Goal: Task Accomplishment & Management: Manage account settings

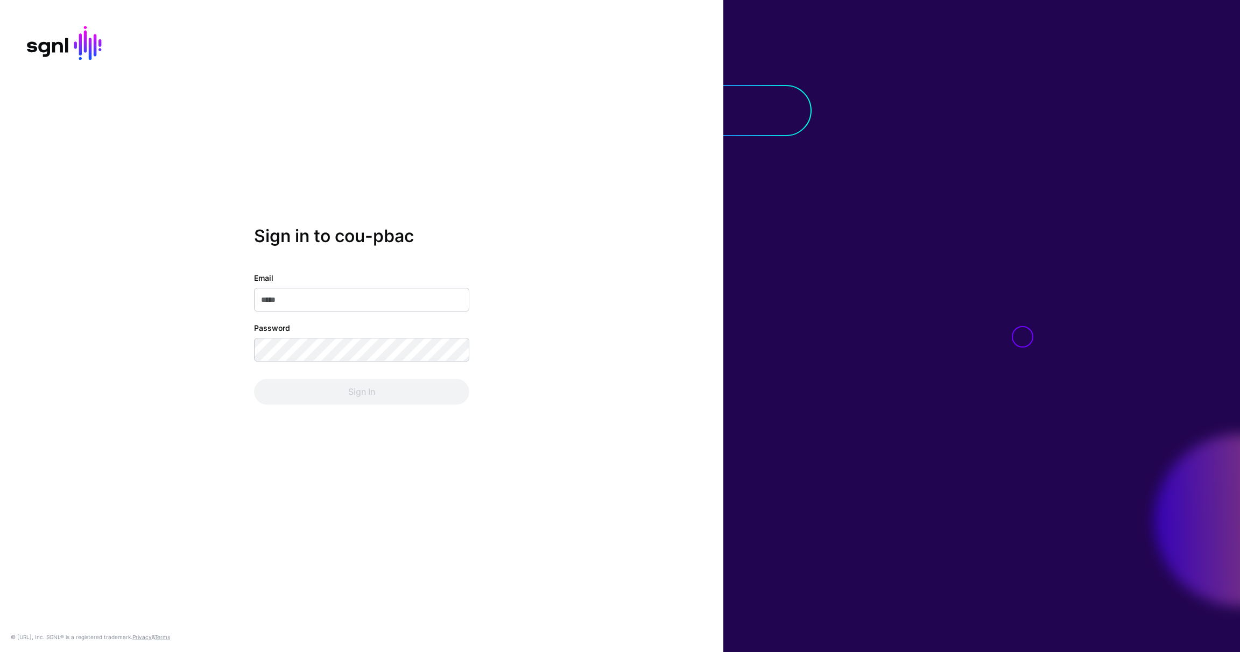
type input "**********"
click at [408, 381] on div "Sign In" at bounding box center [361, 392] width 215 height 26
click at [409, 384] on button "Sign In" at bounding box center [361, 392] width 215 height 26
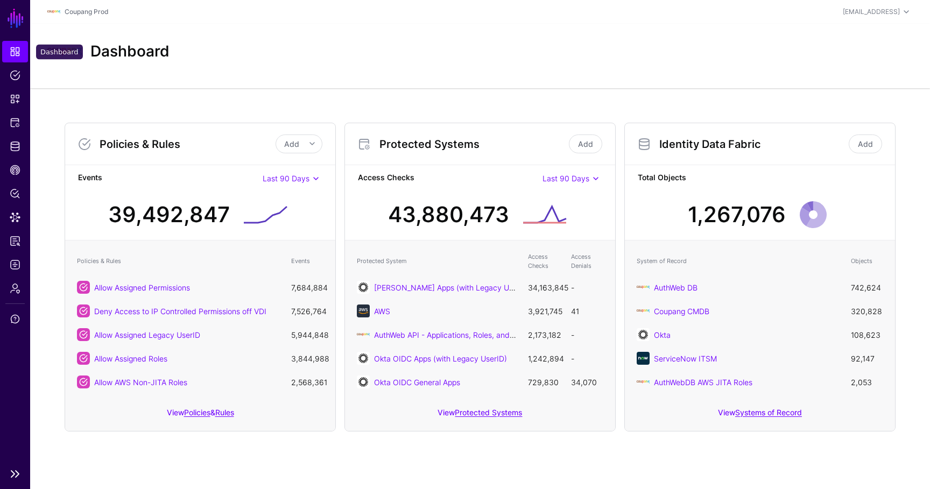
click at [20, 51] on span "Dashboard" at bounding box center [15, 51] width 11 height 11
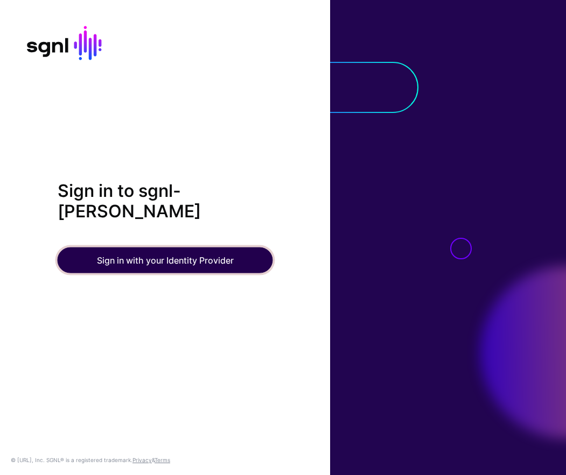
click at [157, 262] on button "Sign in with your Identity Provider" at bounding box center [165, 261] width 215 height 26
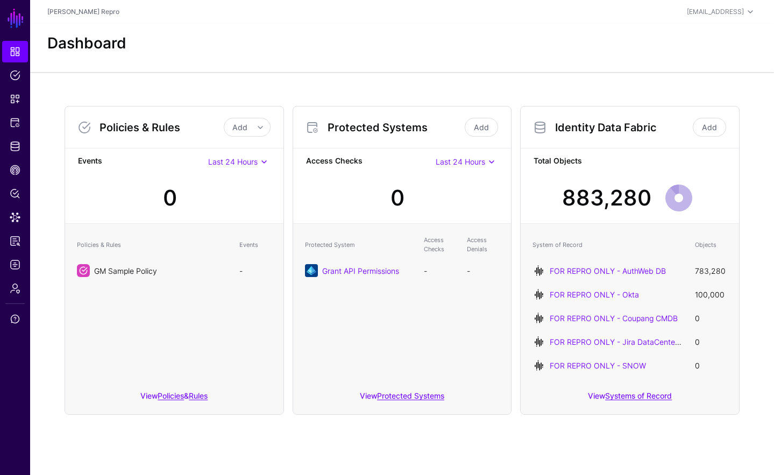
click at [112, 270] on link "GM Sample Policy" at bounding box center [125, 270] width 63 height 9
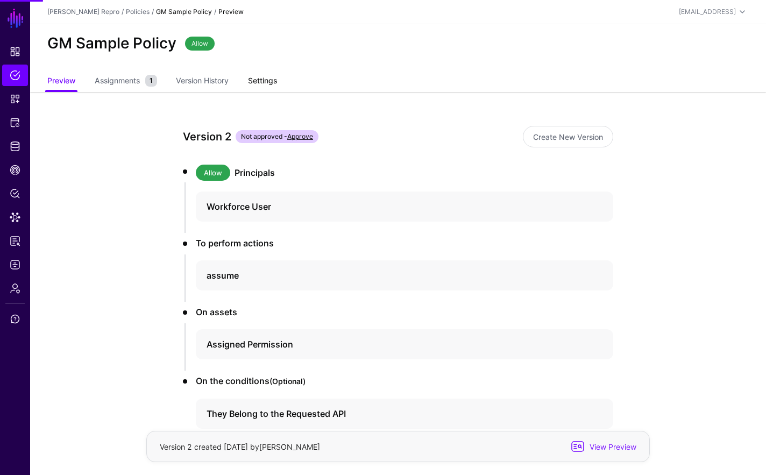
click at [258, 80] on link "Settings" at bounding box center [262, 82] width 29 height 20
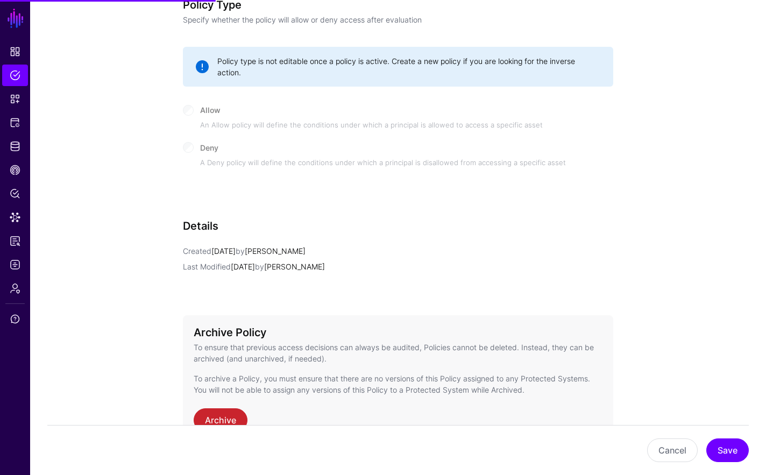
scroll to position [549, 0]
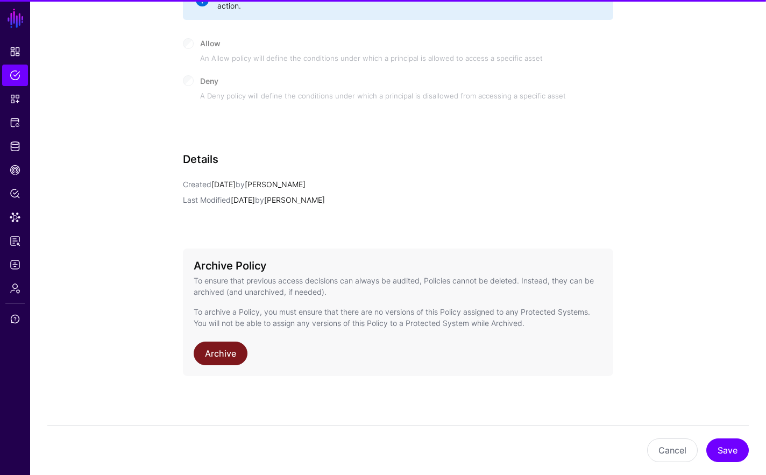
click at [237, 357] on link "Archive" at bounding box center [221, 354] width 54 height 24
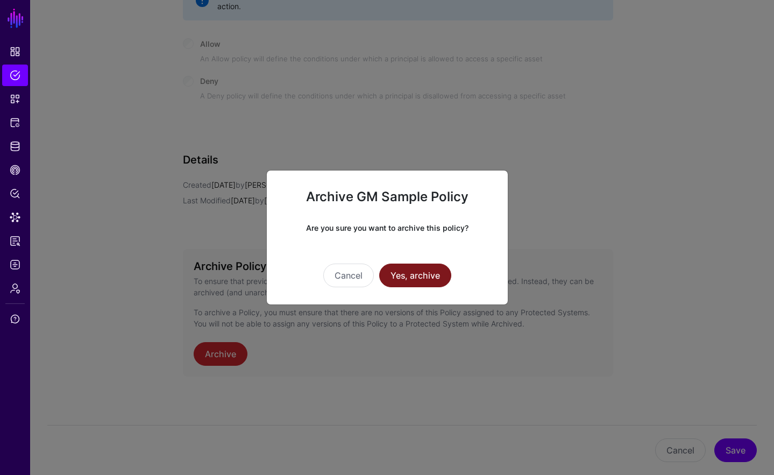
click at [422, 269] on button "Yes, archive" at bounding box center [415, 276] width 72 height 24
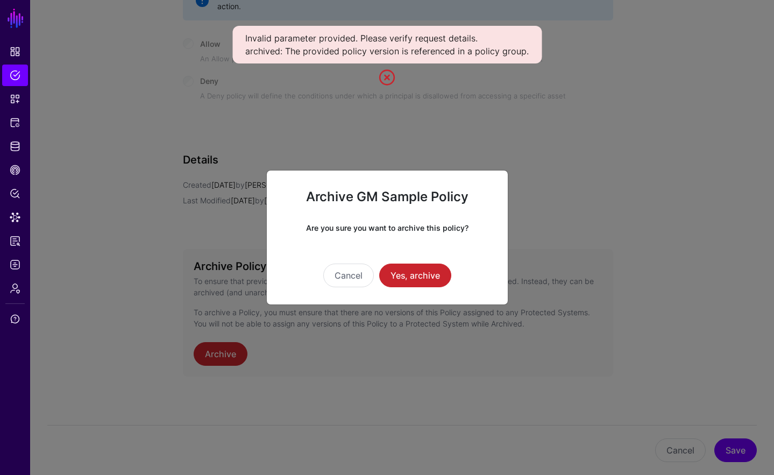
click at [401, 80] on ngb-modal-window "Archive GM Sample Policy Are you sure you want to archive this policy? Cancel Y…" at bounding box center [387, 237] width 774 height 475
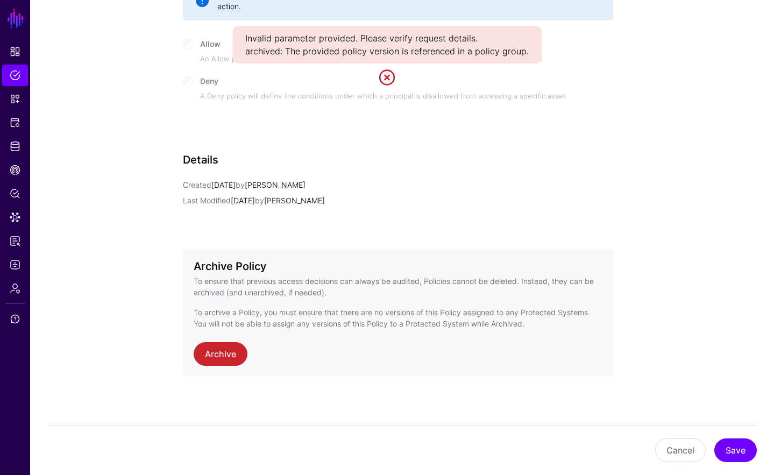
click at [384, 72] on link at bounding box center [387, 77] width 17 height 17
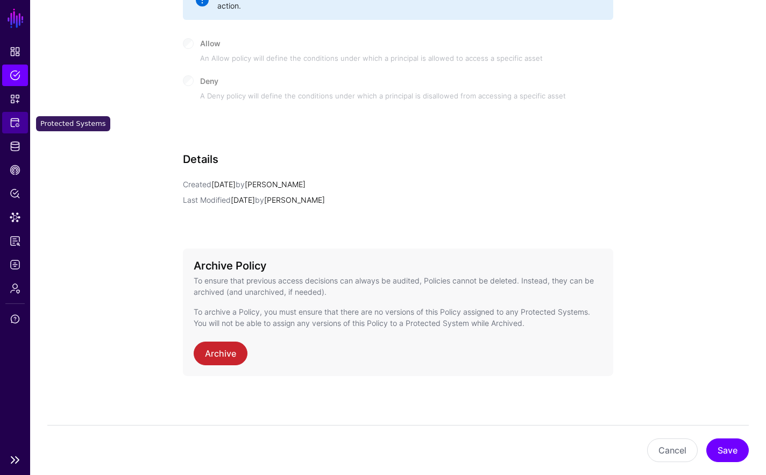
click at [15, 116] on link "Protected Systems" at bounding box center [15, 123] width 26 height 22
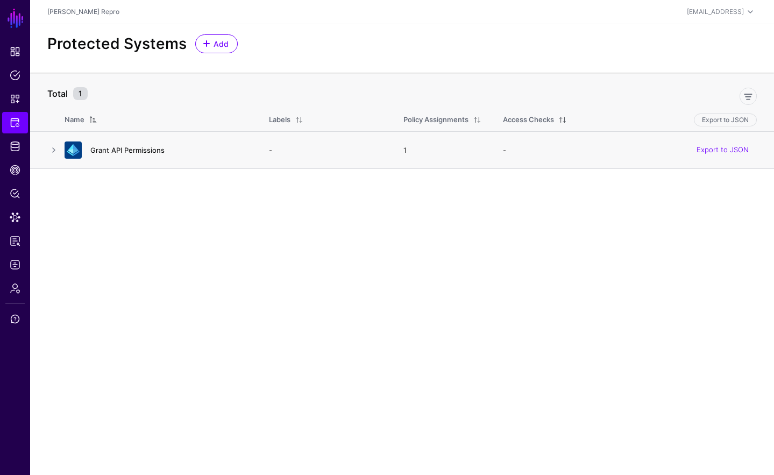
click at [144, 150] on link "Grant API Permissions" at bounding box center [127, 150] width 74 height 9
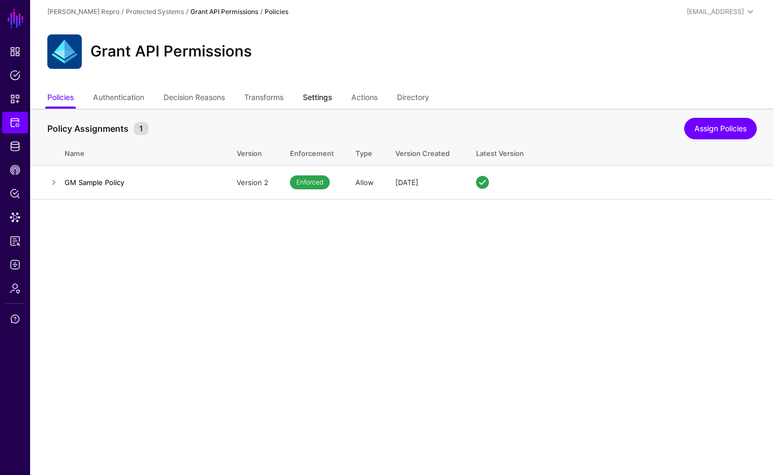
click at [332, 96] on link "Settings" at bounding box center [317, 98] width 29 height 20
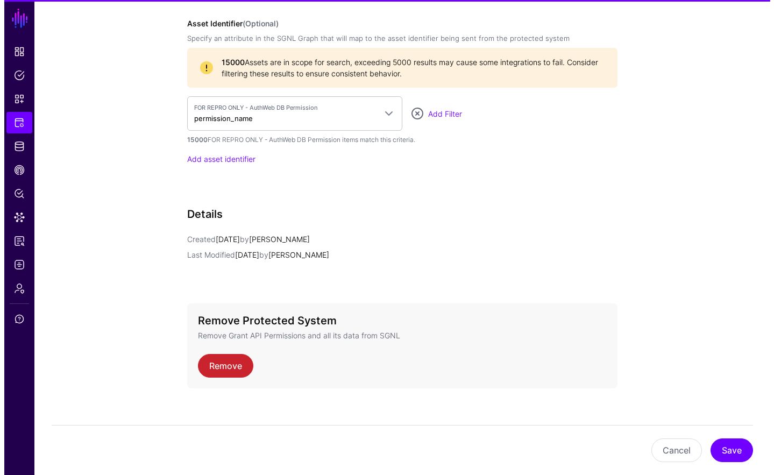
scroll to position [985, 0]
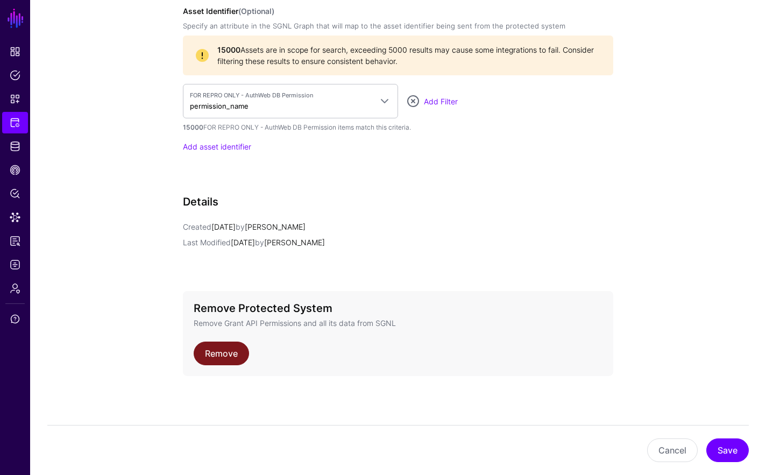
click at [225, 362] on link "Remove" at bounding box center [221, 354] width 55 height 24
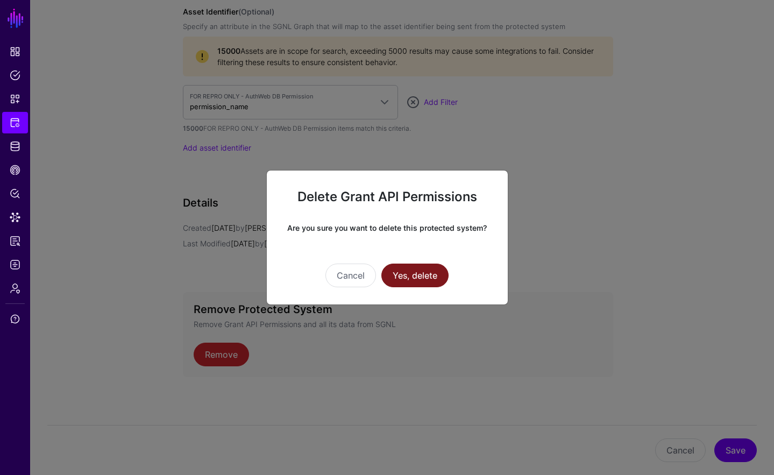
click at [425, 277] on button "Yes, delete" at bounding box center [415, 276] width 67 height 24
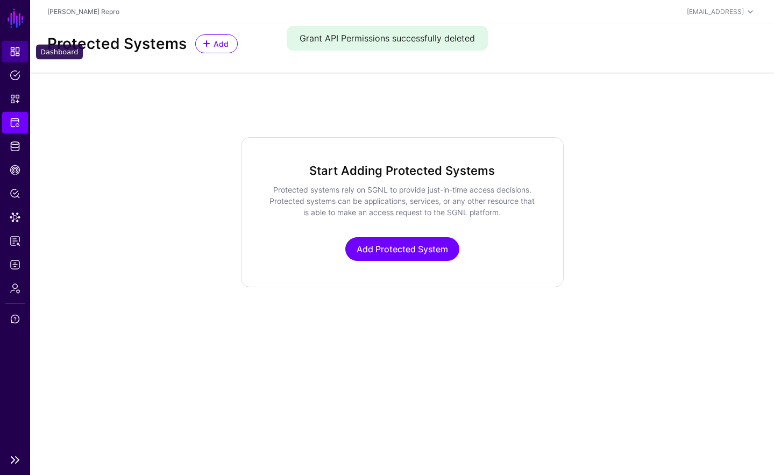
click at [16, 43] on link "Dashboard" at bounding box center [15, 52] width 26 height 22
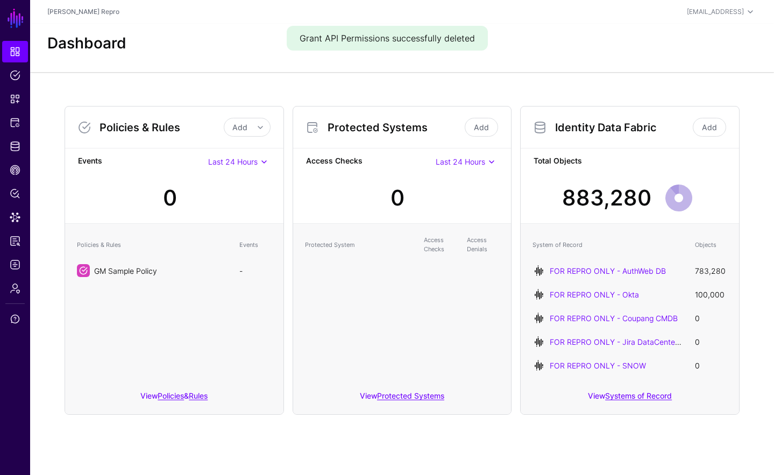
click at [146, 272] on link "GM Sample Policy" at bounding box center [125, 270] width 63 height 9
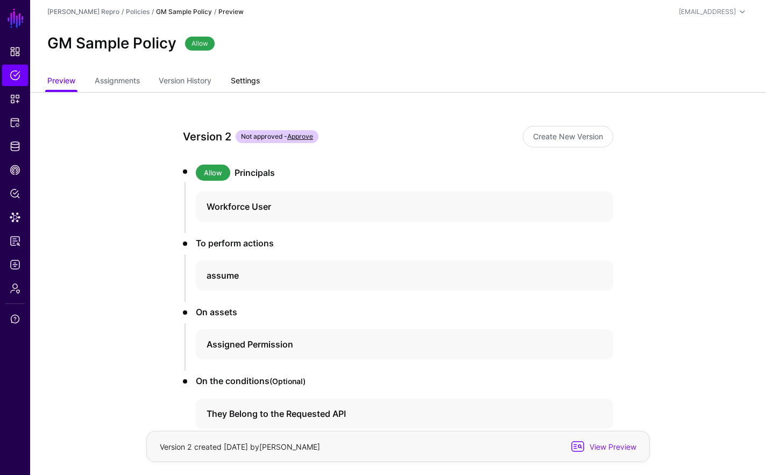
click at [256, 76] on link "Settings" at bounding box center [245, 82] width 29 height 20
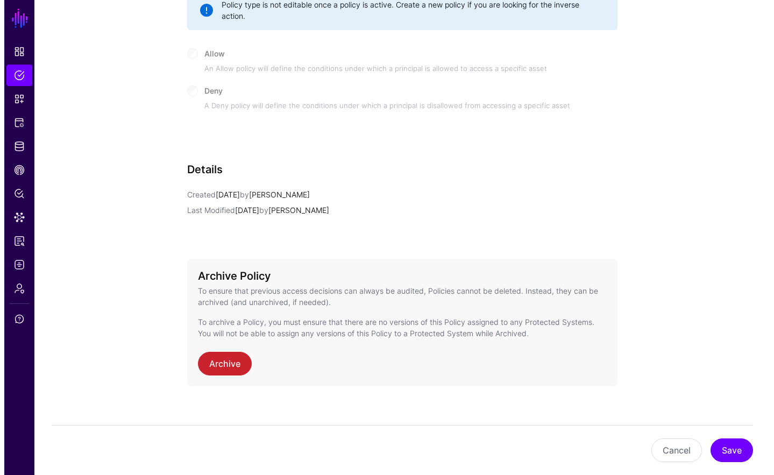
scroll to position [549, 0]
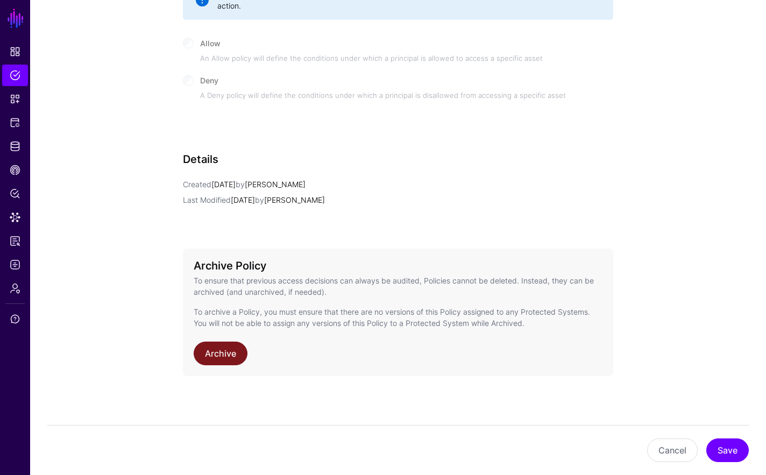
click at [235, 358] on link "Archive" at bounding box center [221, 354] width 54 height 24
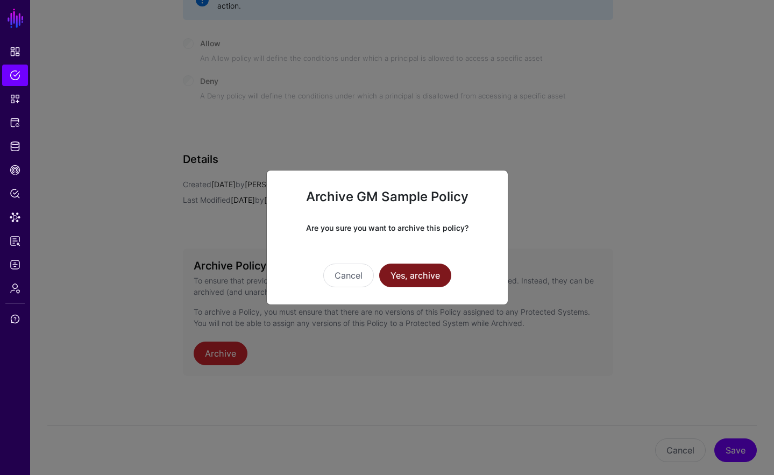
click at [435, 277] on button "Yes, archive" at bounding box center [415, 276] width 72 height 24
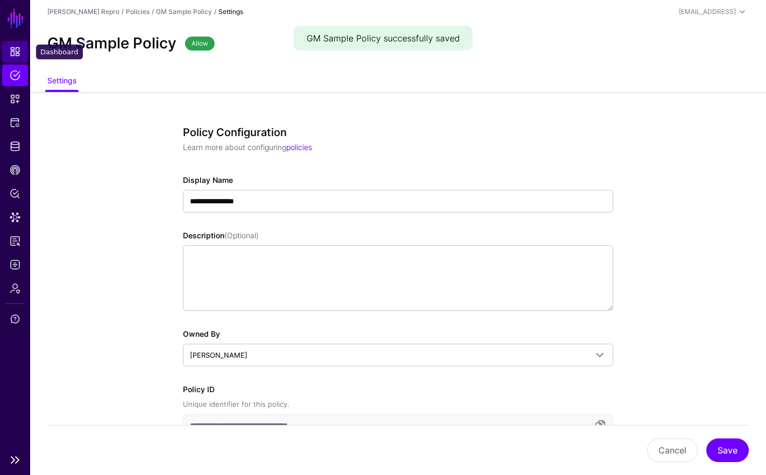
click at [12, 51] on span "Dashboard" at bounding box center [15, 51] width 11 height 11
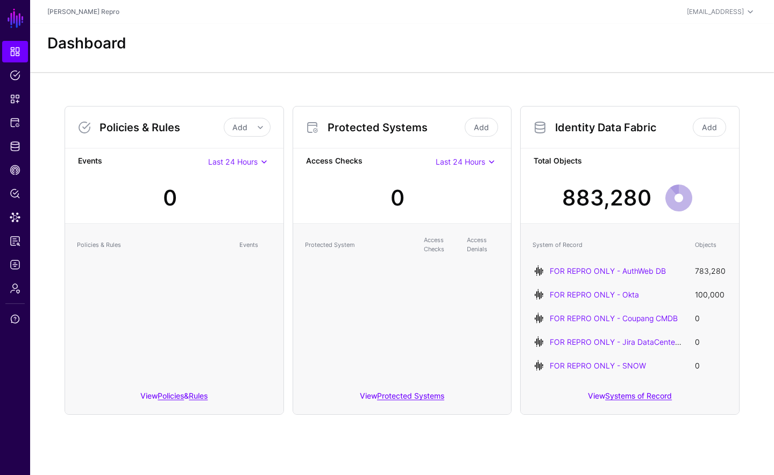
click at [460, 254] on th "Access Checks" at bounding box center [440, 244] width 43 height 29
click at [300, 320] on div "Protected System Access Checks Access Denials" at bounding box center [402, 304] width 218 height 160
click at [135, 316] on div "Policies & Rules Events" at bounding box center [174, 304] width 218 height 160
click at [486, 125] on link "Add" at bounding box center [481, 127] width 33 height 19
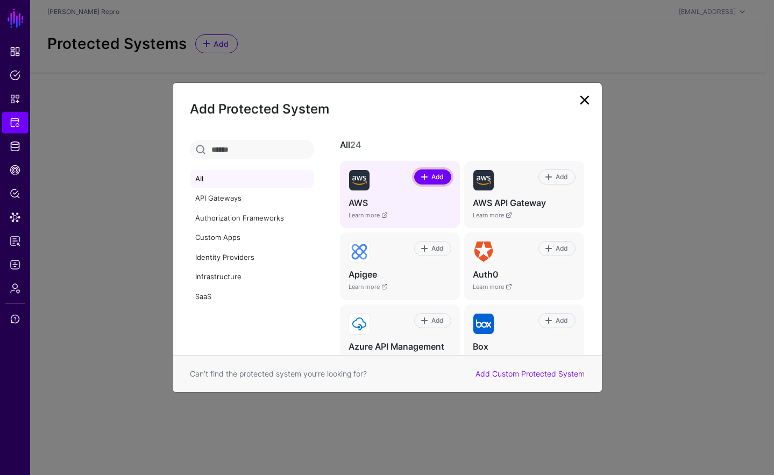
click at [420, 176] on span at bounding box center [424, 177] width 9 height 9
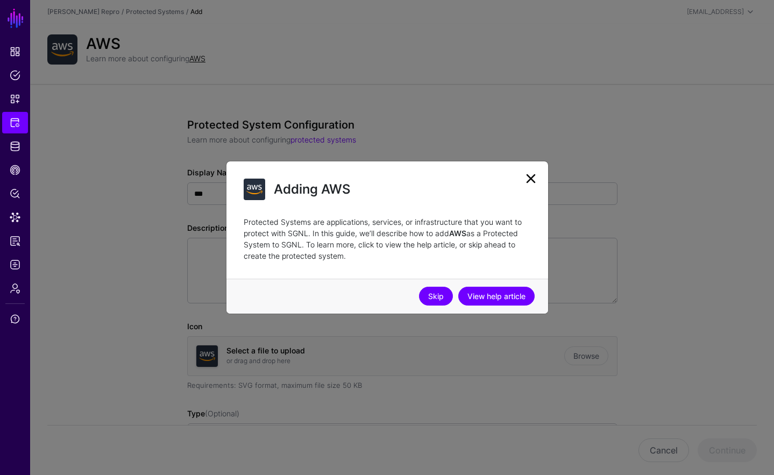
click at [441, 293] on link "Skip" at bounding box center [436, 296] width 34 height 19
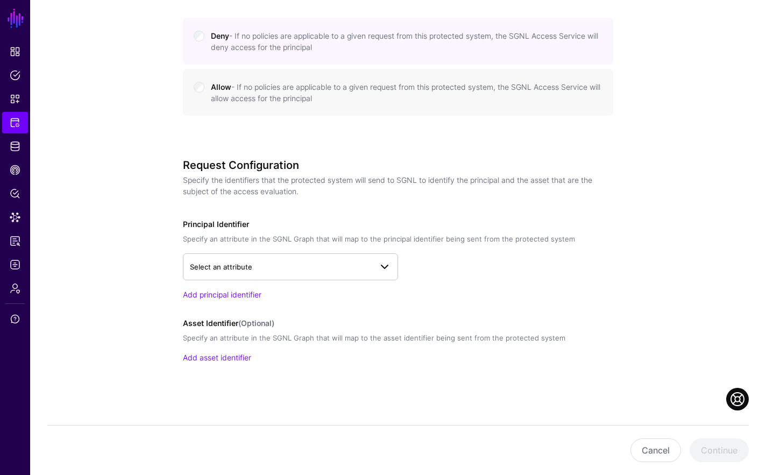
scroll to position [531, 0]
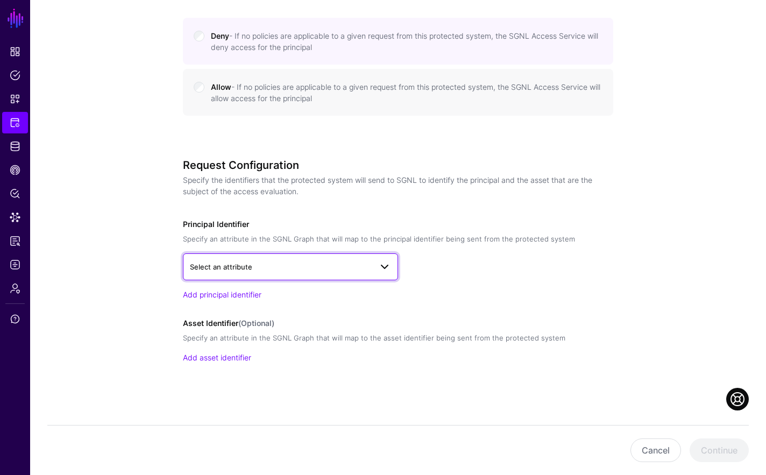
click at [323, 264] on span "Select an attribute" at bounding box center [281, 267] width 182 height 12
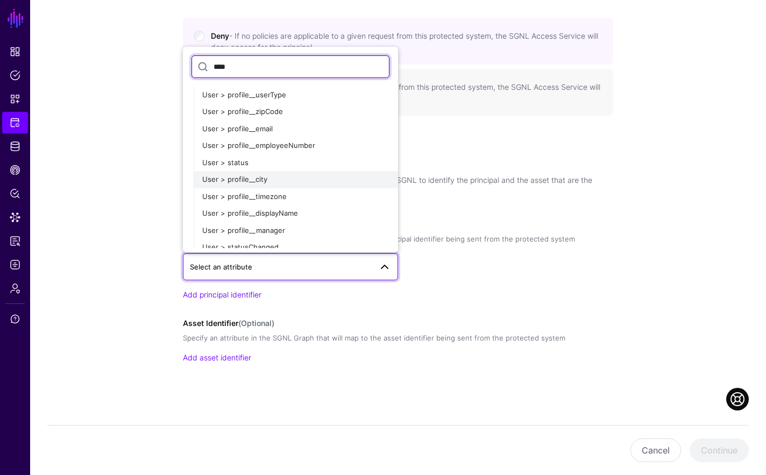
scroll to position [144, 0]
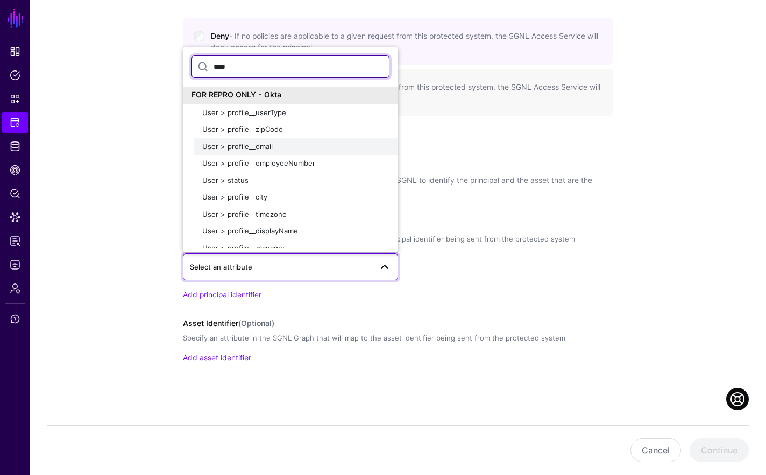
type input "****"
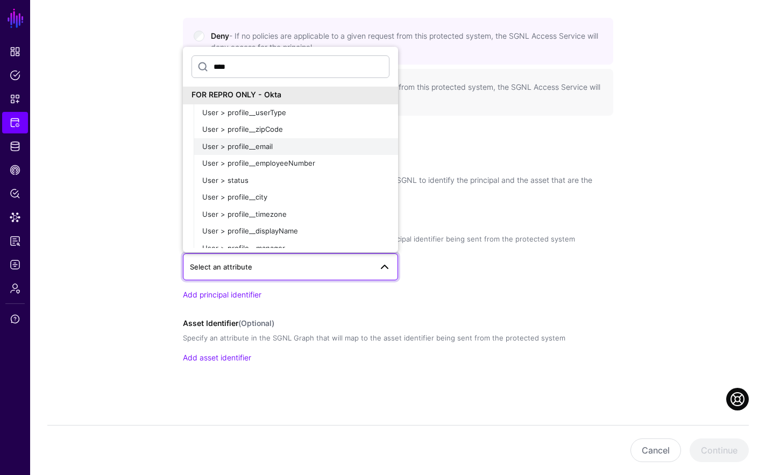
click at [349, 150] on div "User > profile__email" at bounding box center [295, 147] width 187 height 11
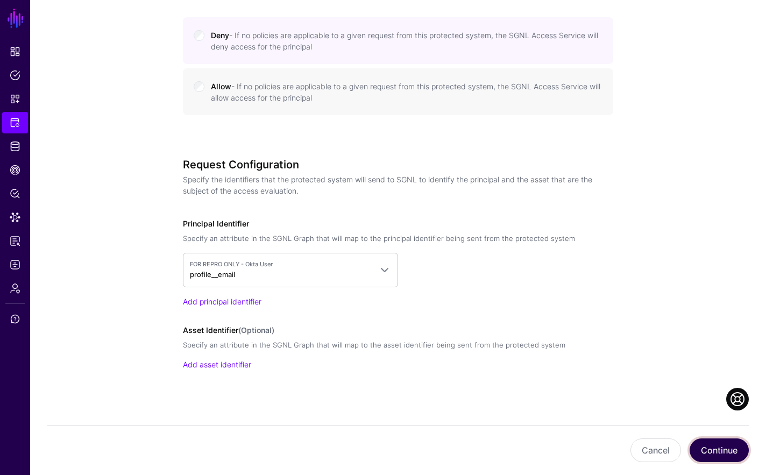
click at [565, 449] on button "Continue" at bounding box center [719, 451] width 59 height 24
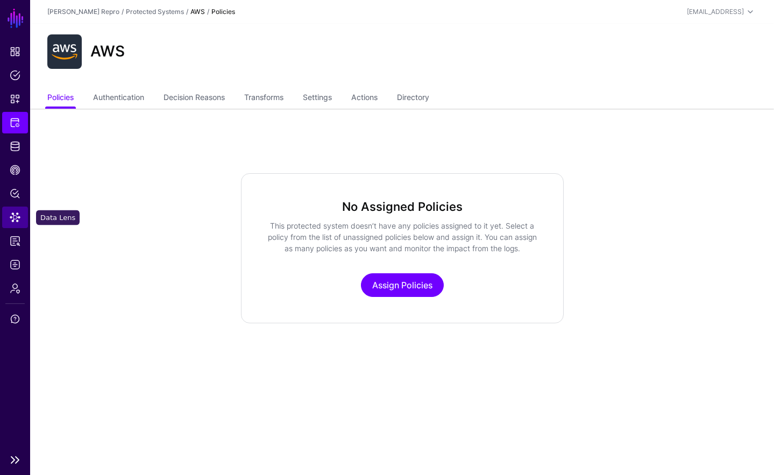
click at [5, 214] on link "Data Lens" at bounding box center [15, 218] width 26 height 22
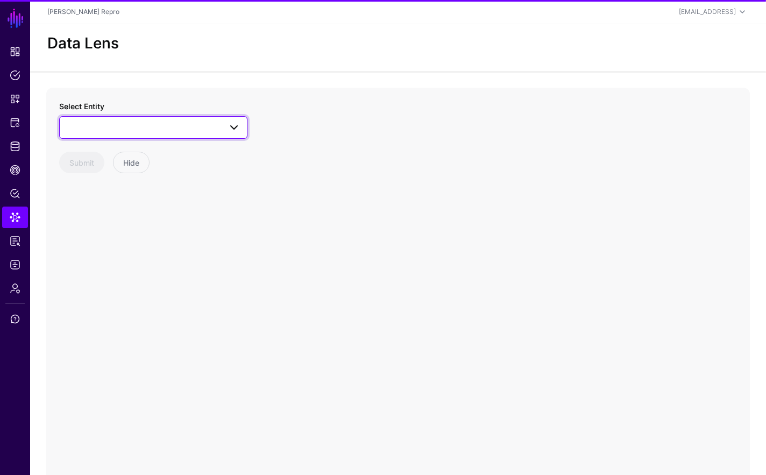
click at [129, 125] on span at bounding box center [153, 127] width 174 height 13
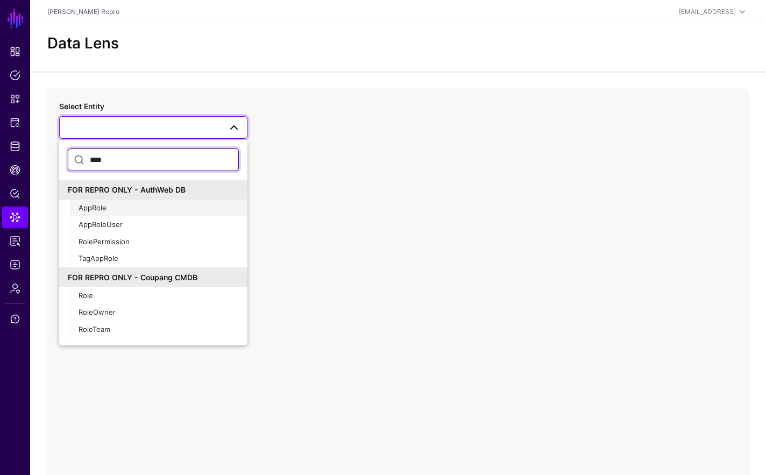
type input "****"
click at [183, 209] on div "AppRole" at bounding box center [159, 208] width 160 height 11
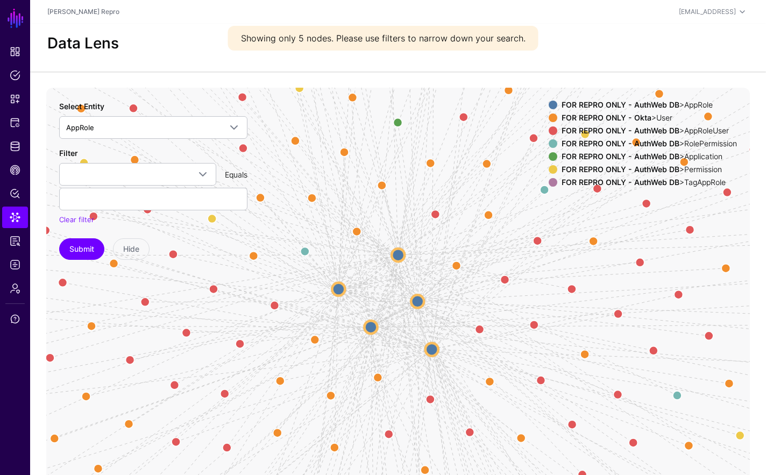
click at [399, 258] on circle at bounding box center [398, 255] width 13 height 13
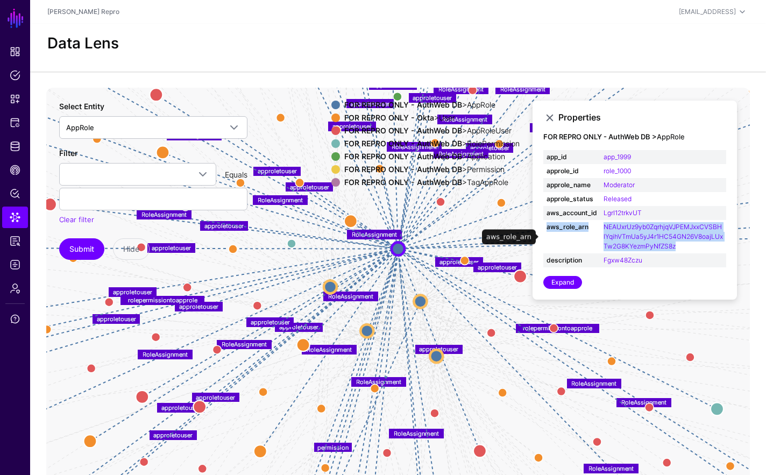
drag, startPoint x: 682, startPoint y: 245, endPoint x: 603, endPoint y: 220, distance: 83.0
click at [565, 220] on td "NEAUxrUz9yb0ZqrhjqVJPEMJxxCVSBHlYqihVTmUa5yJ4r1HC54GN26V8oajLUxTw2G8KYezmPyNfZS…" at bounding box center [664, 236] width 126 height 33
click at [565, 250] on td "NEAUxrUz9yb0ZqrhjqVJPEMJxxCVSBHlYqihVTmUa5yJ4r1HC54GN26V8oajLUxTw2G8KYezmPyNfZS…" at bounding box center [664, 236] width 126 height 33
drag, startPoint x: 677, startPoint y: 244, endPoint x: 604, endPoint y: 229, distance: 74.3
click at [565, 229] on td "NEAUxrUz9yb0ZqrhjqVJPEMJxxCVSBHlYqihVTmUa5yJ4r1HC54GN26V8oajLUxTw2G8KYezmPyNfZS…" at bounding box center [664, 236] width 126 height 33
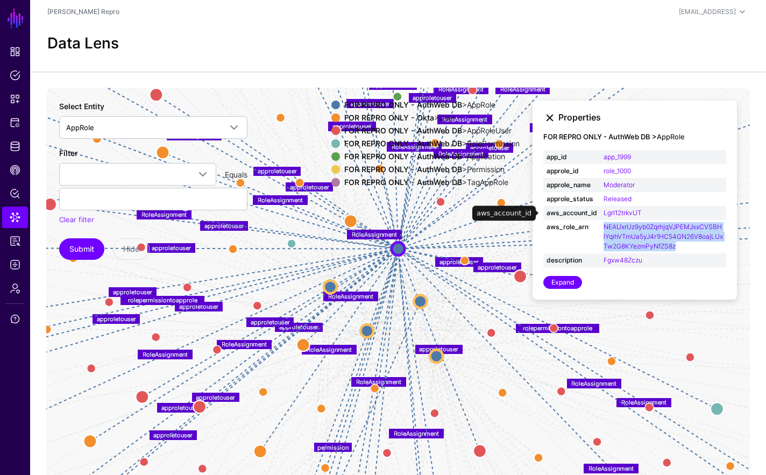
copy link "NEAUxrUz9yb0ZqrhjqVJPEMJxxCVSBHlYqihVTmUa5yJ4r1HC54GN26V8oajLUxTw2G8KYezmPyNfZS…"
click at [16, 146] on span "Identity Data Fabric" at bounding box center [15, 146] width 11 height 11
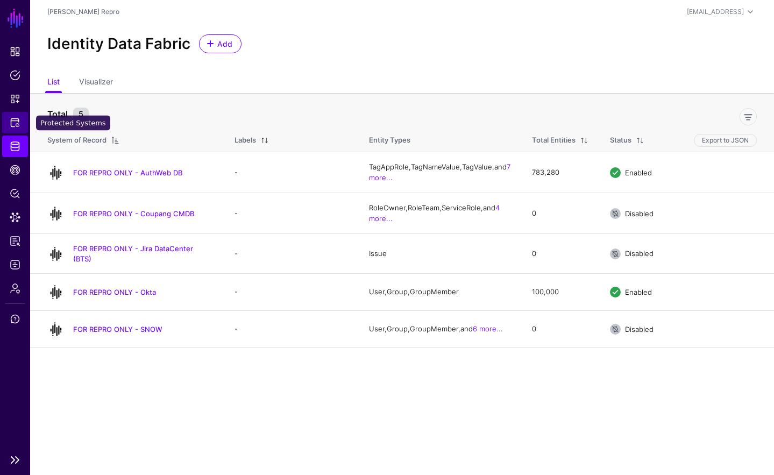
click at [10, 127] on span "Protected Systems" at bounding box center [15, 122] width 11 height 11
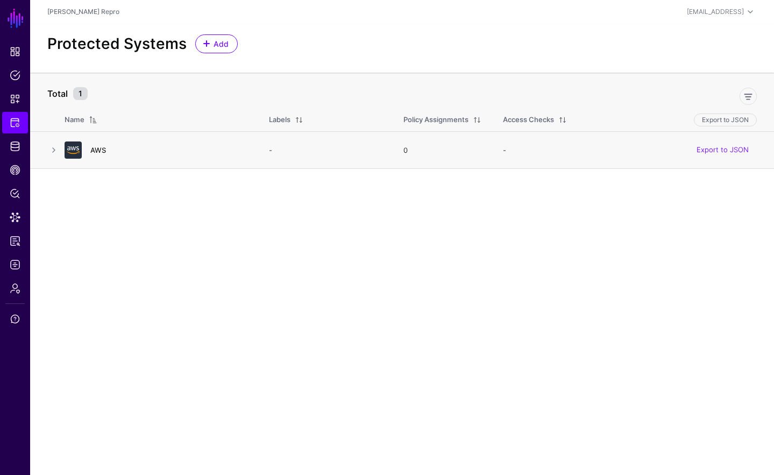
click at [102, 150] on link "AWS" at bounding box center [98, 150] width 16 height 9
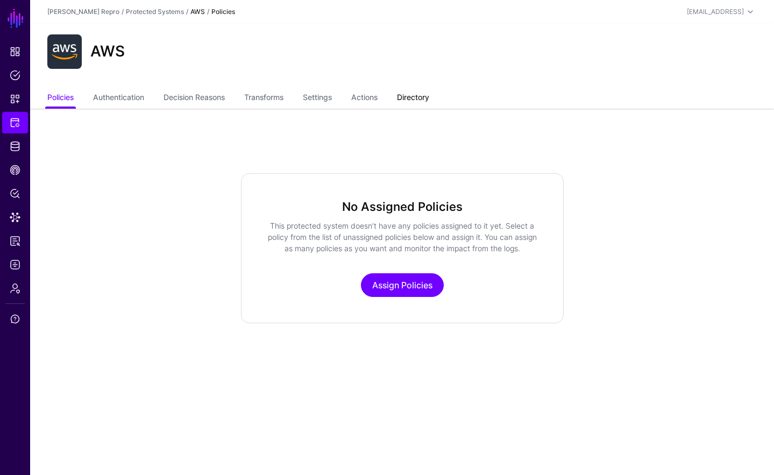
click at [404, 95] on link "Directory" at bounding box center [413, 98] width 32 height 20
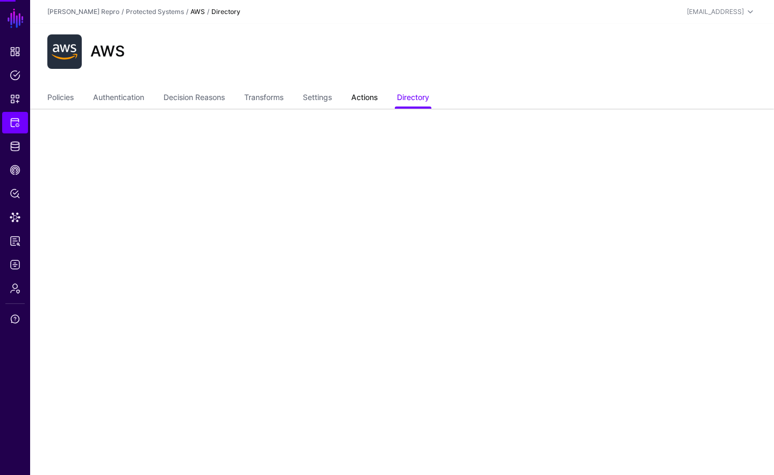
click at [377, 96] on link "Actions" at bounding box center [364, 98] width 26 height 20
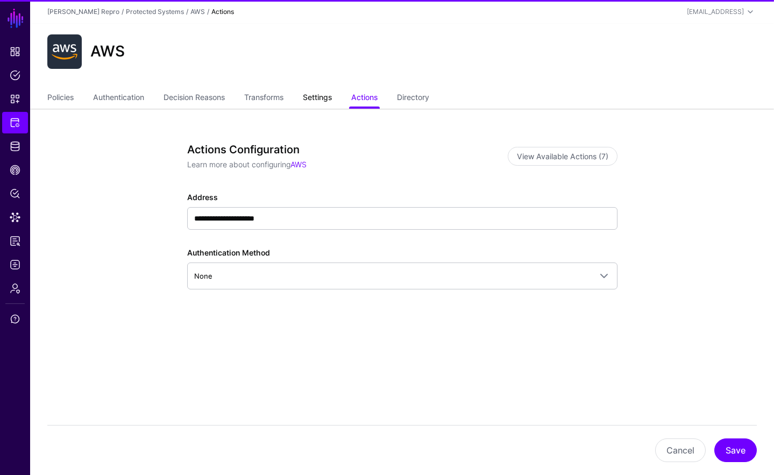
click at [324, 94] on link "Settings" at bounding box center [317, 98] width 29 height 20
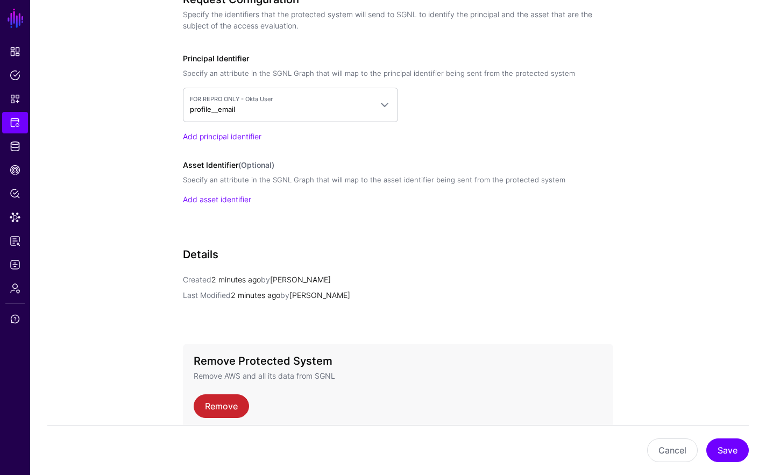
scroll to position [840, 0]
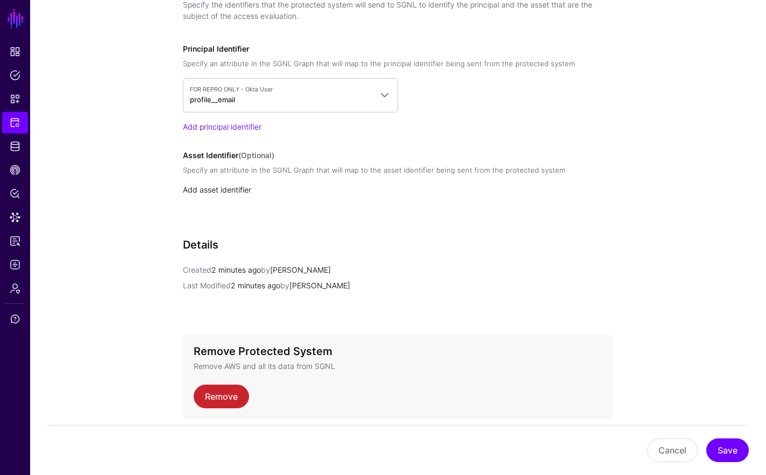
click at [234, 188] on link "Add asset identifier" at bounding box center [217, 189] width 68 height 9
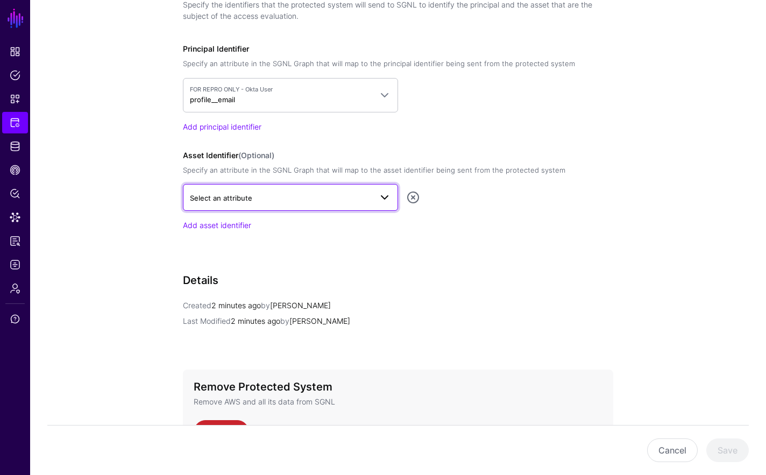
click at [255, 194] on span "Select an attribute" at bounding box center [281, 198] width 182 height 12
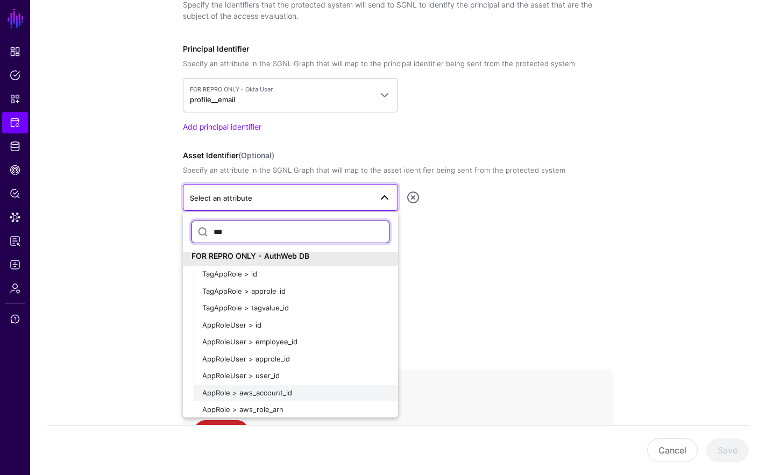
scroll to position [15, 0]
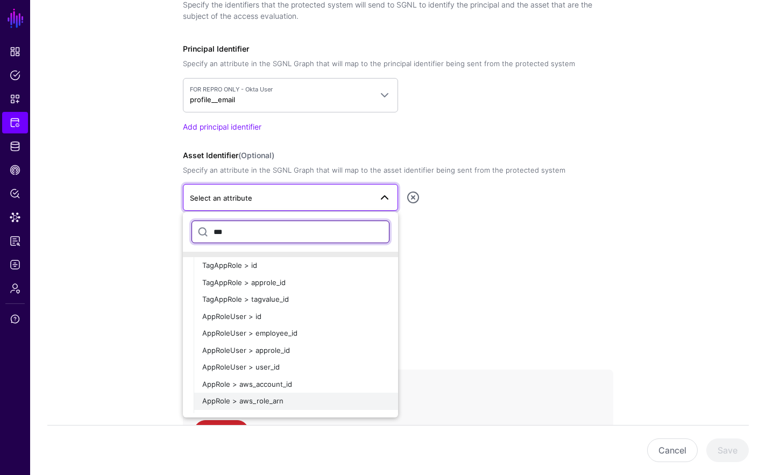
type input "***"
click at [303, 405] on div "AppRole > aws_role_arn" at bounding box center [295, 401] width 187 height 11
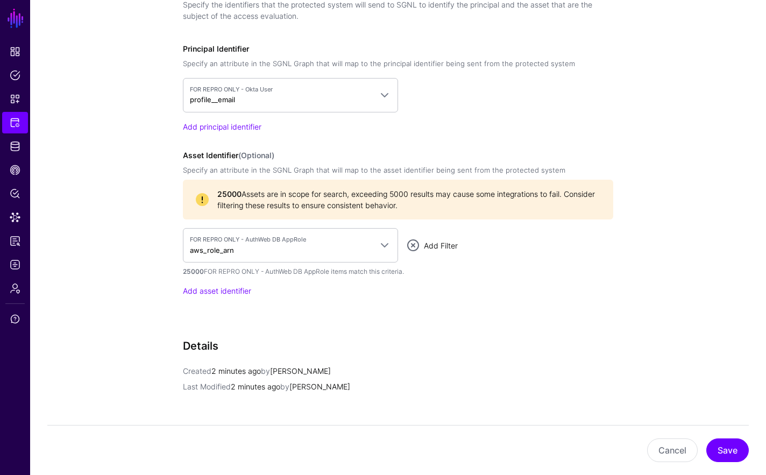
click at [443, 242] on link "Add Filter" at bounding box center [441, 245] width 34 height 9
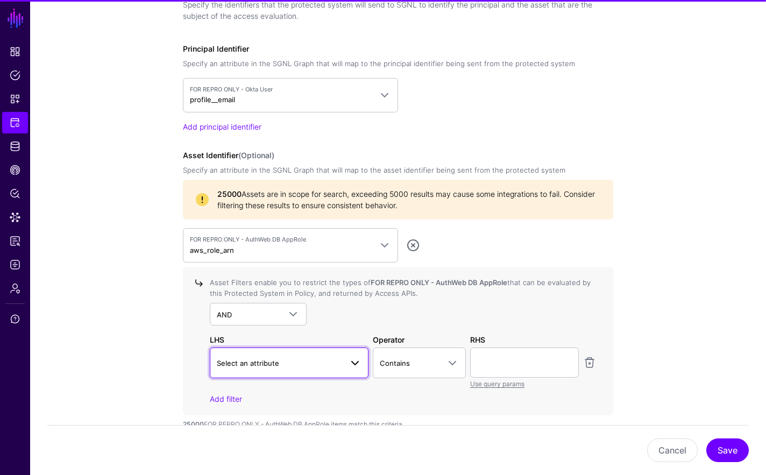
click at [341, 364] on span "Select an attribute" at bounding box center [279, 363] width 125 height 12
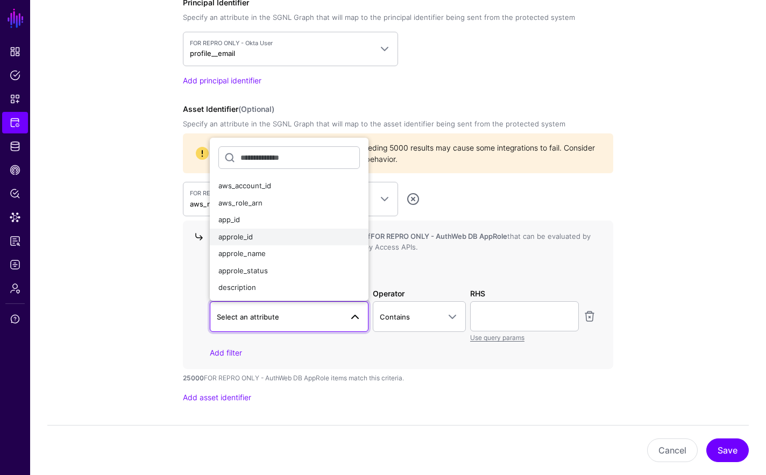
scroll to position [888, 0]
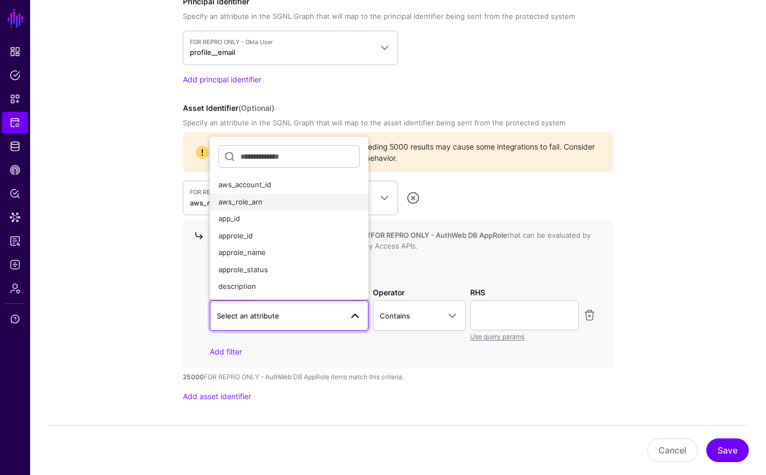
click at [293, 202] on div "aws_role_arn" at bounding box center [289, 202] width 142 height 11
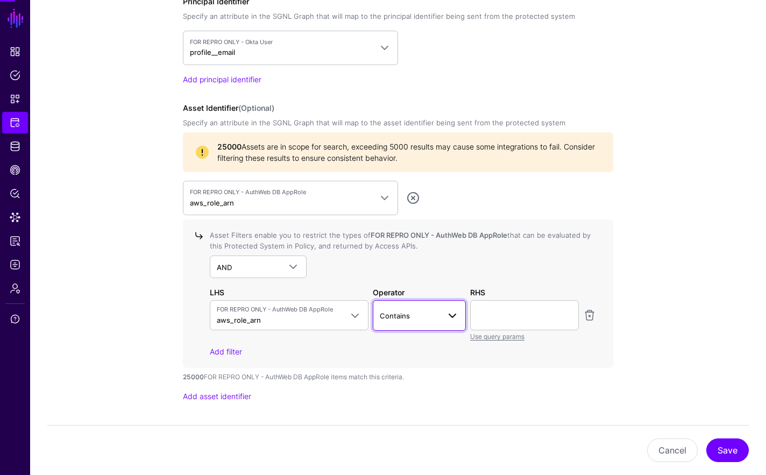
click at [433, 318] on span "Contains" at bounding box center [410, 316] width 60 height 12
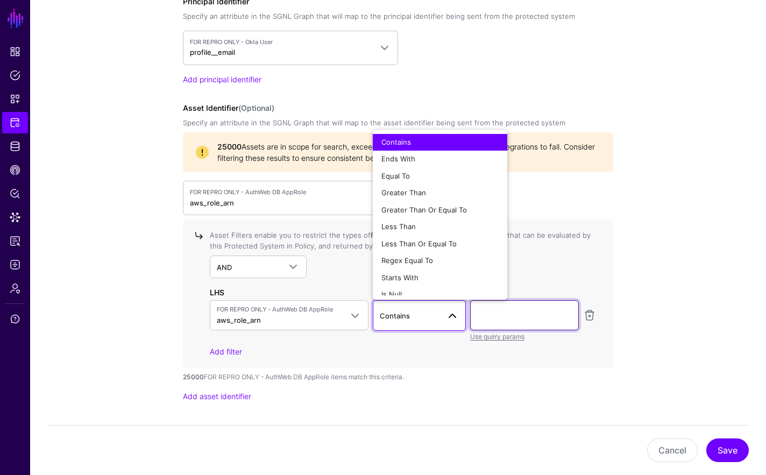
drag, startPoint x: 489, startPoint y: 316, endPoint x: 496, endPoint y: 315, distance: 7.1
click at [489, 316] on input "text" at bounding box center [524, 315] width 109 height 30
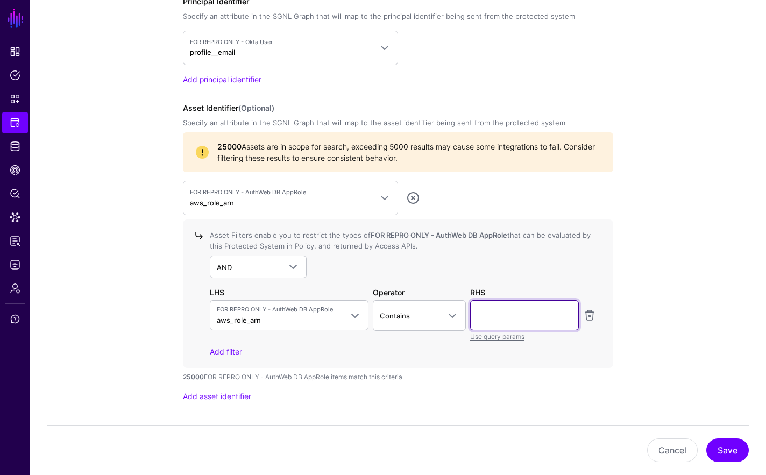
paste input "**********"
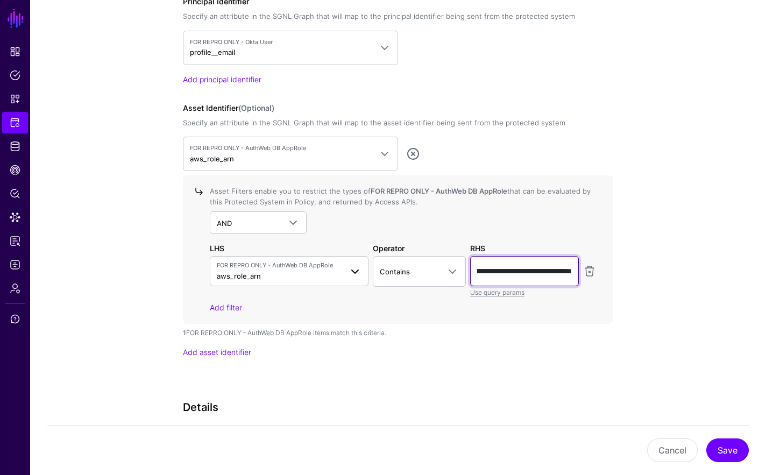
scroll to position [0, 0]
drag, startPoint x: 572, startPoint y: 272, endPoint x: 493, endPoint y: 271, distance: 78.6
click at [493, 271] on input "**********" at bounding box center [524, 271] width 109 height 30
type input "*"
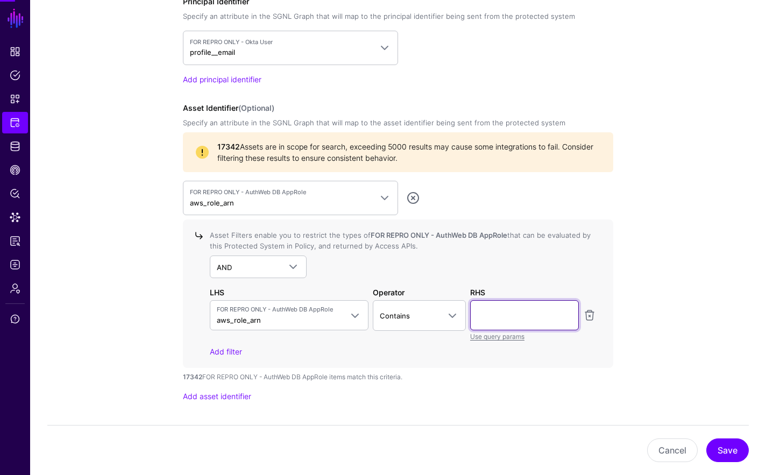
type input "*"
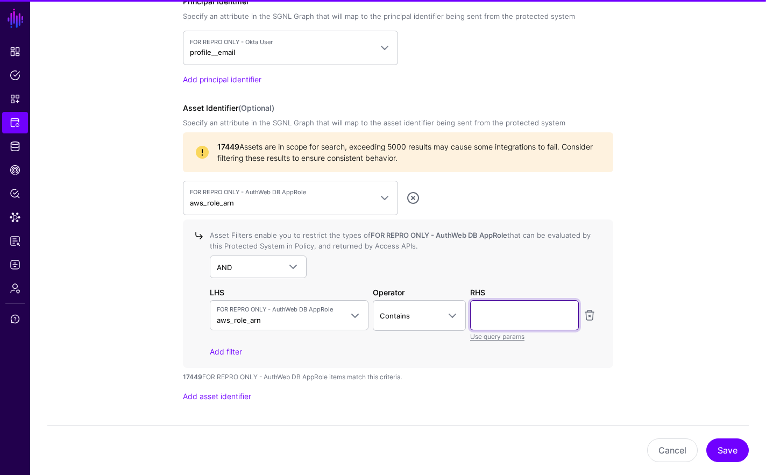
type input "*"
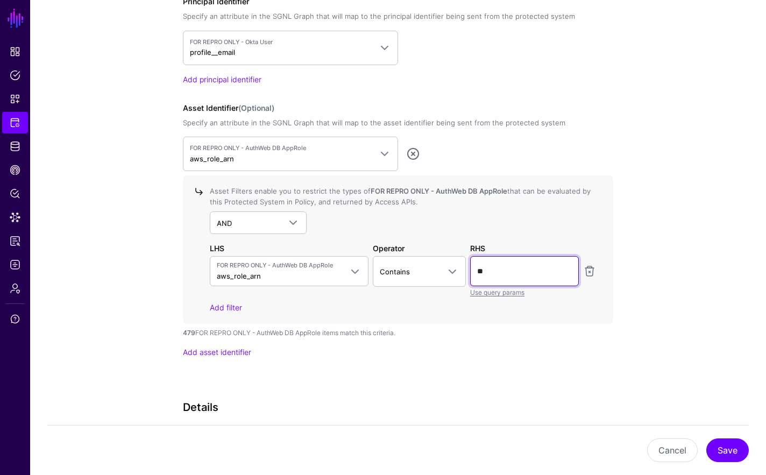
type input "*"
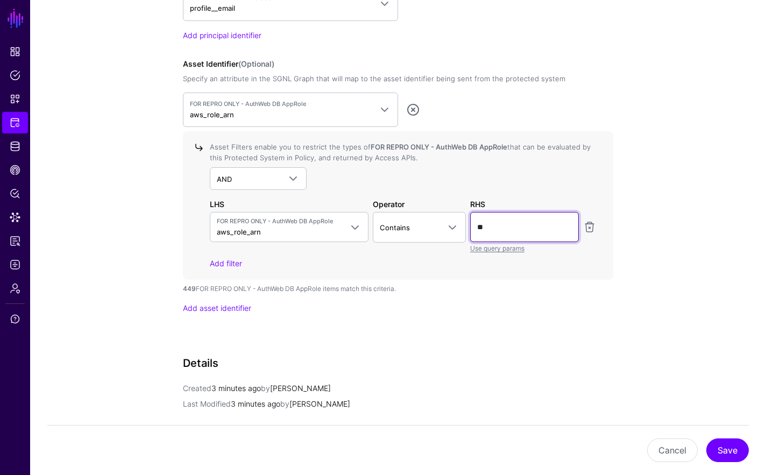
scroll to position [935, 0]
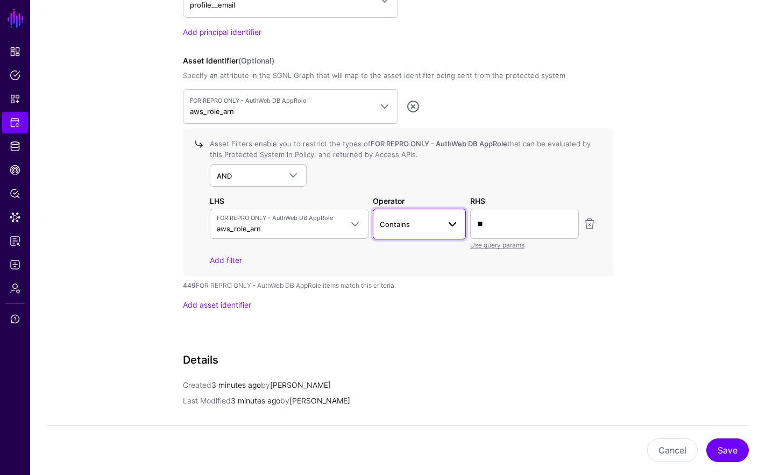
click at [412, 226] on span "Contains" at bounding box center [410, 224] width 60 height 12
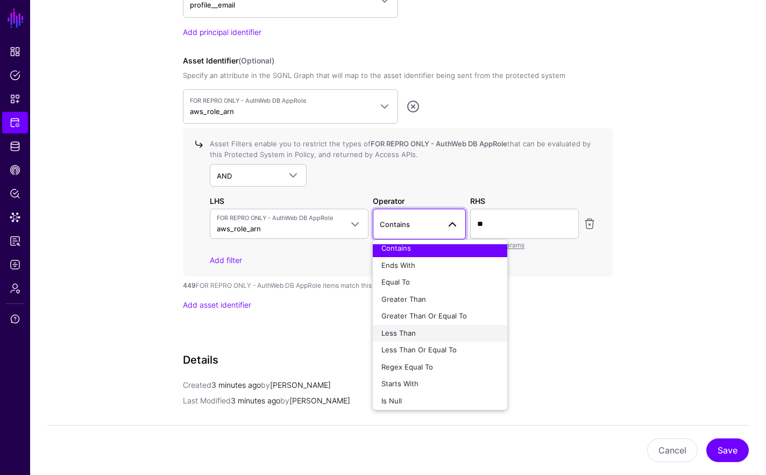
scroll to position [8, 0]
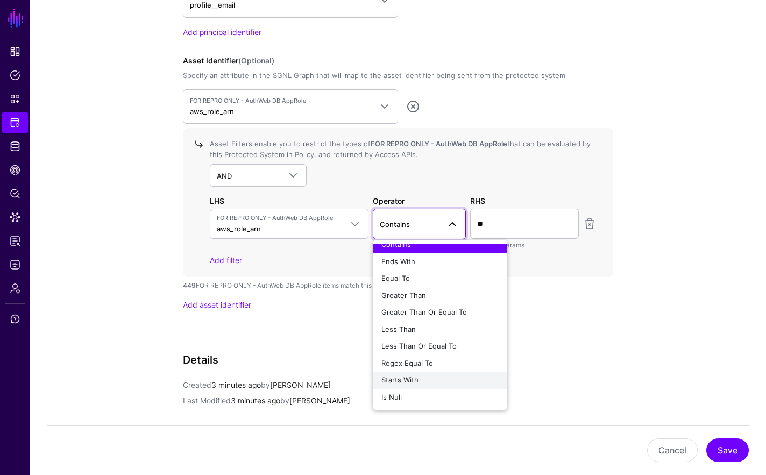
click at [447, 382] on div "Starts With" at bounding box center [440, 380] width 117 height 11
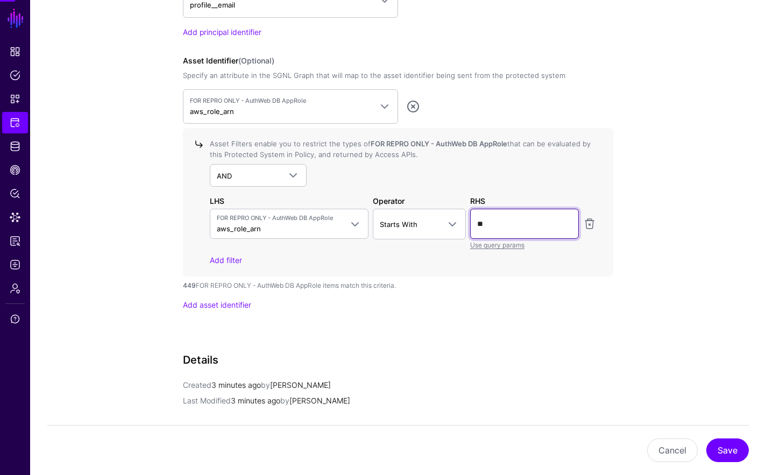
drag, startPoint x: 492, startPoint y: 223, endPoint x: 503, endPoint y: 218, distance: 11.8
click at [492, 223] on input "**" at bounding box center [524, 224] width 109 height 30
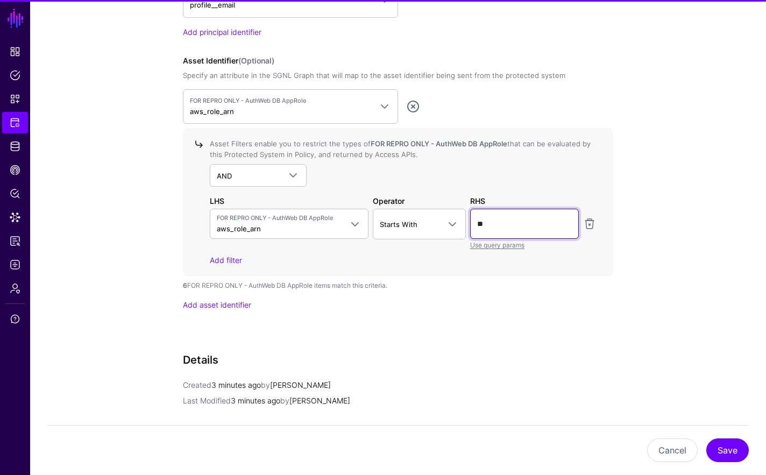
type input "*"
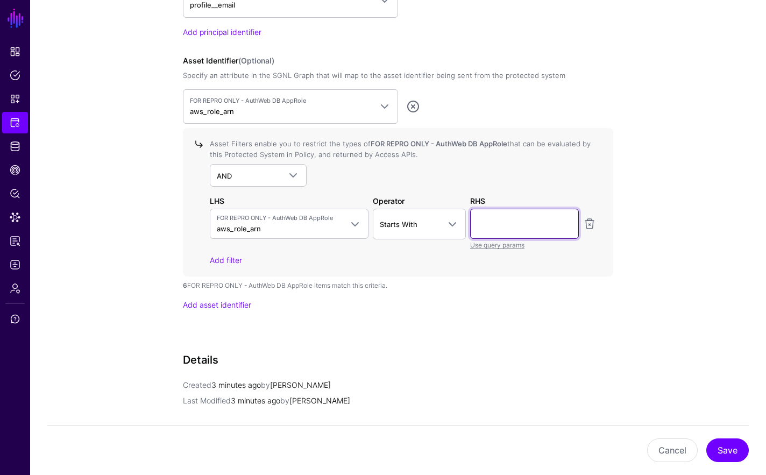
type input "*"
click at [505, 224] on input "*" at bounding box center [524, 224] width 109 height 30
type input "*"
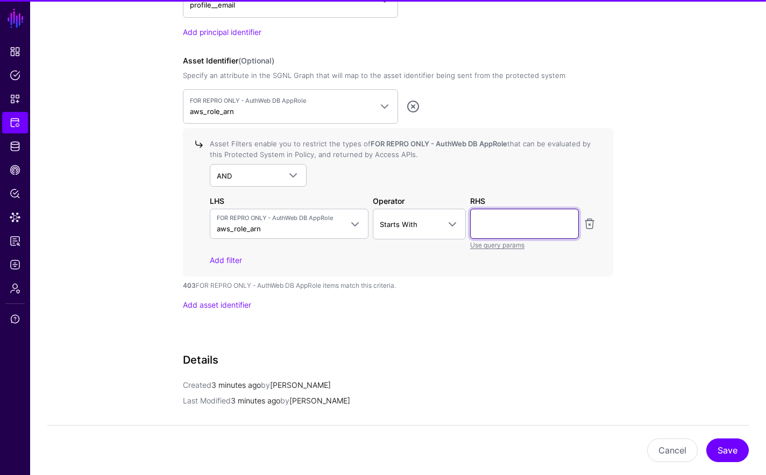
type input "*"
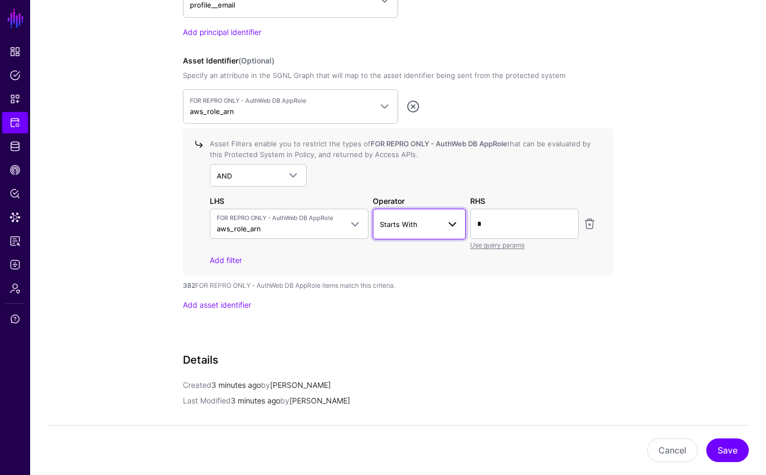
click at [419, 223] on span "Starts With" at bounding box center [410, 224] width 60 height 12
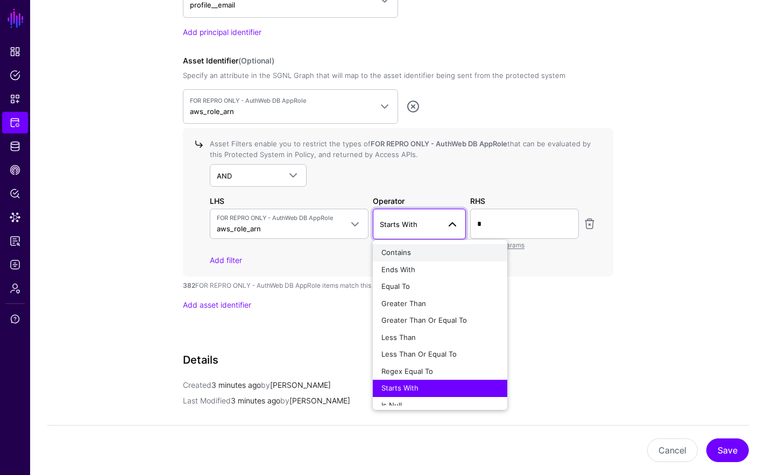
click at [446, 255] on div "Contains" at bounding box center [440, 253] width 117 height 11
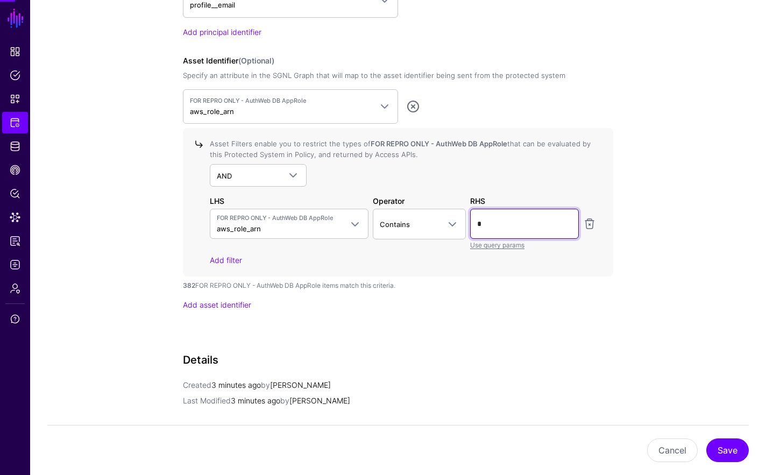
click at [527, 230] on input "*" at bounding box center [524, 224] width 109 height 30
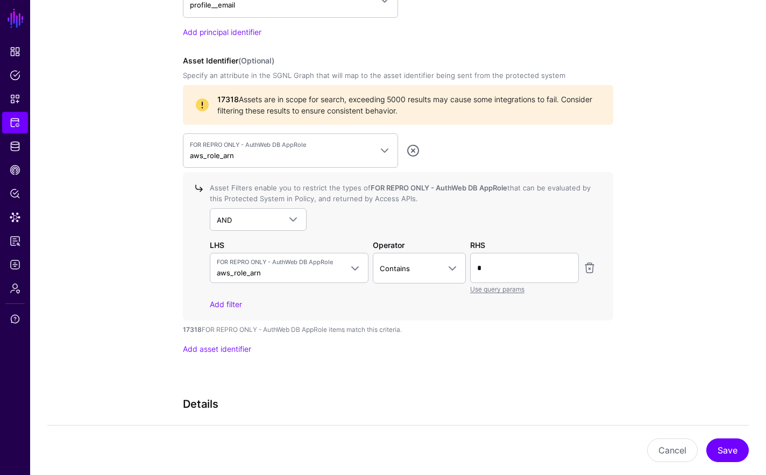
click at [497, 274] on input "*" at bounding box center [524, 268] width 109 height 30
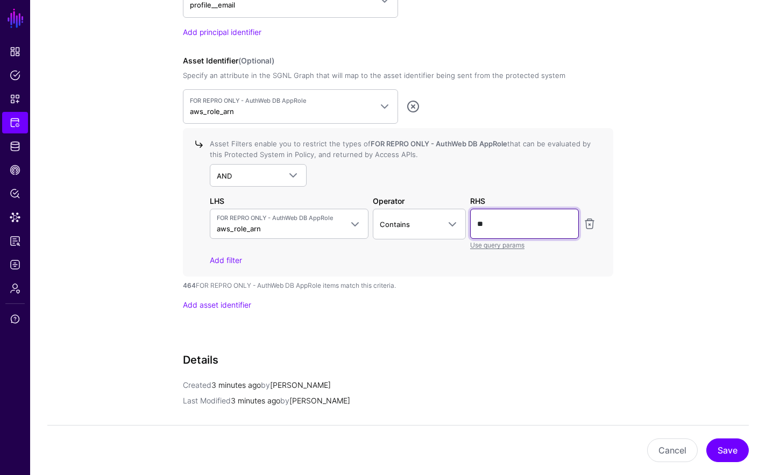
type input "*"
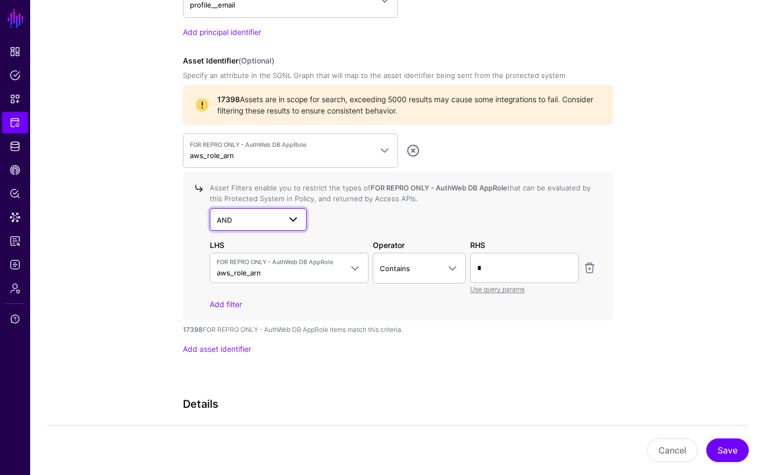
click at [271, 213] on span "AND" at bounding box center [258, 219] width 83 height 13
click at [266, 258] on div "NOT" at bounding box center [258, 262] width 80 height 11
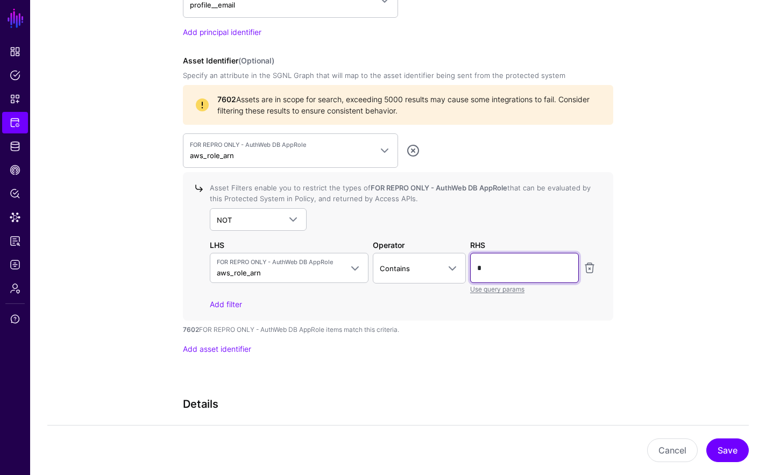
click at [522, 264] on input "*" at bounding box center [524, 268] width 109 height 30
type input "*"
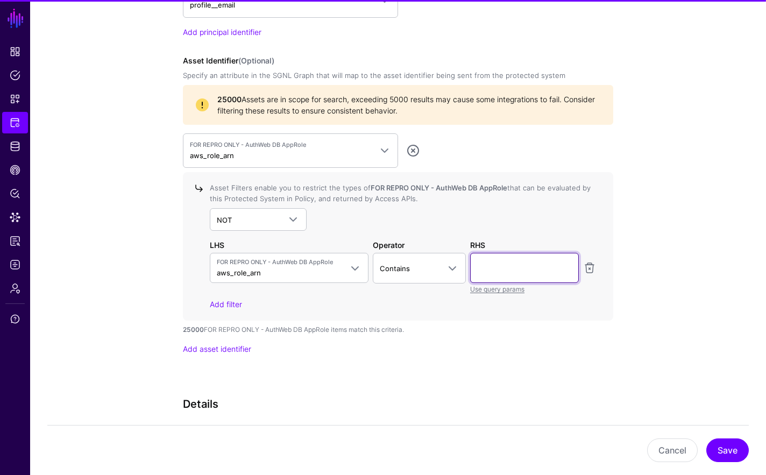
type input "*"
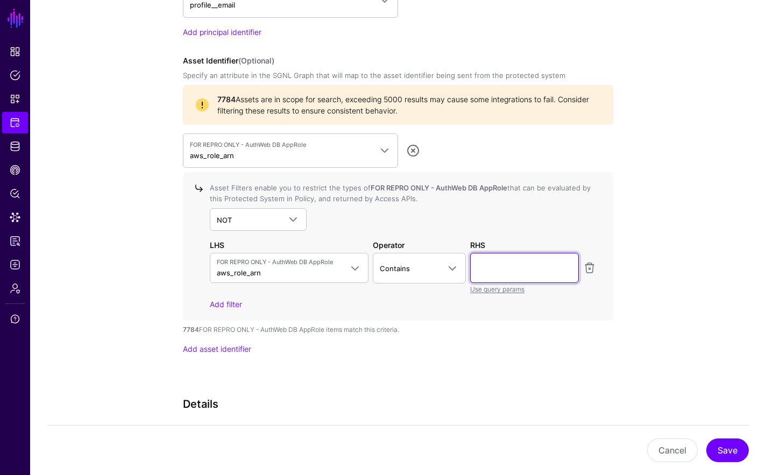
type input "*"
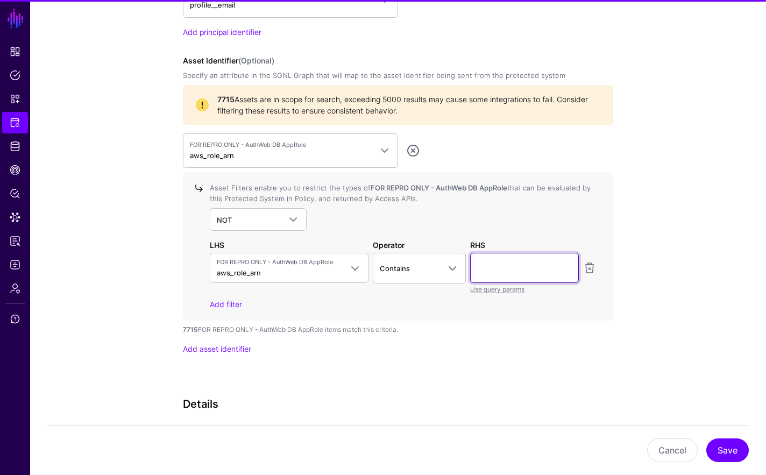
type input "*"
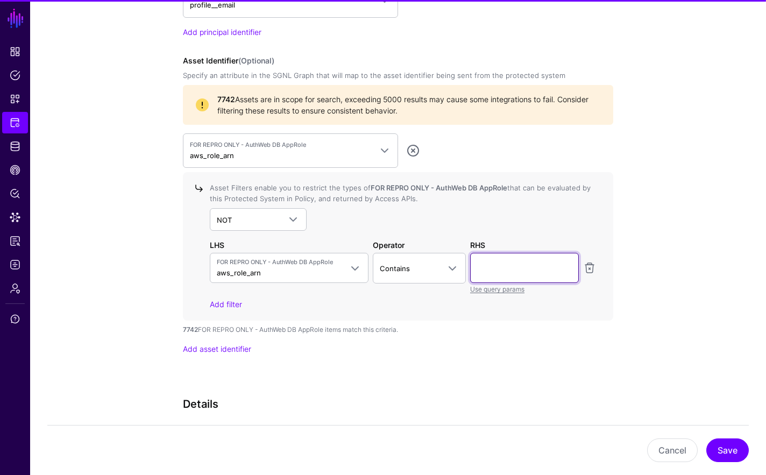
type input "*"
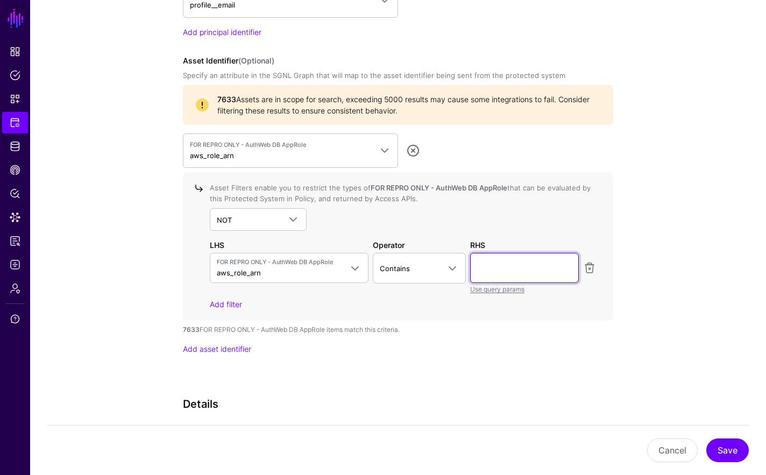
type input "*"
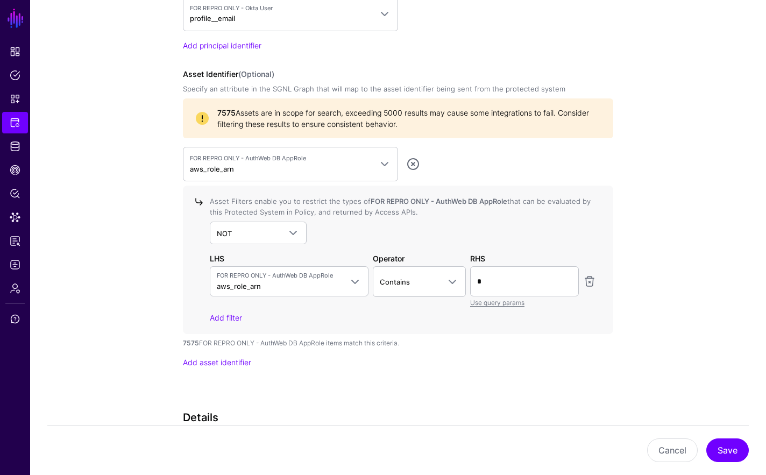
scroll to position [1138, 0]
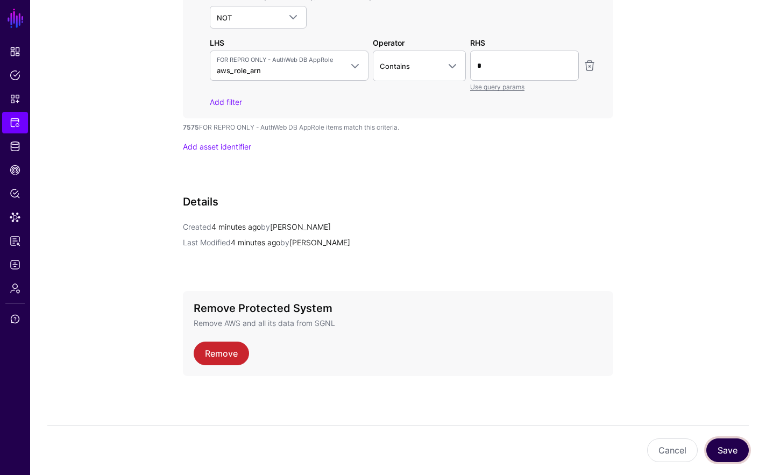
click at [565, 447] on button "Save" at bounding box center [728, 451] width 43 height 24
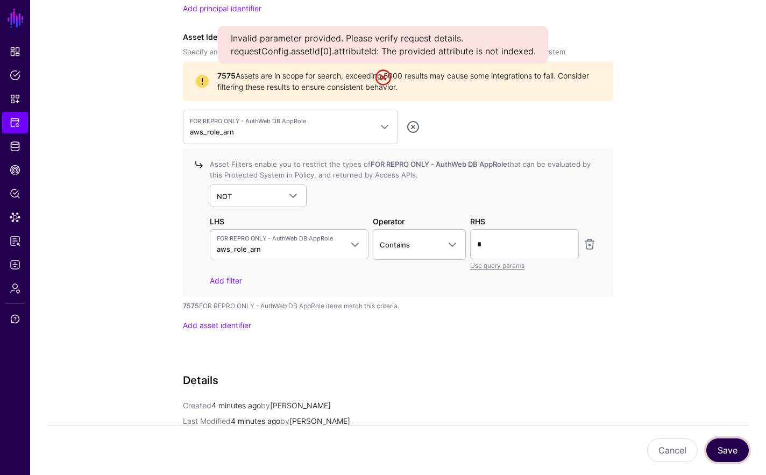
scroll to position [957, 0]
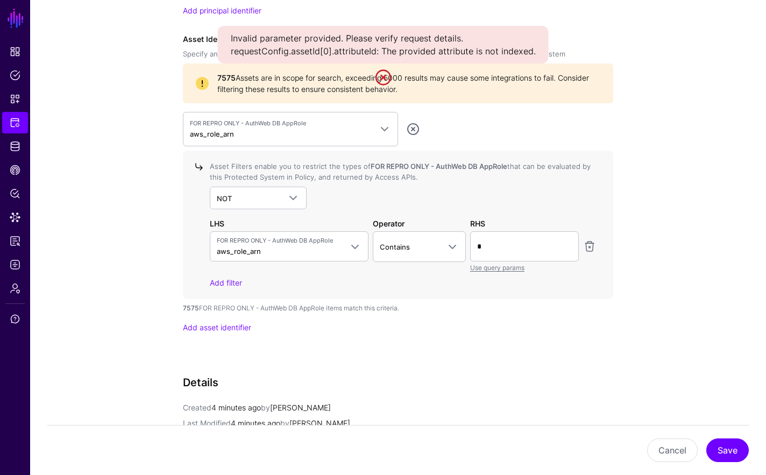
click at [383, 75] on link at bounding box center [383, 77] width 17 height 17
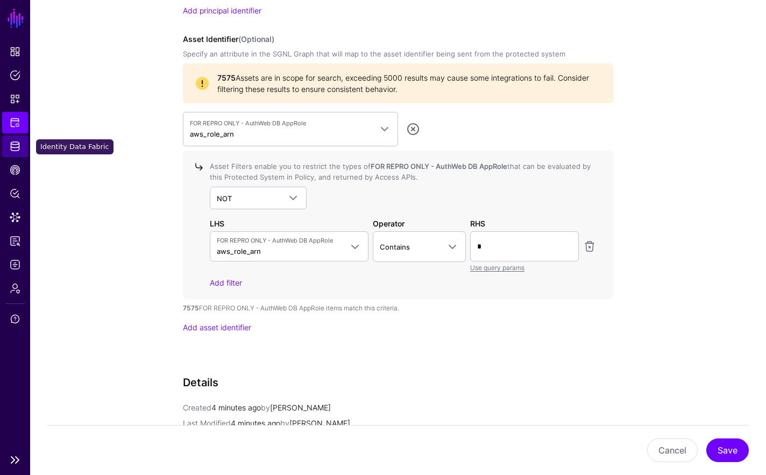
click at [16, 145] on span "Identity Data Fabric" at bounding box center [15, 146] width 11 height 11
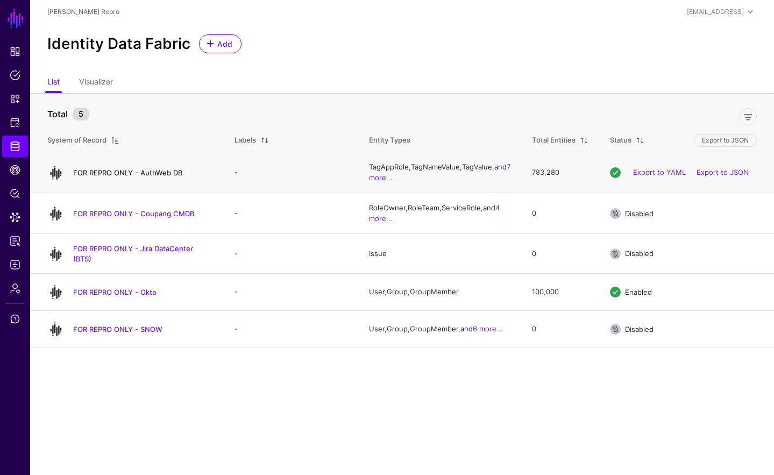
click at [154, 173] on link "FOR REPRO ONLY - AuthWeb DB" at bounding box center [127, 172] width 109 height 9
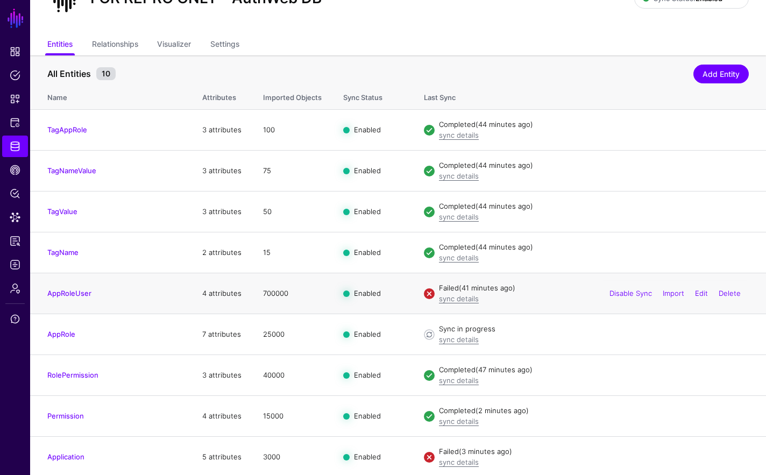
scroll to position [97, 0]
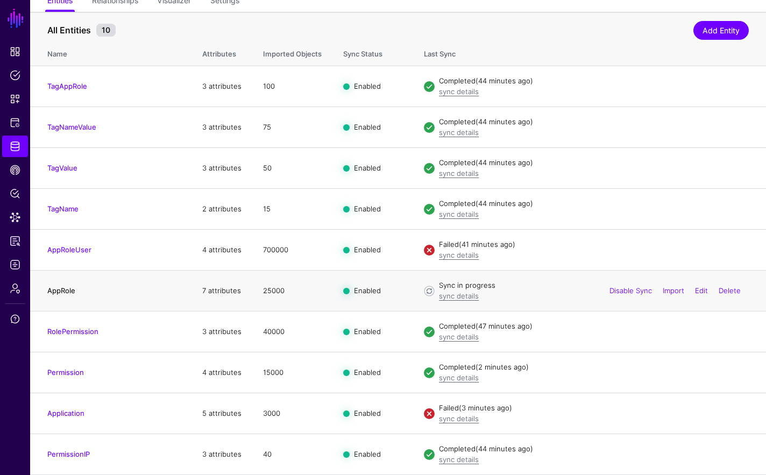
click at [64, 294] on link "AppRole" at bounding box center [61, 290] width 28 height 9
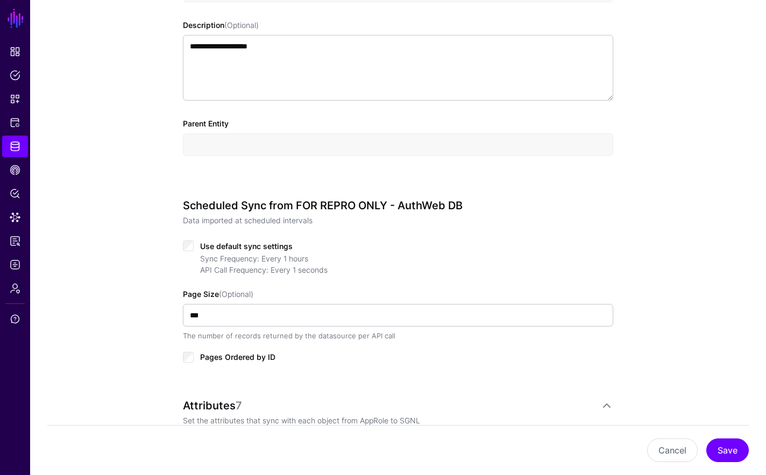
scroll to position [634, 0]
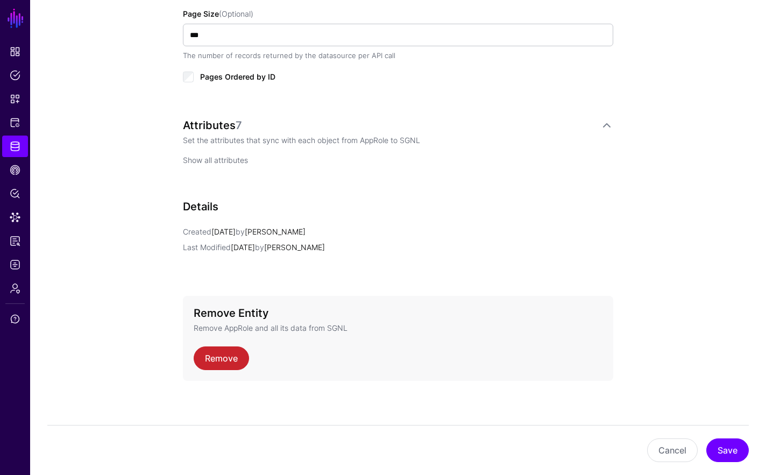
click at [218, 157] on link "Show all attributes" at bounding box center [215, 160] width 65 height 9
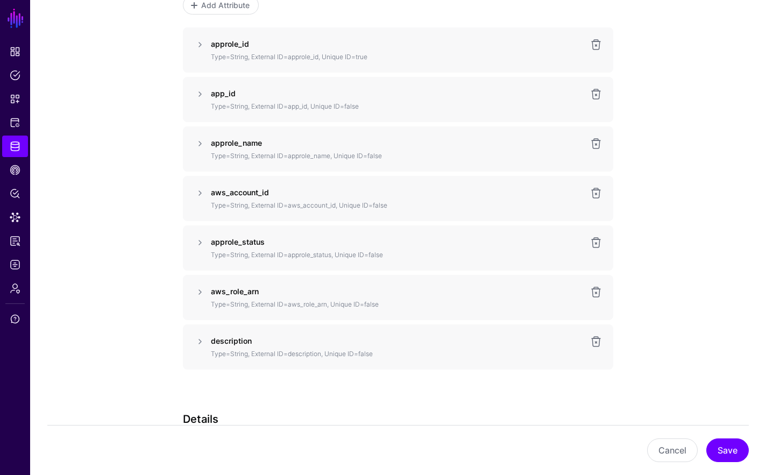
scroll to position [793, 0]
click at [199, 295] on link at bounding box center [200, 292] width 13 height 13
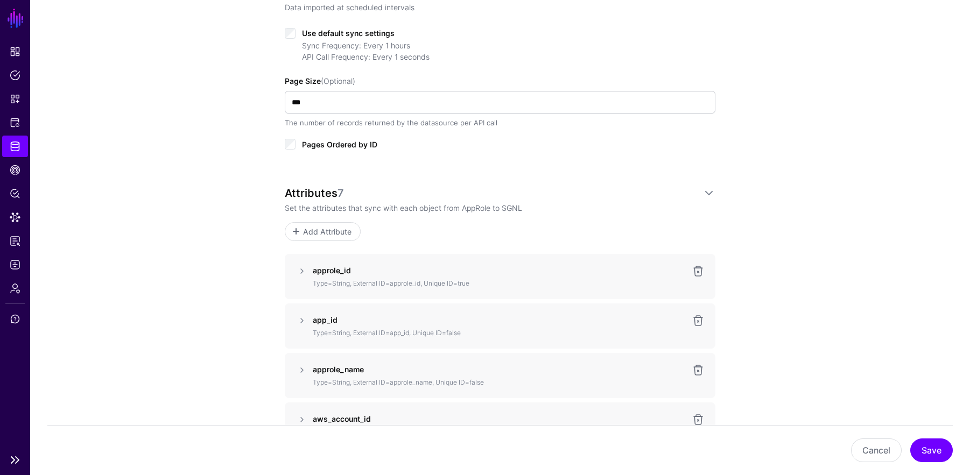
scroll to position [568, 0]
click at [17, 126] on span "Protected Systems" at bounding box center [15, 122] width 11 height 11
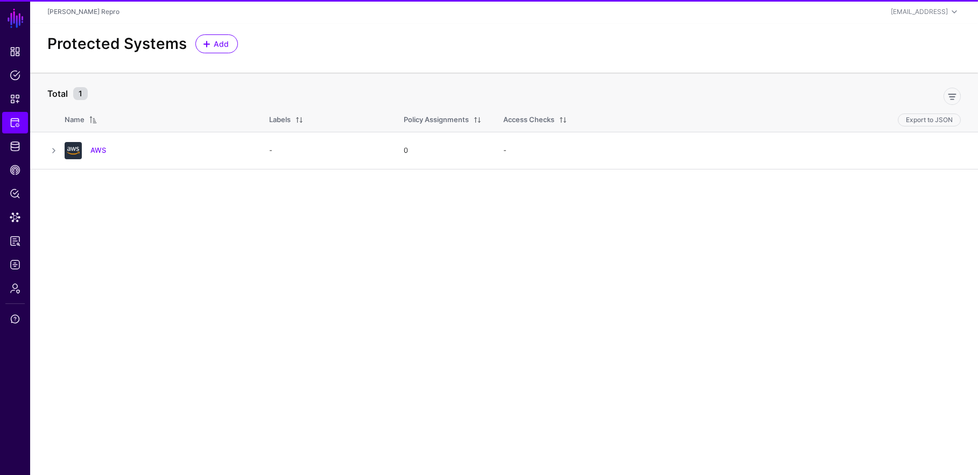
click at [95, 148] on link "AWS" at bounding box center [98, 150] width 16 height 9
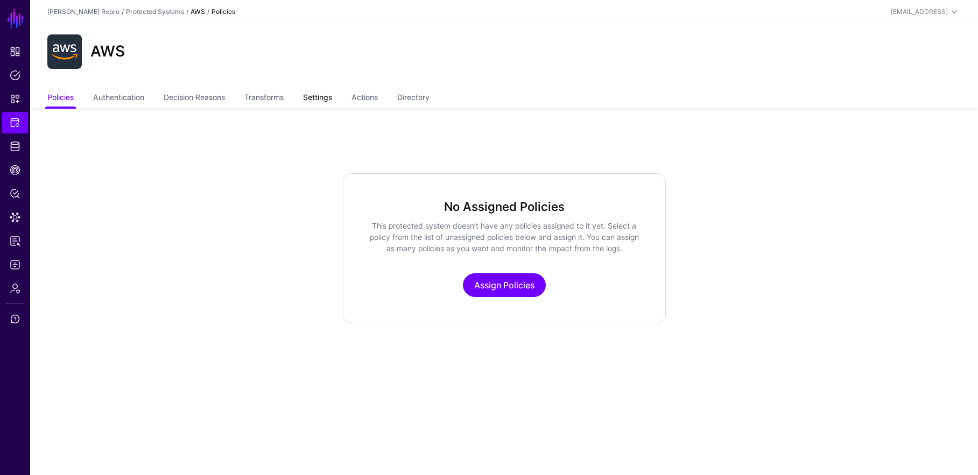
click at [319, 96] on link "Settings" at bounding box center [317, 98] width 29 height 20
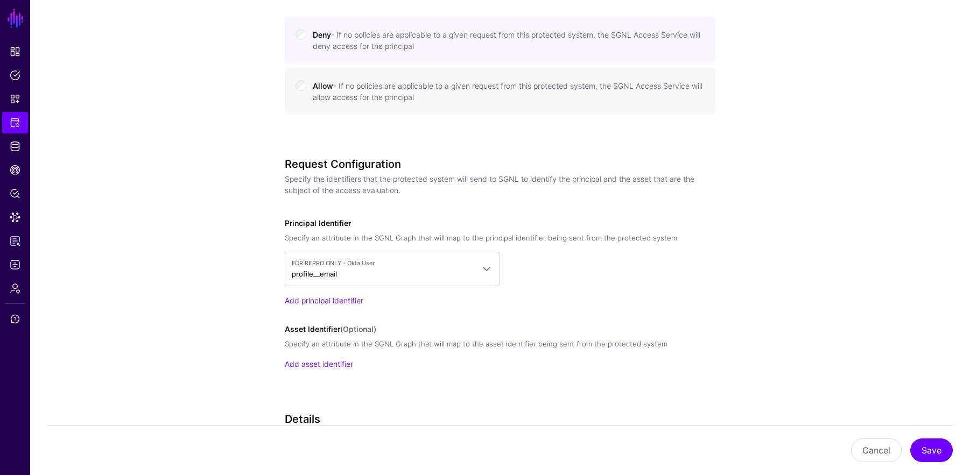
scroll to position [801, 0]
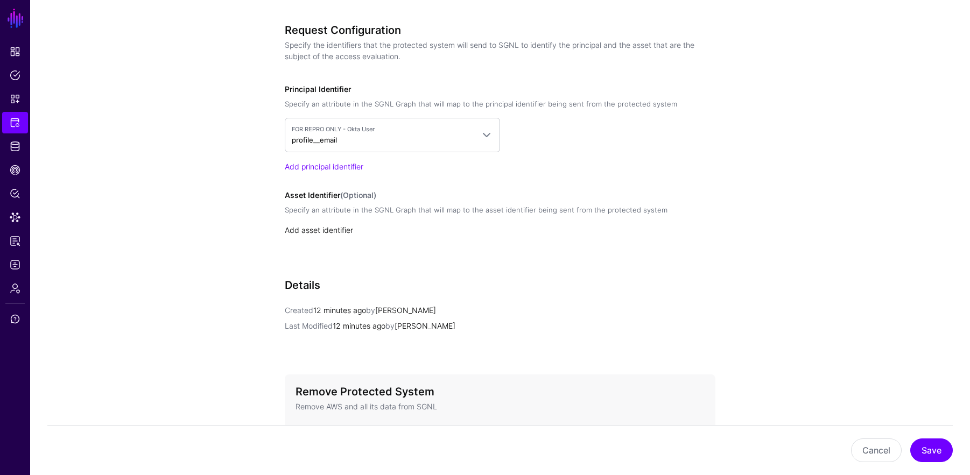
click at [338, 230] on link "Add asset identifier" at bounding box center [319, 229] width 68 height 9
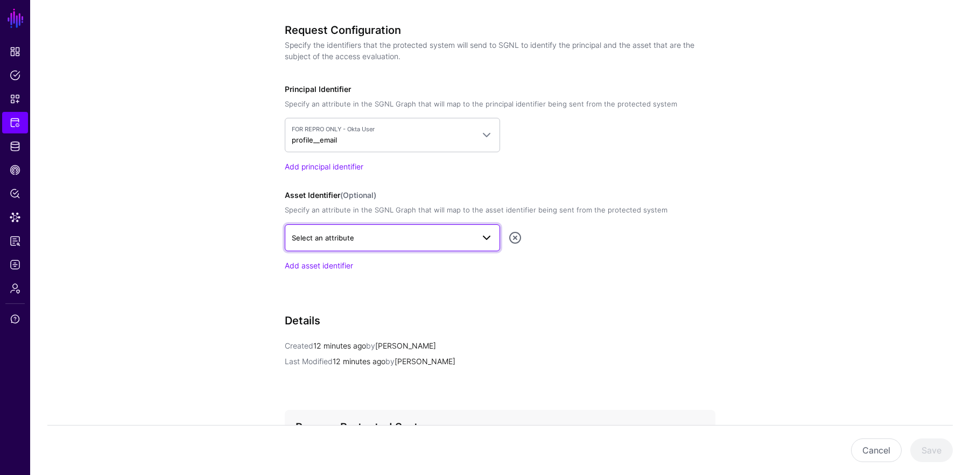
click at [383, 241] on span "Select an attribute" at bounding box center [383, 238] width 182 height 12
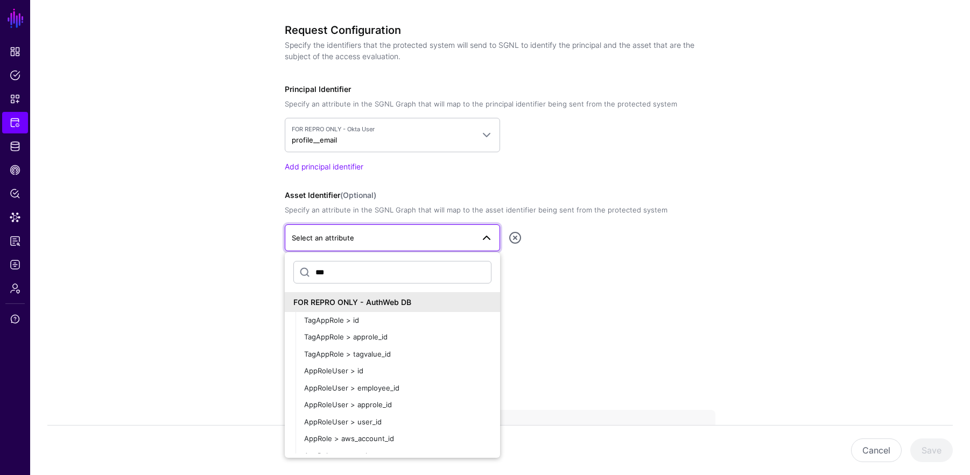
type input "***"
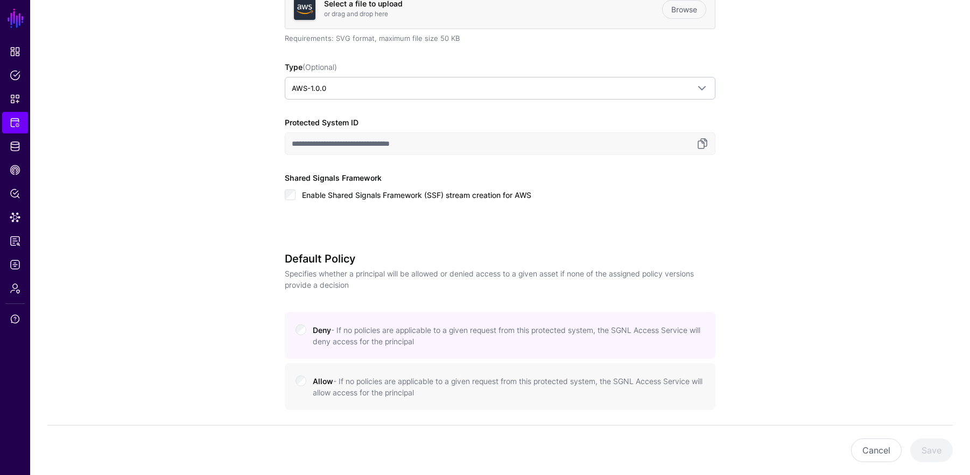
scroll to position [0, 0]
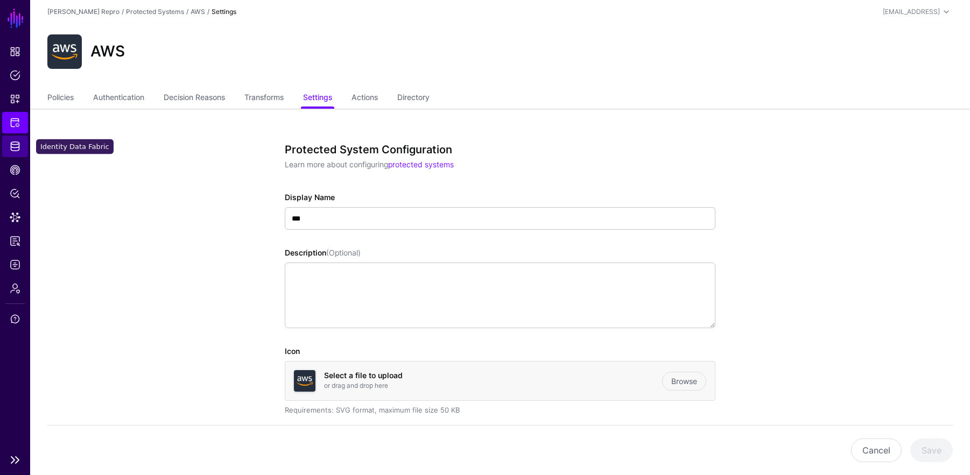
click at [17, 144] on span "Identity Data Fabric" at bounding box center [15, 146] width 11 height 11
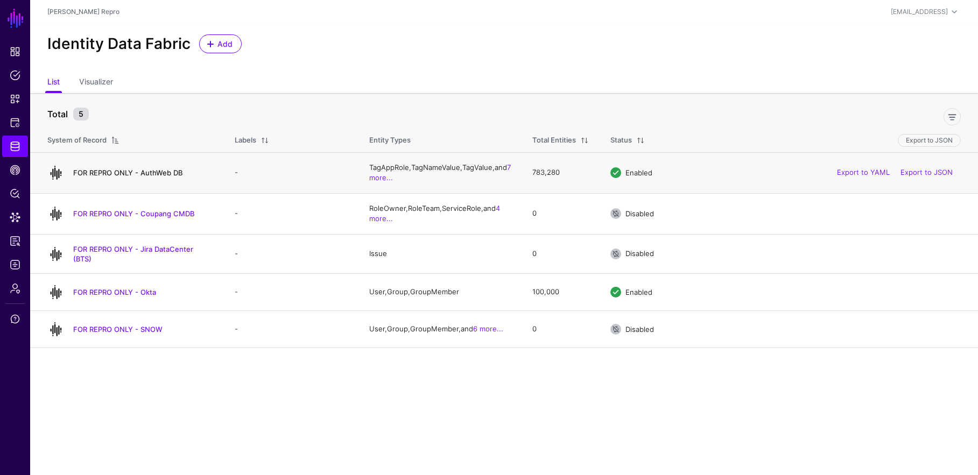
click at [125, 172] on link "FOR REPRO ONLY - AuthWeb DB" at bounding box center [127, 172] width 109 height 9
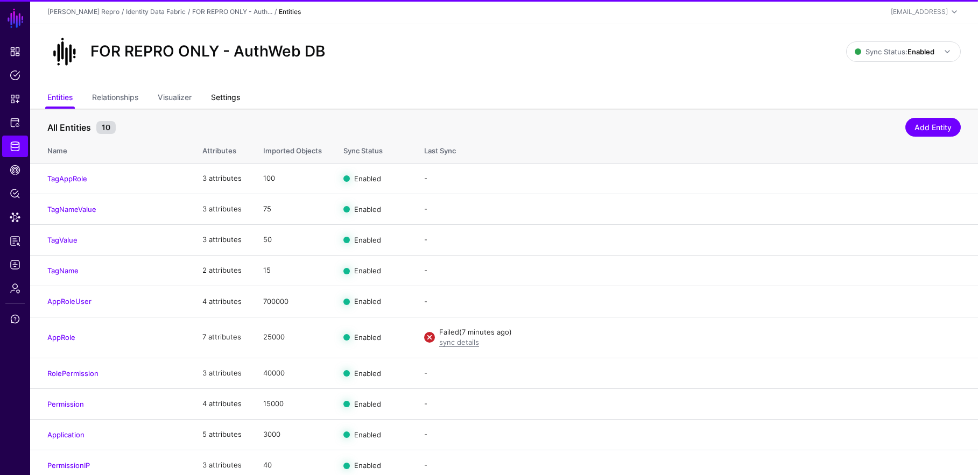
click at [220, 98] on link "Settings" at bounding box center [225, 98] width 29 height 20
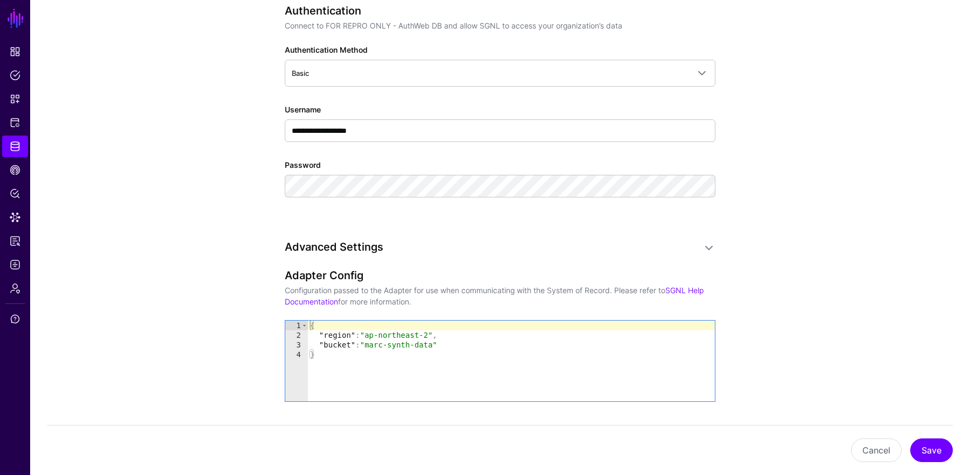
scroll to position [468, 0]
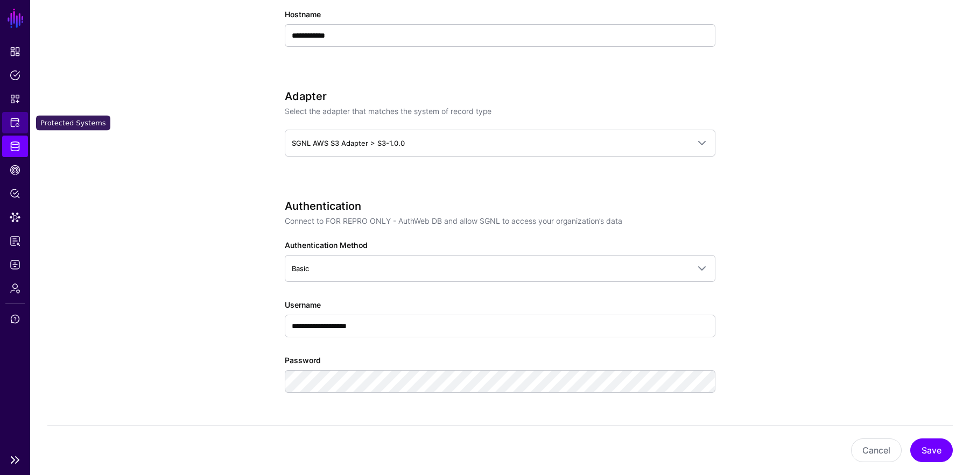
click at [24, 122] on link "Protected Systems" at bounding box center [15, 123] width 26 height 22
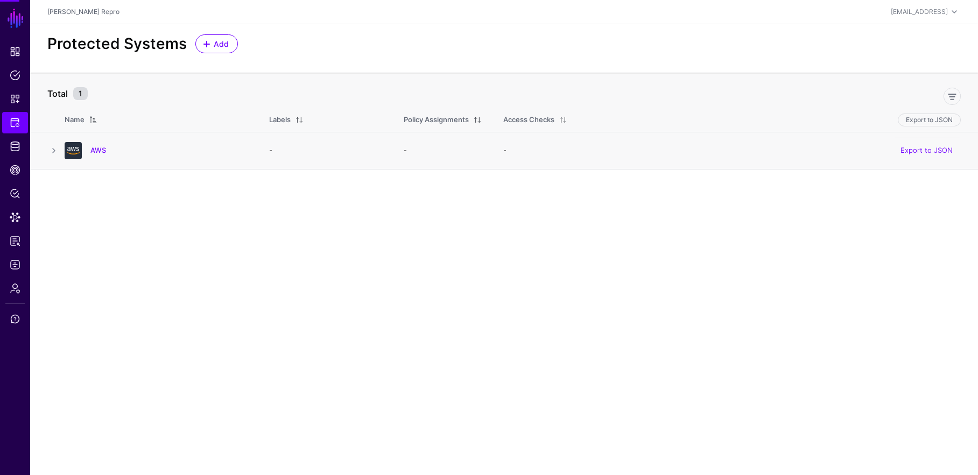
click at [94, 159] on div "AWS" at bounding box center [156, 150] width 192 height 17
click at [91, 149] on link "AWS" at bounding box center [98, 150] width 16 height 9
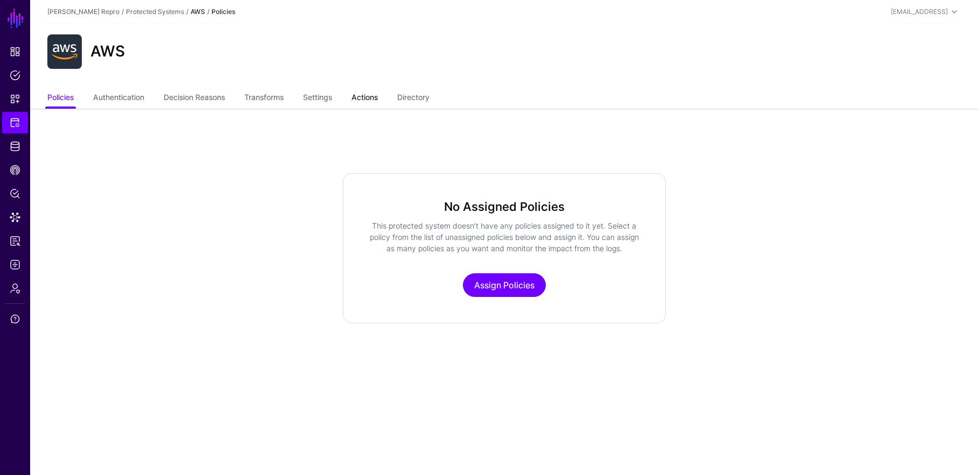
click at [364, 97] on link "Actions" at bounding box center [364, 98] width 26 height 20
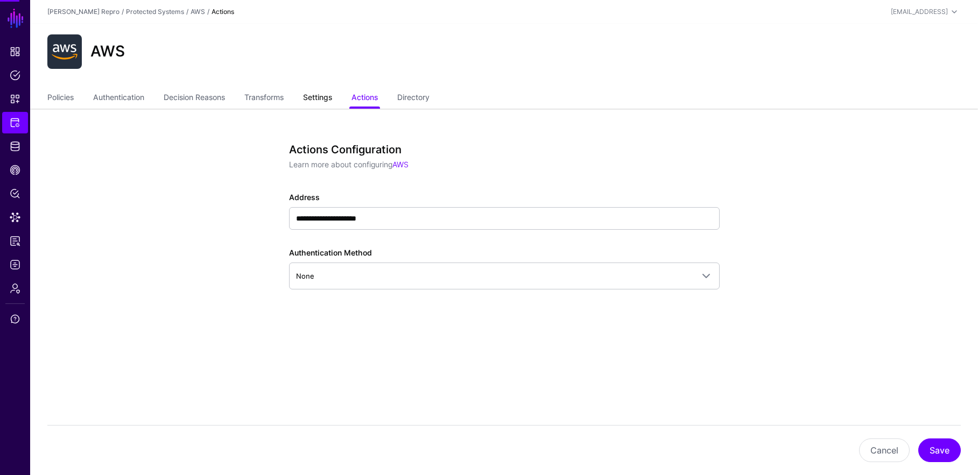
click at [332, 99] on link "Settings" at bounding box center [317, 98] width 29 height 20
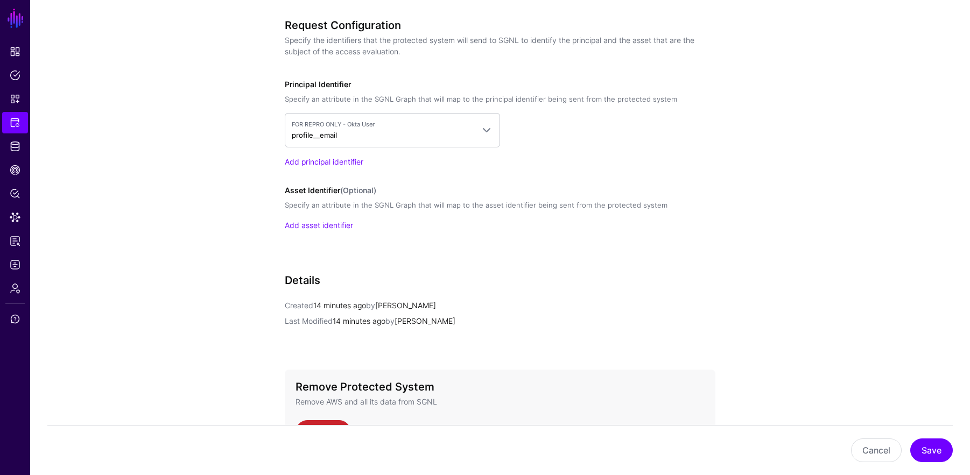
scroll to position [884, 0]
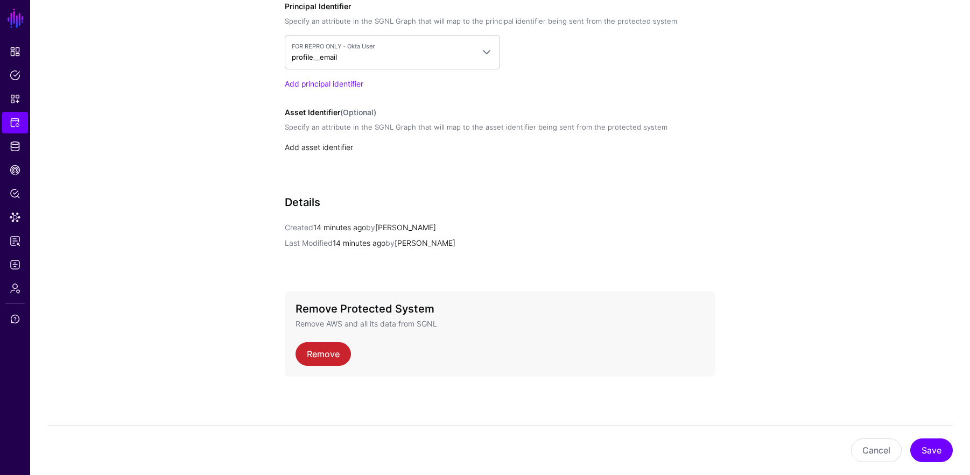
click at [313, 149] on link "Add asset identifier" at bounding box center [319, 147] width 68 height 9
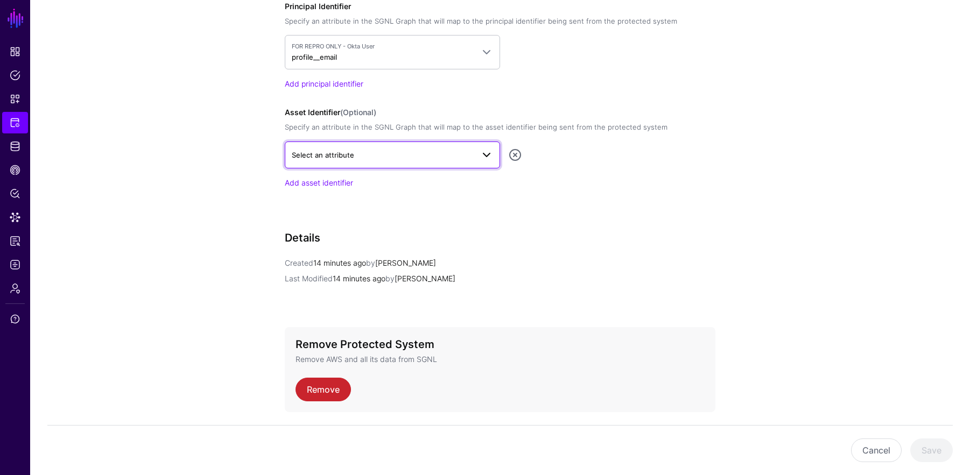
click at [334, 154] on span "Select an attribute" at bounding box center [323, 155] width 62 height 9
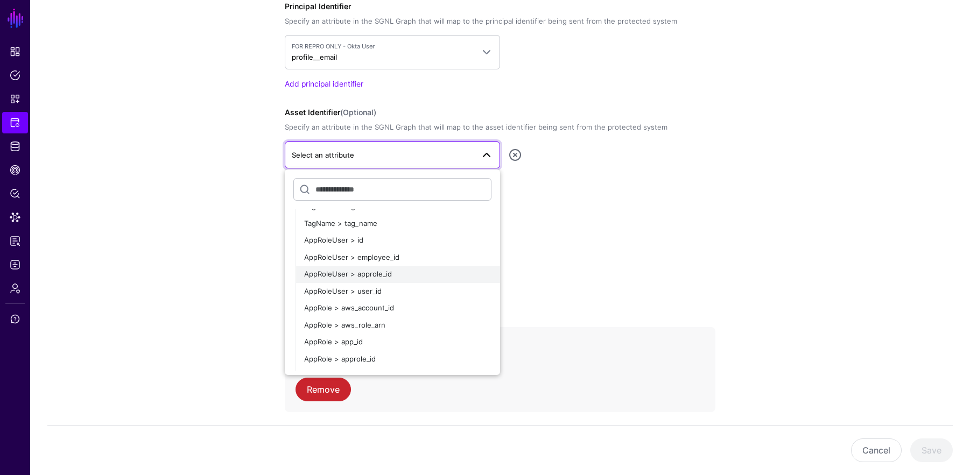
scroll to position [193, 0]
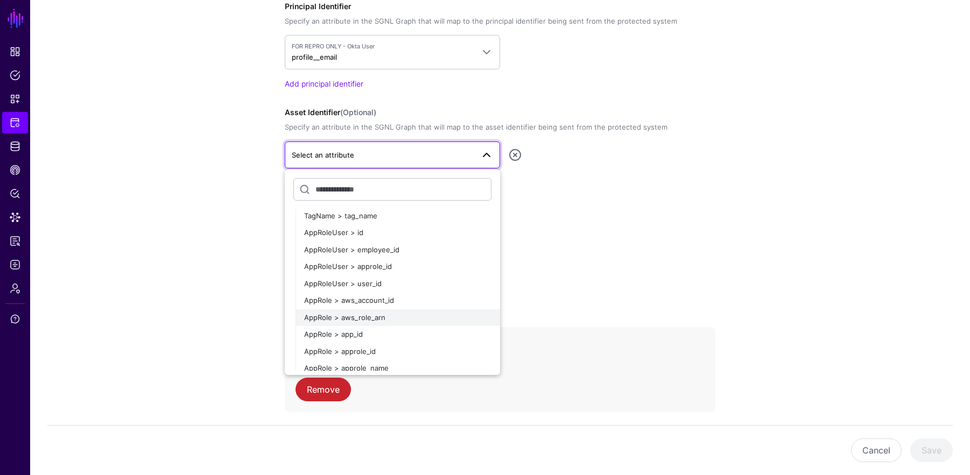
click at [432, 313] on div "AppRole > aws_role_arn" at bounding box center [397, 318] width 187 height 11
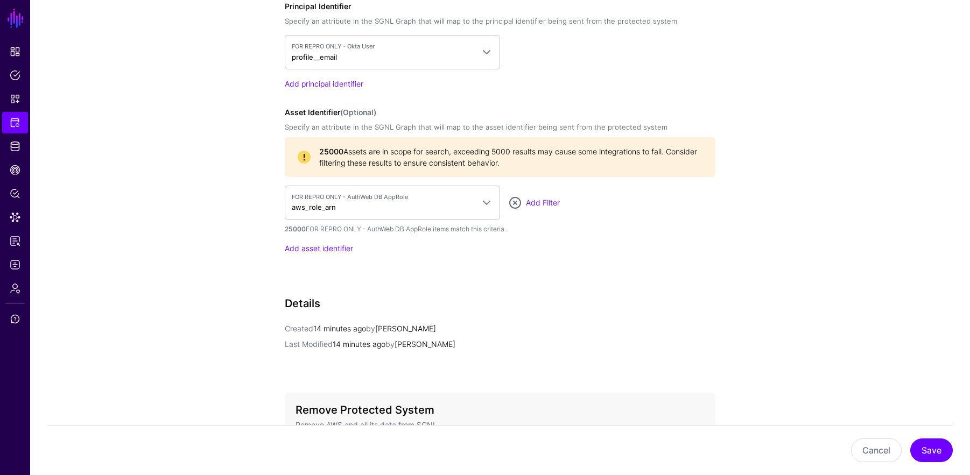
click at [553, 201] on link "Add Filter" at bounding box center [543, 202] width 34 height 9
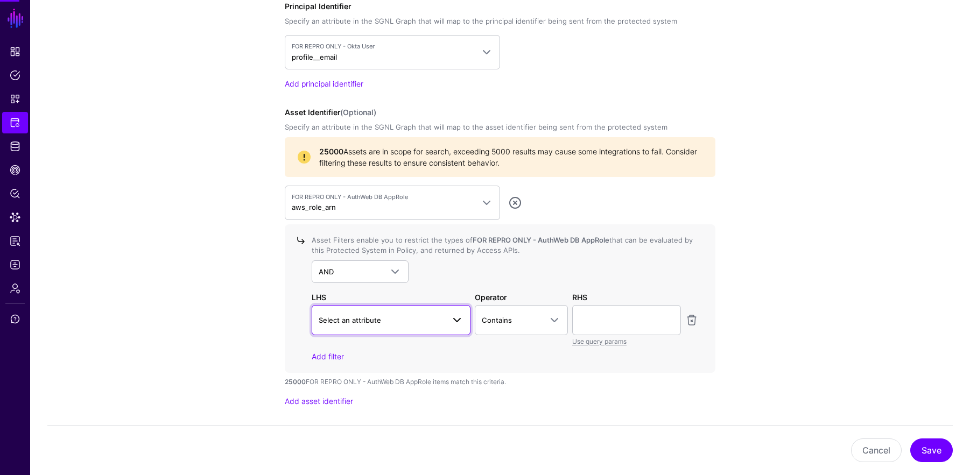
click at [435, 321] on span "Select an attribute" at bounding box center [381, 320] width 125 height 12
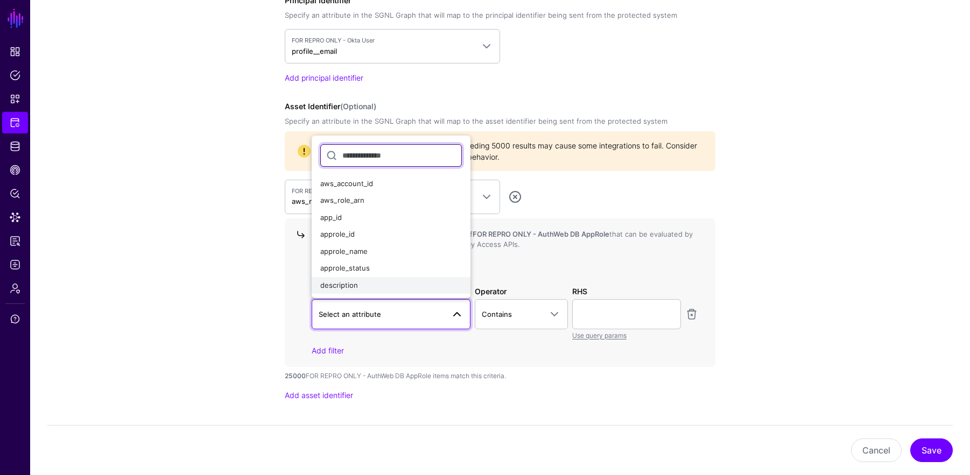
scroll to position [898, 0]
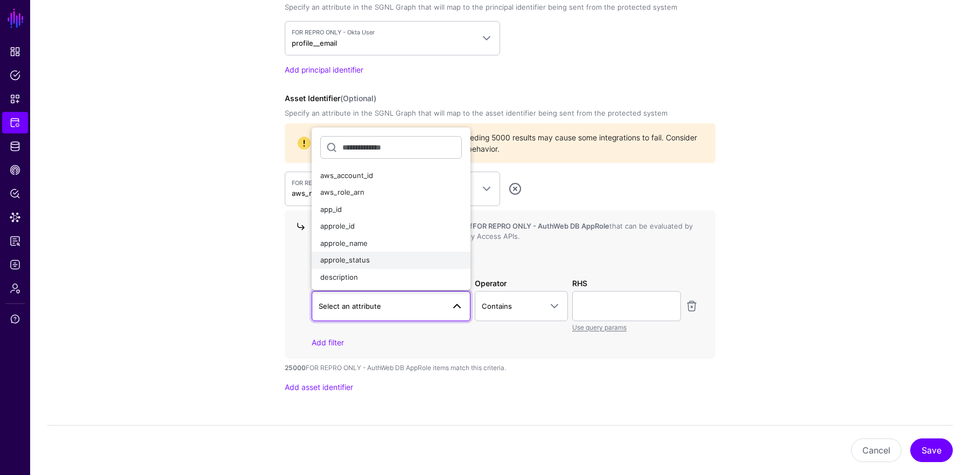
click at [404, 264] on button "approle_status" at bounding box center [391, 260] width 159 height 17
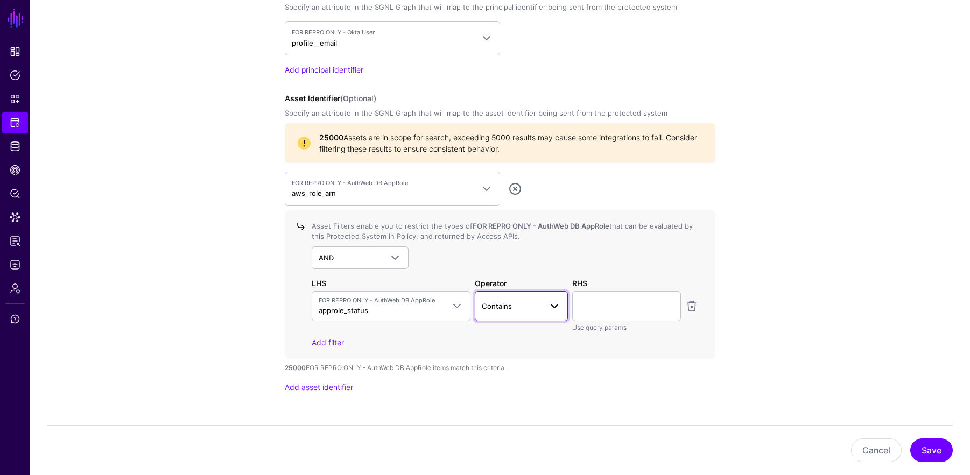
click at [513, 304] on span "Contains" at bounding box center [512, 306] width 60 height 12
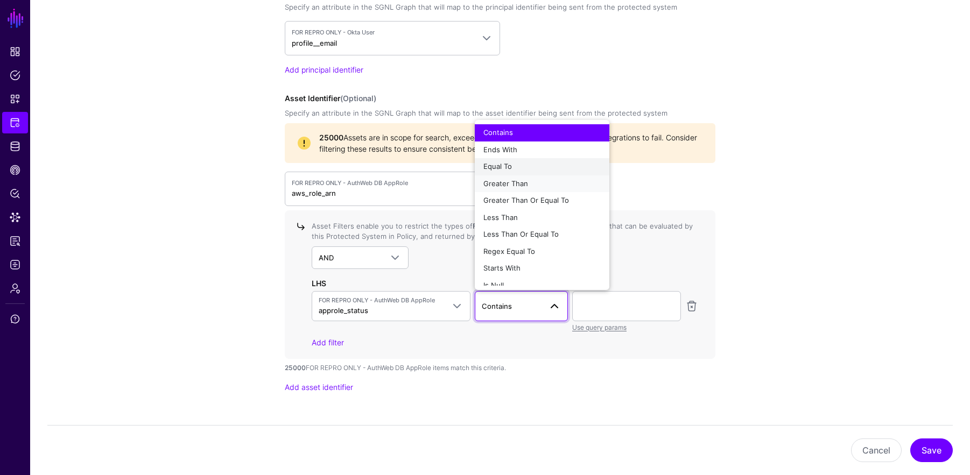
drag, startPoint x: 514, startPoint y: 174, endPoint x: 527, endPoint y: 163, distance: 17.5
click at [527, 163] on ul "Contains Ends With Equal To Greater Than Greater Than Or Equal To Less Than Les…" at bounding box center [542, 204] width 135 height 161
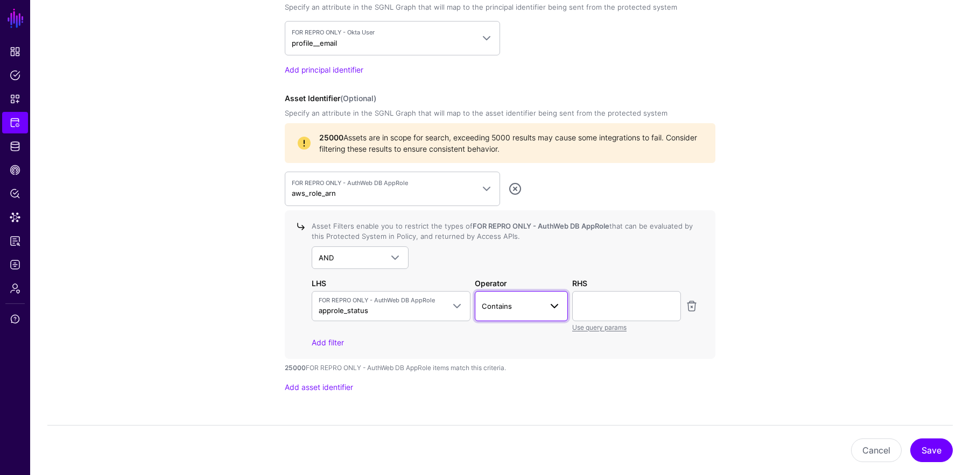
click at [518, 309] on span "Contains" at bounding box center [512, 306] width 60 height 12
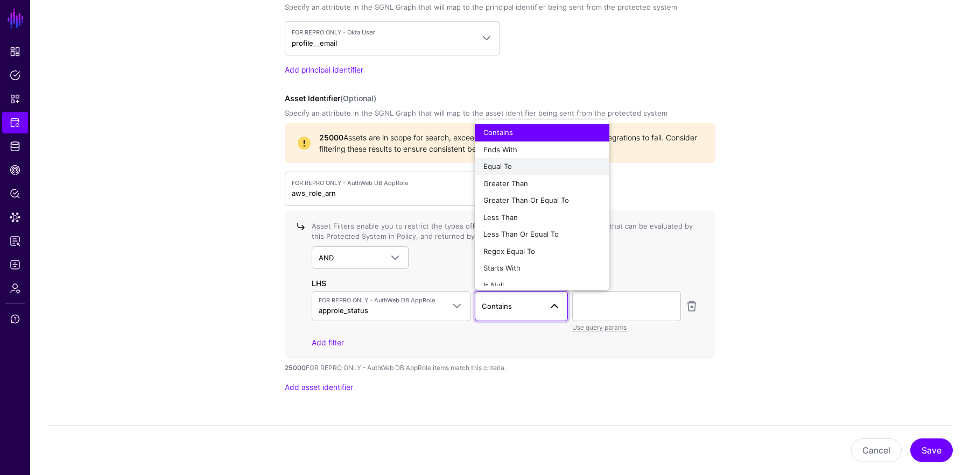
click at [520, 167] on div "Equal To" at bounding box center [541, 166] width 117 height 11
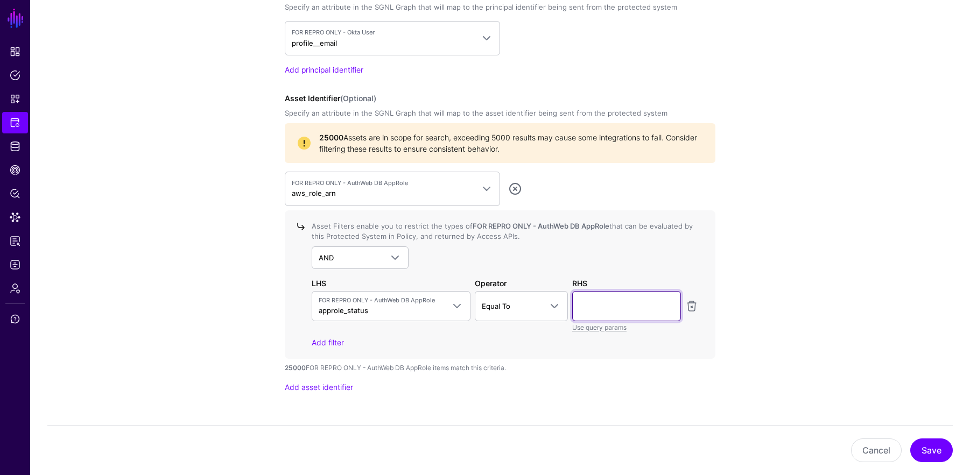
drag, startPoint x: 621, startPoint y: 307, endPoint x: 621, endPoint y: 299, distance: 8.1
click at [565, 307] on input "text" at bounding box center [626, 306] width 109 height 30
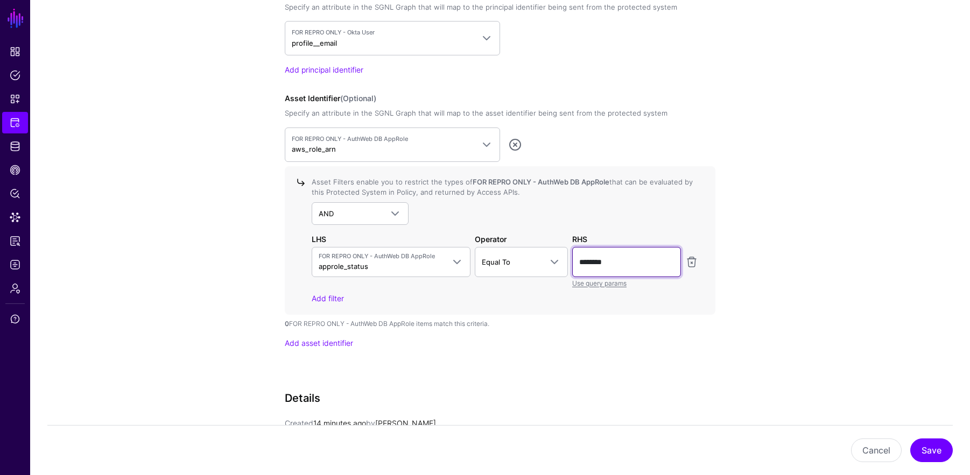
type input "********"
click at [332, 296] on link "Add filter" at bounding box center [328, 298] width 32 height 9
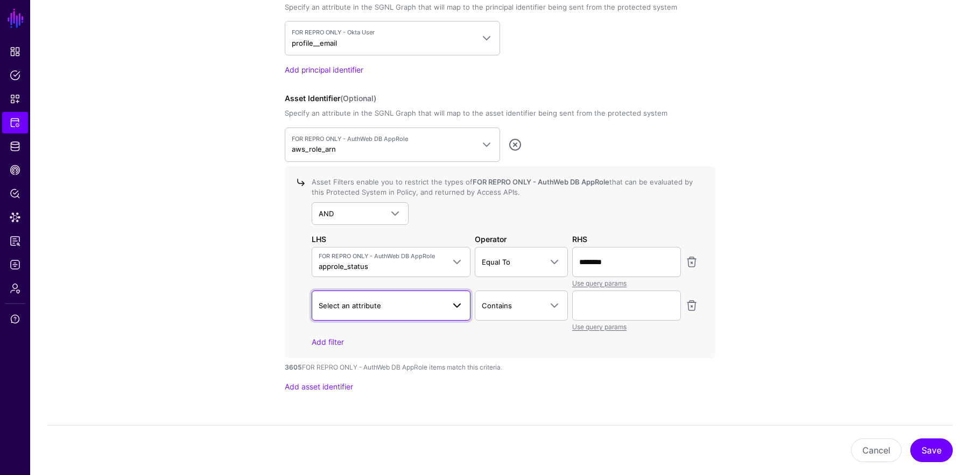
click at [361, 301] on span "Select an attribute" at bounding box center [350, 305] width 62 height 9
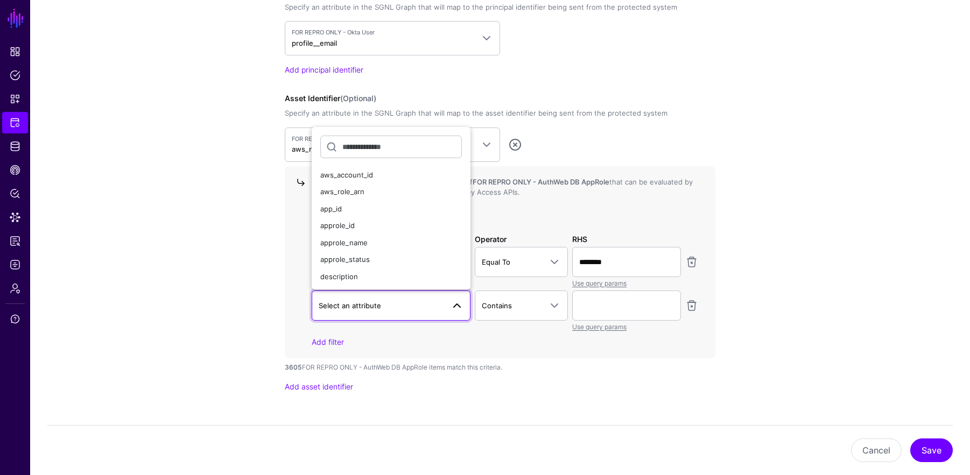
click at [424, 365] on div "3605 FOR REPRO ONLY - AuthWeb DB AppRole items match this criteria." at bounding box center [500, 368] width 430 height 10
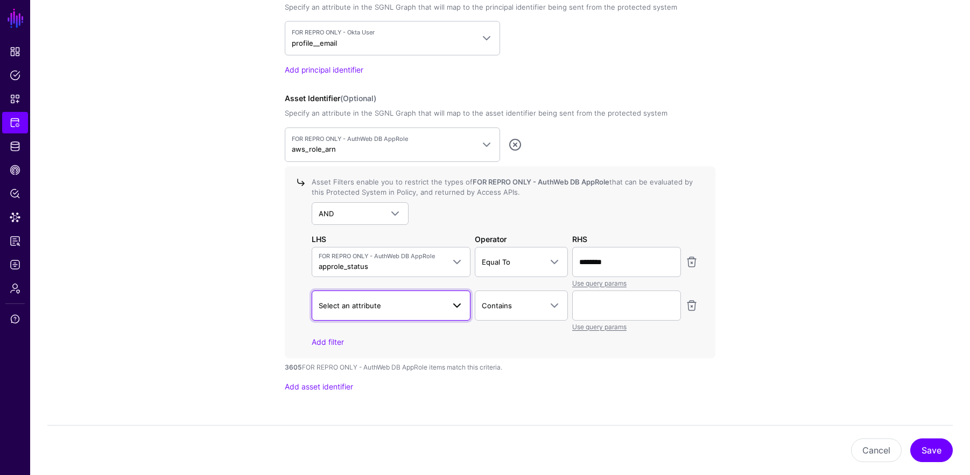
click at [421, 303] on span "Select an attribute" at bounding box center [381, 306] width 125 height 12
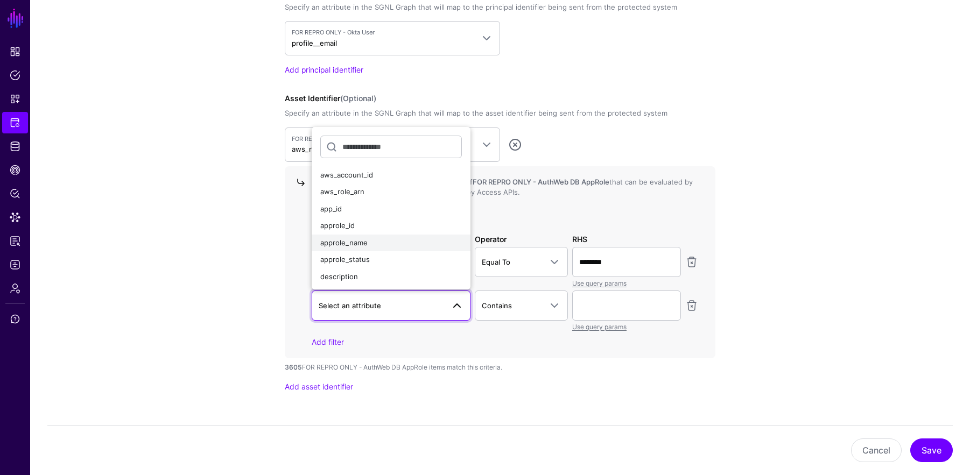
click at [402, 241] on div "approle_name" at bounding box center [391, 243] width 142 height 11
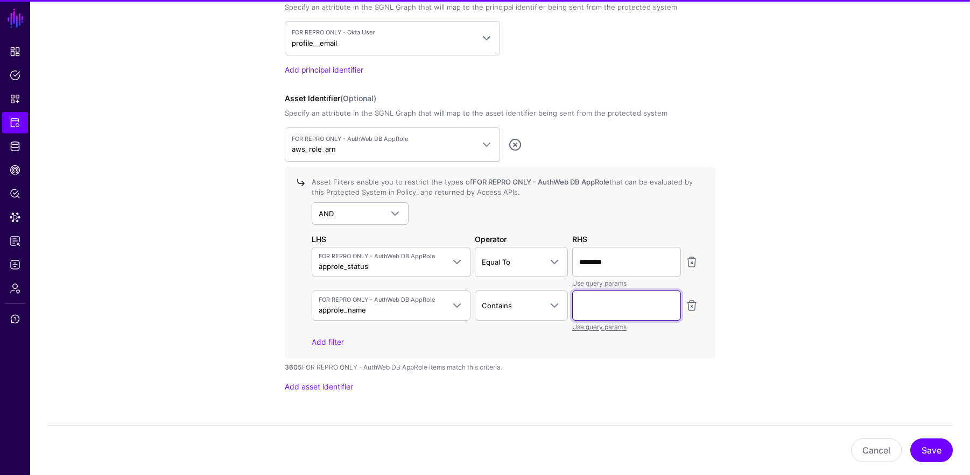
click at [565, 307] on input "text" at bounding box center [626, 306] width 109 height 30
type input "*"
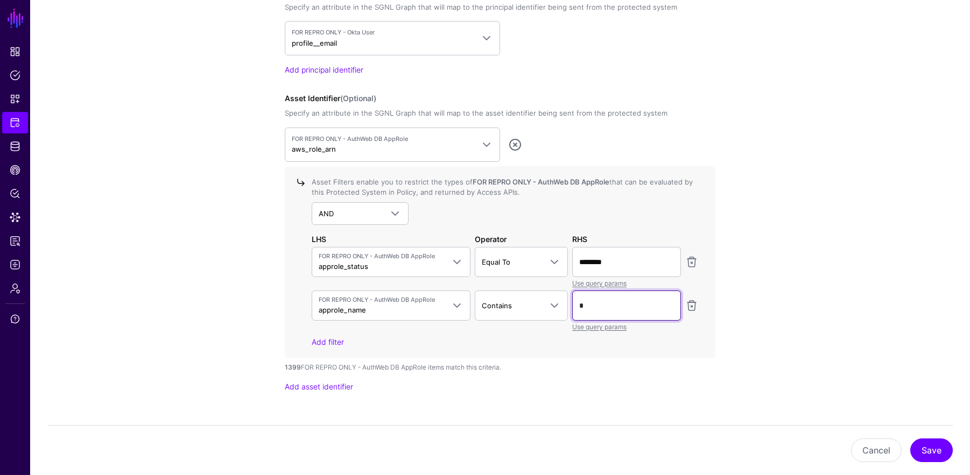
type input "*"
click at [565, 446] on button "Save" at bounding box center [931, 451] width 43 height 24
click at [565, 452] on button "Save" at bounding box center [931, 451] width 43 height 24
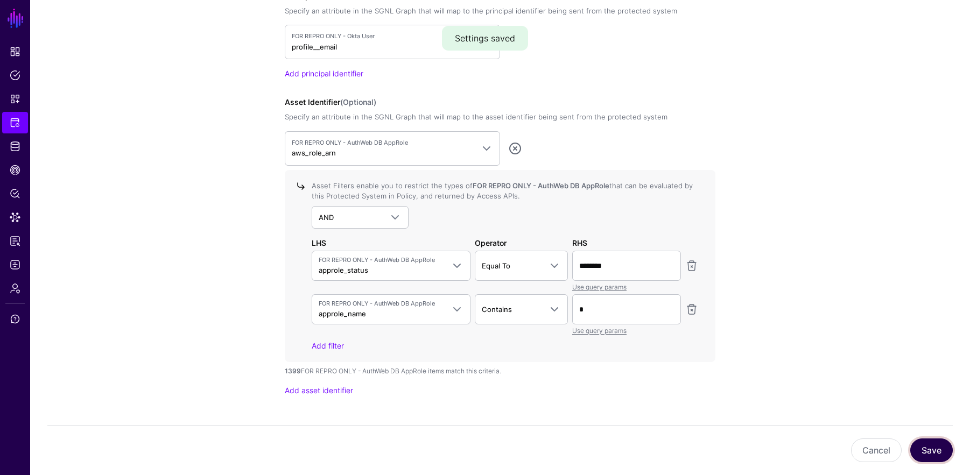
scroll to position [880, 0]
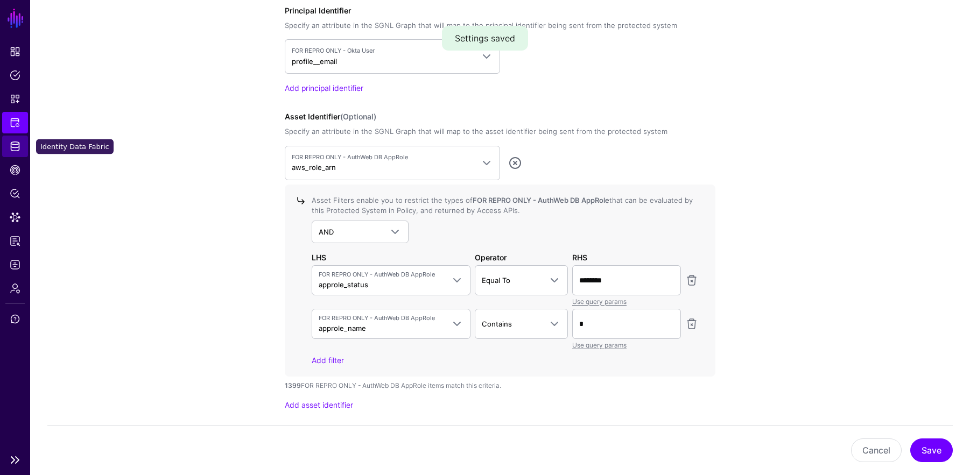
click at [20, 147] on span "Identity Data Fabric" at bounding box center [15, 146] width 11 height 11
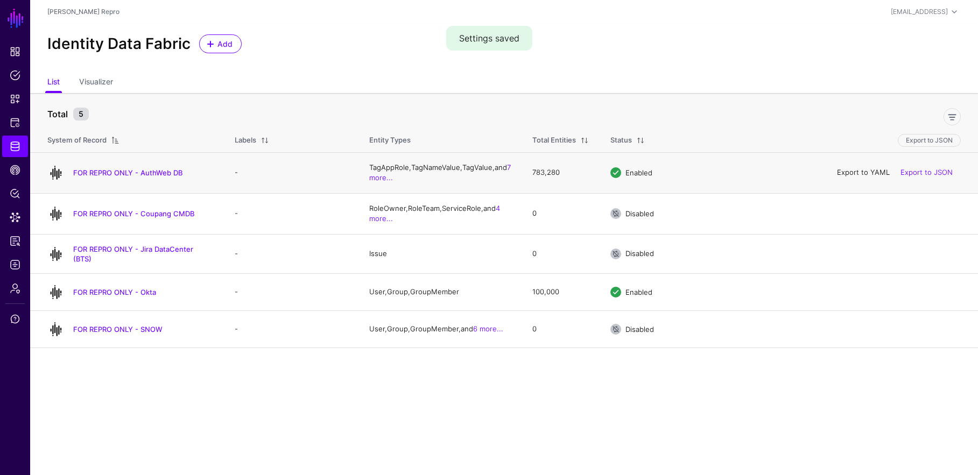
click at [565, 170] on link "Export to YAML" at bounding box center [863, 172] width 53 height 9
click at [565, 44] on div "Identity Data Fabric Add" at bounding box center [504, 43] width 922 height 19
click at [204, 44] on link "Add" at bounding box center [220, 43] width 43 height 19
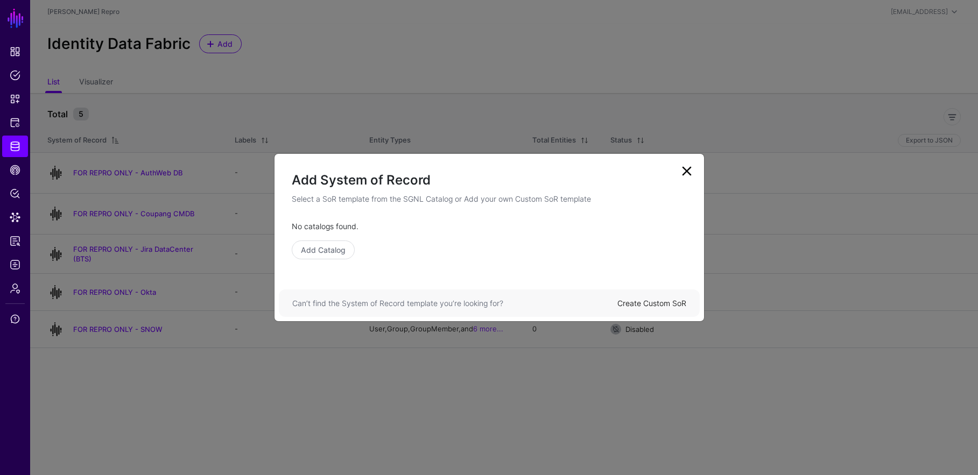
click at [565, 300] on link "Create Custom SoR" at bounding box center [651, 303] width 69 height 9
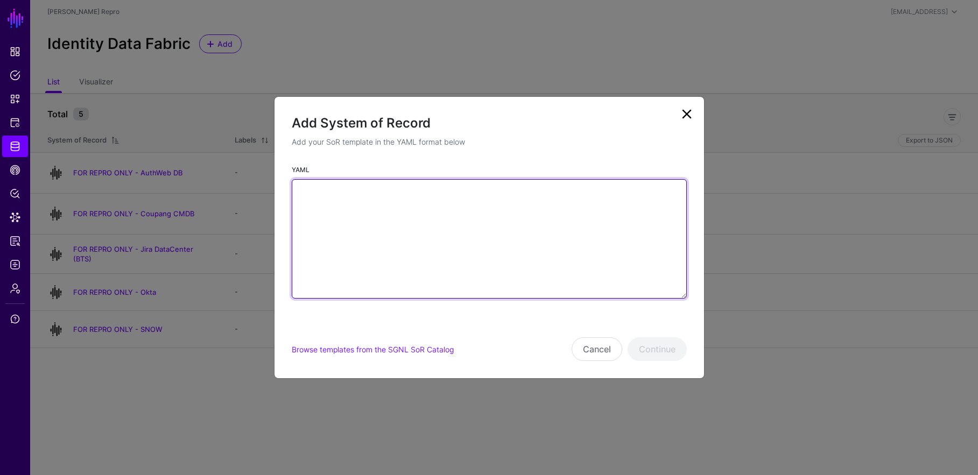
click at [512, 215] on textarea "YAML" at bounding box center [489, 238] width 395 height 119
paste textarea "**********"
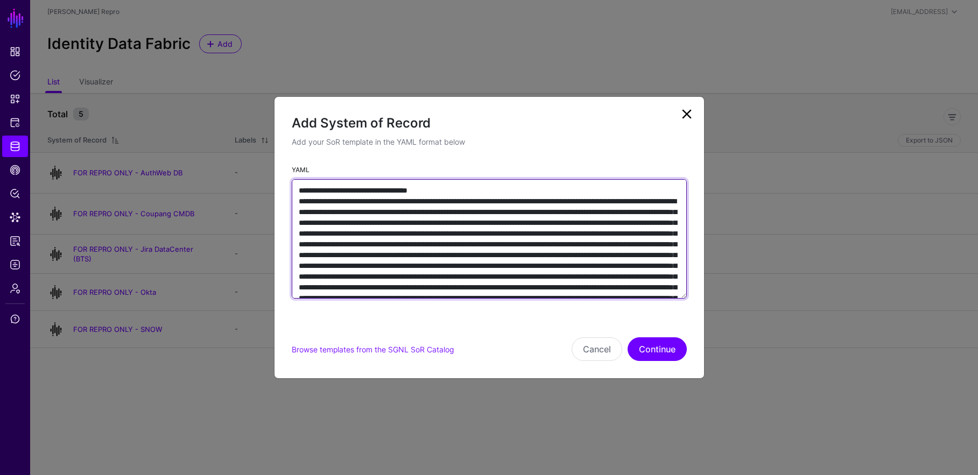
click at [456, 194] on textarea "YAML" at bounding box center [489, 238] width 395 height 119
drag, startPoint x: 486, startPoint y: 190, endPoint x: 422, endPoint y: 188, distance: 64.1
click at [422, 188] on textarea "YAML" at bounding box center [489, 238] width 395 height 119
type textarea "**********"
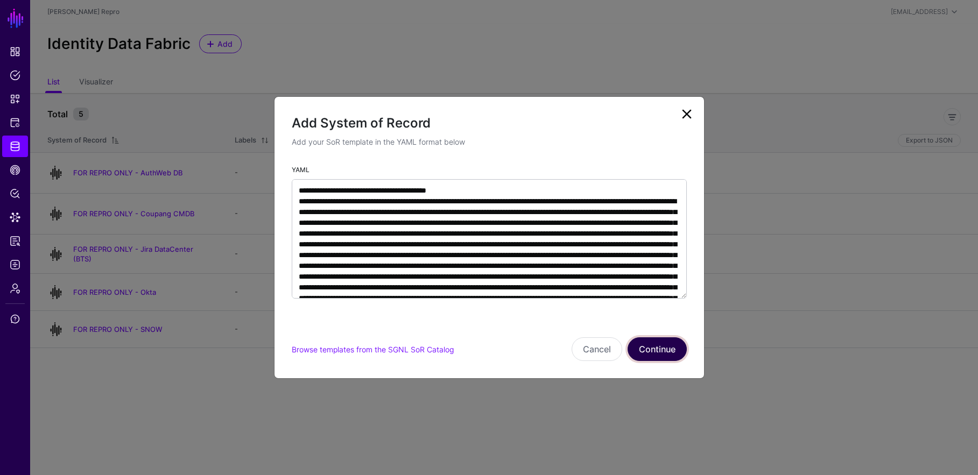
click at [565, 340] on button "Continue" at bounding box center [656, 349] width 59 height 24
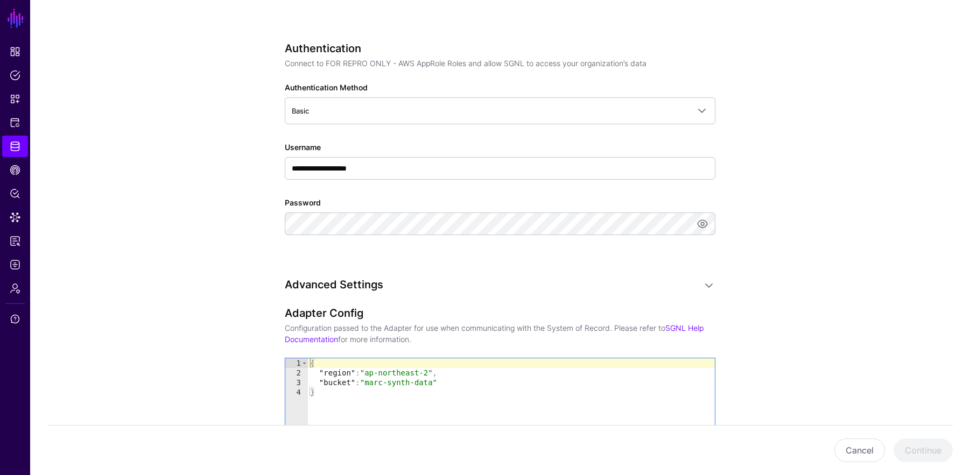
scroll to position [681, 0]
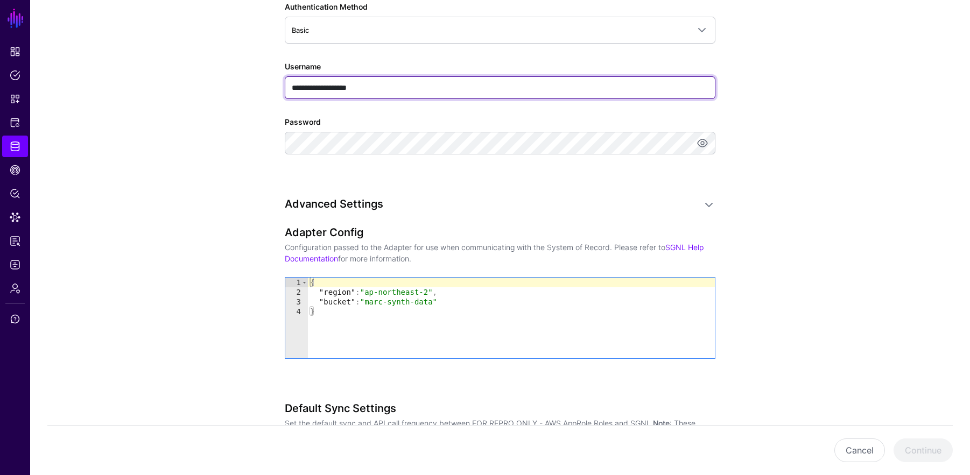
click at [400, 86] on input "**********" at bounding box center [500, 87] width 430 height 23
click at [401, 86] on input "**********" at bounding box center [500, 87] width 430 height 23
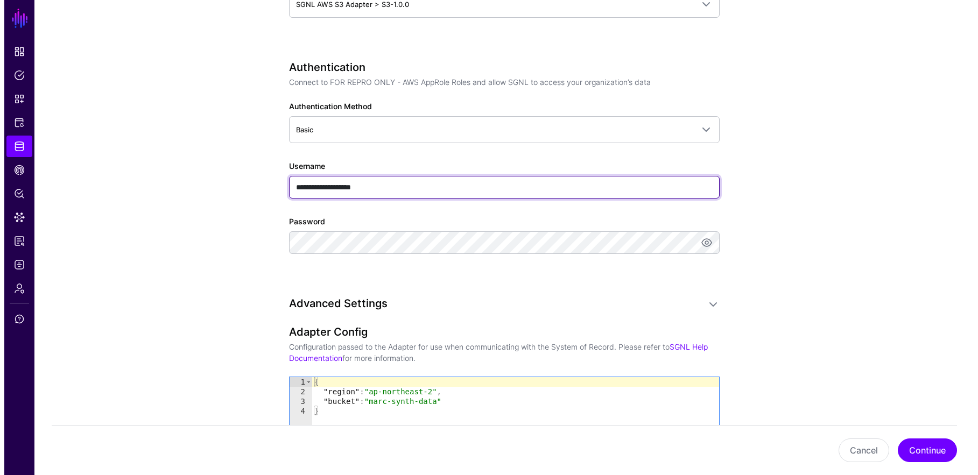
scroll to position [864, 0]
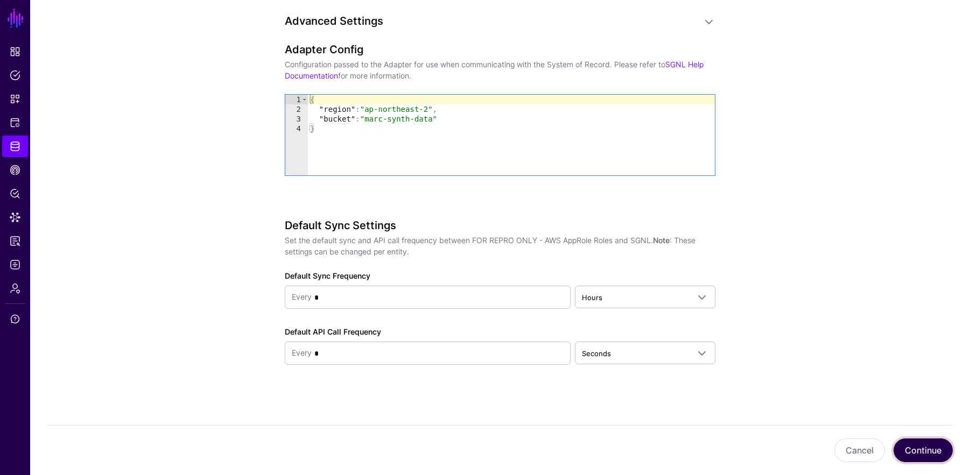
click at [565, 442] on button "Continue" at bounding box center [922, 451] width 59 height 24
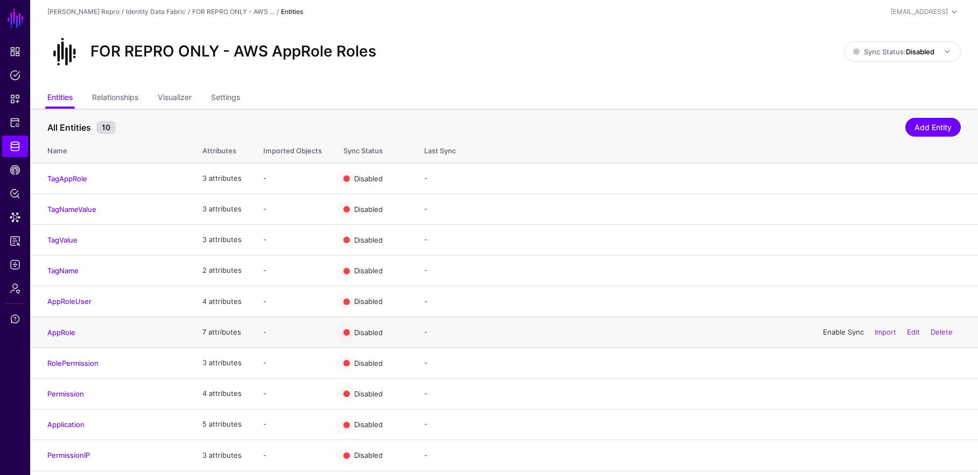
click at [565, 333] on link "Enable Sync" at bounding box center [843, 332] width 41 height 9
click at [565, 56] on span "Sync Status: Disabled" at bounding box center [893, 52] width 81 height 12
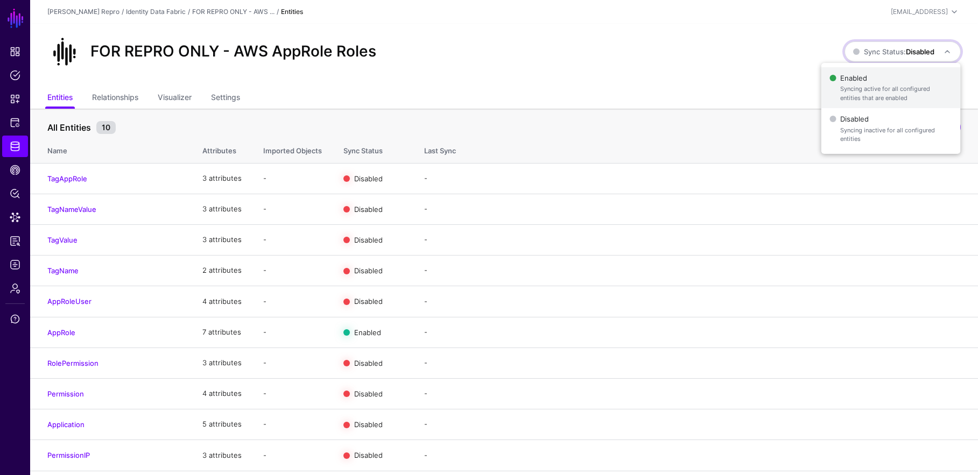
click at [565, 81] on span "Enabled Syncing active for all configured entities that are enabled" at bounding box center [890, 87] width 122 height 35
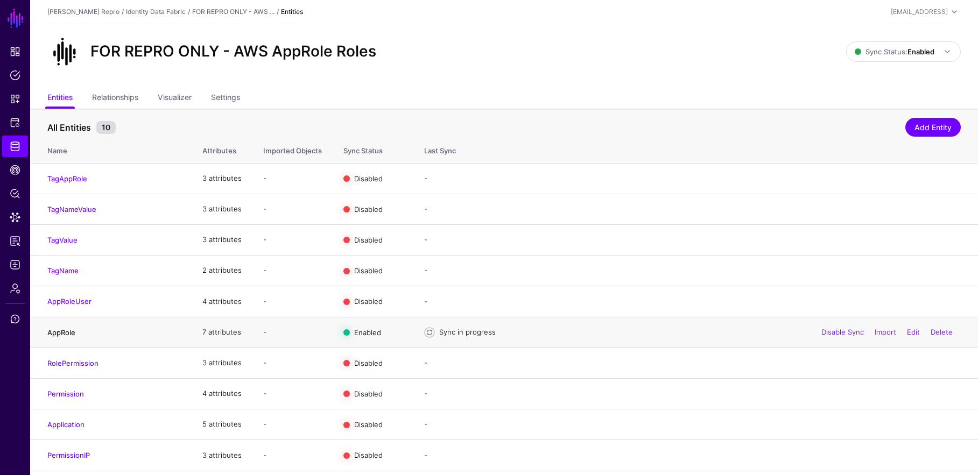
click at [56, 337] on link "AppRole" at bounding box center [61, 332] width 28 height 9
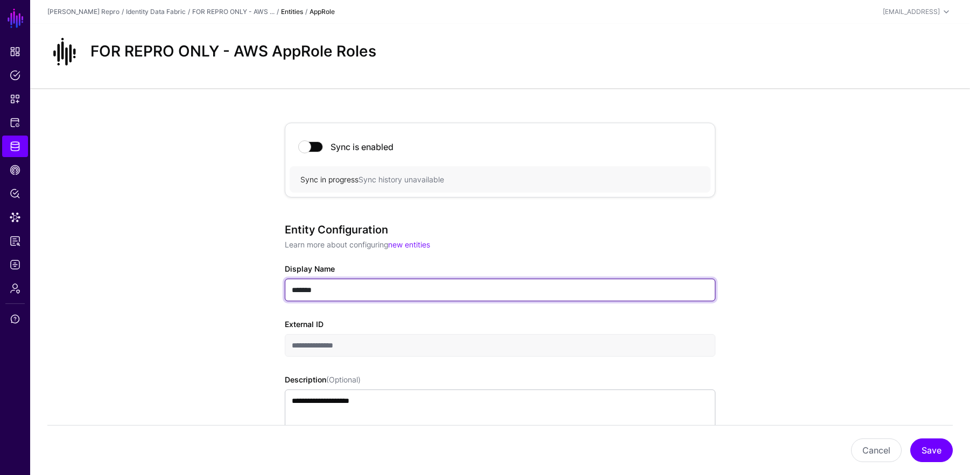
click at [291, 289] on input "*******" at bounding box center [500, 290] width 430 height 23
type input "**********"
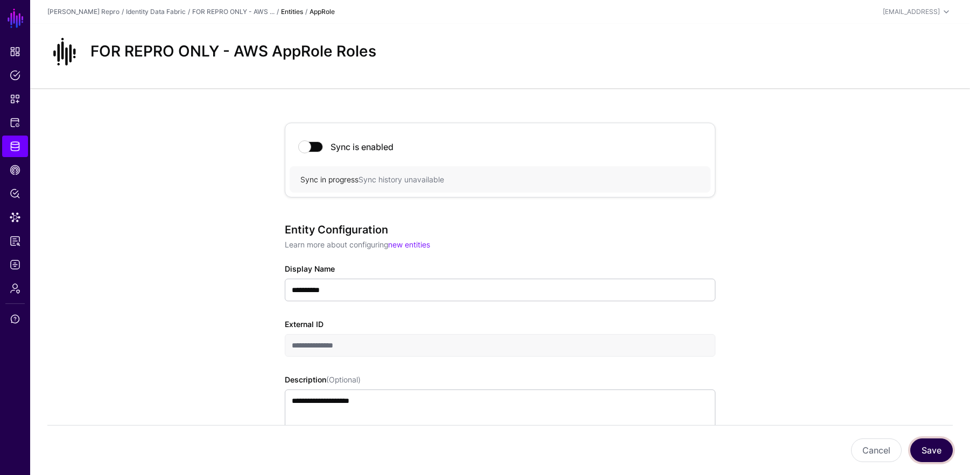
click at [565, 444] on button "Save" at bounding box center [931, 451] width 43 height 24
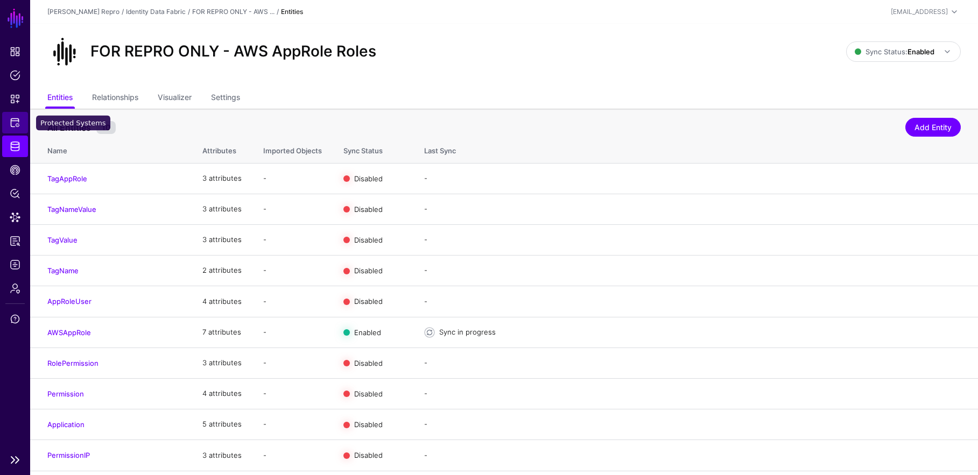
click at [22, 119] on link "Protected Systems" at bounding box center [15, 123] width 26 height 22
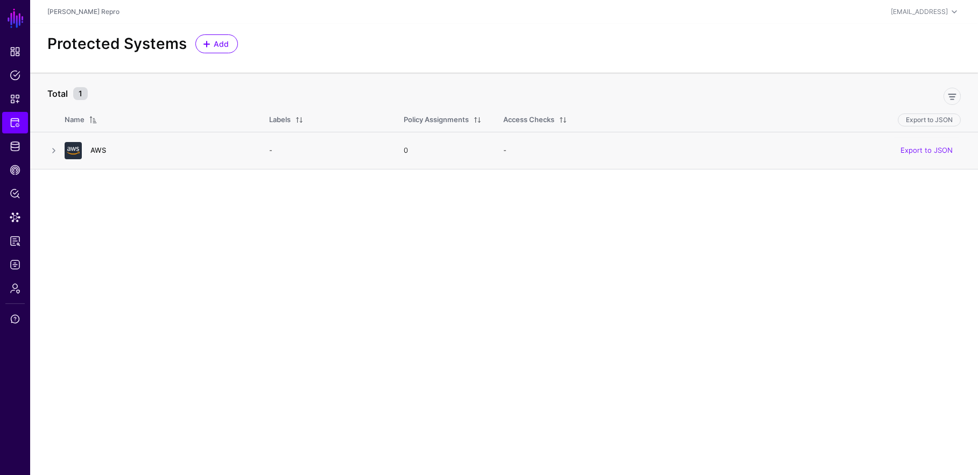
click at [99, 151] on link "AWS" at bounding box center [98, 150] width 16 height 9
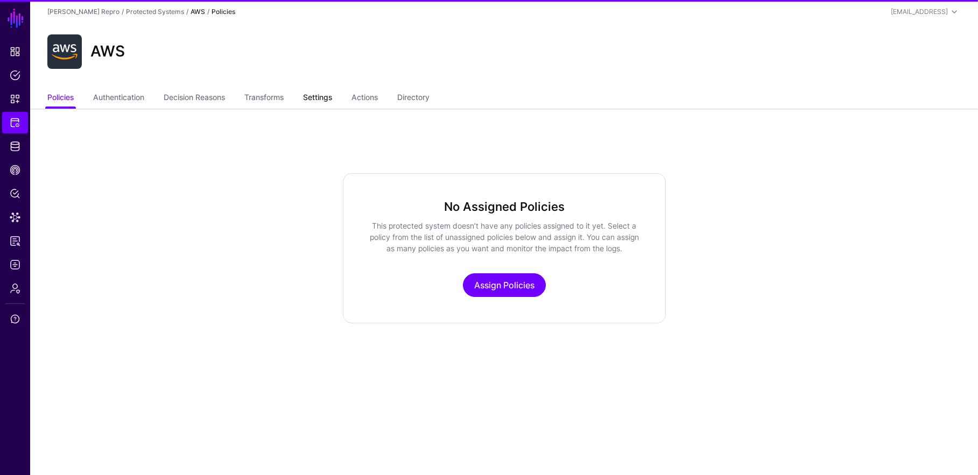
click at [323, 100] on link "Settings" at bounding box center [317, 98] width 29 height 20
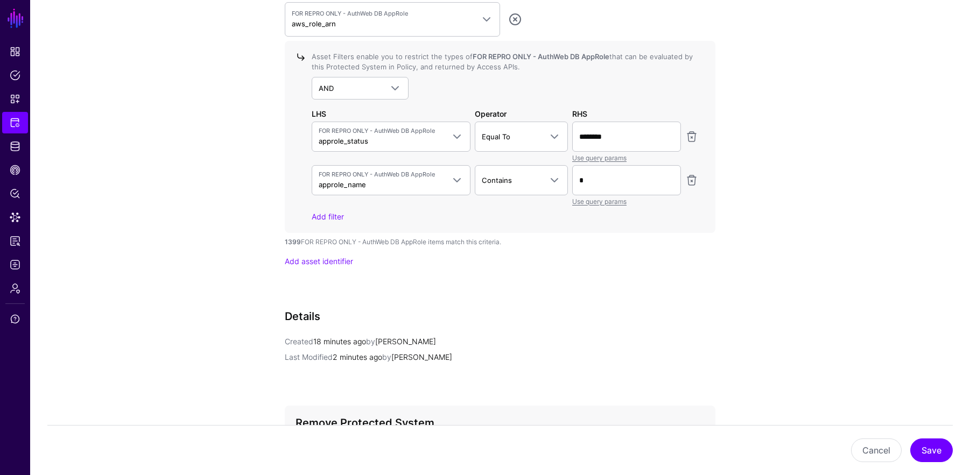
scroll to position [1024, 0]
click at [332, 263] on link "Add asset identifier" at bounding box center [319, 260] width 68 height 9
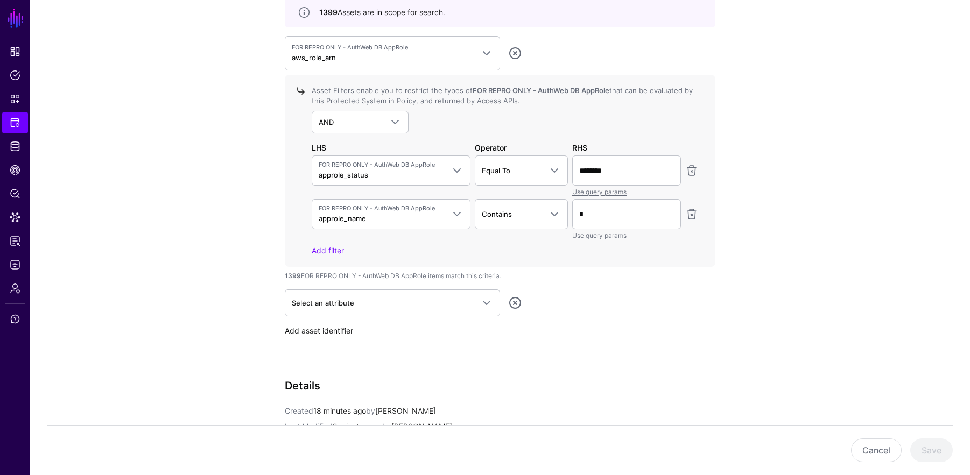
scroll to position [1058, 0]
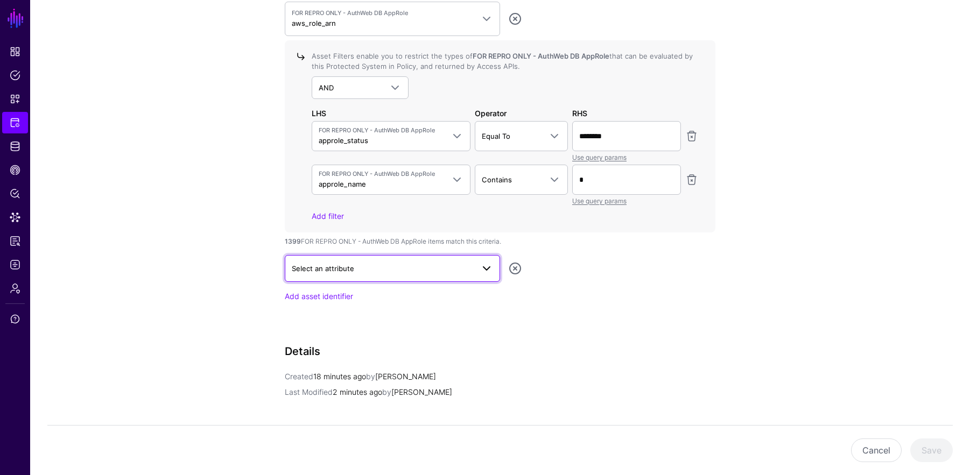
click at [371, 270] on span "Select an attribute" at bounding box center [383, 269] width 182 height 12
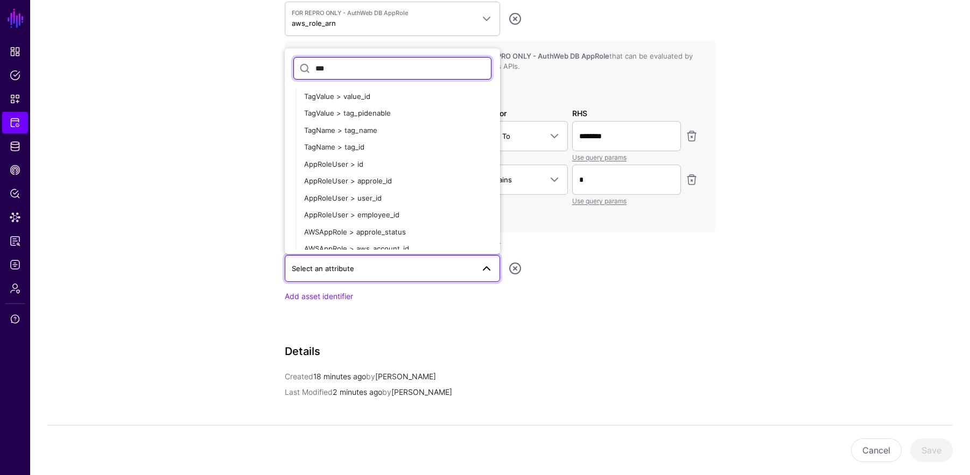
scroll to position [260, 0]
type input "***"
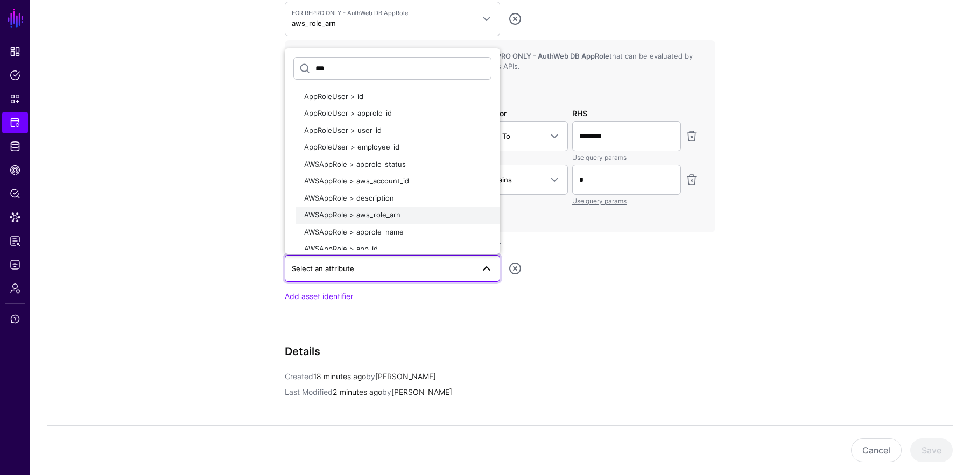
click at [418, 216] on div "AWSAppRole > aws_role_arn" at bounding box center [397, 215] width 187 height 11
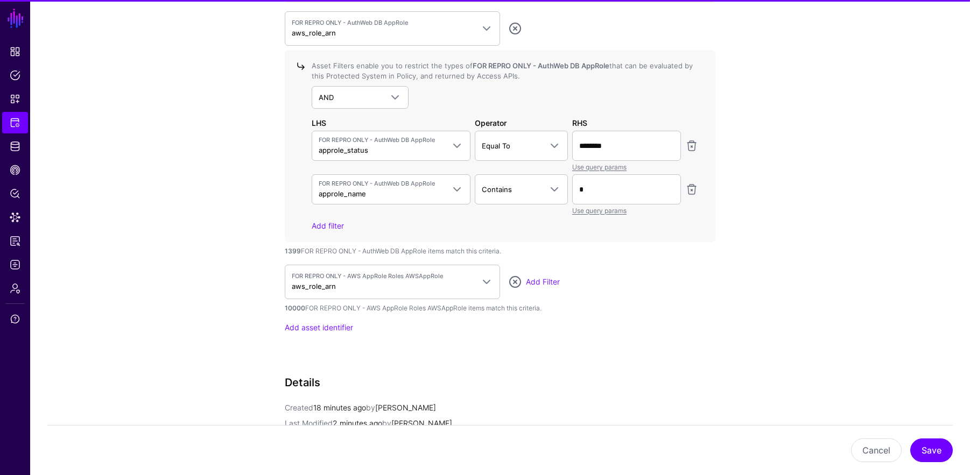
scroll to position [1068, 0]
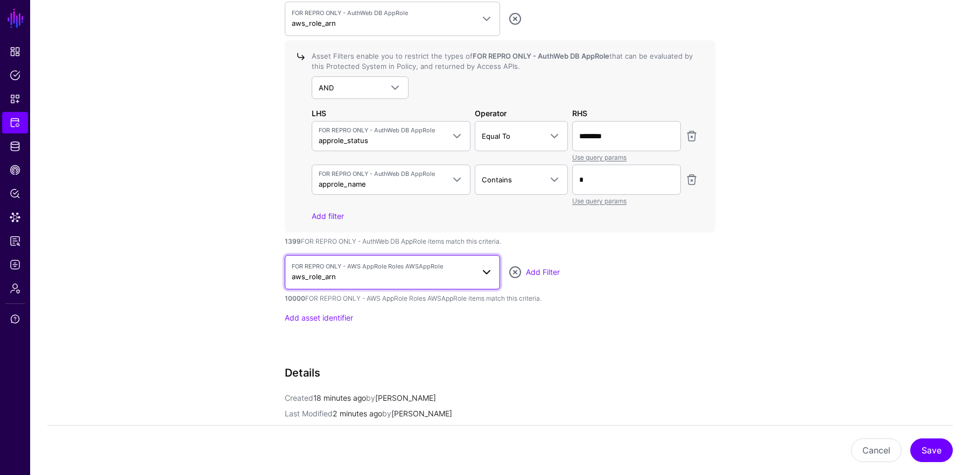
click at [427, 270] on span "FOR REPRO ONLY - AWS AppRole Roles AWSAppRole aws_role_arn" at bounding box center [383, 272] width 182 height 20
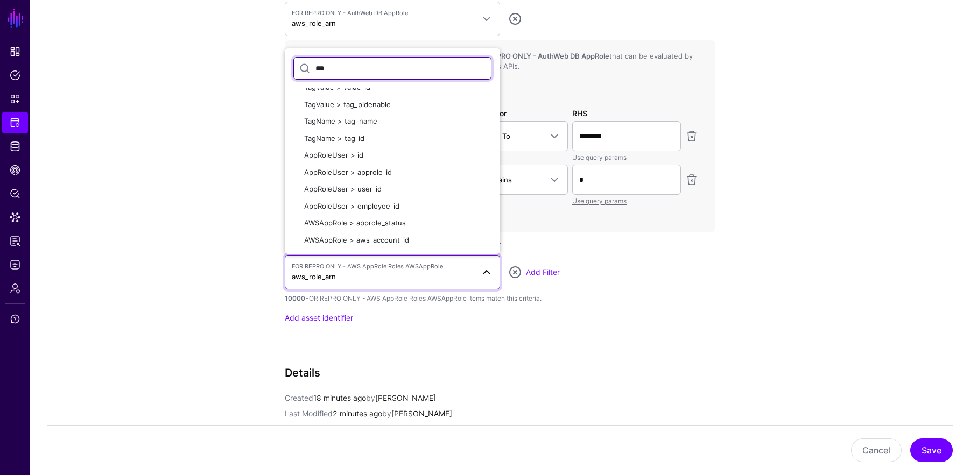
scroll to position [294, 0]
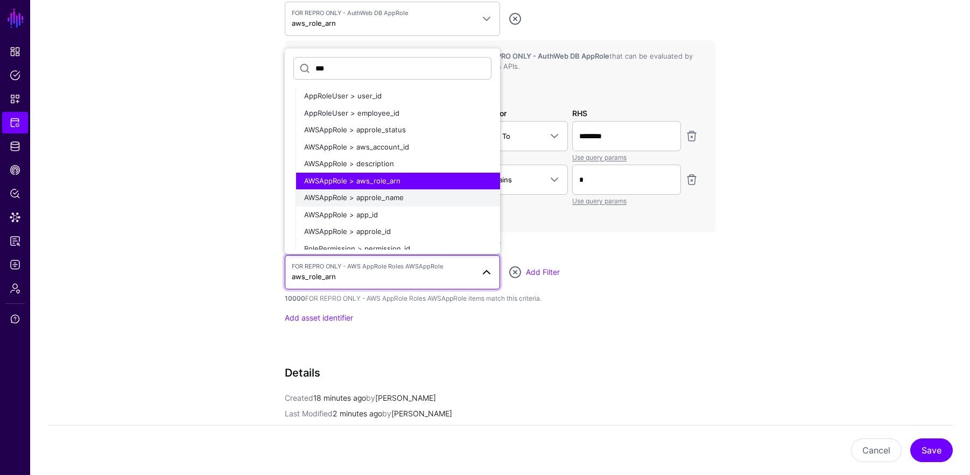
click at [447, 199] on div "AWSAppRole > approle_name" at bounding box center [397, 198] width 187 height 11
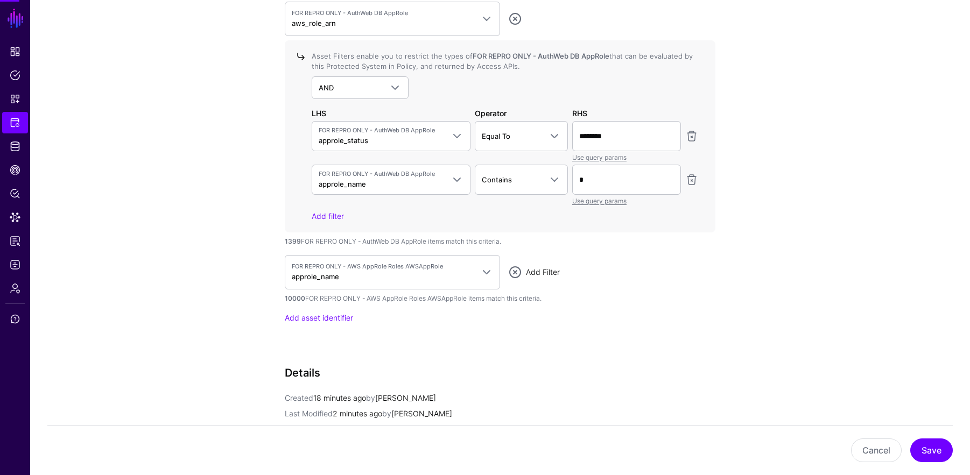
click at [534, 269] on link "Add Filter" at bounding box center [543, 271] width 34 height 9
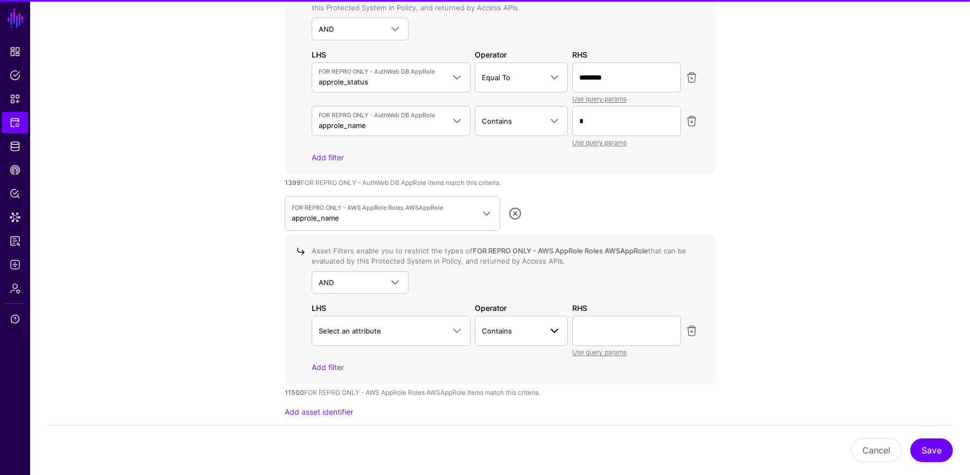
scroll to position [1167, 0]
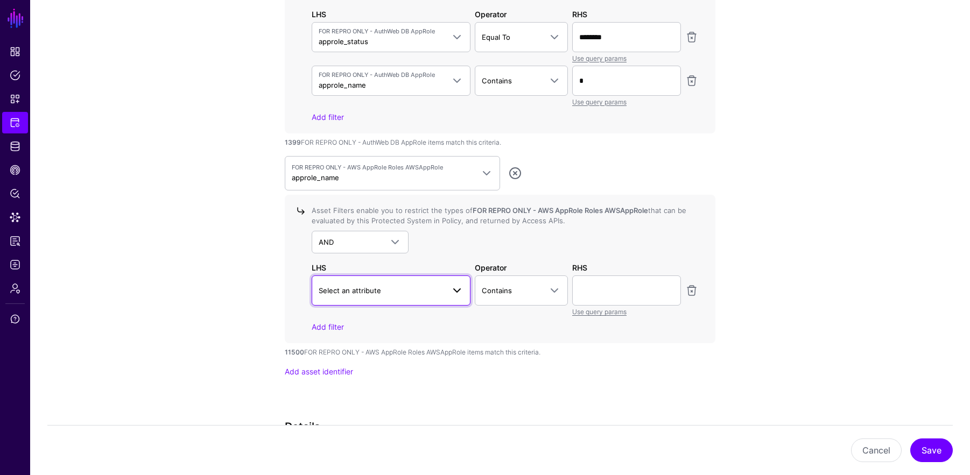
click at [428, 285] on span "Select an attribute" at bounding box center [381, 291] width 125 height 12
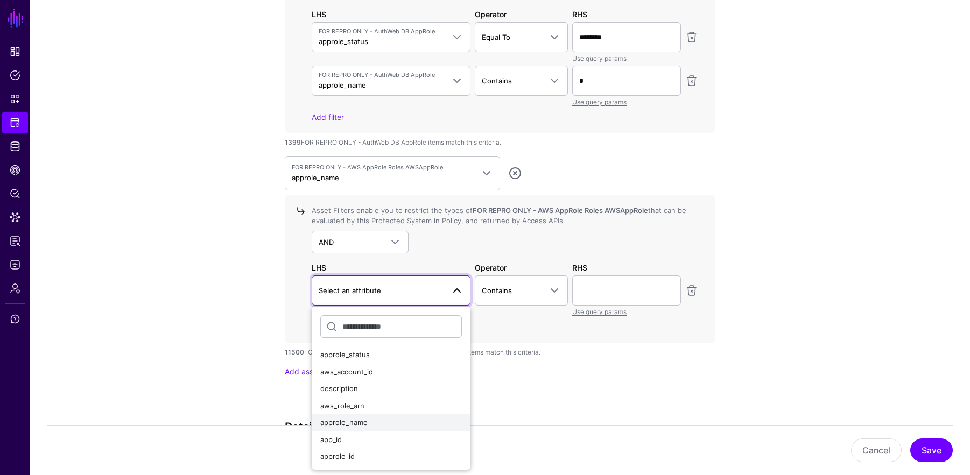
click at [402, 423] on div "approle_name" at bounding box center [391, 423] width 142 height 11
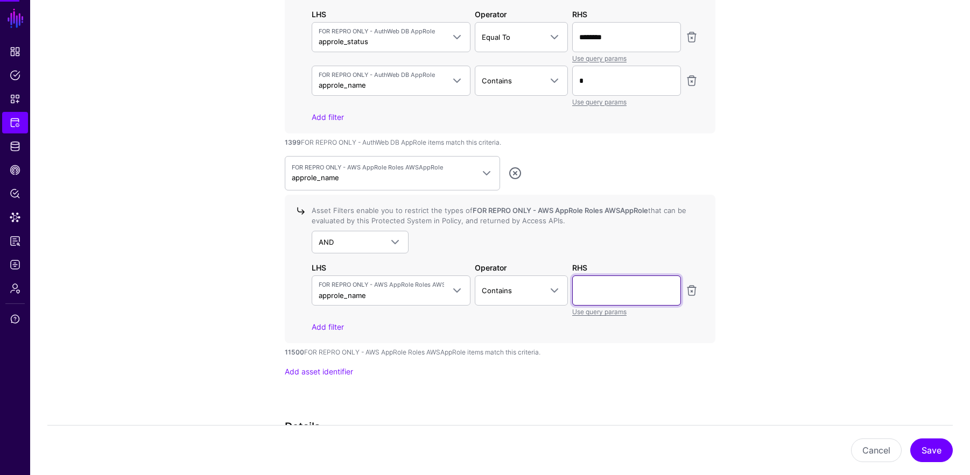
click at [565, 281] on input "text" at bounding box center [626, 291] width 109 height 30
type input "*"
click at [319, 324] on link "Add filter" at bounding box center [328, 326] width 32 height 9
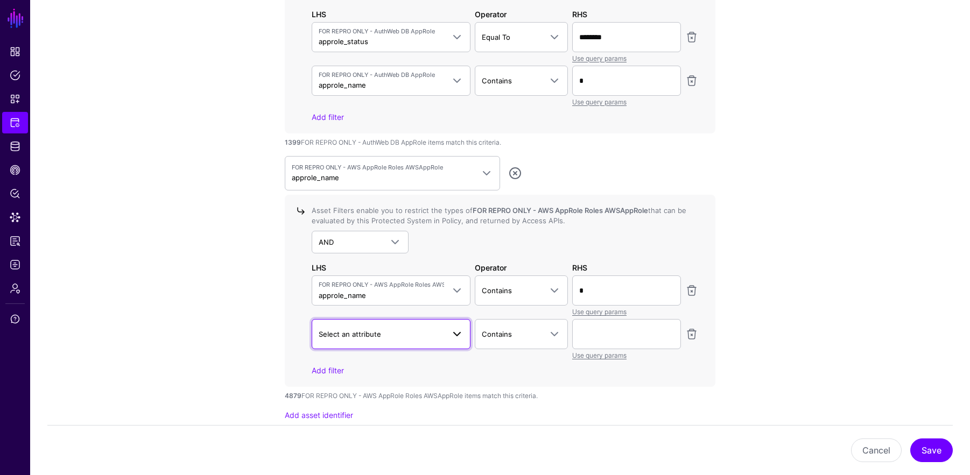
click at [357, 330] on span "Select an attribute" at bounding box center [350, 334] width 62 height 9
type input "**********"
click at [446, 396] on div "approle_status" at bounding box center [391, 398] width 142 height 11
click at [539, 319] on link "Contains" at bounding box center [522, 334] width 94 height 30
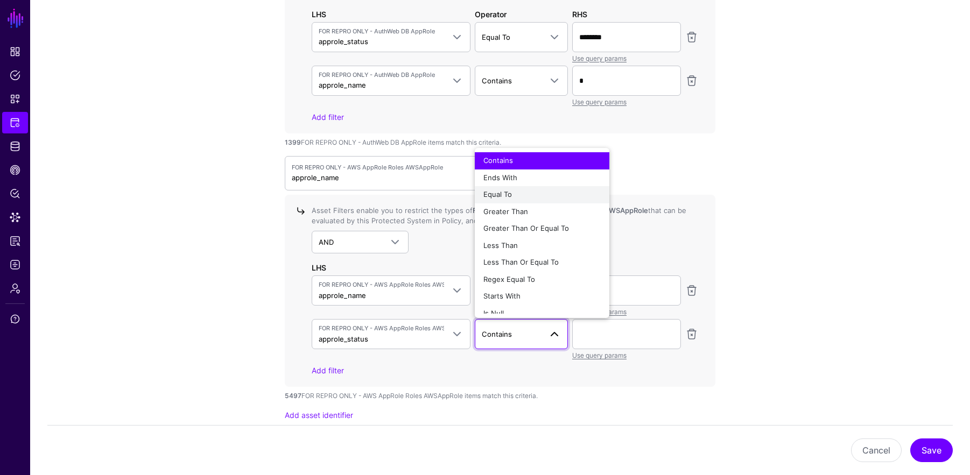
click at [534, 187] on button "Equal To" at bounding box center [542, 194] width 135 height 17
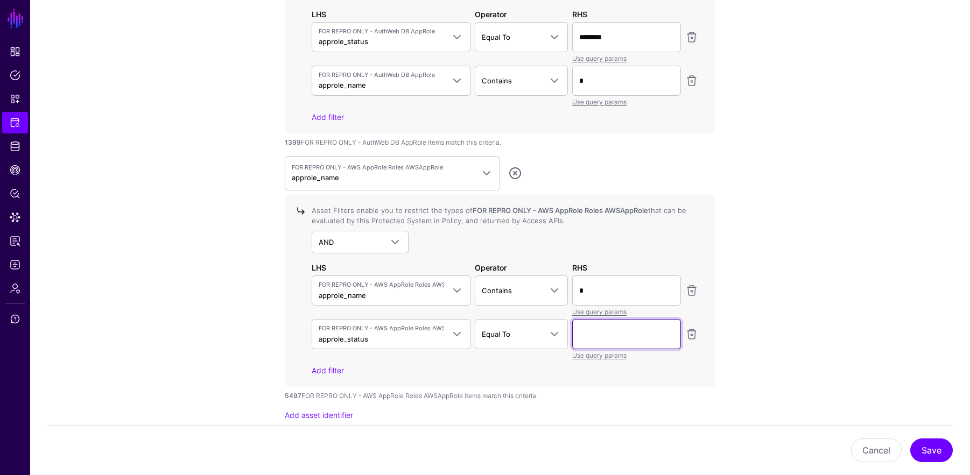
click at [565, 333] on input "text" at bounding box center [626, 334] width 109 height 30
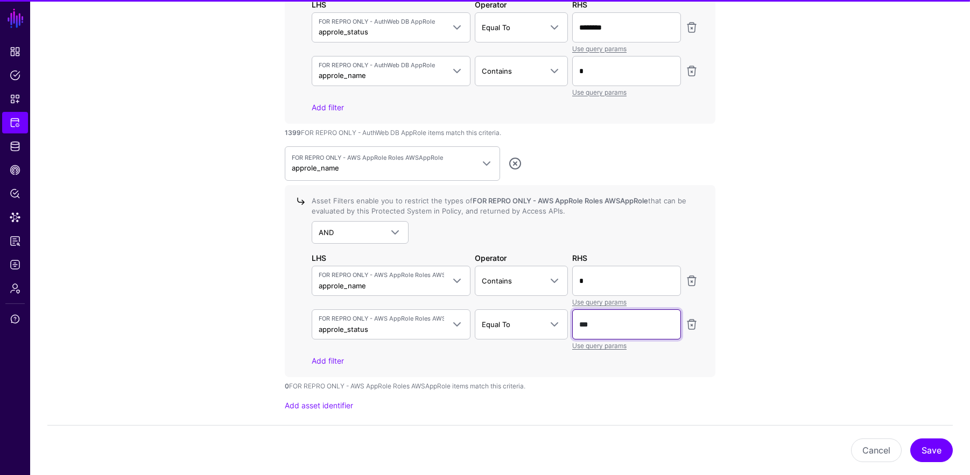
scroll to position [1157, 0]
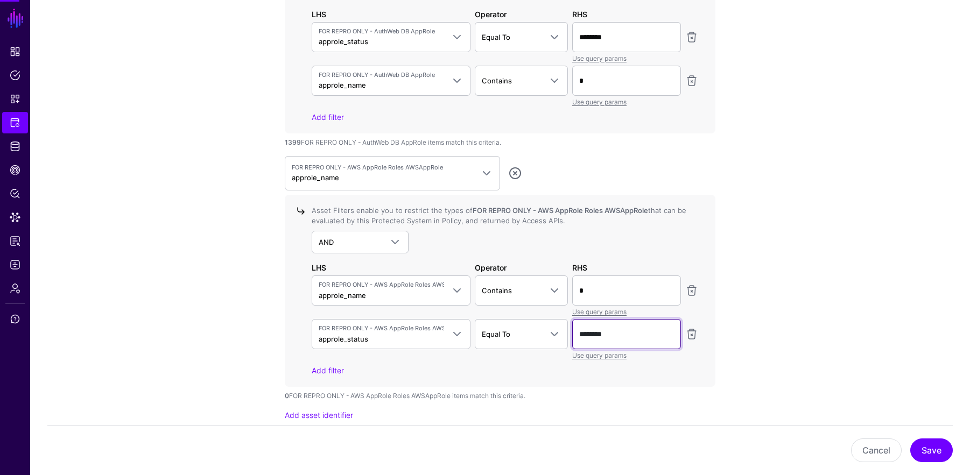
type input "********"
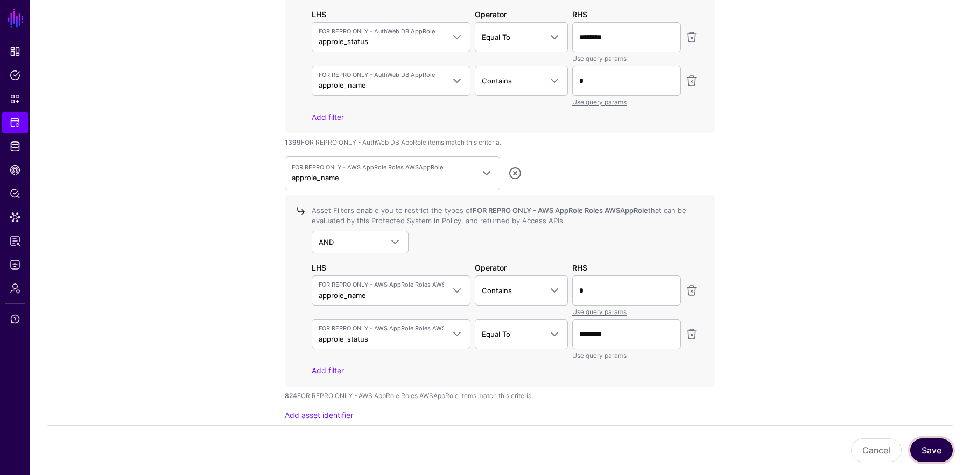
click at [565, 452] on button "Save" at bounding box center [931, 451] width 43 height 24
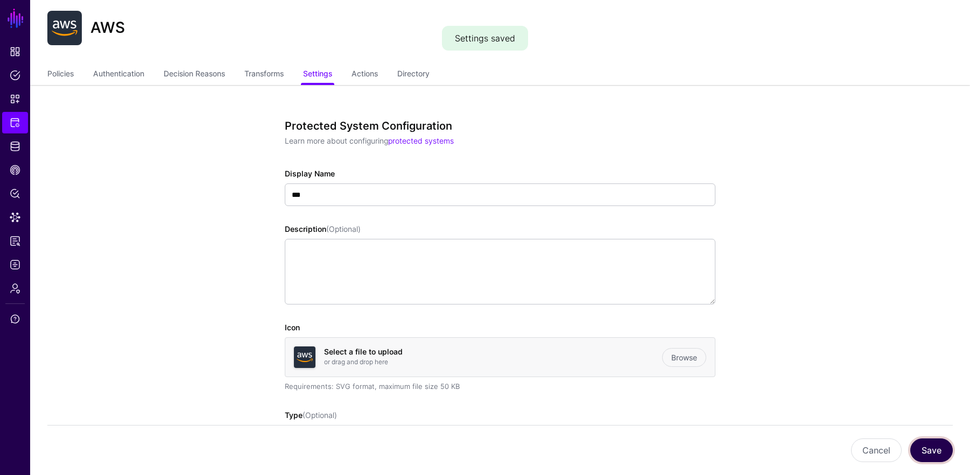
scroll to position [0, 0]
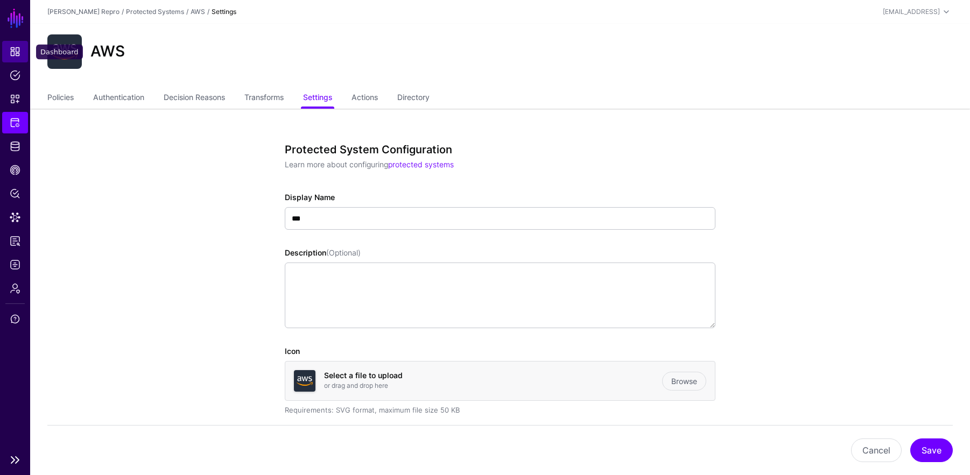
click at [13, 46] on span "Dashboard" at bounding box center [15, 51] width 11 height 11
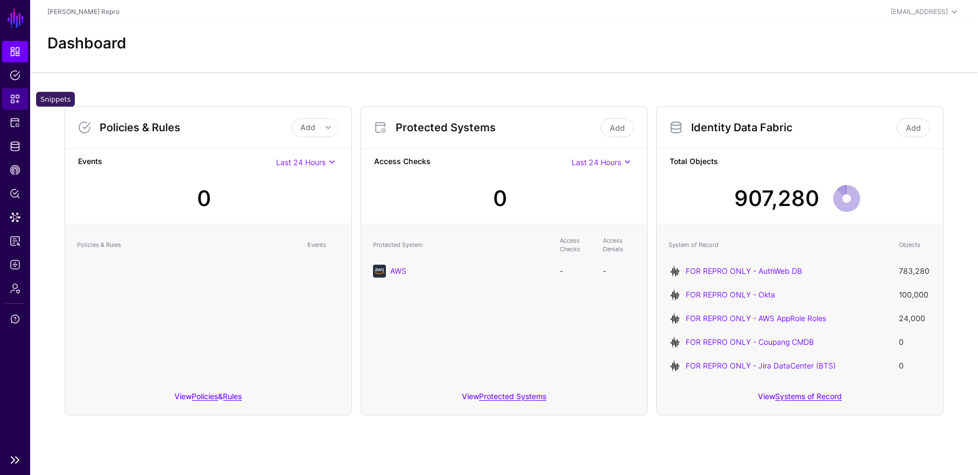
click at [24, 102] on link "Snippets" at bounding box center [15, 99] width 26 height 22
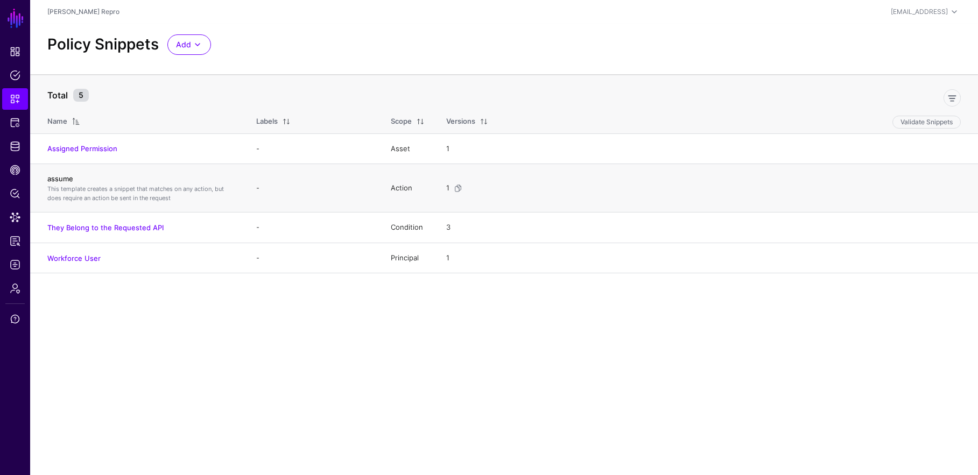
click at [68, 178] on link "assume" at bounding box center [60, 178] width 26 height 9
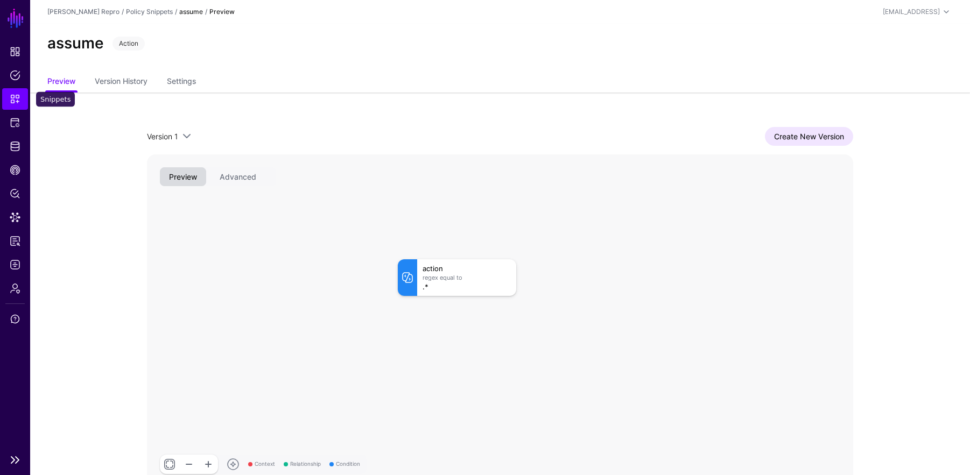
click at [15, 98] on span "Snippets" at bounding box center [15, 99] width 11 height 11
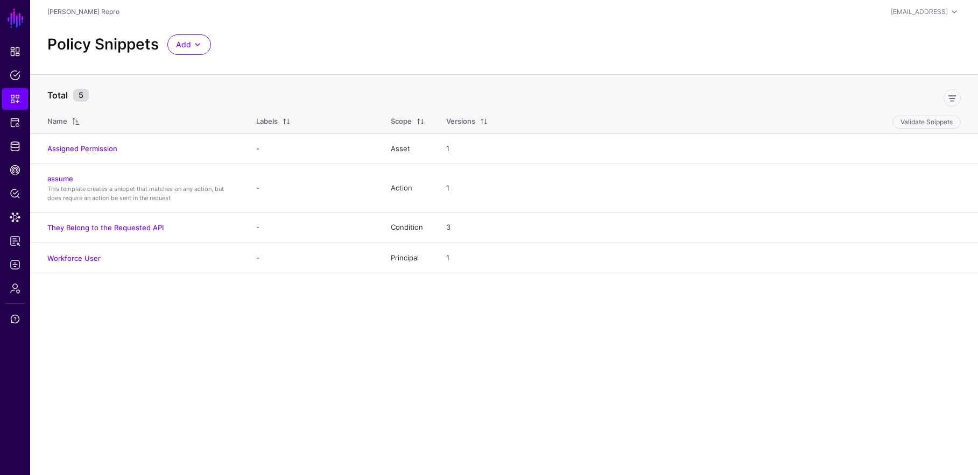
click at [361, 342] on main "SGNL Dashboard Policies Snippets Protected Systems Identity Data Fabric CAEP Hu…" at bounding box center [489, 237] width 978 height 475
click at [28, 125] on main "SGNL Dashboard Policies Snippets Protected Systems Identity Data Fabric CAEP Hu…" at bounding box center [489, 237] width 978 height 475
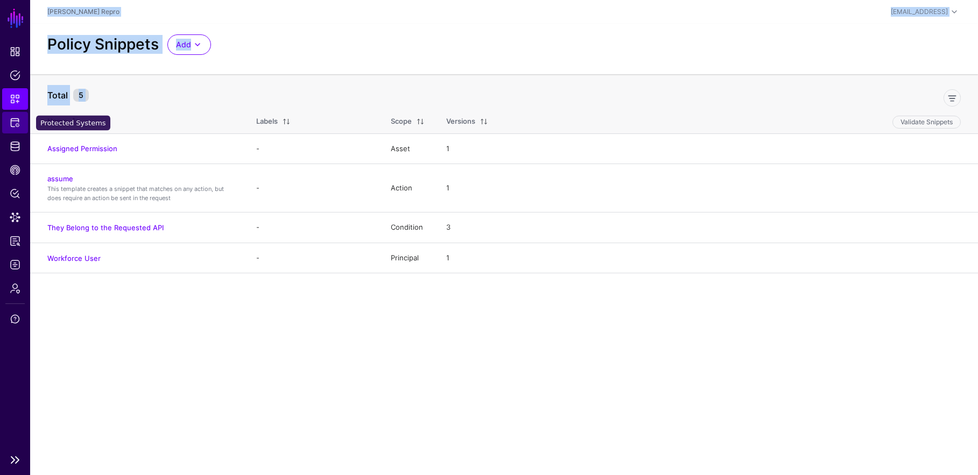
click at [21, 126] on link "Protected Systems" at bounding box center [15, 123] width 26 height 22
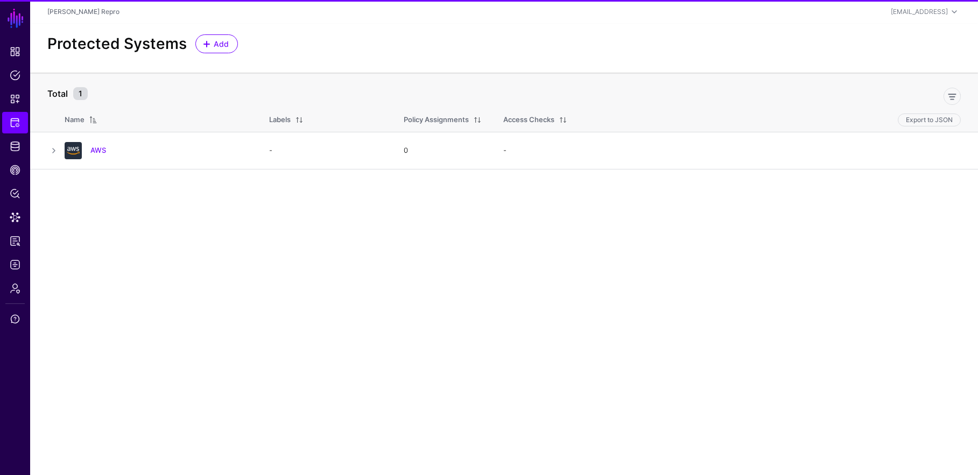
click at [419, 34] on div "Protected Systems Add" at bounding box center [504, 43] width 922 height 19
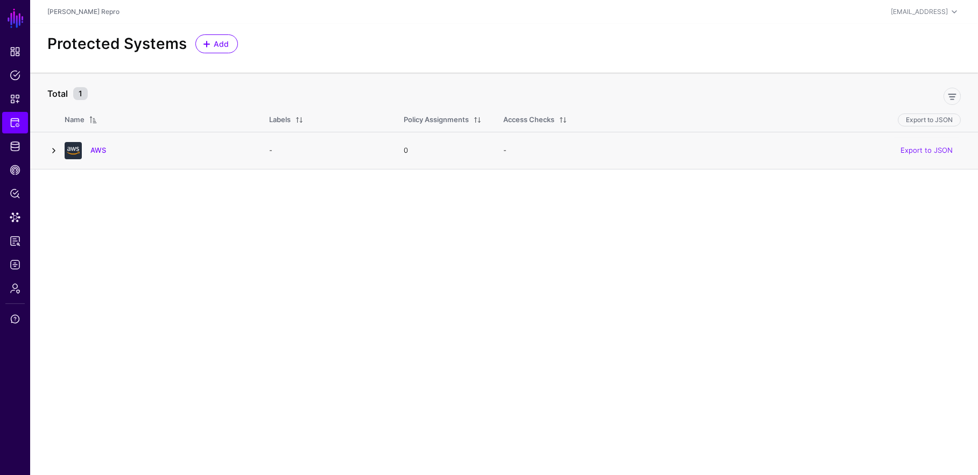
click at [54, 155] on link at bounding box center [53, 150] width 13 height 13
click at [54, 153] on link at bounding box center [53, 150] width 13 height 13
click at [59, 143] on td at bounding box center [47, 150] width 34 height 37
click at [44, 151] on td at bounding box center [47, 150] width 34 height 37
click at [50, 151] on link at bounding box center [53, 150] width 13 height 13
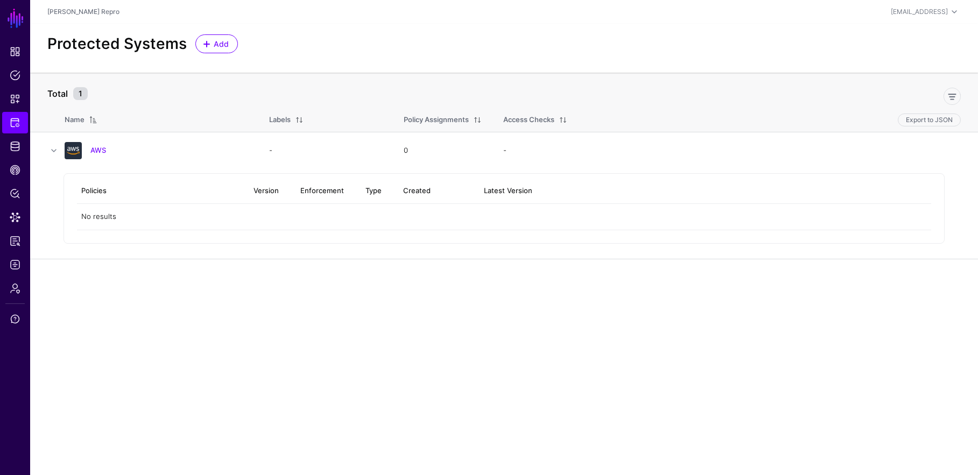
click at [154, 309] on main "SGNL Dashboard Policies Snippets Protected Systems Identity Data Fabric CAEP Hu…" at bounding box center [489, 237] width 978 height 475
click at [368, 372] on main "SGNL Dashboard Policies Snippets Protected Systems Identity Data Fabric CAEP Hu…" at bounding box center [489, 237] width 978 height 475
click at [15, 100] on span "Snippets" at bounding box center [15, 99] width 11 height 11
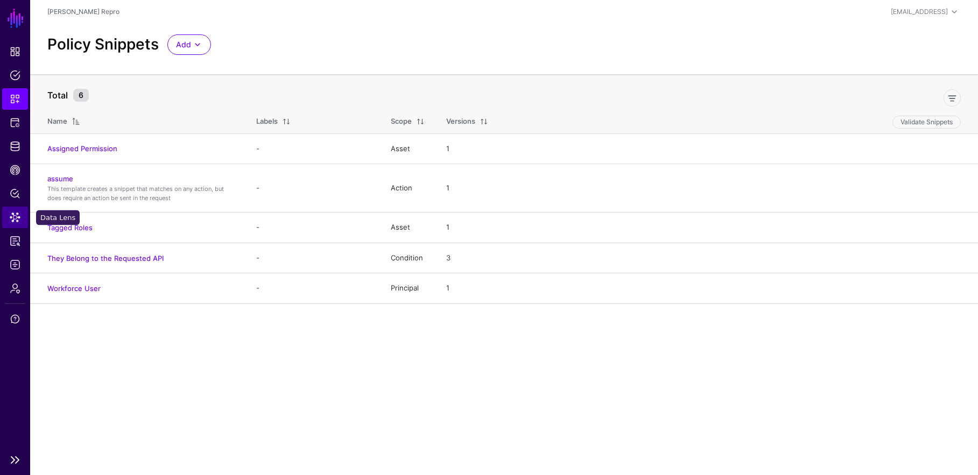
click at [13, 217] on span "Data Lens" at bounding box center [15, 217] width 11 height 11
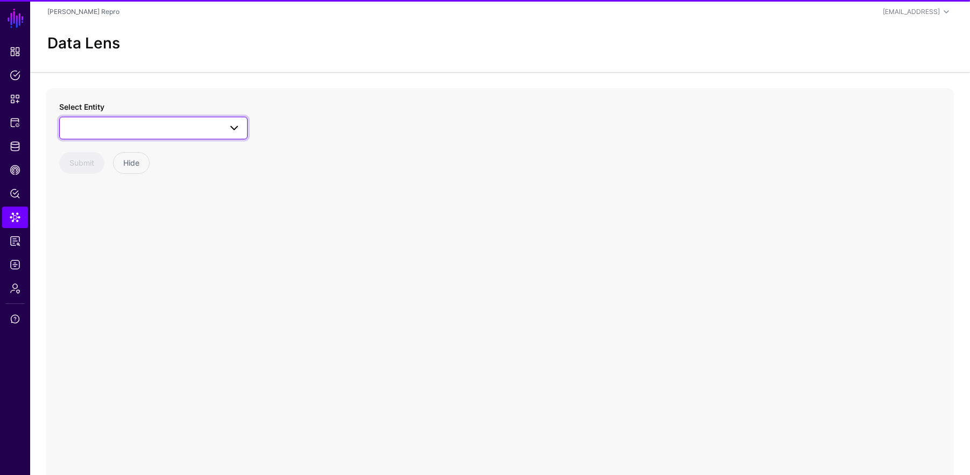
click at [156, 127] on span at bounding box center [153, 128] width 174 height 13
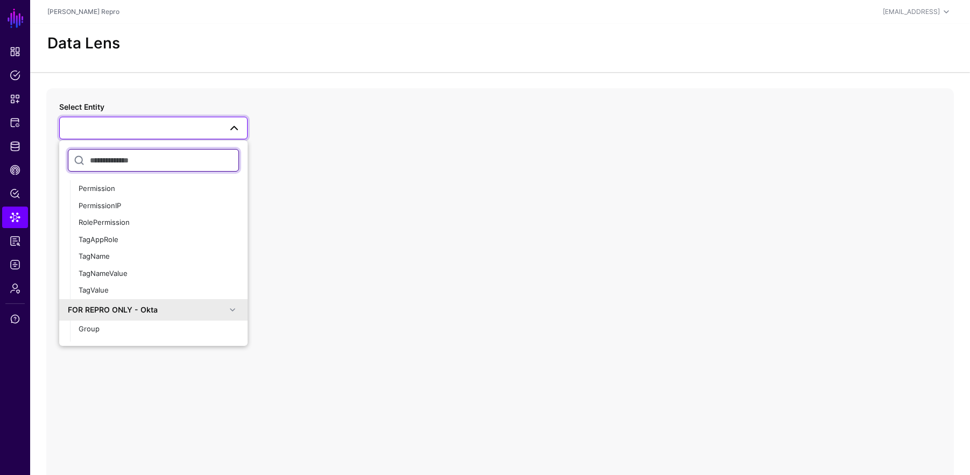
scroll to position [66, 0]
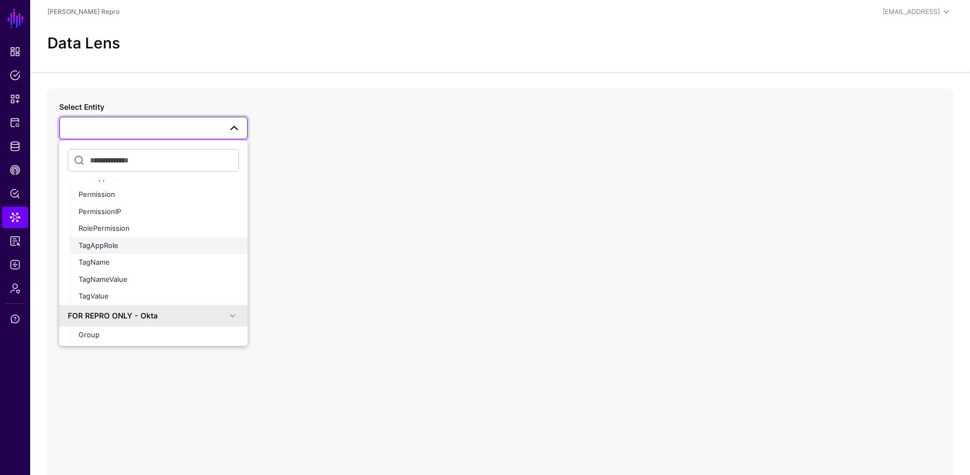
click at [158, 246] on div "TagAppRole" at bounding box center [159, 246] width 160 height 11
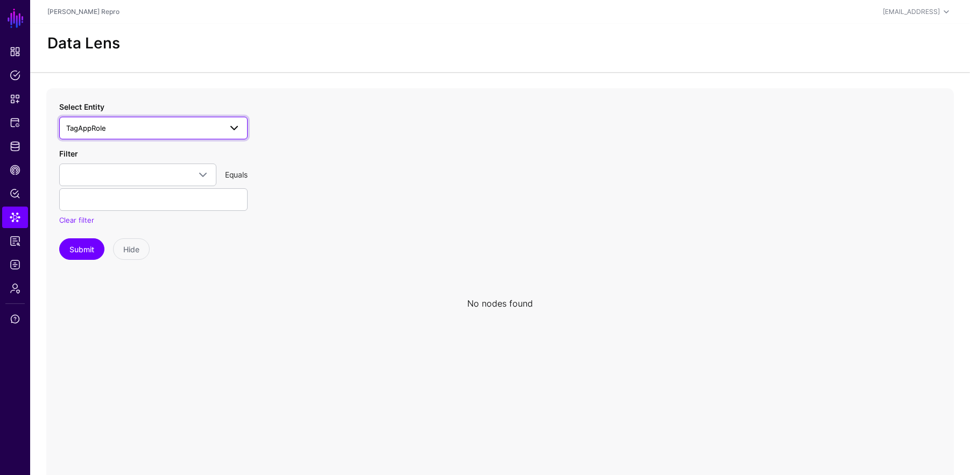
click at [183, 134] on span "TagAppRole" at bounding box center [153, 128] width 174 height 13
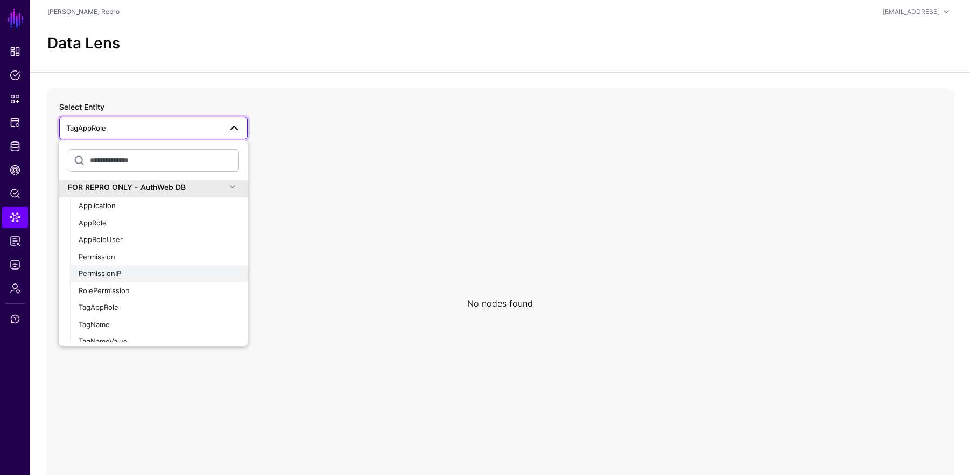
scroll to position [315, 0]
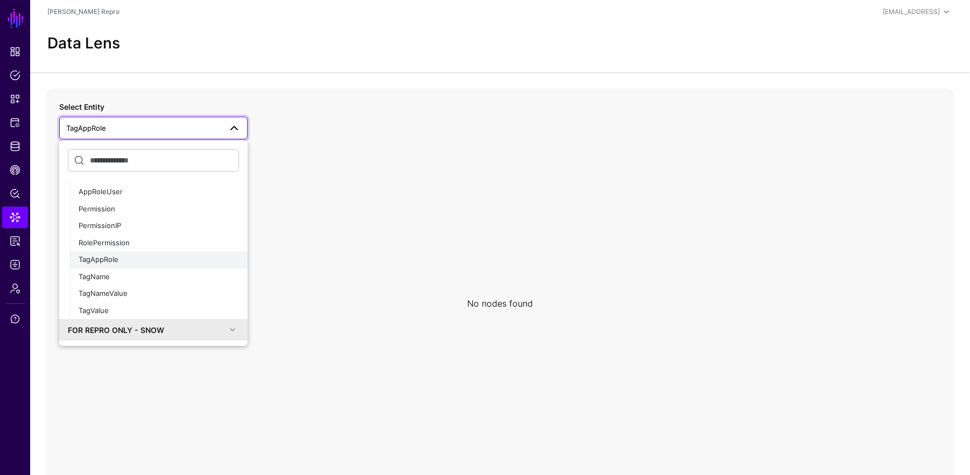
click at [151, 264] on div "TagAppRole" at bounding box center [159, 260] width 160 height 11
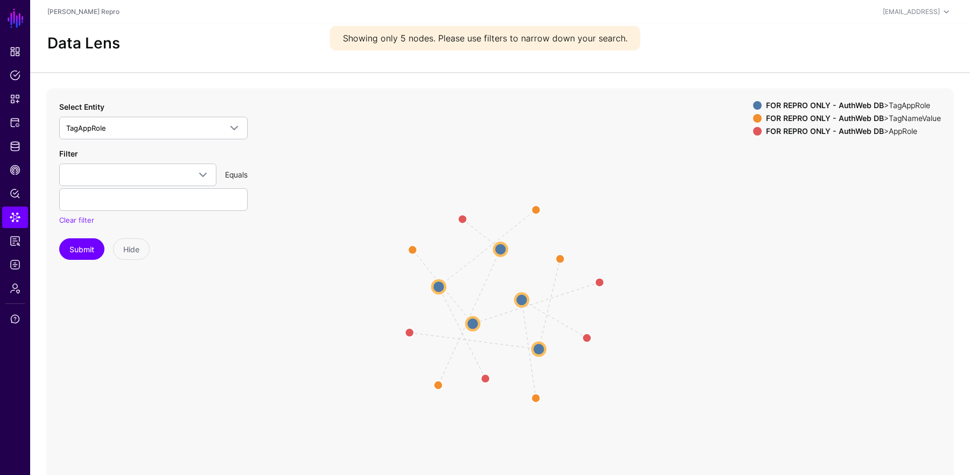
click at [522, 298] on circle at bounding box center [521, 299] width 13 height 13
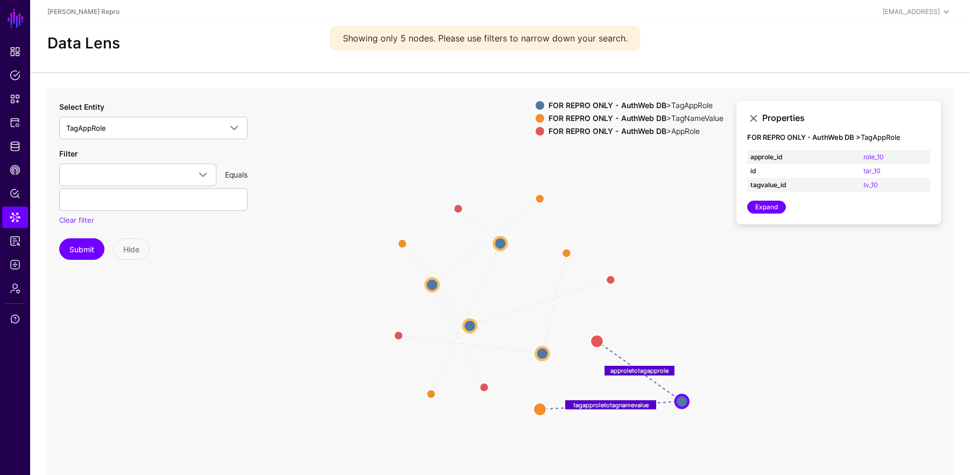
drag, startPoint x: 522, startPoint y: 297, endPoint x: 686, endPoint y: 413, distance: 200.4
click at [565, 408] on circle at bounding box center [681, 401] width 13 height 13
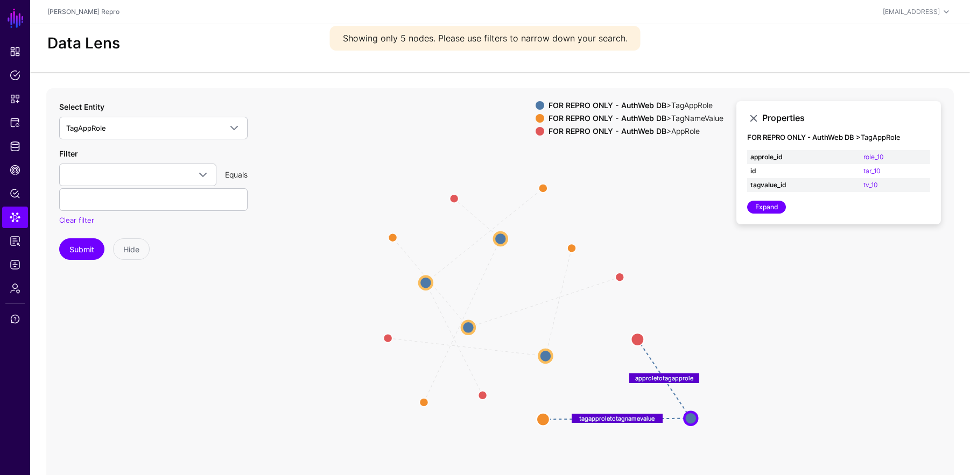
drag, startPoint x: 606, startPoint y: 340, endPoint x: 620, endPoint y: 347, distance: 15.6
click at [565, 333] on circle at bounding box center [637, 339] width 13 height 13
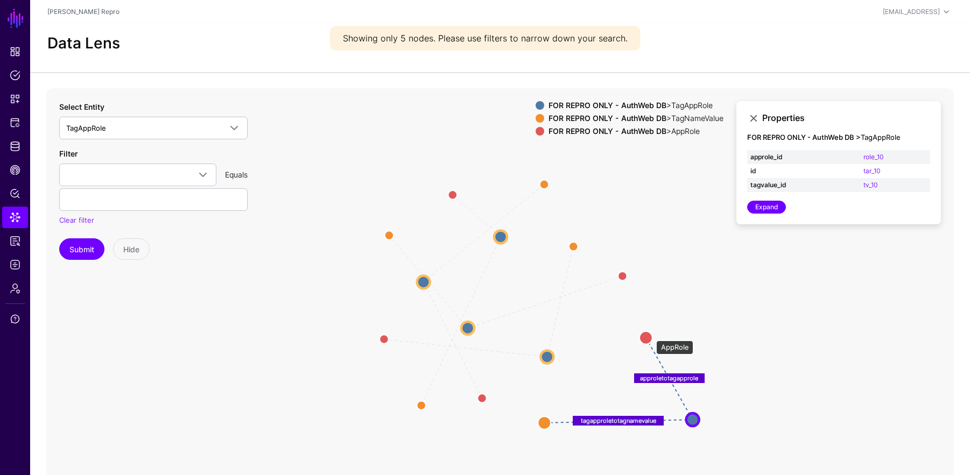
click at [565, 338] on circle at bounding box center [645, 337] width 13 height 13
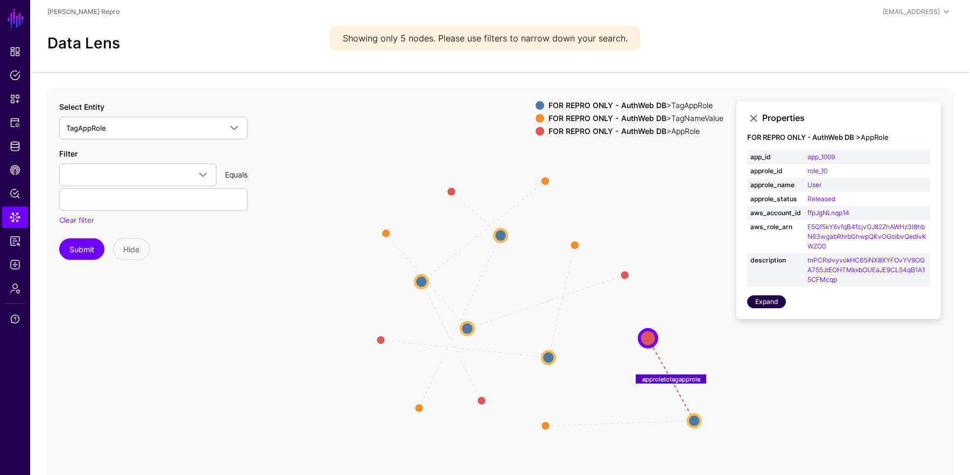
click at [565, 302] on link "Expand" at bounding box center [766, 301] width 39 height 13
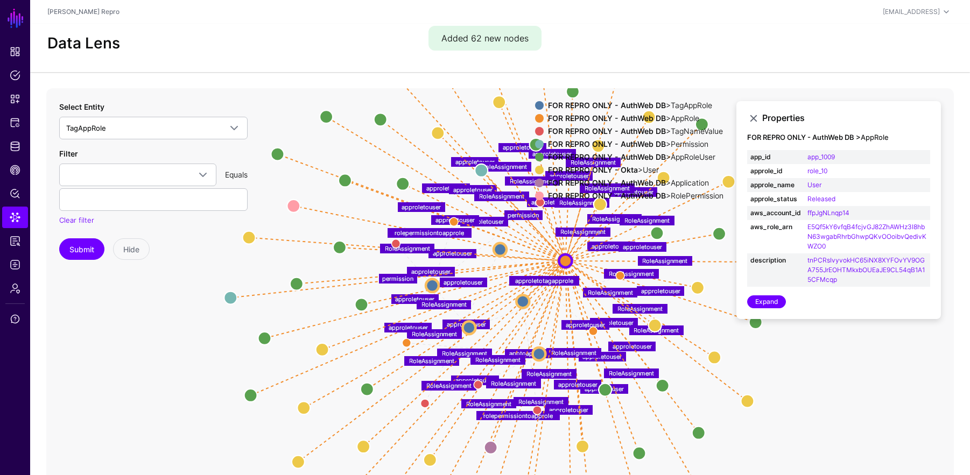
click at [565, 166] on div "FOR REPRO ONLY - Okta > User" at bounding box center [636, 170] width 180 height 9
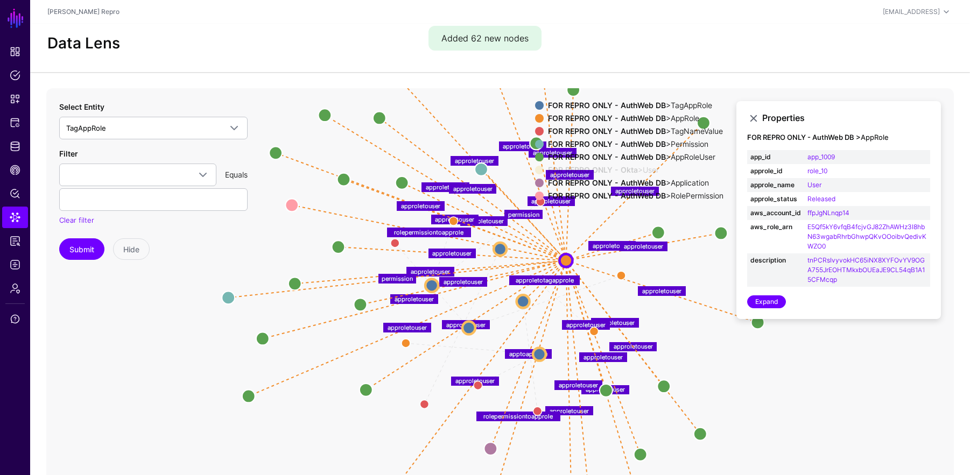
click at [565, 166] on div "FOR REPRO ONLY - Okta > User" at bounding box center [636, 170] width 180 height 9
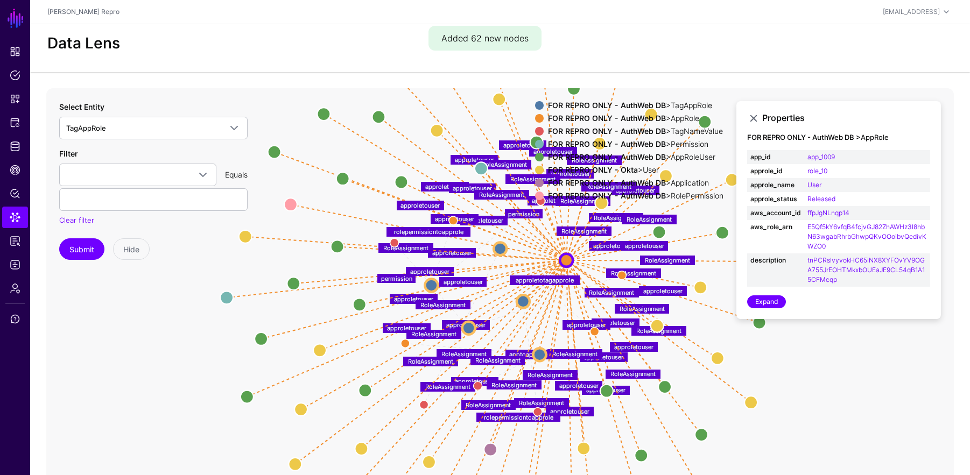
click at [565, 153] on div "FOR REPRO ONLY - AuthWeb DB > AppRoleUser" at bounding box center [636, 157] width 180 height 9
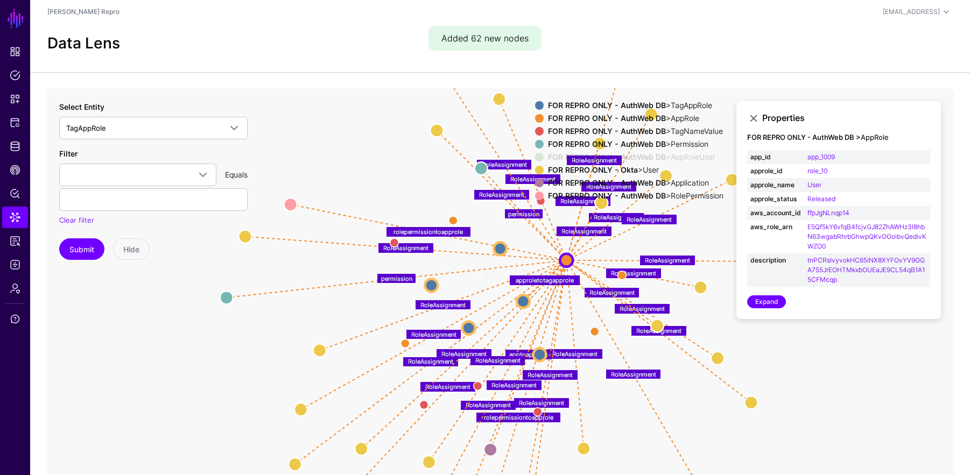
click at [565, 140] on div "FOR REPRO ONLY - AuthWeb DB > Permission" at bounding box center [636, 144] width 180 height 9
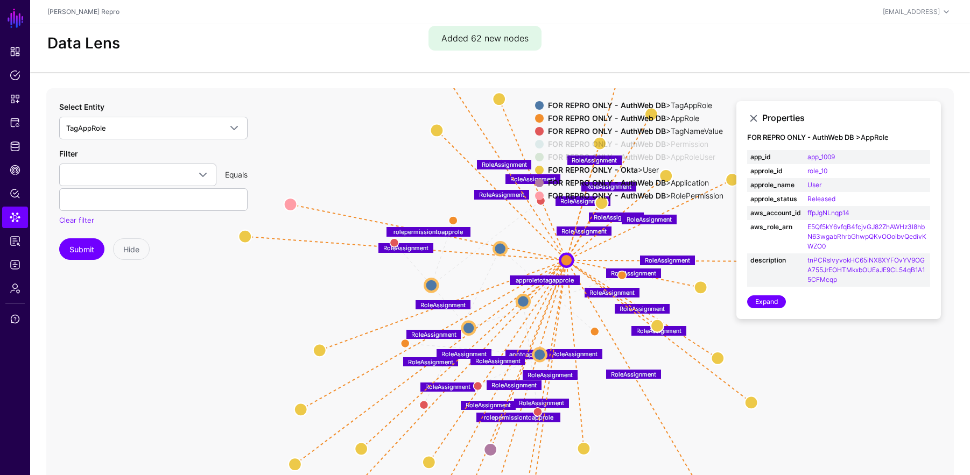
click at [565, 127] on div "FOR REPRO ONLY - AuthWeb DB > TagNameValue" at bounding box center [636, 131] width 180 height 9
click at [565, 118] on div "FOR REPRO ONLY - AuthWeb DB > AppRole" at bounding box center [636, 118] width 180 height 9
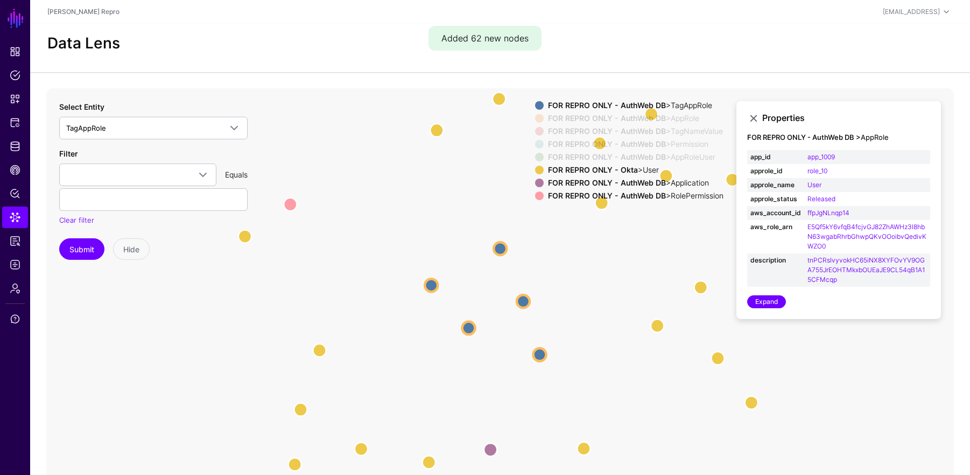
click at [565, 101] on div "FOR REPRO ONLY - AuthWeb DB > TagAppRole" at bounding box center [636, 105] width 180 height 9
click at [565, 194] on div "FOR REPRO ONLY - AuthWeb DB > RolePermission" at bounding box center [636, 196] width 180 height 9
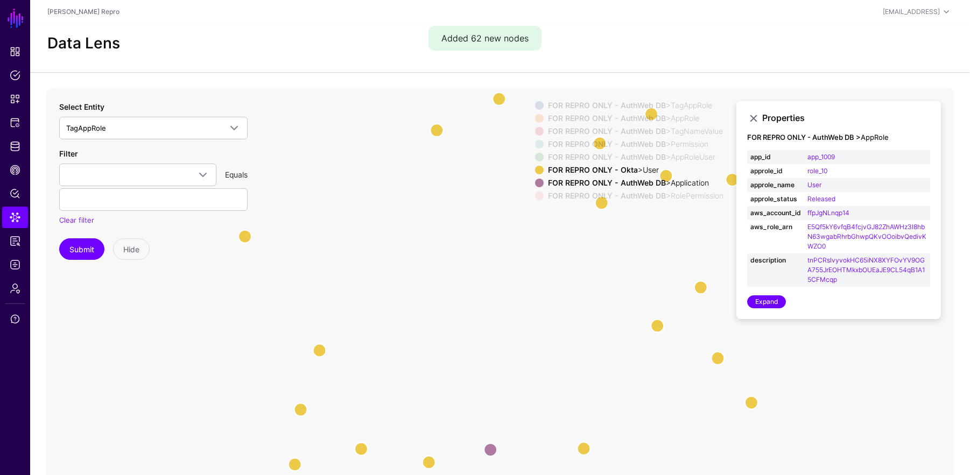
click at [565, 180] on div "FOR REPRO ONLY - AuthWeb DB > Application" at bounding box center [636, 183] width 180 height 9
click at [565, 288] on circle at bounding box center [700, 287] width 13 height 13
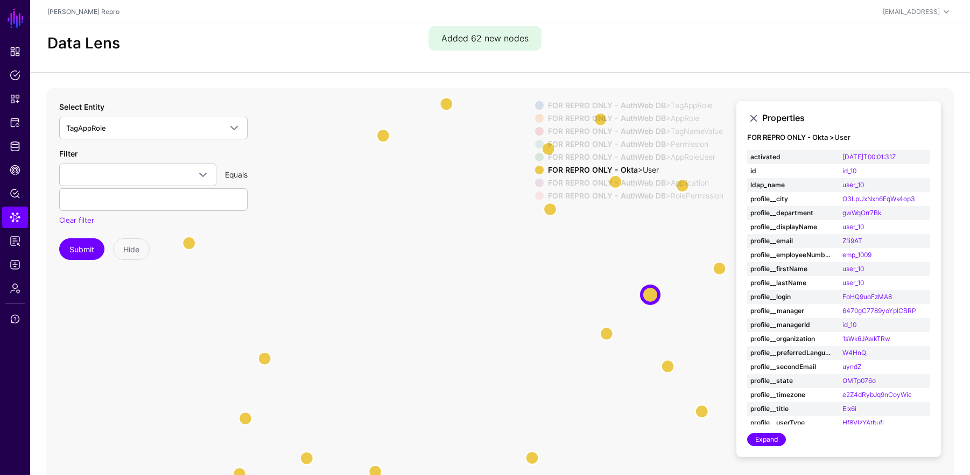
drag, startPoint x: 628, startPoint y: 269, endPoint x: 575, endPoint y: 277, distance: 53.3
click at [565, 277] on icon "approletotagapprole approletouser approletouser approletouser approletouser app…" at bounding box center [499, 303] width 907 height 430
drag, startPoint x: 870, startPoint y: 241, endPoint x: 836, endPoint y: 241, distance: 33.9
click at [565, 241] on td "Z1i9AT" at bounding box center [884, 241] width 91 height 14
copy link "Z1i9AT"
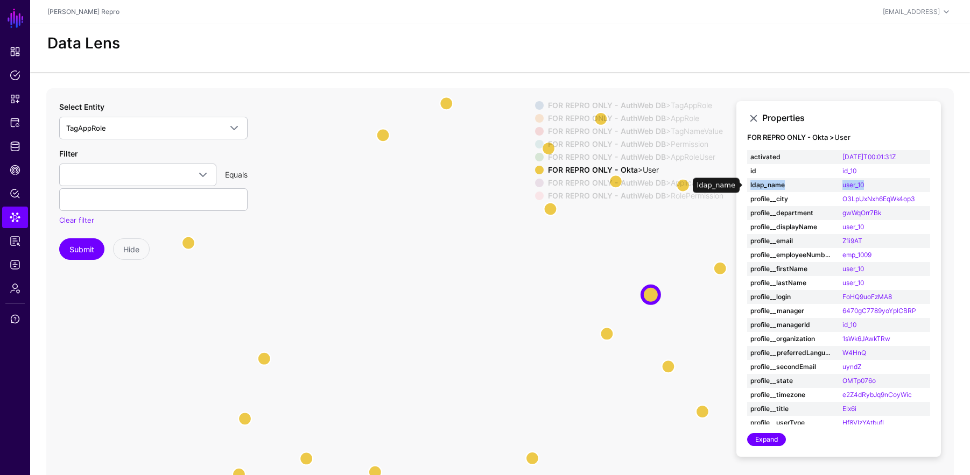
drag, startPoint x: 872, startPoint y: 183, endPoint x: 830, endPoint y: 176, distance: 42.0
click at [565, 178] on tr "ldap_name user_10" at bounding box center [838, 185] width 183 height 14
click at [565, 181] on td "user_10" at bounding box center [884, 185] width 91 height 14
drag, startPoint x: 874, startPoint y: 229, endPoint x: 858, endPoint y: 238, distance: 18.1
click at [565, 227] on td "user_10" at bounding box center [884, 227] width 91 height 14
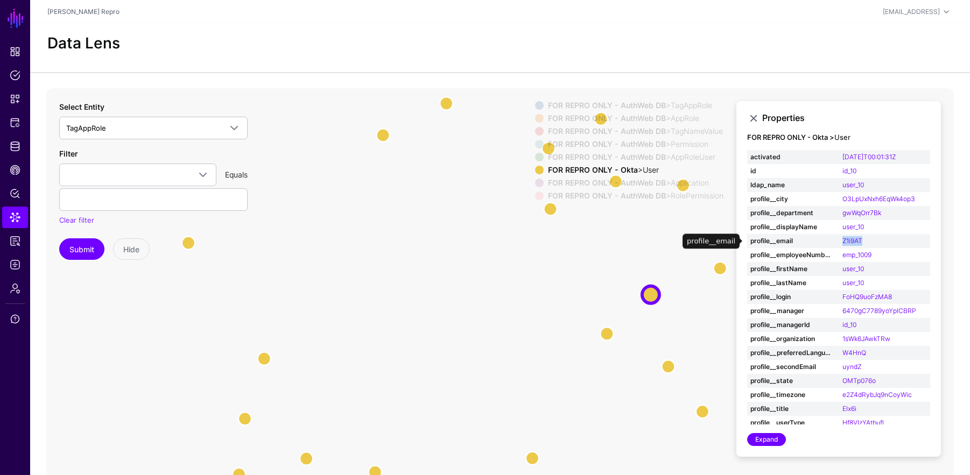
drag, startPoint x: 868, startPoint y: 242, endPoint x: 836, endPoint y: 244, distance: 32.9
click at [565, 244] on td "Z1i9AT" at bounding box center [884, 241] width 91 height 14
copy link "Z1i9AT"
click at [565, 240] on td "Z1i9AT" at bounding box center [884, 241] width 91 height 14
drag, startPoint x: 882, startPoint y: 241, endPoint x: 839, endPoint y: 237, distance: 43.2
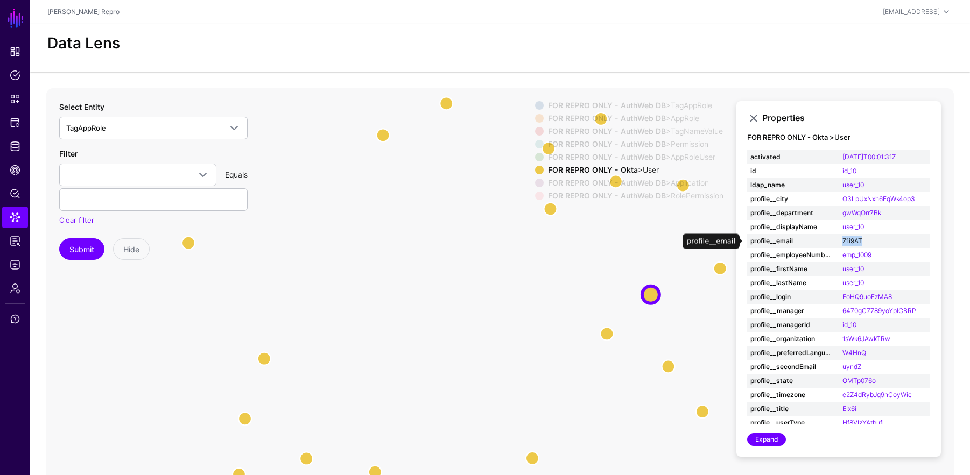
click at [565, 237] on td "Z1i9AT" at bounding box center [884, 241] width 91 height 14
copy link "Z1i9AT"
click at [16, 125] on span "Protected Systems" at bounding box center [15, 122] width 11 height 11
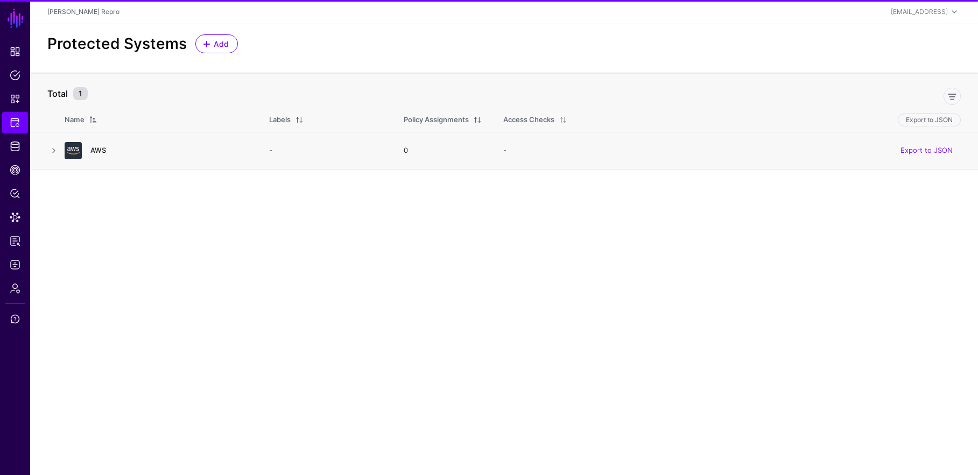
click at [97, 147] on link "AWS" at bounding box center [98, 150] width 16 height 9
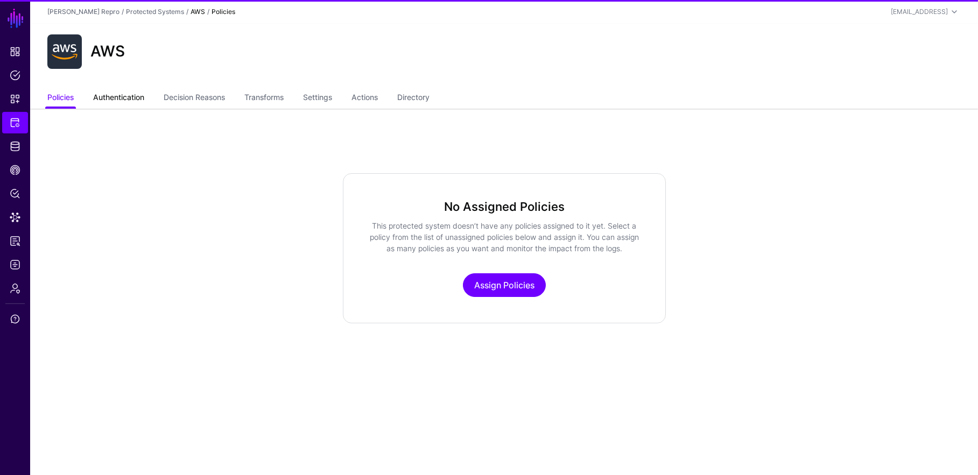
click at [106, 101] on link "Authentication" at bounding box center [118, 98] width 51 height 20
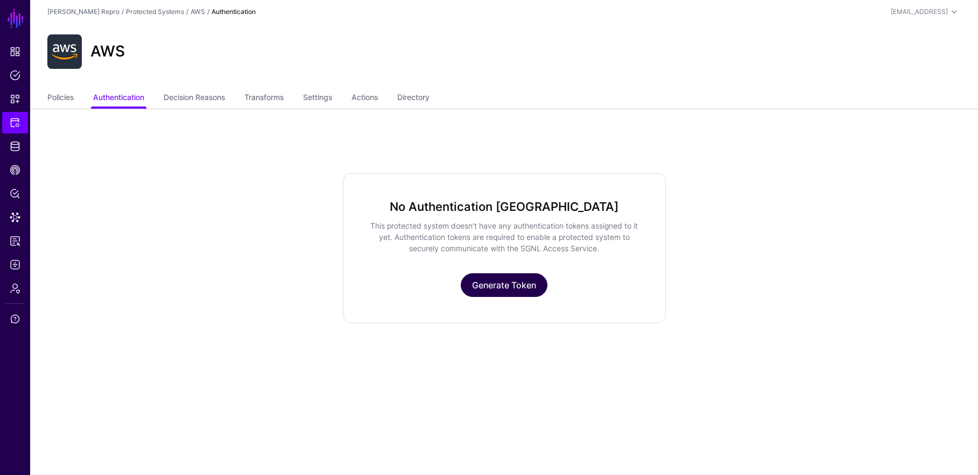
click at [477, 274] on link "Generate Token" at bounding box center [504, 285] width 87 height 24
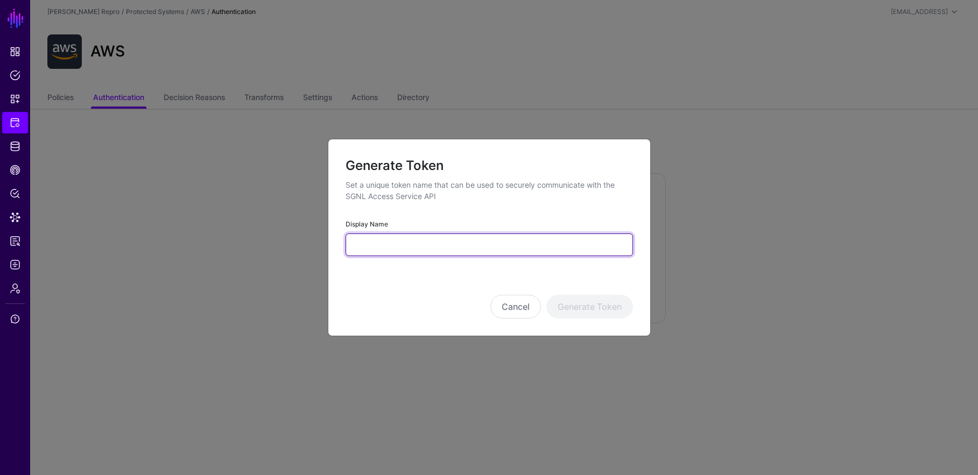
click at [521, 235] on input "Display Name" at bounding box center [488, 245] width 287 height 23
type input "***"
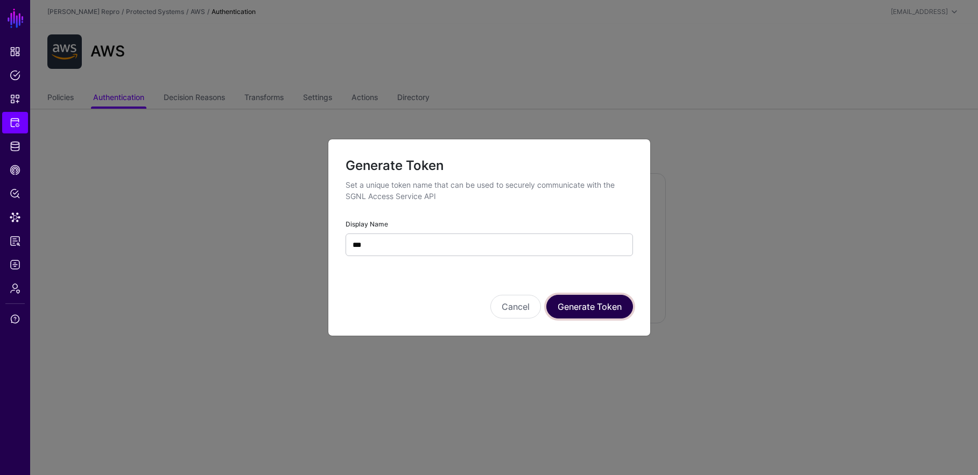
click at [565, 295] on button "Generate Token" at bounding box center [589, 307] width 87 height 24
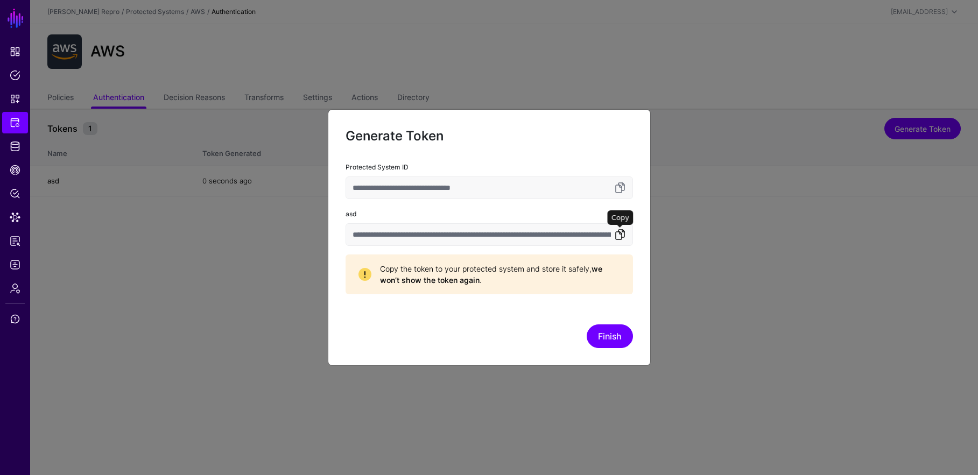
click at [565, 237] on link at bounding box center [619, 234] width 13 height 13
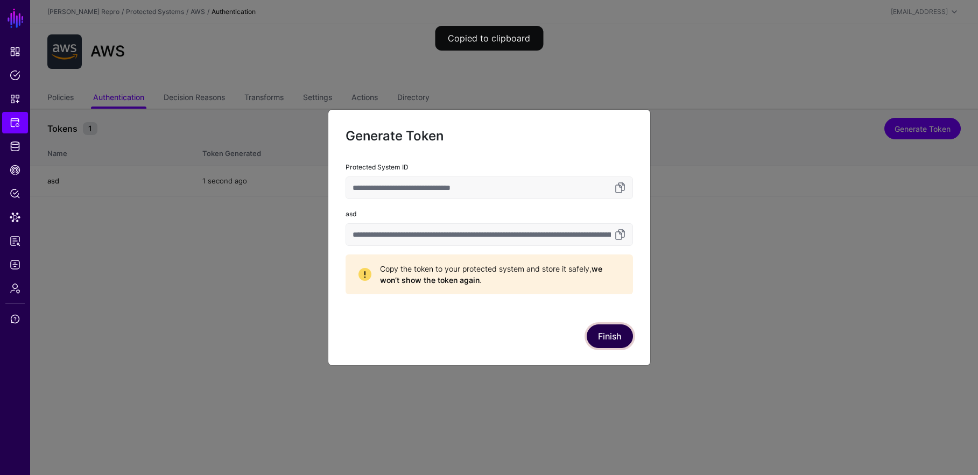
click at [565, 329] on button "Finish" at bounding box center [610, 336] width 46 height 24
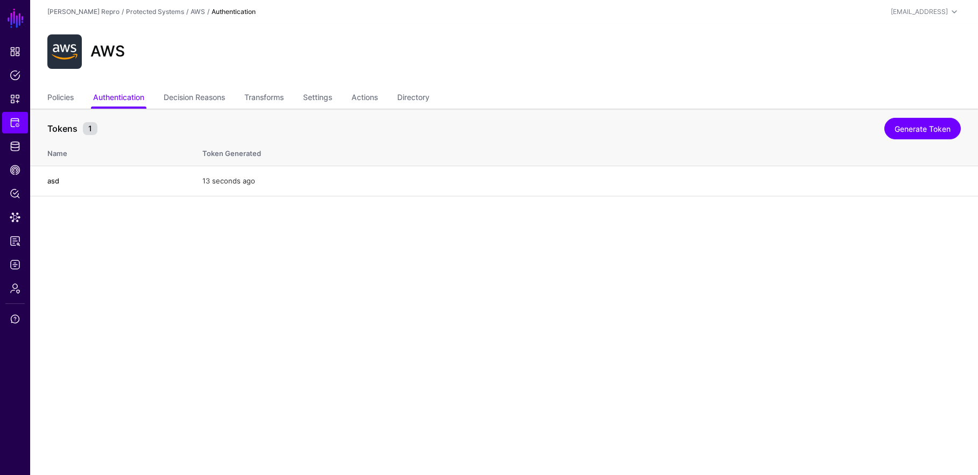
click at [350, 288] on main "SGNL Dashboard Policies Snippets Protected Systems Identity Data Fabric CAEP Hu…" at bounding box center [489, 237] width 978 height 475
click at [15, 74] on span "Policies" at bounding box center [15, 75] width 11 height 11
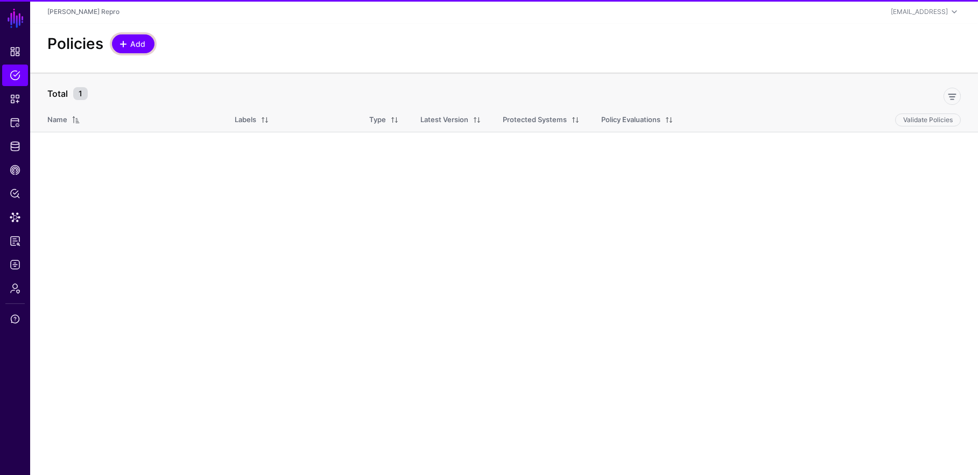
click at [144, 39] on span "Add" at bounding box center [138, 43] width 18 height 11
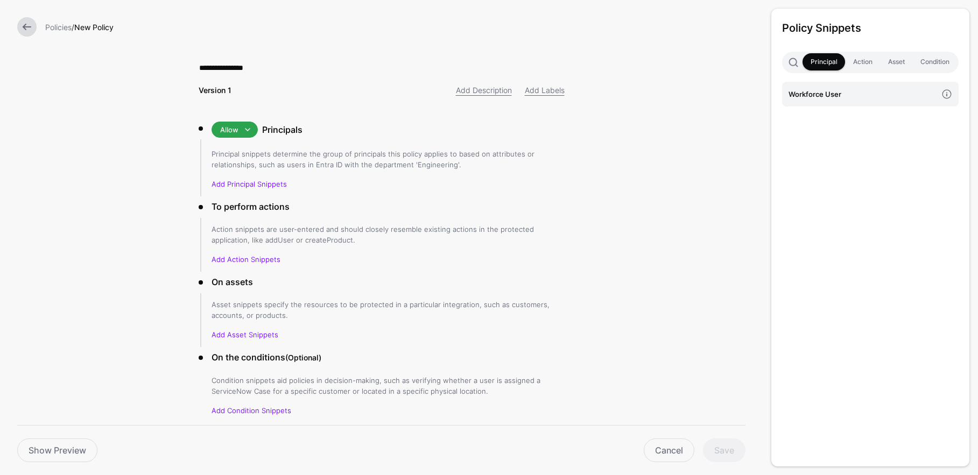
type input "**********"
click at [565, 87] on link "Workforce User" at bounding box center [870, 94] width 176 height 25
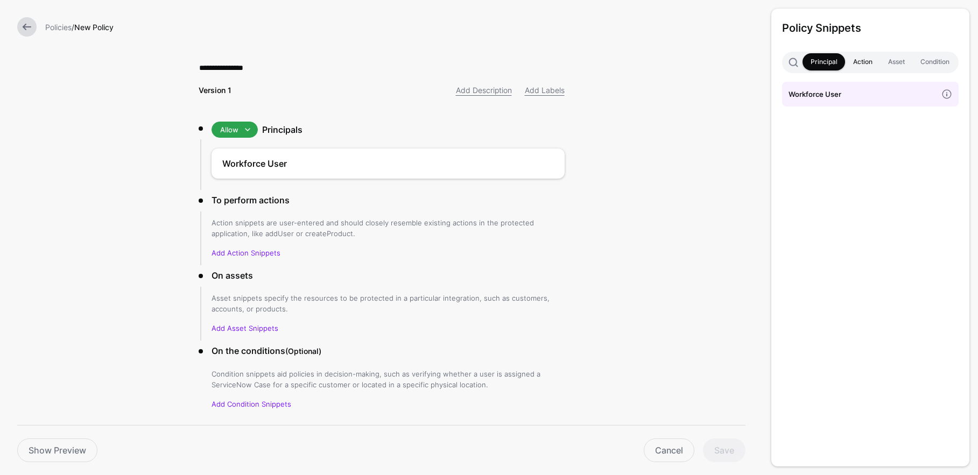
click at [565, 63] on link "Action" at bounding box center [862, 61] width 35 height 17
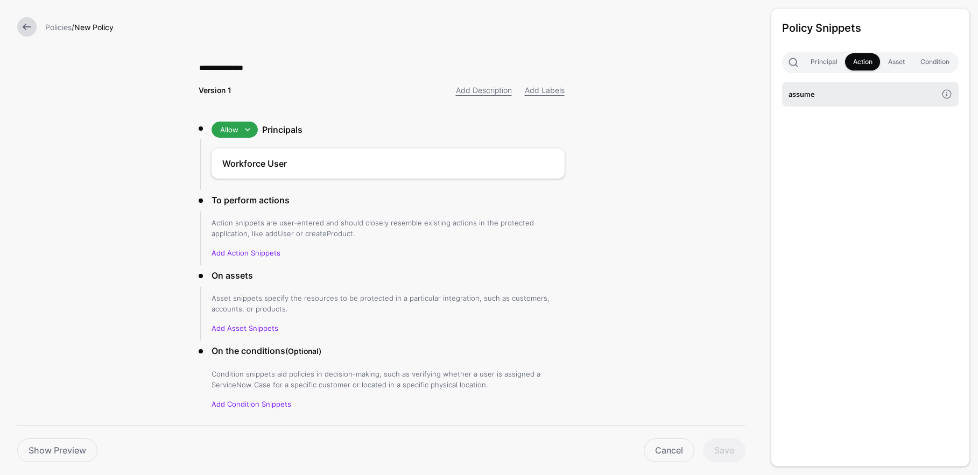
click at [565, 96] on h4 "assume" at bounding box center [862, 94] width 149 height 12
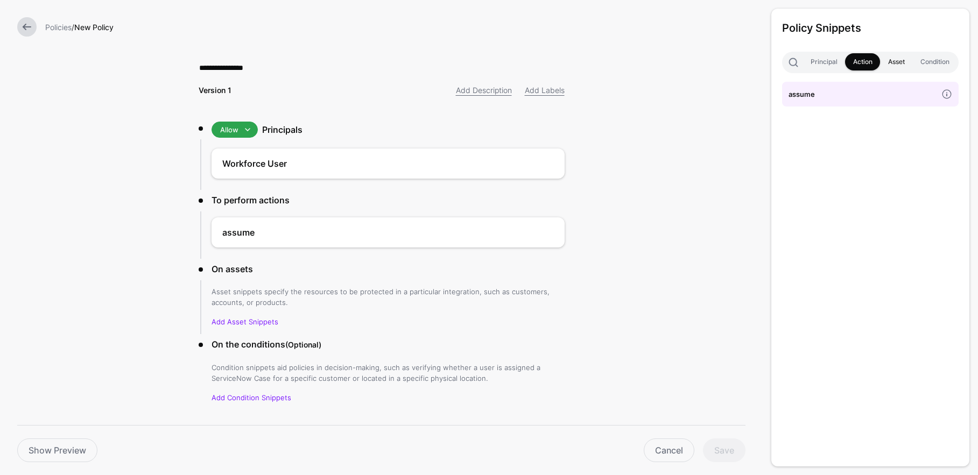
click at [565, 62] on link "Asset" at bounding box center [896, 61] width 32 height 17
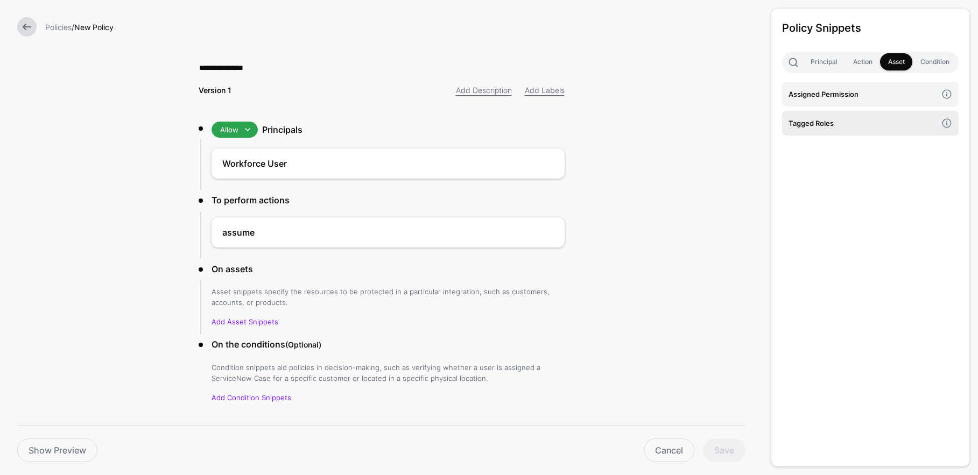
click at [565, 126] on h4 "Tagged Roles" at bounding box center [862, 123] width 149 height 12
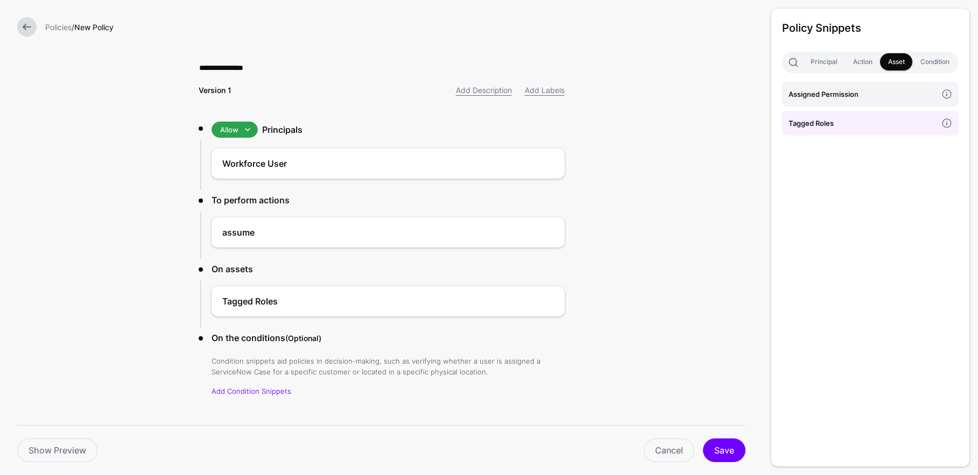
click at [565, 433] on div "Show Preview Cancel Save" at bounding box center [381, 443] width 728 height 37
click at [565, 447] on button "Save" at bounding box center [724, 451] width 43 height 24
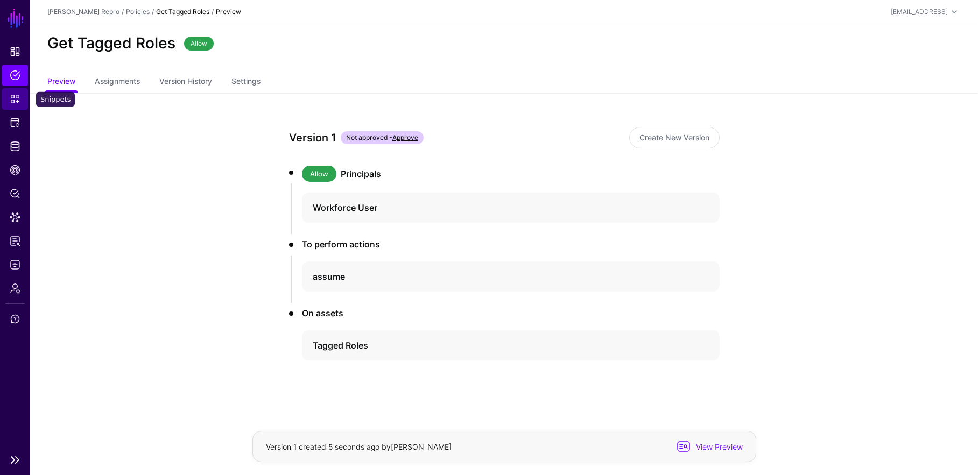
click at [12, 99] on span "Snippets" at bounding box center [15, 99] width 11 height 11
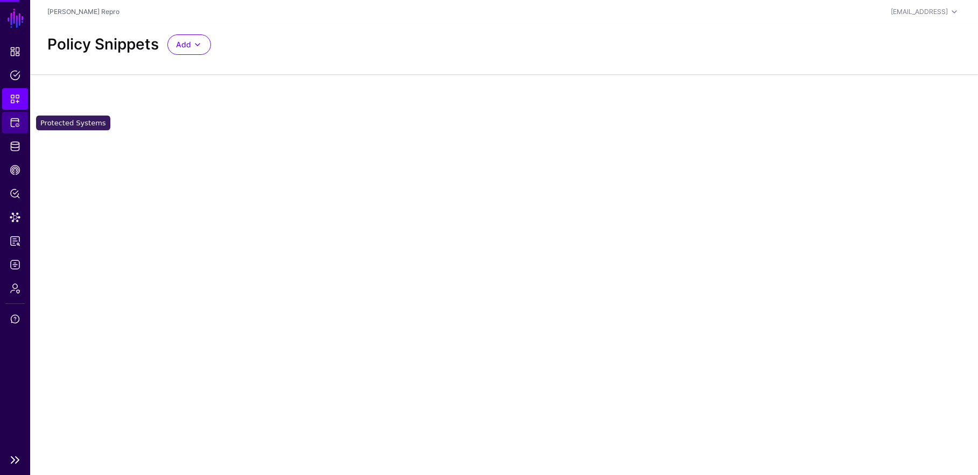
click at [12, 118] on span "Protected Systems" at bounding box center [15, 122] width 11 height 11
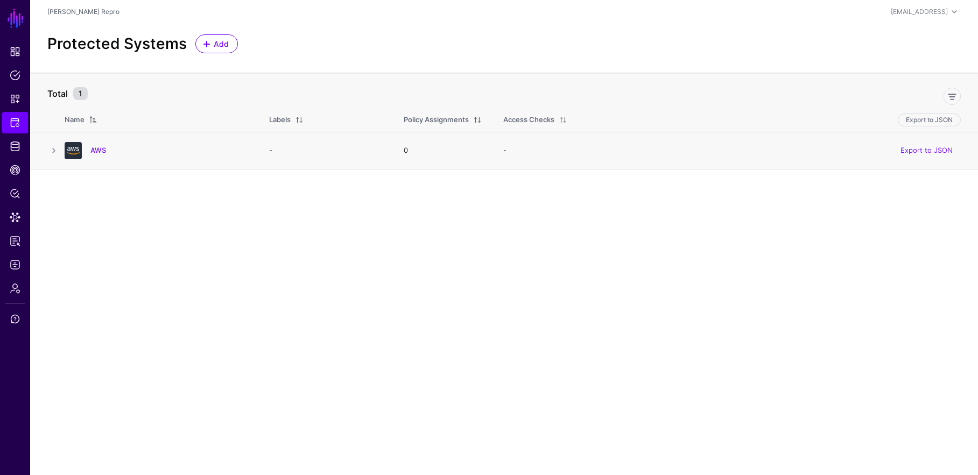
click at [88, 151] on div "AWS" at bounding box center [169, 150] width 166 height 10
click at [99, 145] on div "AWS" at bounding box center [156, 150] width 192 height 17
click at [101, 146] on link "AWS" at bounding box center [98, 150] width 16 height 9
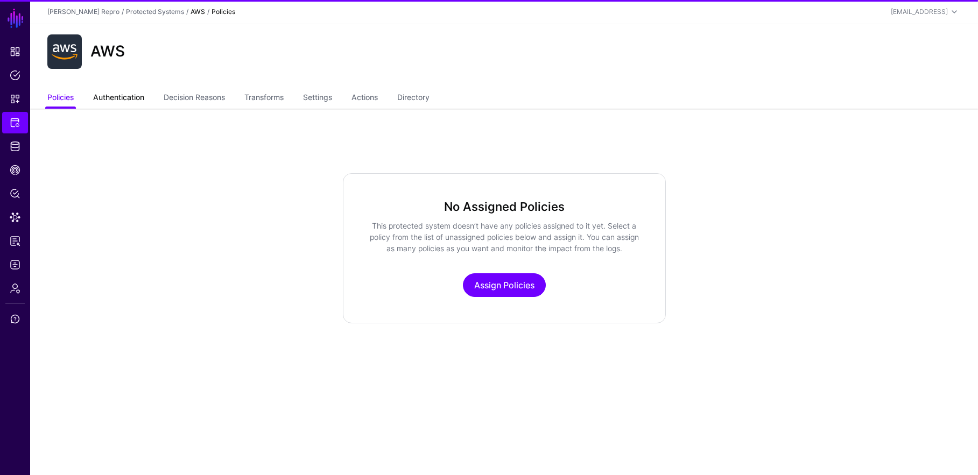
click at [116, 95] on link "Authentication" at bounding box center [118, 98] width 51 height 20
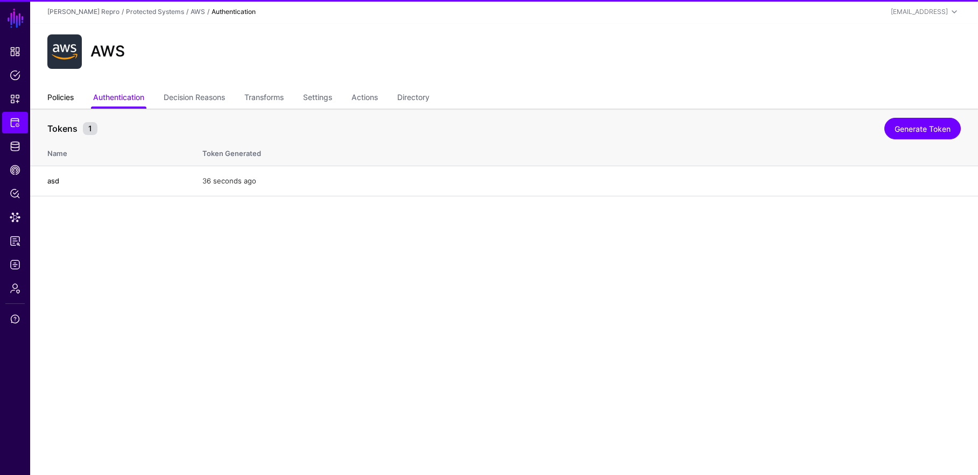
click at [65, 97] on link "Policies" at bounding box center [60, 98] width 26 height 20
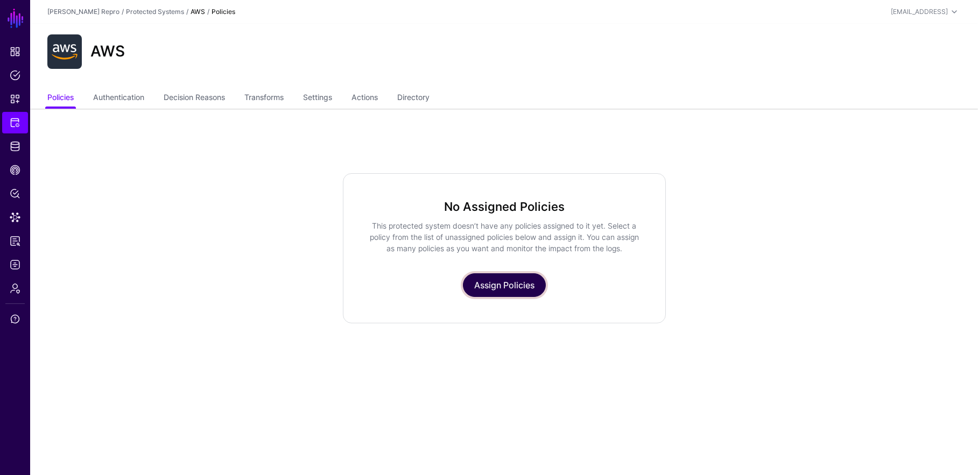
click at [529, 284] on link "Assign Policies" at bounding box center [504, 285] width 83 height 24
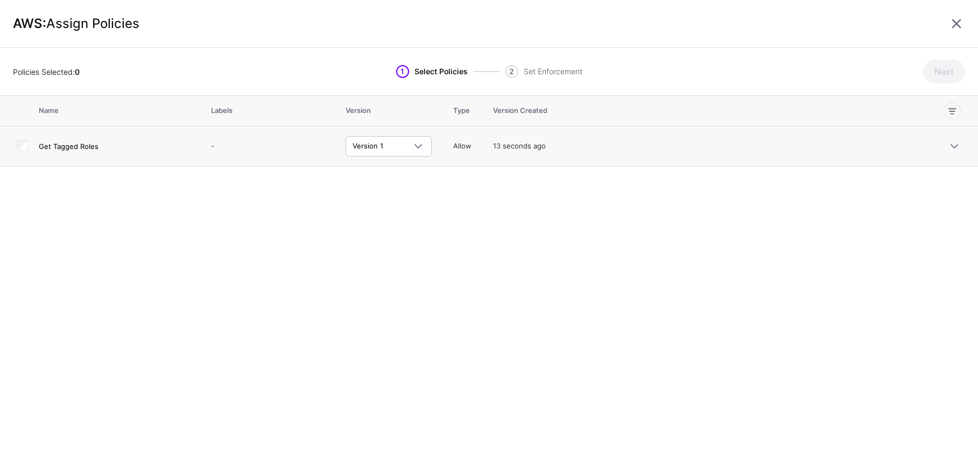
click at [29, 148] on td at bounding box center [19, 146] width 39 height 40
click at [10, 143] on td at bounding box center [19, 146] width 39 height 40
click at [17, 145] on td at bounding box center [19, 146] width 39 height 40
click at [565, 74] on button "Next" at bounding box center [944, 72] width 42 height 24
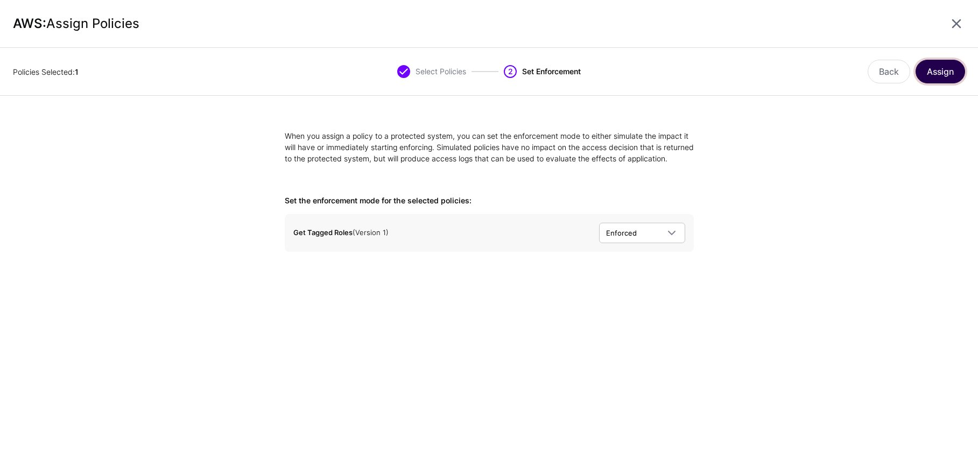
click at [565, 72] on button "Assign" at bounding box center [940, 72] width 50 height 24
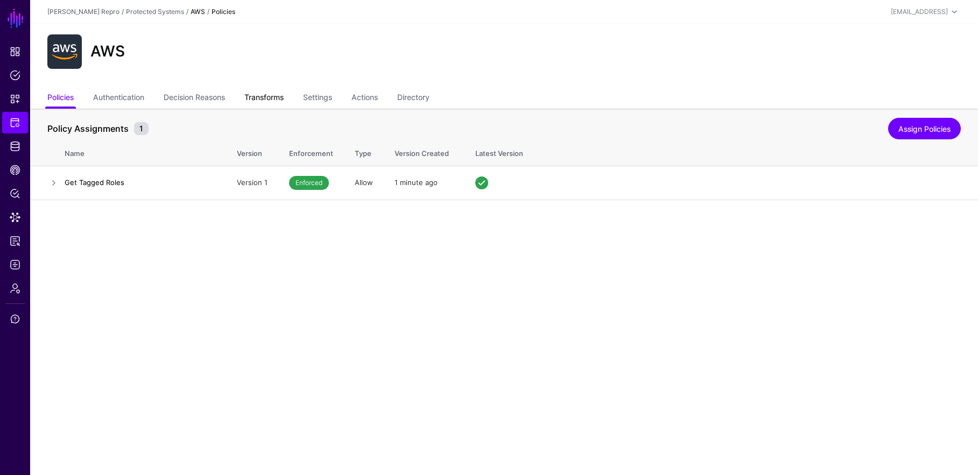
click at [269, 95] on link "Transforms" at bounding box center [263, 98] width 39 height 20
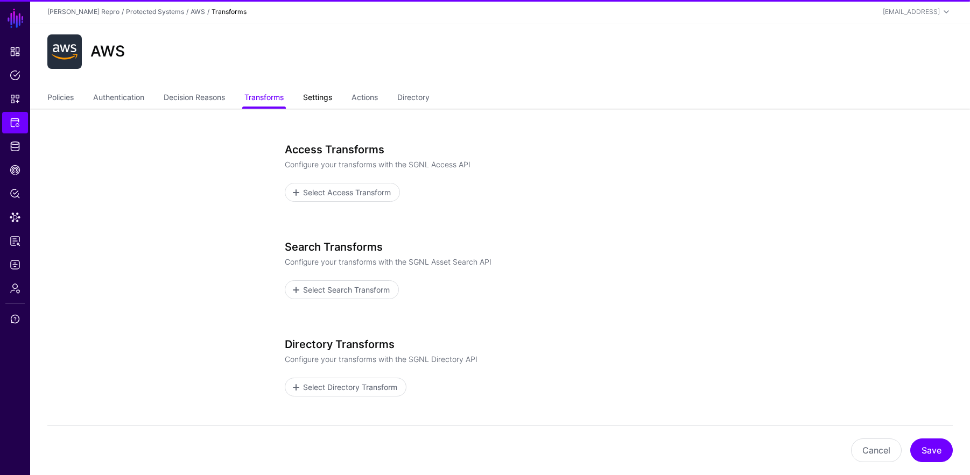
click at [330, 95] on link "Settings" at bounding box center [317, 98] width 29 height 20
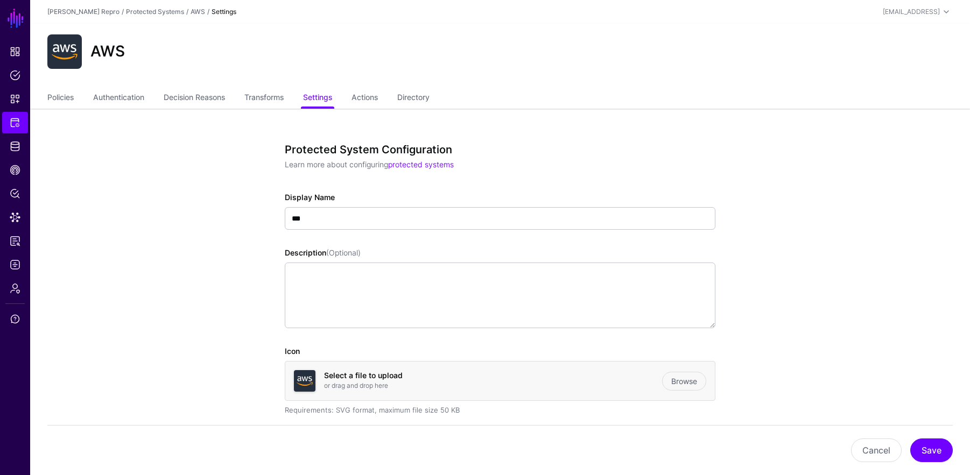
click at [80, 101] on ul "Policies Authentication Decision Reasons Transforms Settings Actions Directory" at bounding box center [499, 98] width 905 height 20
click at [73, 98] on link "Policies" at bounding box center [60, 98] width 26 height 20
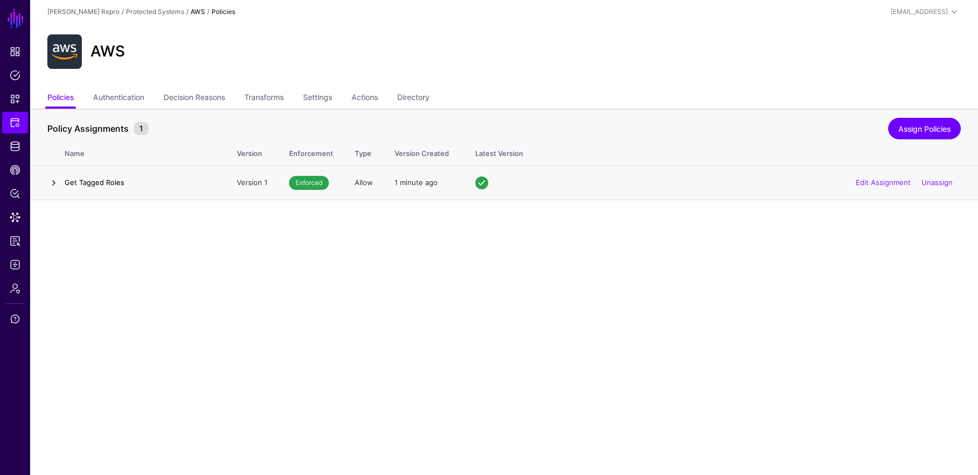
click at [57, 185] on link at bounding box center [53, 182] width 13 height 13
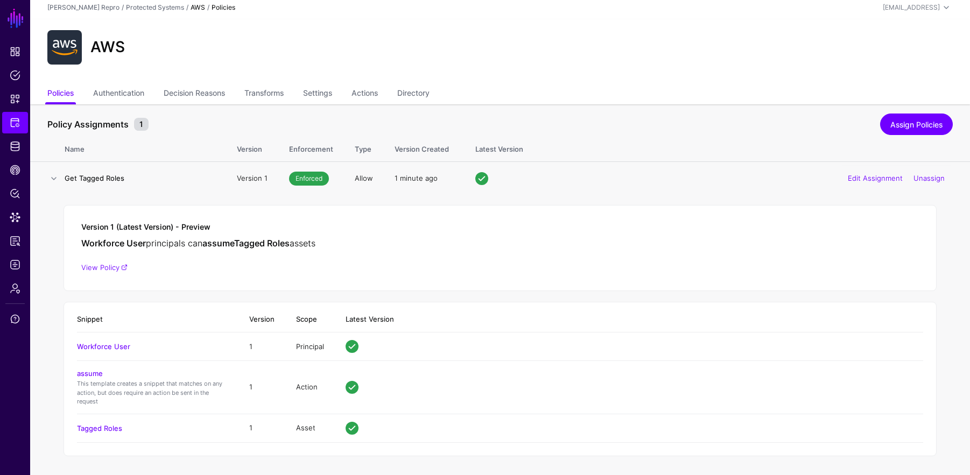
scroll to position [6, 0]
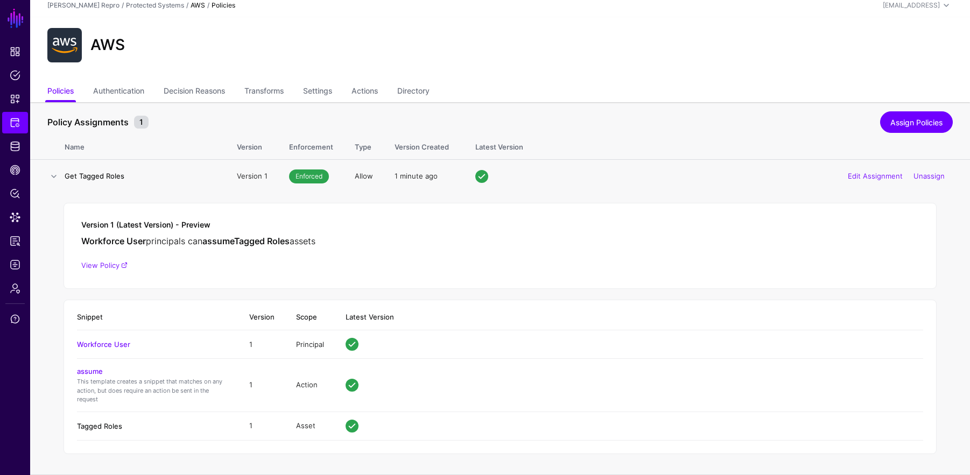
click at [104, 428] on link "Tagged Roles" at bounding box center [99, 426] width 45 height 9
click at [17, 211] on link "Data Lens" at bounding box center [15, 218] width 26 height 22
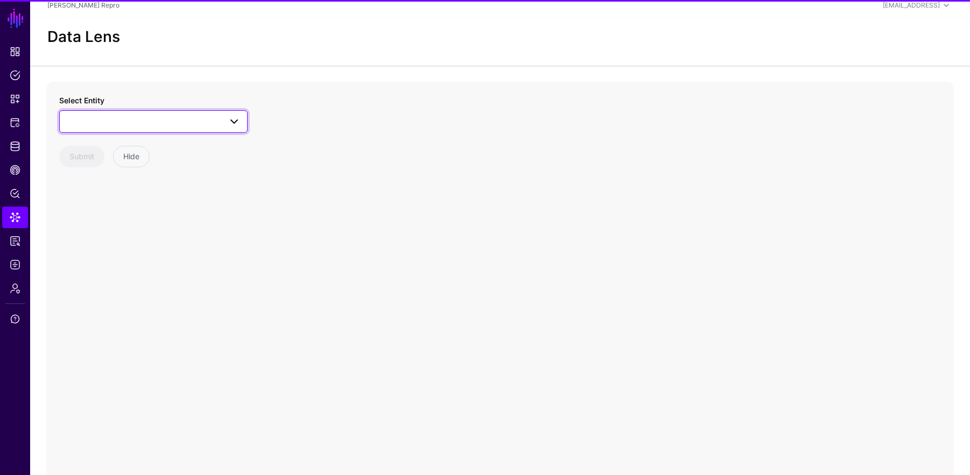
click at [202, 119] on span at bounding box center [153, 121] width 174 height 13
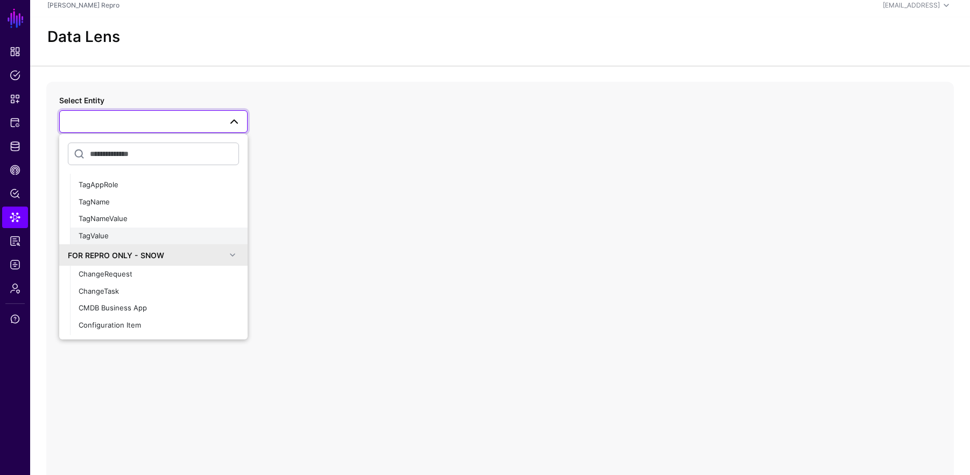
scroll to position [377, 0]
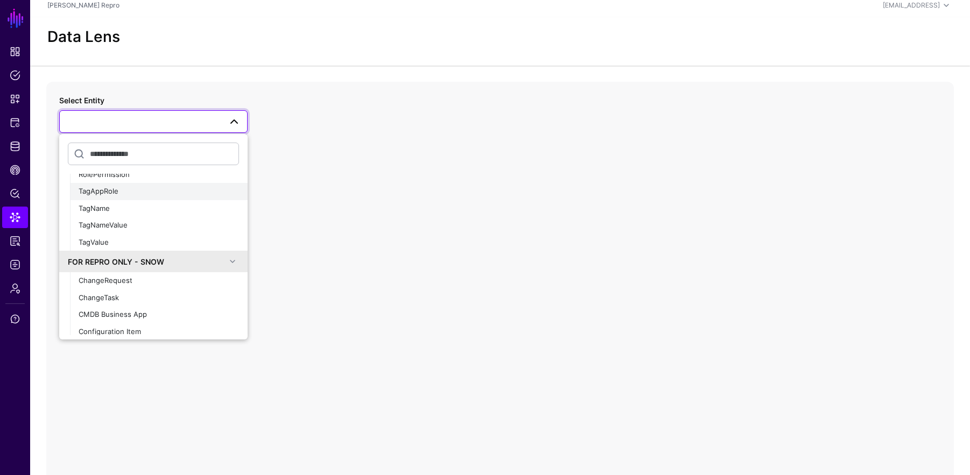
click at [137, 193] on div "TagAppRole" at bounding box center [159, 191] width 160 height 11
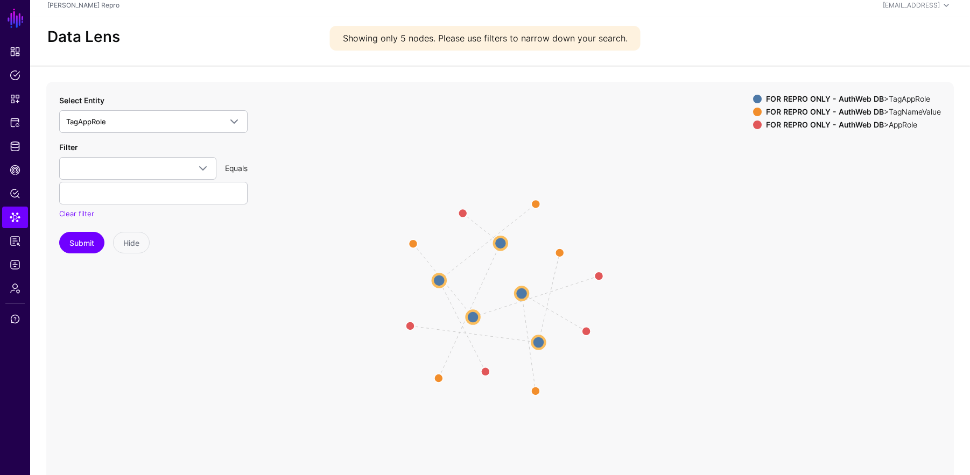
click at [522, 296] on circle at bounding box center [521, 293] width 13 height 13
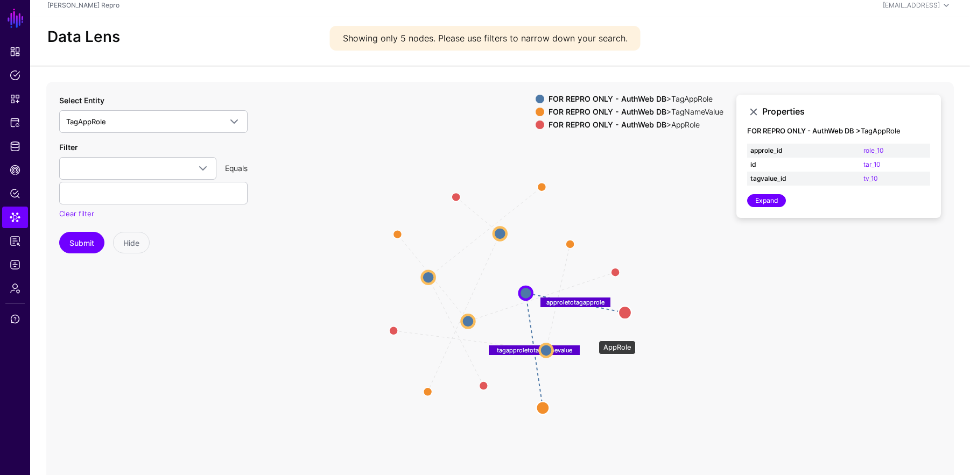
drag, startPoint x: 593, startPoint y: 335, endPoint x: 622, endPoint y: 313, distance: 36.8
click at [565, 313] on circle at bounding box center [624, 312] width 13 height 13
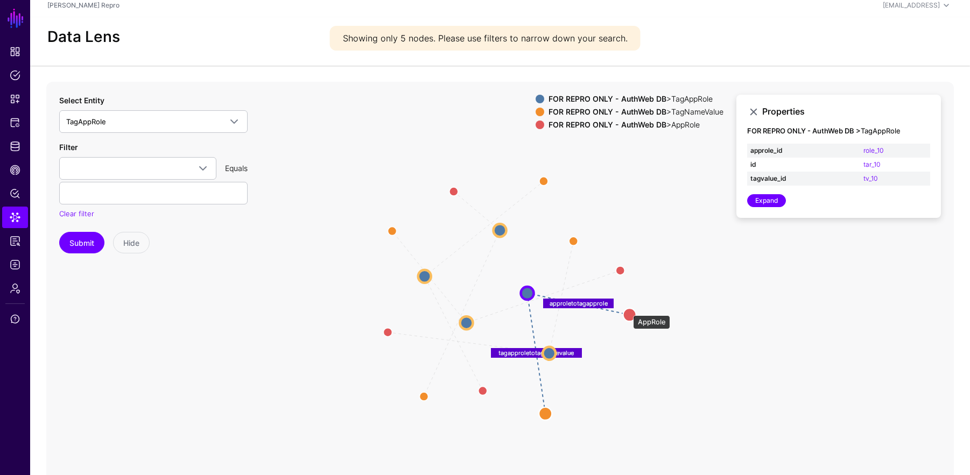
click at [565, 310] on circle at bounding box center [629, 314] width 13 height 13
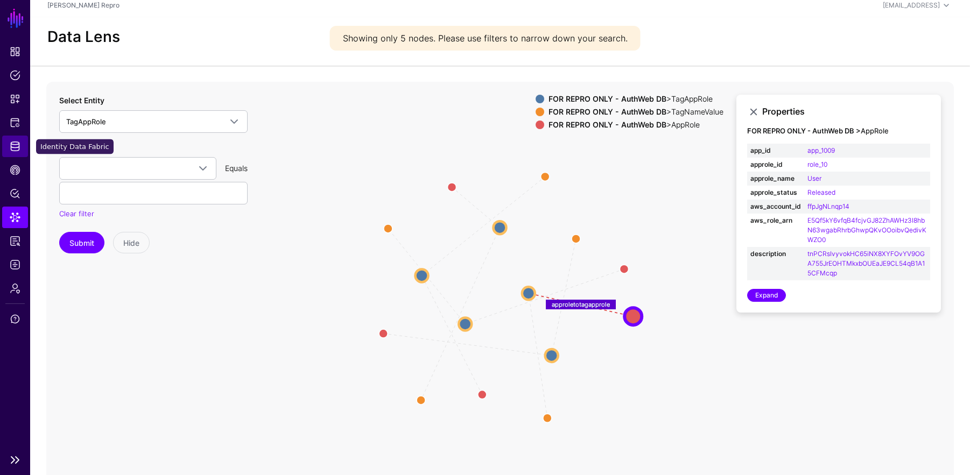
click at [21, 141] on link "Identity Data Fabric" at bounding box center [15, 147] width 26 height 22
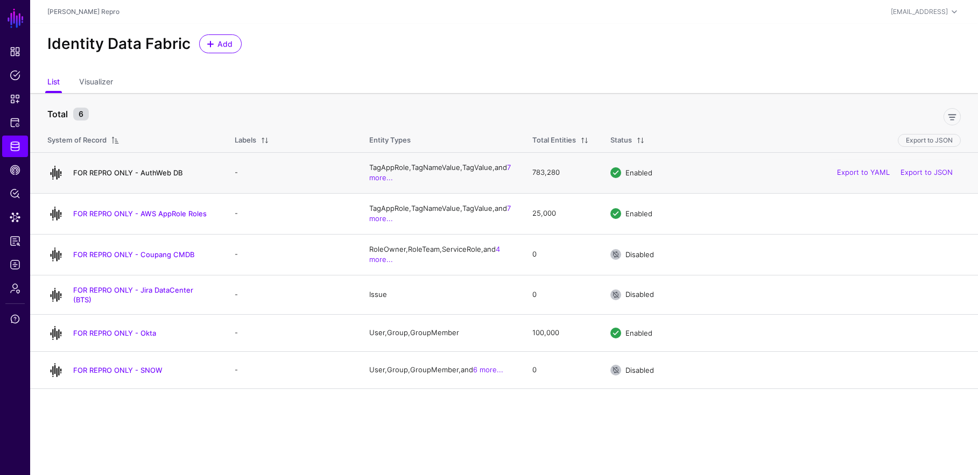
click at [144, 176] on link "FOR REPRO ONLY - AuthWeb DB" at bounding box center [127, 172] width 109 height 9
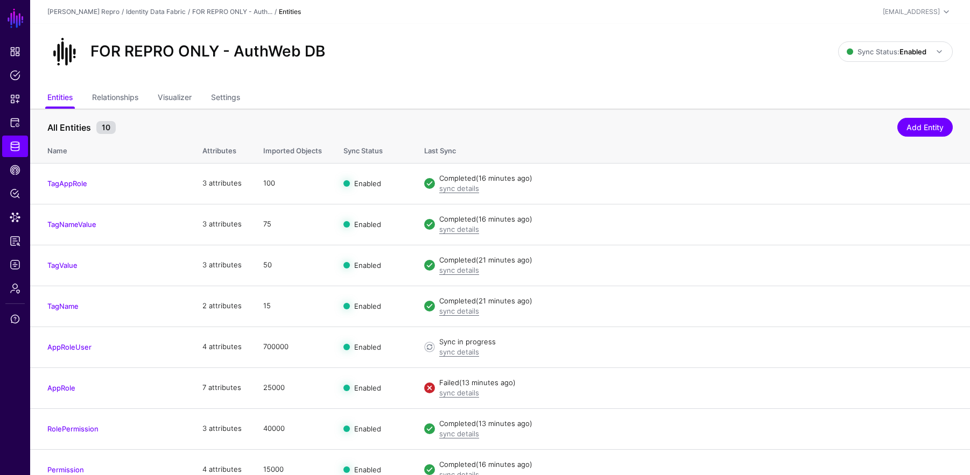
click at [337, 88] on ul "Entities Relationships Visualizer Settings" at bounding box center [499, 98] width 905 height 20
click at [7, 51] on link "Dashboard" at bounding box center [15, 52] width 26 height 22
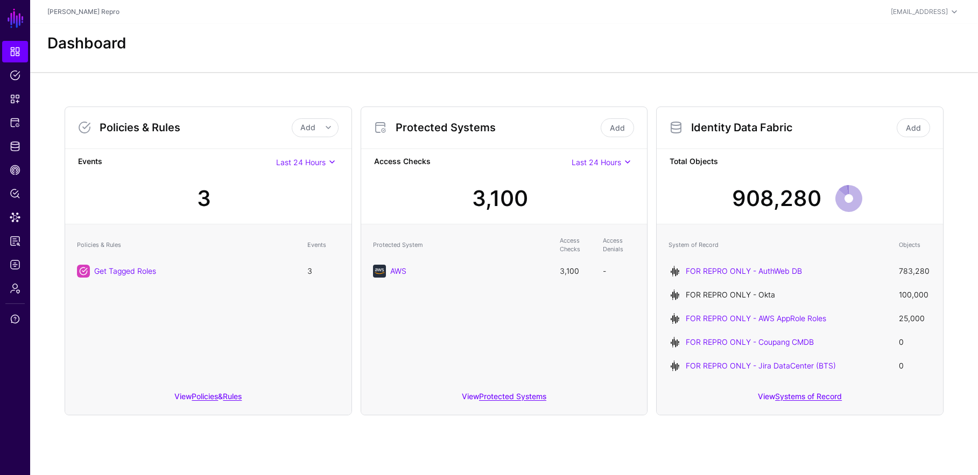
click at [565, 292] on link "FOR REPRO ONLY - Okta" at bounding box center [730, 294] width 89 height 9
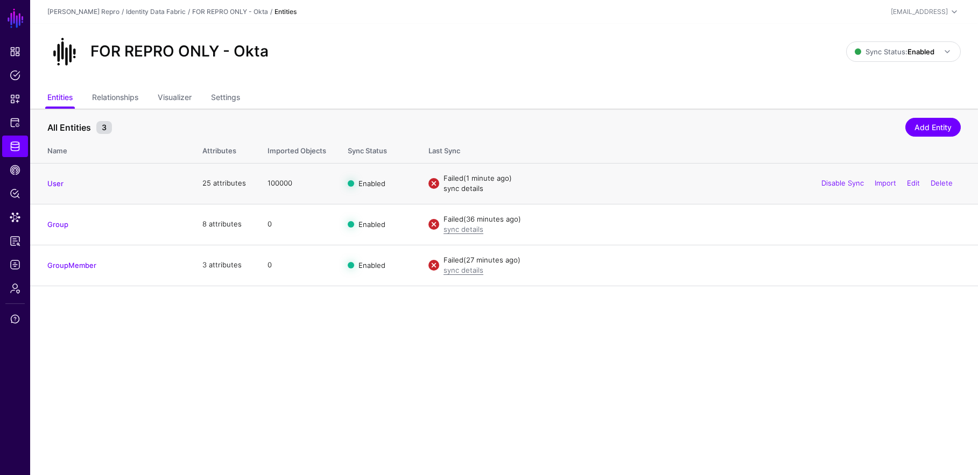
click at [473, 192] on link "sync details" at bounding box center [463, 188] width 40 height 9
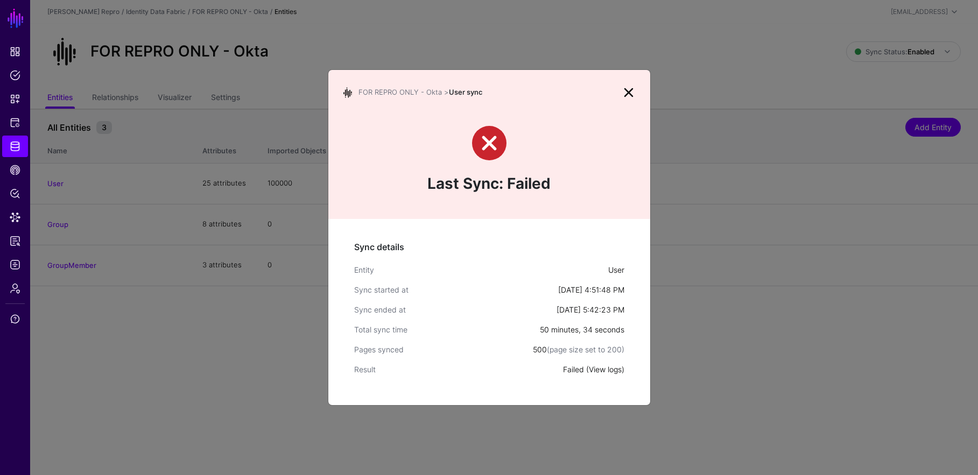
click at [565, 365] on link "View logs" at bounding box center [605, 369] width 33 height 9
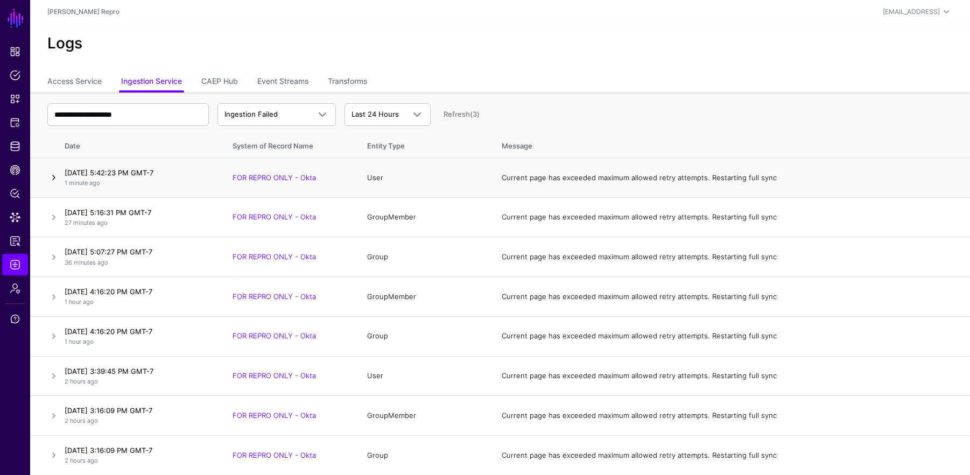
click at [53, 181] on link at bounding box center [53, 177] width 13 height 13
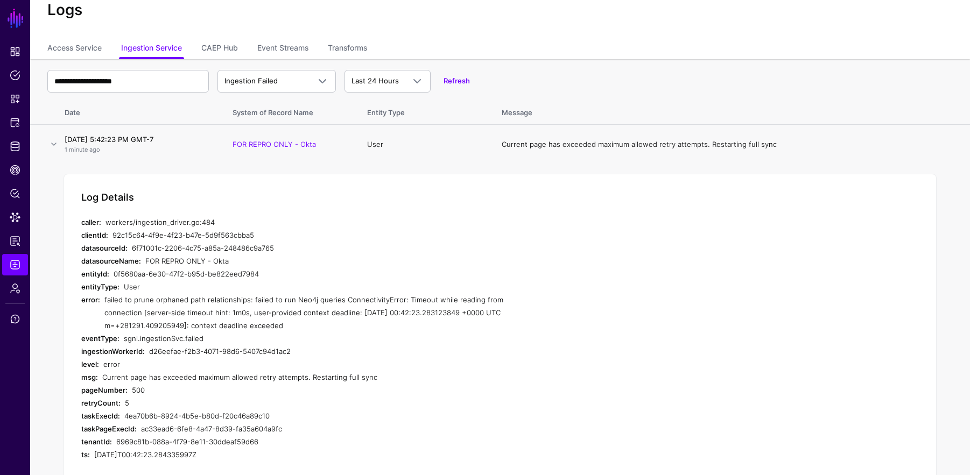
scroll to position [70, 0]
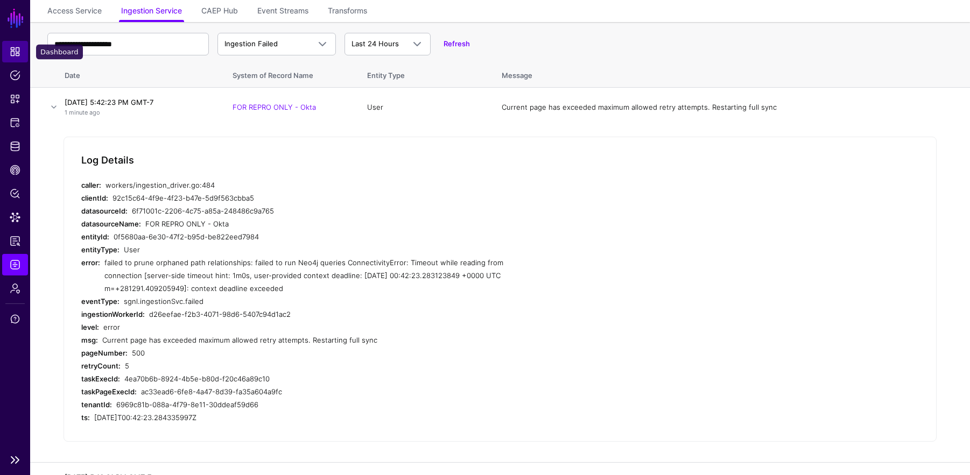
click at [16, 56] on span "Dashboard" at bounding box center [15, 51] width 11 height 11
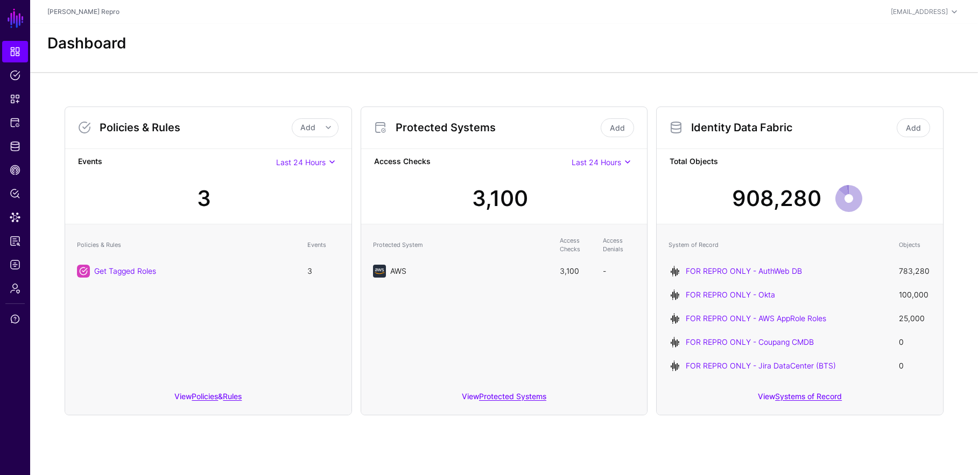
click at [403, 272] on link "AWS" at bounding box center [398, 270] width 16 height 9
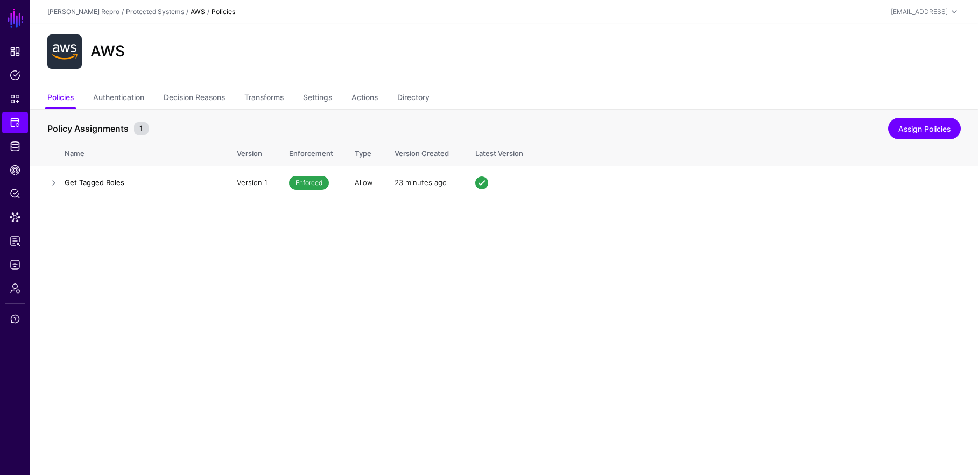
click at [341, 98] on ul "Policies Authentication Decision Reasons Transforms Settings Actions Directory" at bounding box center [503, 98] width 913 height 20
click at [332, 98] on link "Settings" at bounding box center [317, 98] width 29 height 20
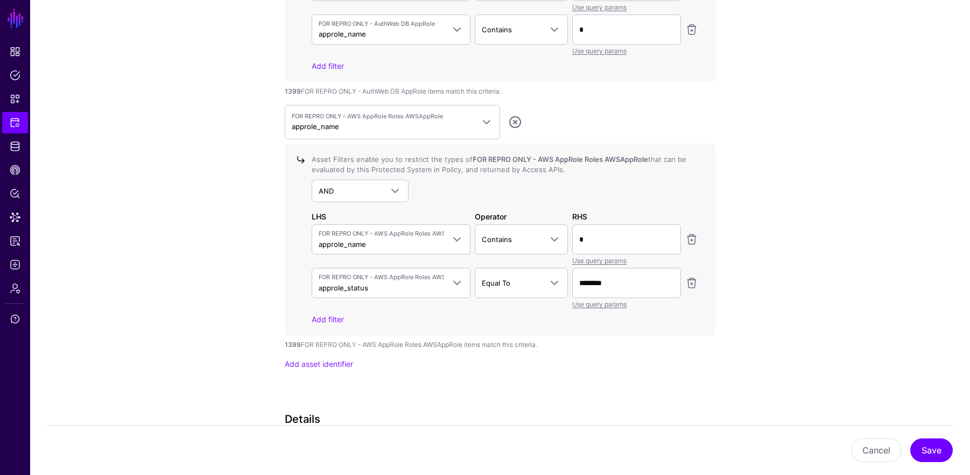
scroll to position [1206, 0]
click at [522, 124] on div "FOR REPRO ONLY - AWS AppRole Roles AWSAppRole approle_name FOR REPRO ONLY - Aut…" at bounding box center [500, 124] width 430 height 34
click at [515, 123] on link at bounding box center [514, 124] width 13 height 13
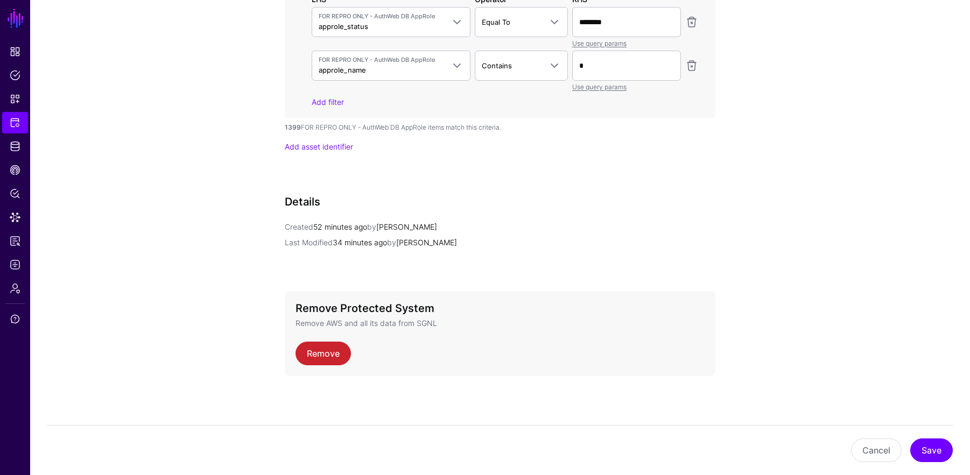
scroll to position [1137, 0]
click at [565, 445] on button "Save" at bounding box center [931, 451] width 43 height 24
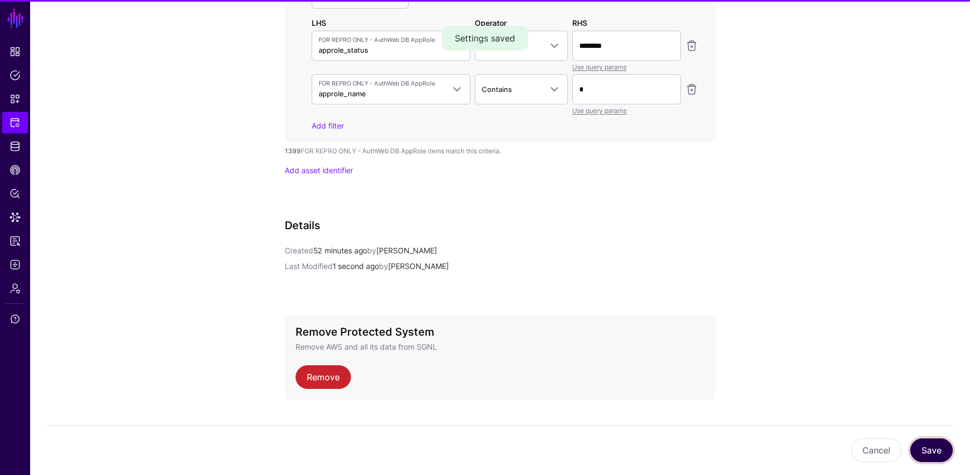
scroll to position [926, 0]
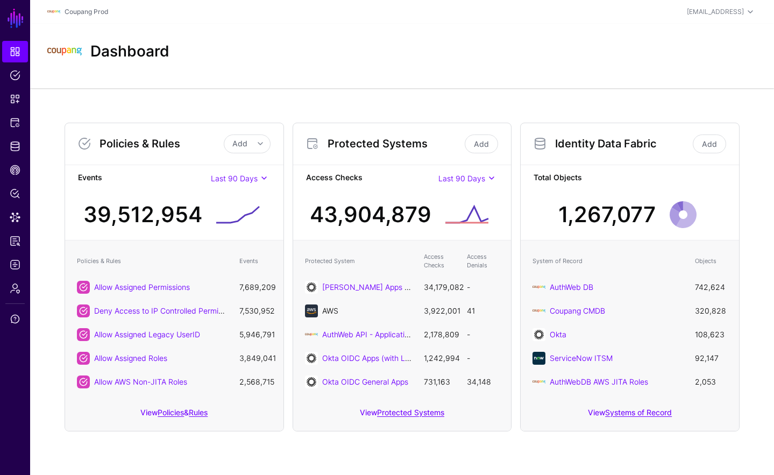
click at [330, 311] on link "AWS" at bounding box center [330, 310] width 16 height 9
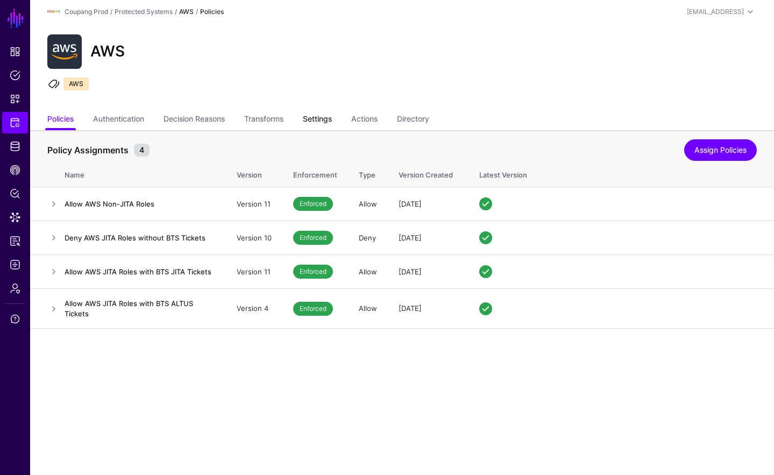
click at [332, 117] on link "Settings" at bounding box center [317, 120] width 29 height 20
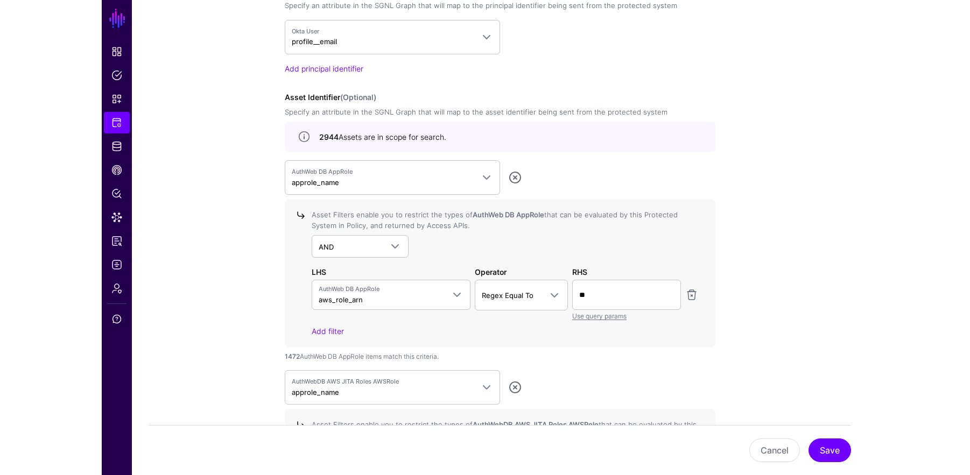
scroll to position [1102, 0]
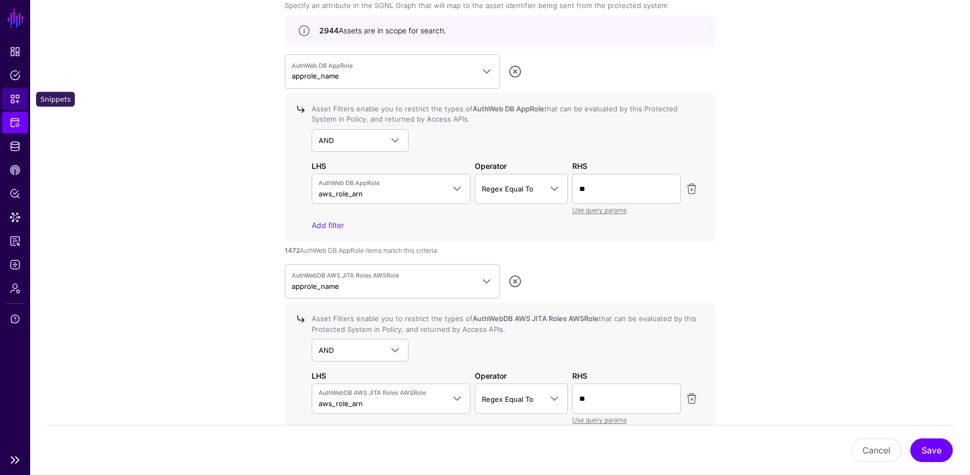
click at [10, 101] on span "Snippets" at bounding box center [15, 99] width 11 height 11
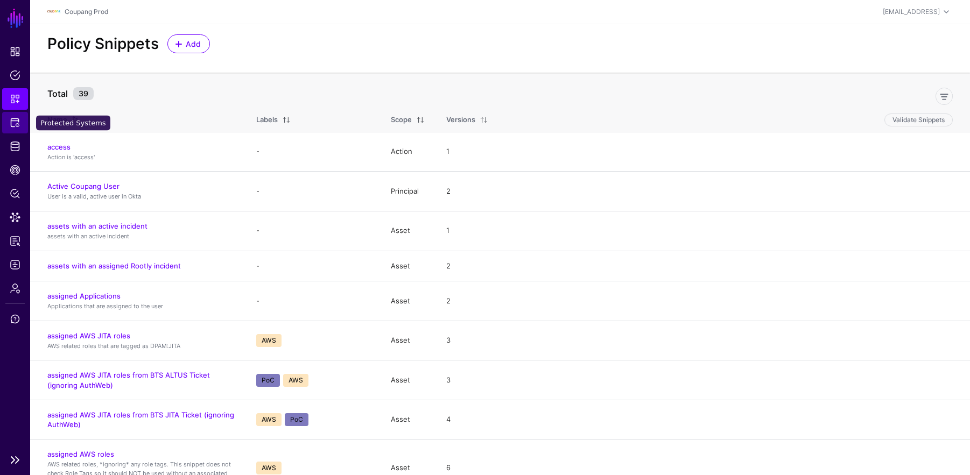
click at [16, 123] on span "Protected Systems" at bounding box center [15, 122] width 11 height 11
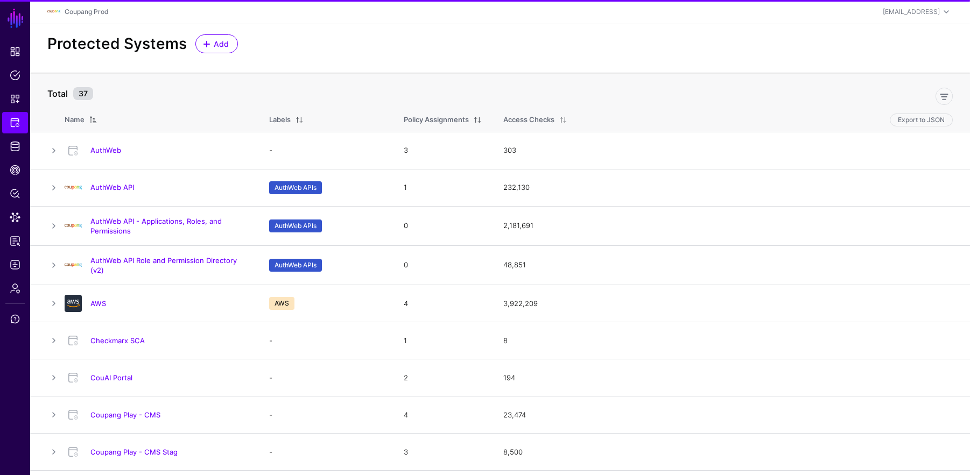
click at [104, 299] on h4 "AWS" at bounding box center [168, 304] width 157 height 10
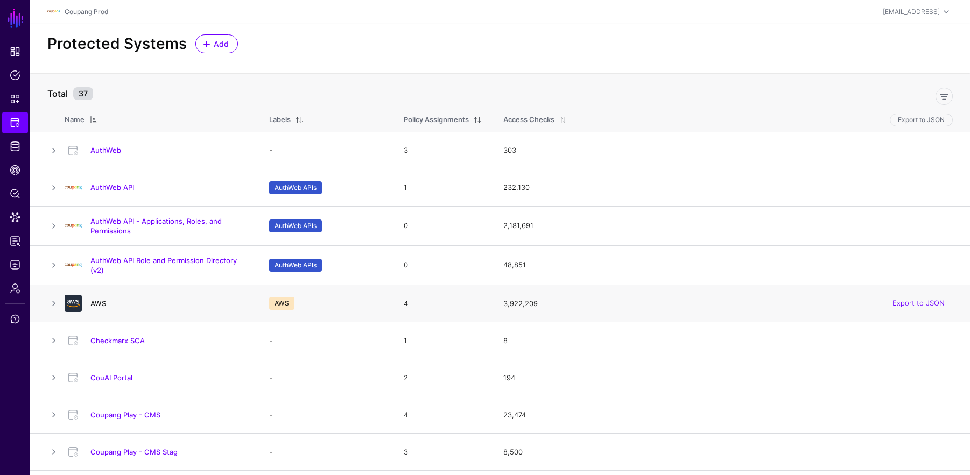
click at [102, 300] on link "AWS" at bounding box center [98, 303] width 16 height 9
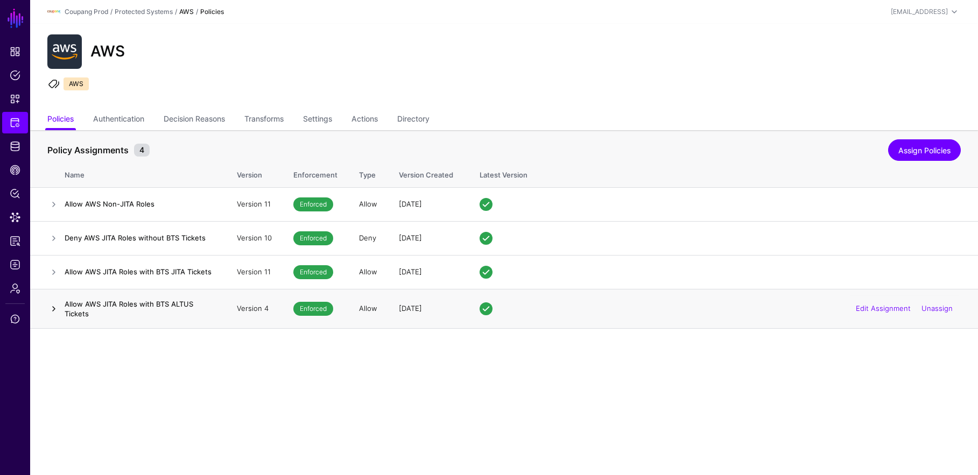
click at [52, 305] on link at bounding box center [53, 308] width 13 height 13
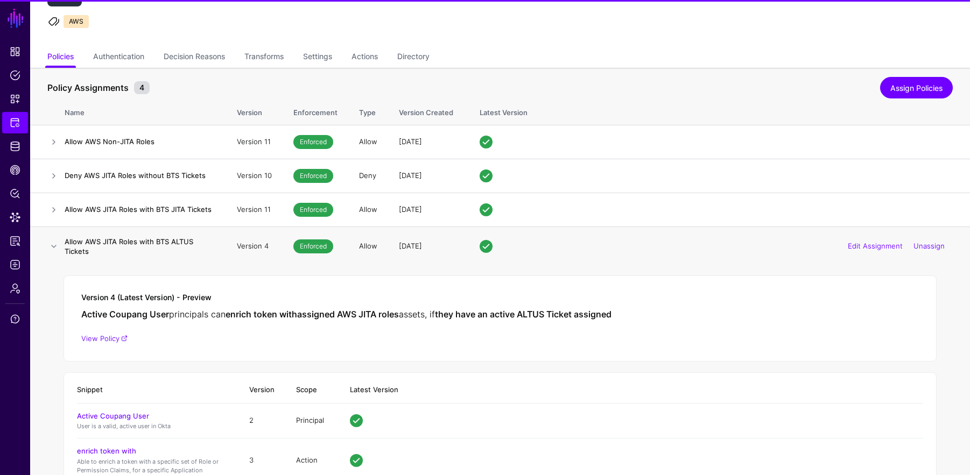
scroll to position [193, 0]
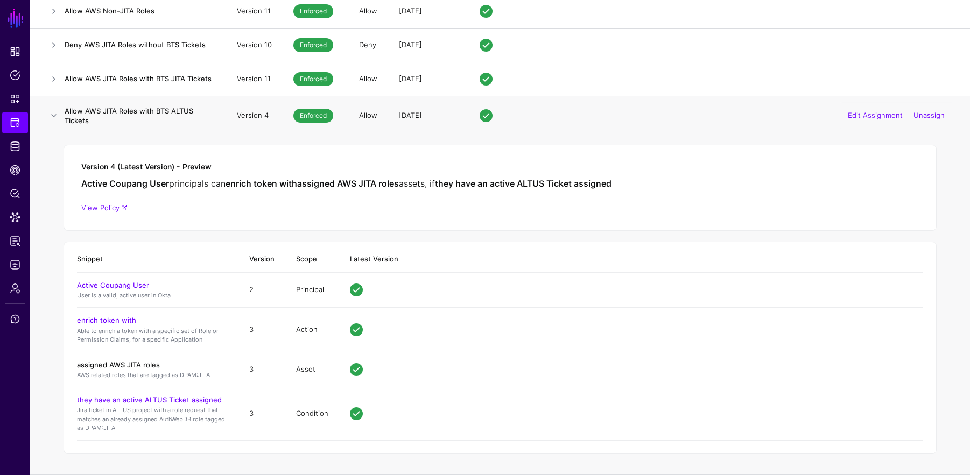
click at [124, 365] on link "assigned AWS JITA roles" at bounding box center [118, 365] width 83 height 9
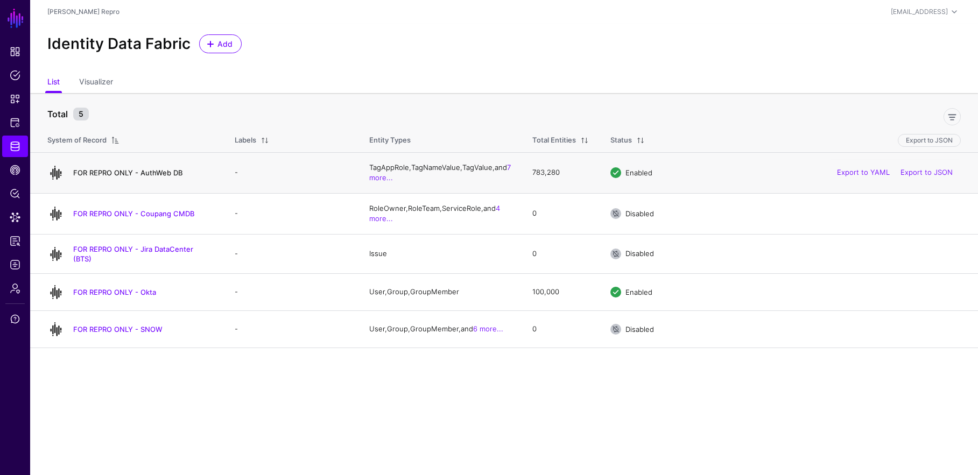
click at [167, 169] on link "FOR REPRO ONLY - AuthWeb DB" at bounding box center [127, 172] width 109 height 9
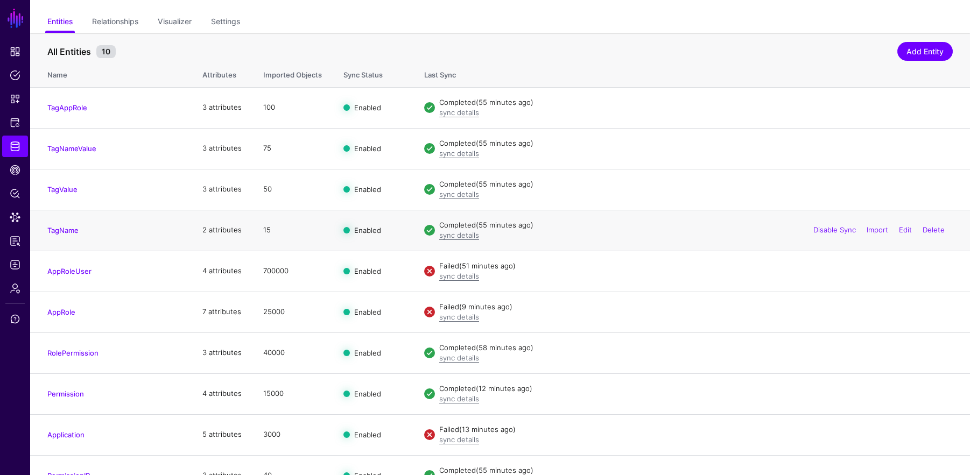
scroll to position [97, 0]
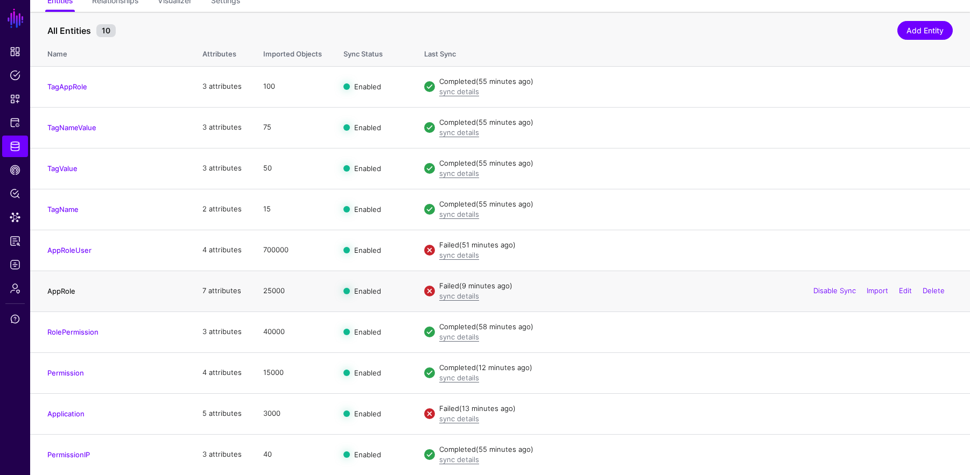
click at [62, 288] on link "AppRole" at bounding box center [61, 291] width 28 height 9
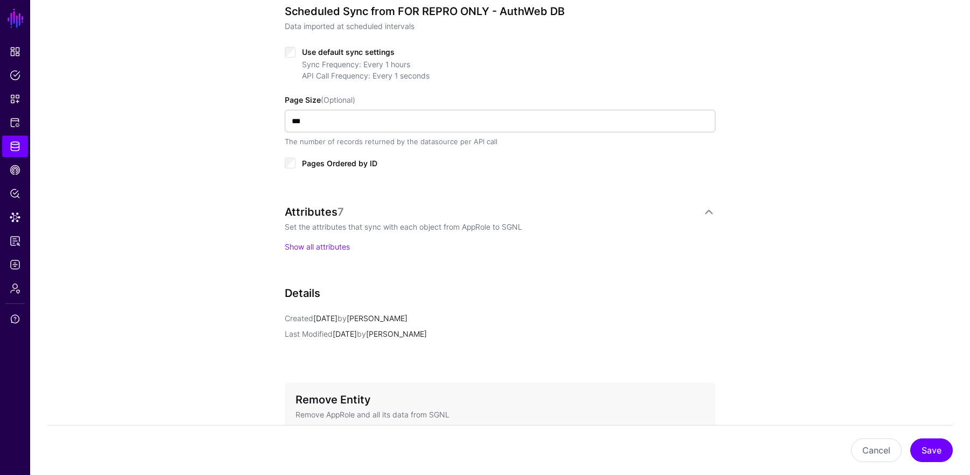
scroll to position [585, 0]
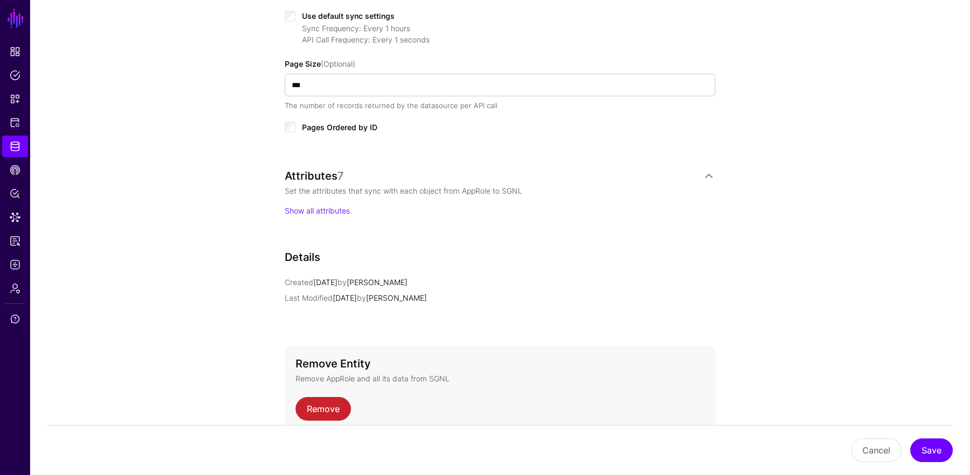
click at [324, 218] on div "Attributes 7 Set the attributes that sync with each object from AppRole to SGNL…" at bounding box center [500, 203] width 430 height 68
click at [327, 212] on link "Show all attributes" at bounding box center [317, 210] width 65 height 9
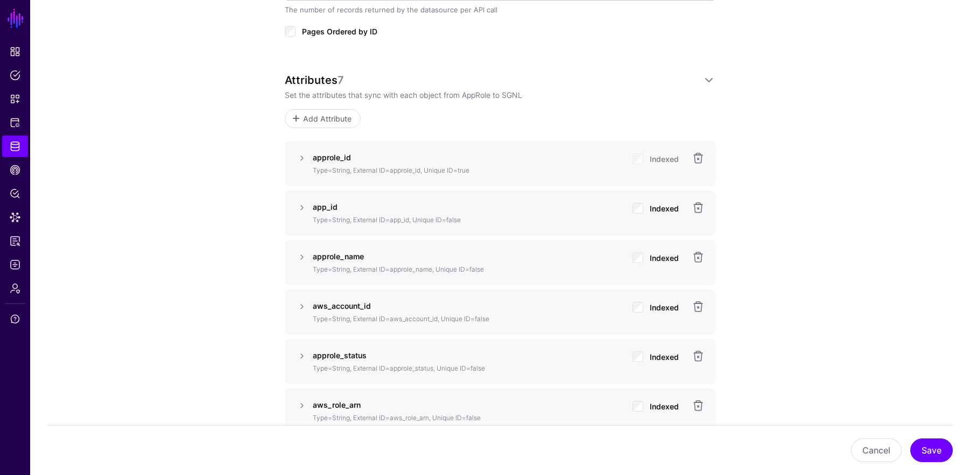
scroll to position [785, 0]
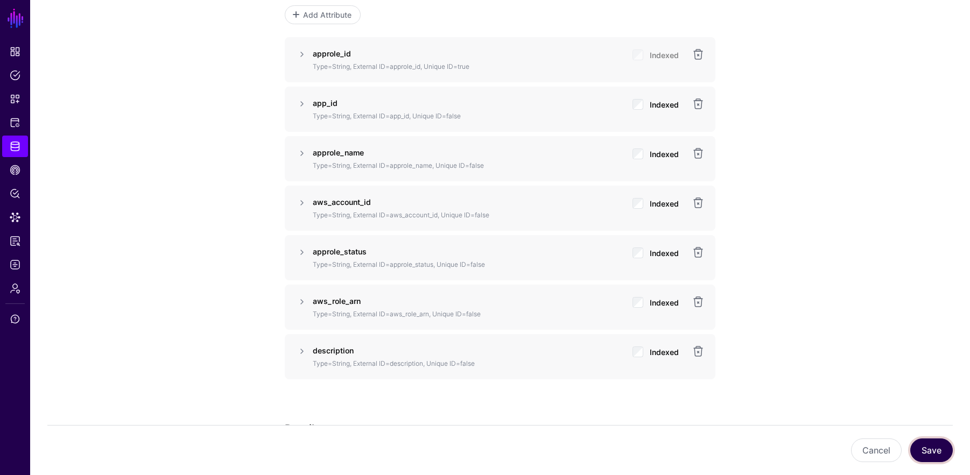
click at [919, 449] on button "Save" at bounding box center [931, 451] width 43 height 24
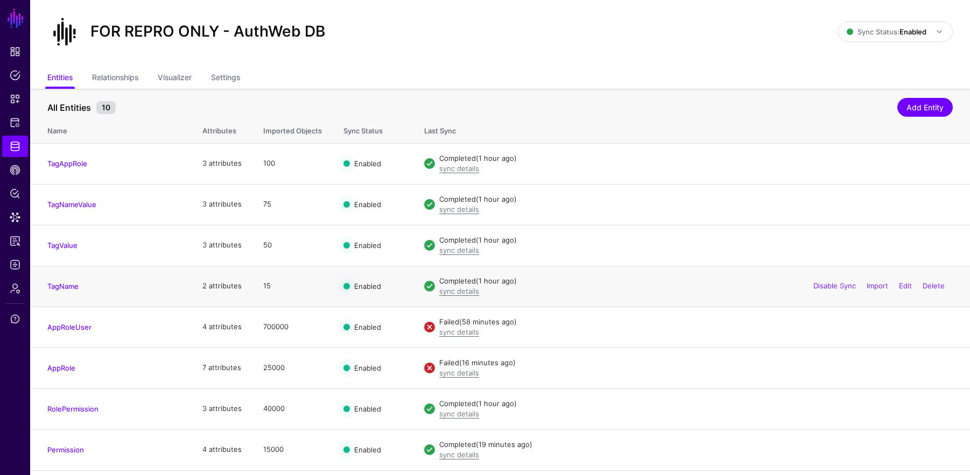
scroll to position [97, 0]
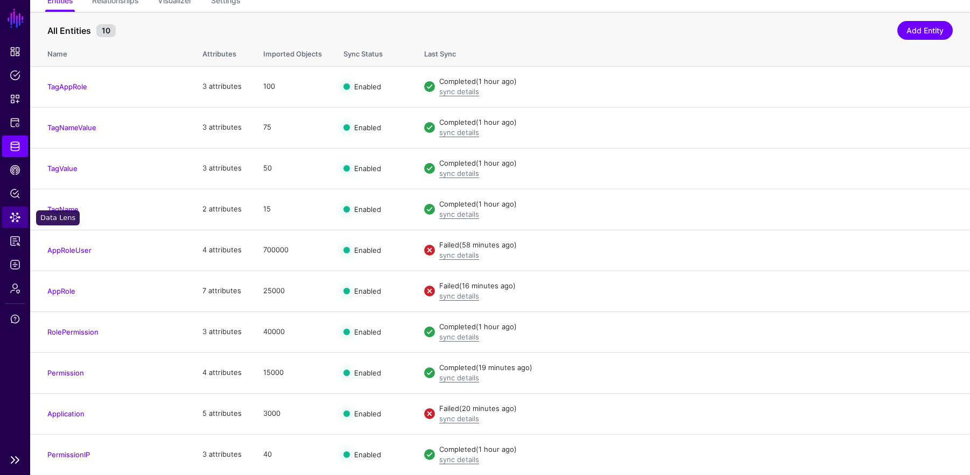
click at [20, 219] on link "Data Lens" at bounding box center [15, 218] width 26 height 22
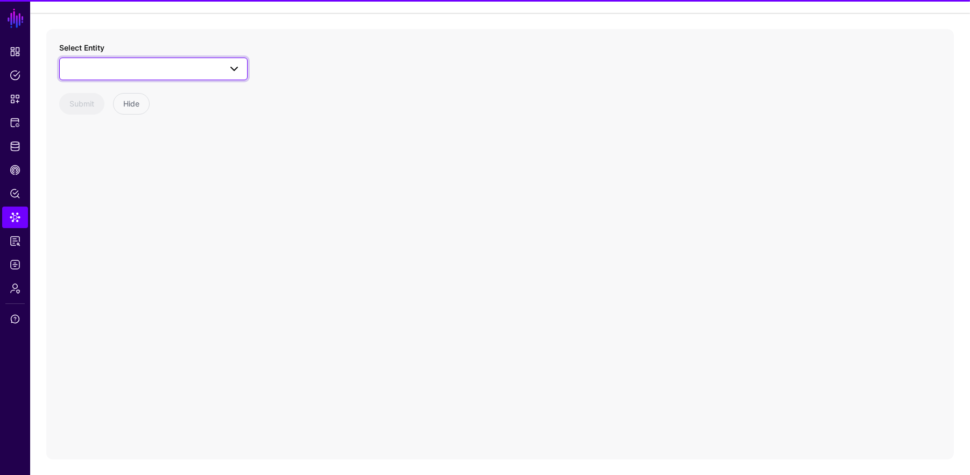
click at [138, 66] on span at bounding box center [153, 68] width 174 height 13
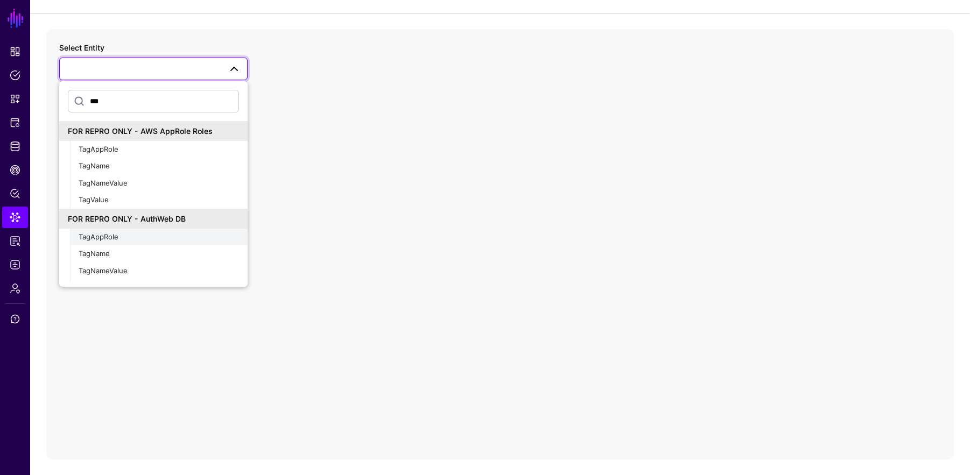
type input "***"
click at [174, 237] on div "TagAppRole" at bounding box center [159, 237] width 160 height 11
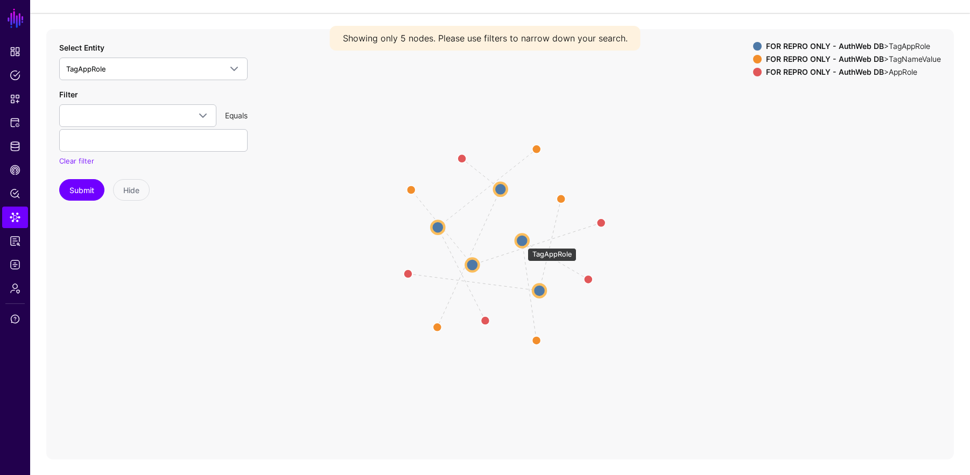
click at [522, 243] on circle at bounding box center [521, 240] width 13 height 13
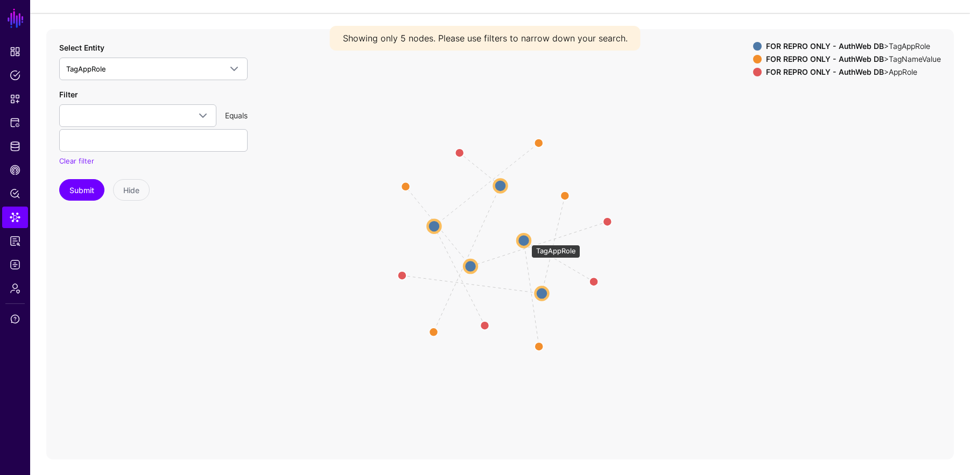
click at [526, 239] on circle at bounding box center [523, 240] width 13 height 13
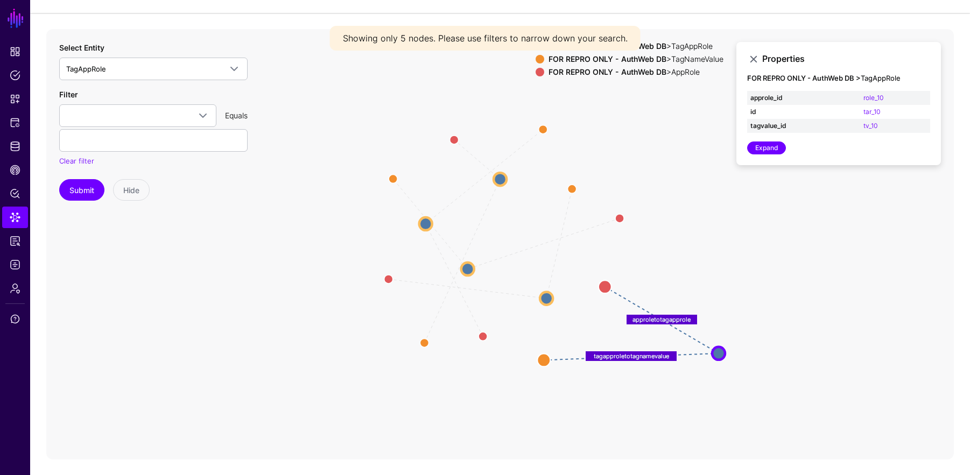
drag, startPoint x: 528, startPoint y: 238, endPoint x: 719, endPoint y: 360, distance: 227.2
click at [719, 359] on circle at bounding box center [718, 353] width 13 height 13
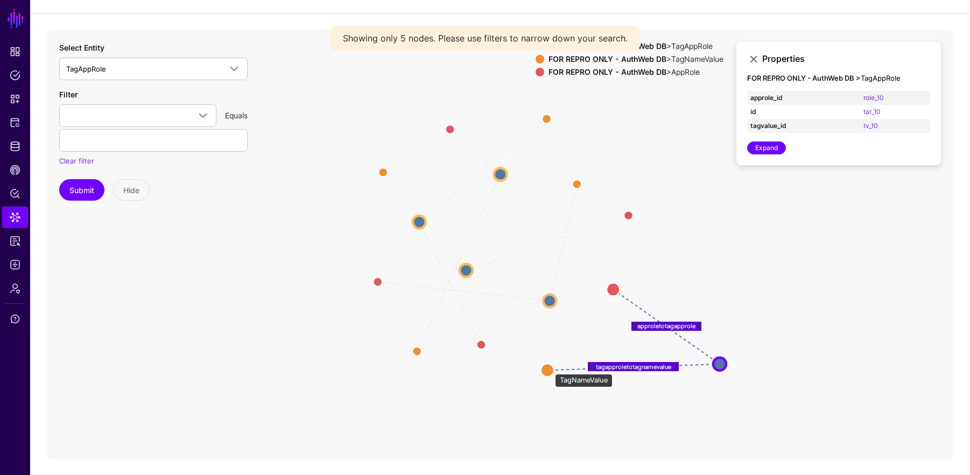
click at [549, 368] on circle at bounding box center [547, 370] width 13 height 13
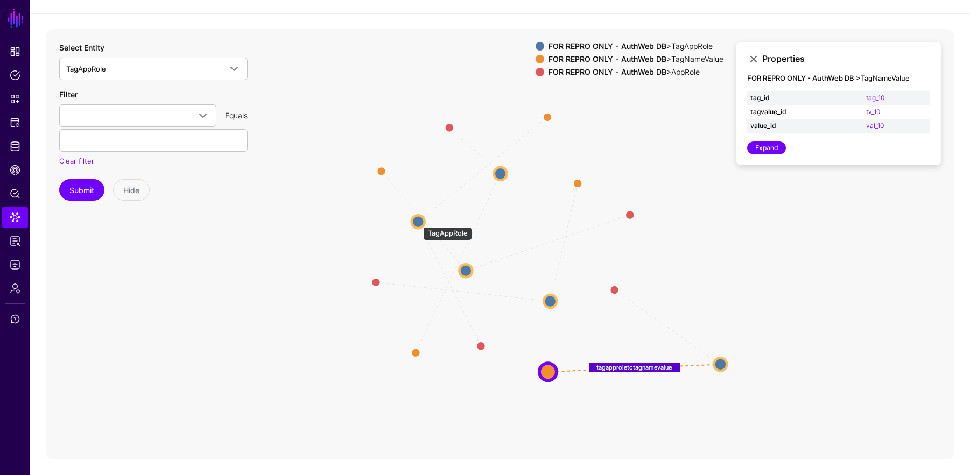
click at [418, 222] on circle at bounding box center [418, 221] width 13 height 13
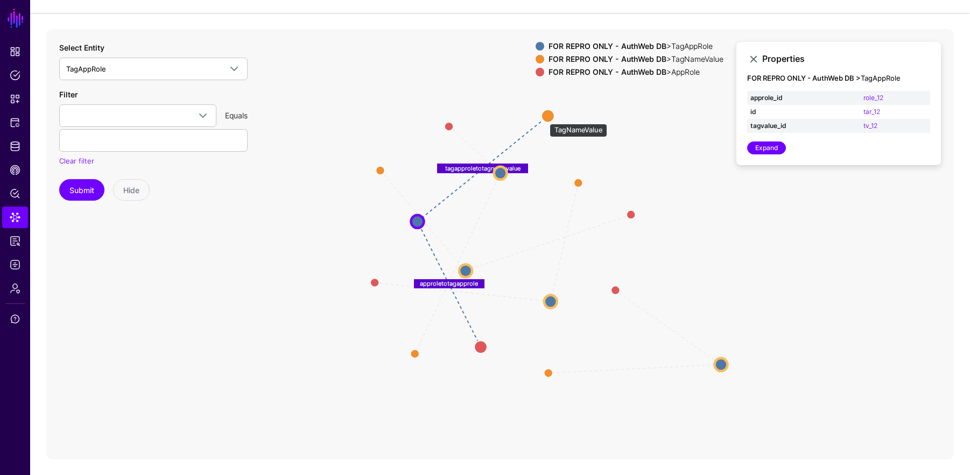
click at [544, 115] on circle at bounding box center [547, 115] width 13 height 13
click at [545, 113] on circle at bounding box center [547, 114] width 13 height 13
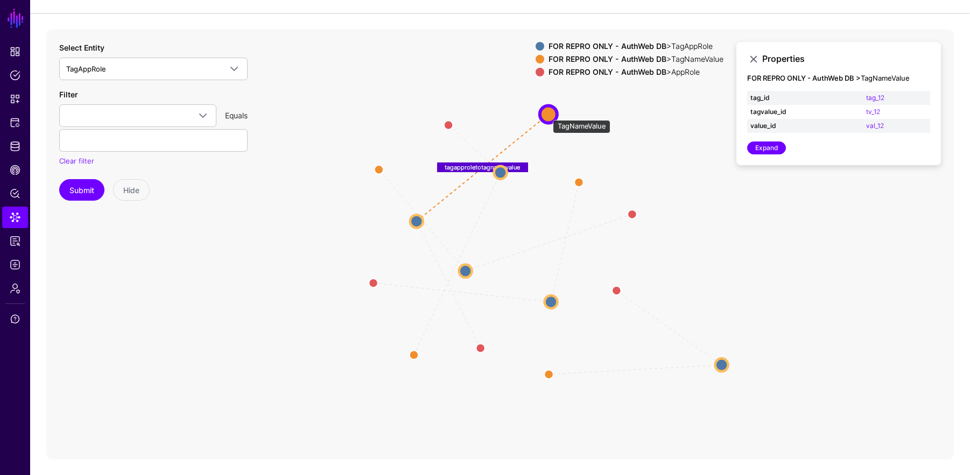
click at [547, 115] on circle at bounding box center [548, 113] width 17 height 17
click at [549, 108] on circle at bounding box center [548, 113] width 17 height 17
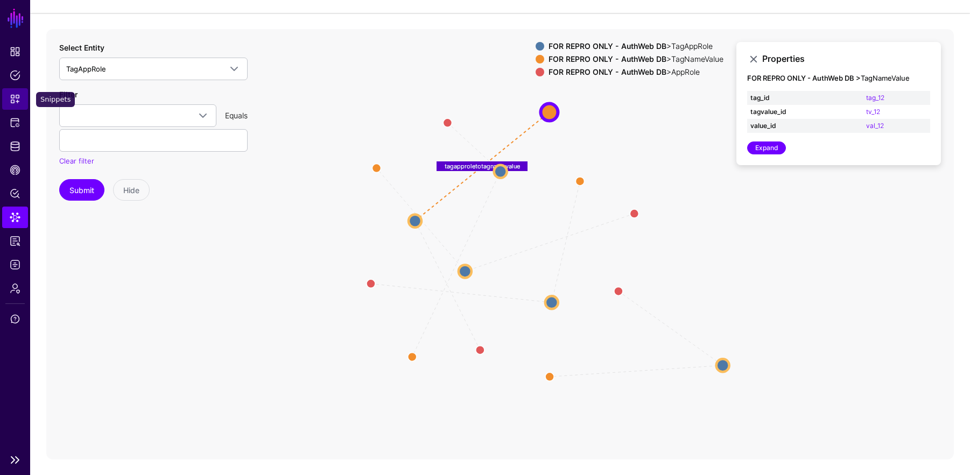
click at [16, 104] on link "Snippets" at bounding box center [15, 99] width 26 height 22
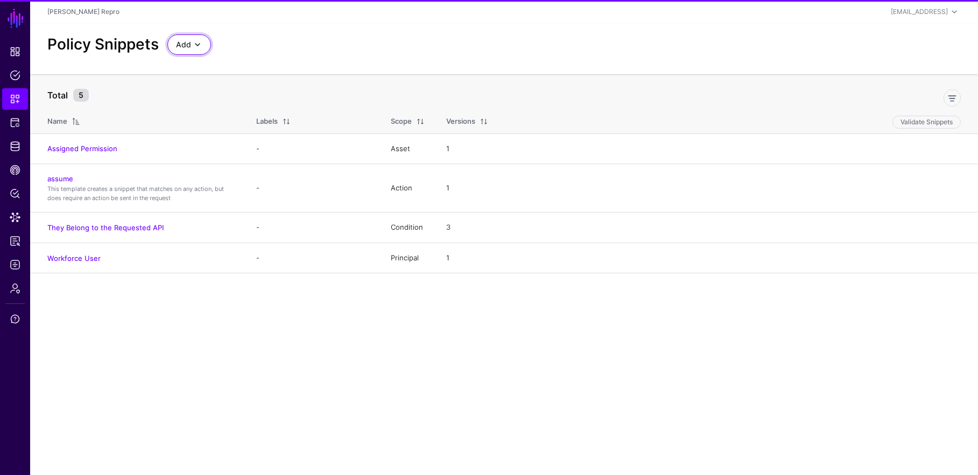
click at [187, 46] on span "Add" at bounding box center [183, 45] width 15 height 12
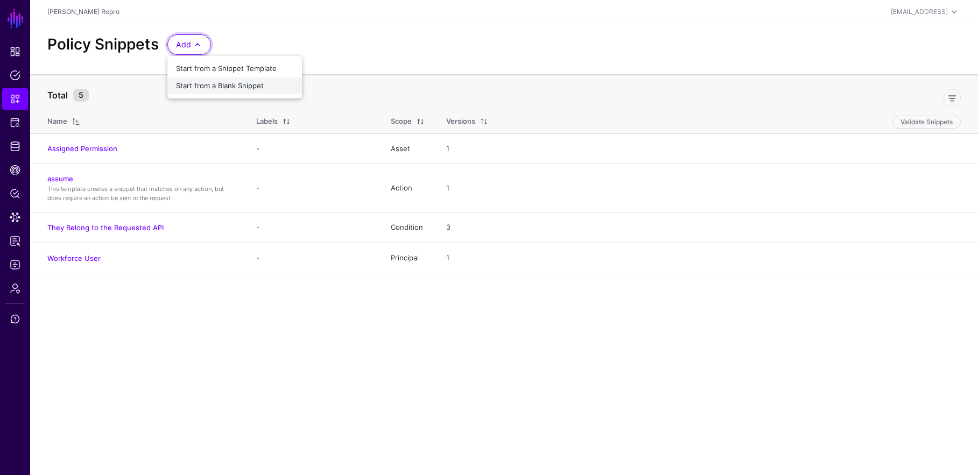
click at [210, 88] on span "Start from a Blank Snippet" at bounding box center [220, 85] width 88 height 9
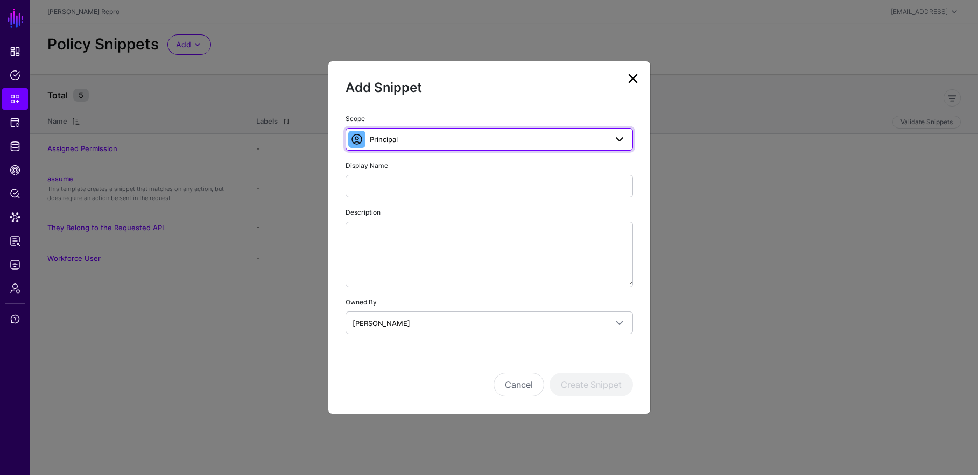
click at [395, 140] on span "Principal" at bounding box center [384, 139] width 28 height 9
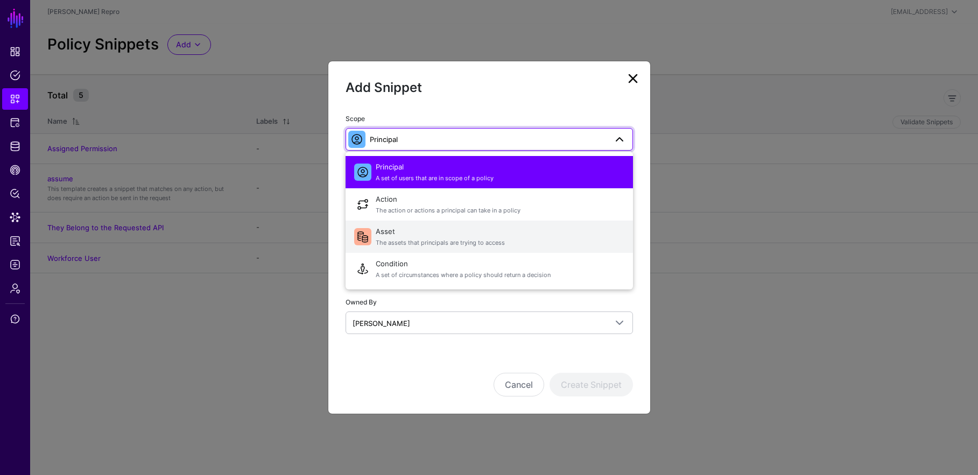
click at [425, 247] on span "The assets that principals are trying to access" at bounding box center [500, 242] width 249 height 9
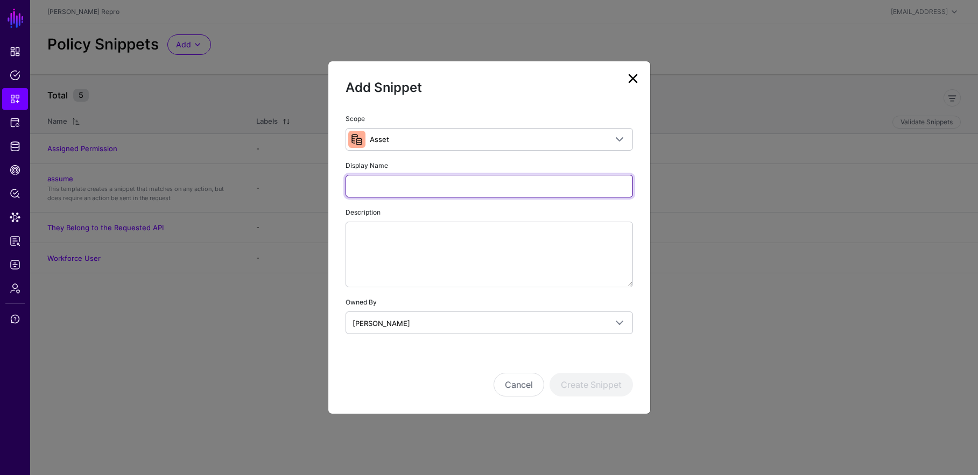
click at [400, 190] on input "Display Name" at bounding box center [488, 186] width 287 height 23
type input "**********"
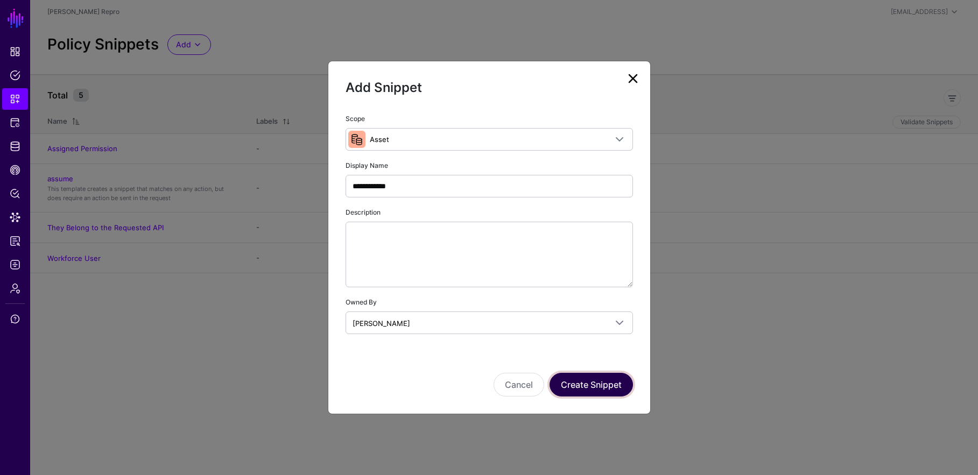
click at [612, 380] on button "Create Snippet" at bounding box center [590, 385] width 83 height 24
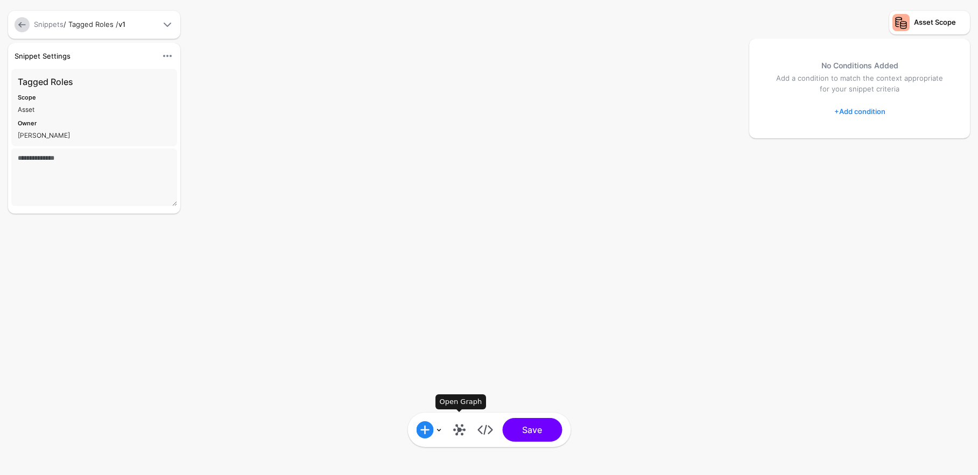
click at [455, 428] on link at bounding box center [458, 429] width 17 height 17
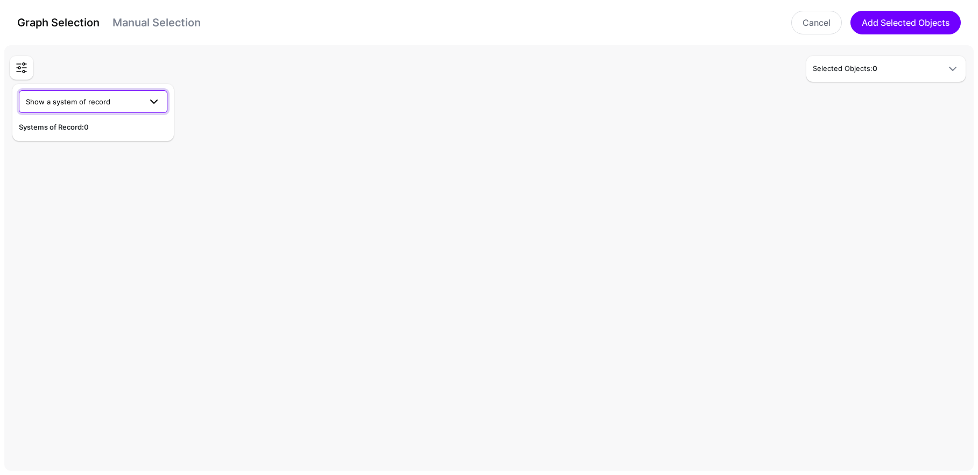
click at [147, 100] on span at bounding box center [150, 101] width 19 height 13
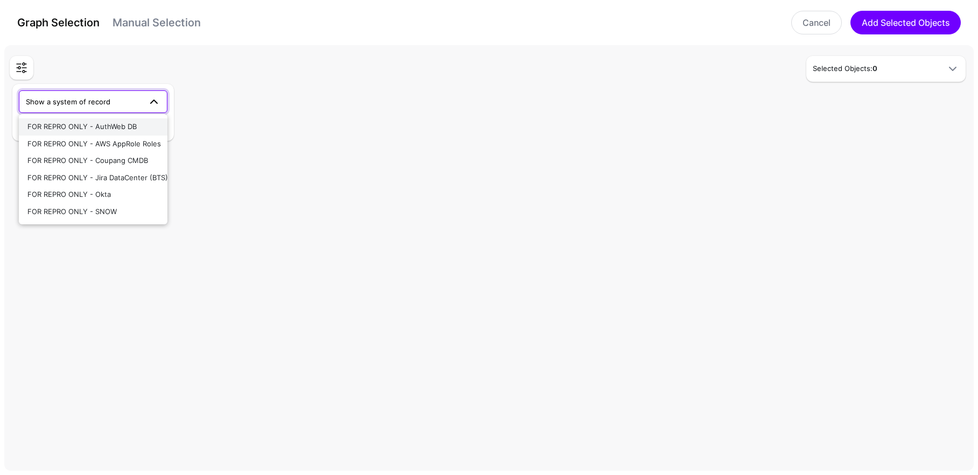
click at [140, 130] on div "FOR REPRO ONLY - AuthWeb DB" at bounding box center [92, 127] width 131 height 11
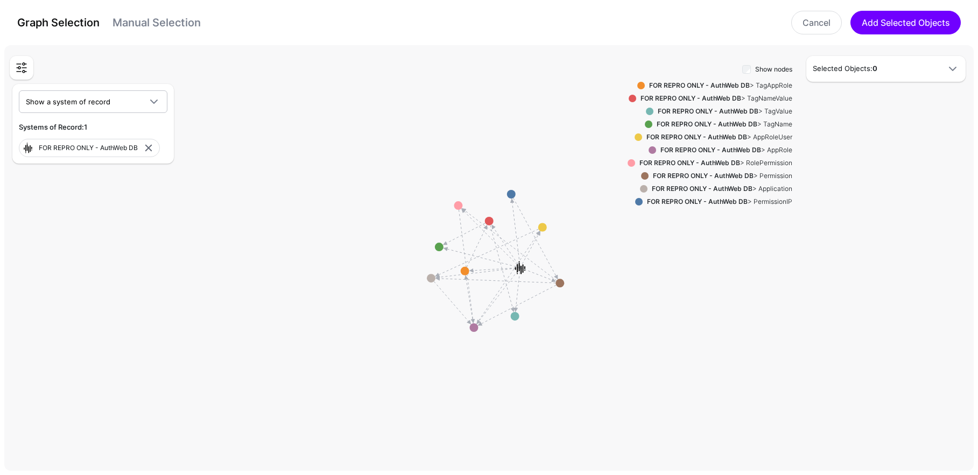
click at [783, 149] on div "FOR REPRO ONLY - AuthWeb DB > AppRole" at bounding box center [724, 150] width 136 height 10
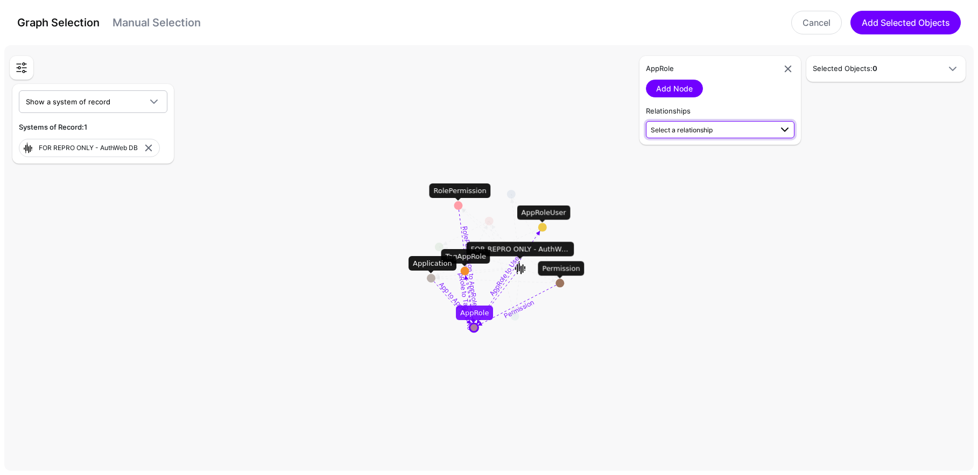
click at [697, 137] on link "Select a relationship" at bounding box center [720, 129] width 149 height 17
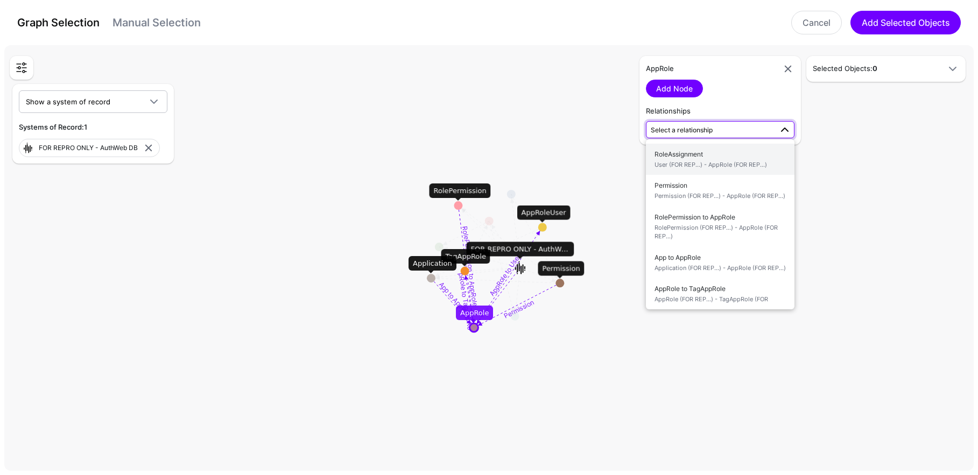
click at [764, 158] on span "RoleAssignment User (FOR REP...) - AppRole (FOR REP...)" at bounding box center [719, 159] width 131 height 25
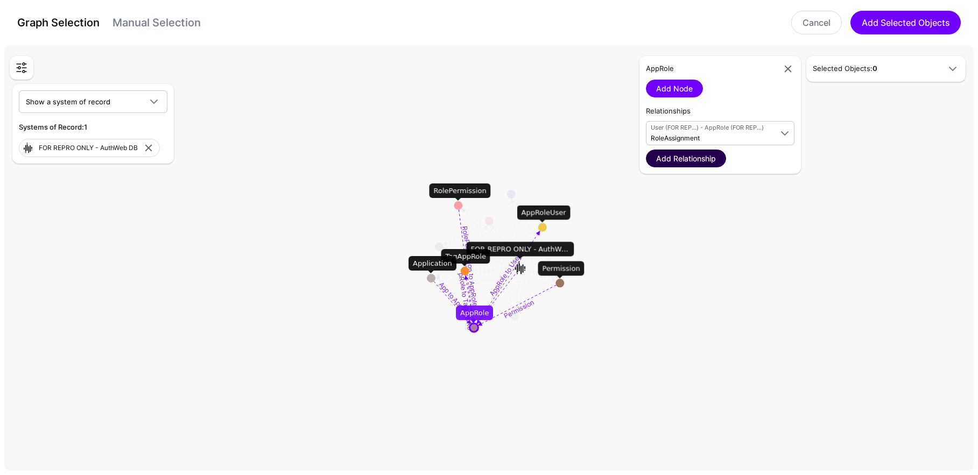
click at [714, 160] on link "Add Relationship" at bounding box center [686, 159] width 80 height 18
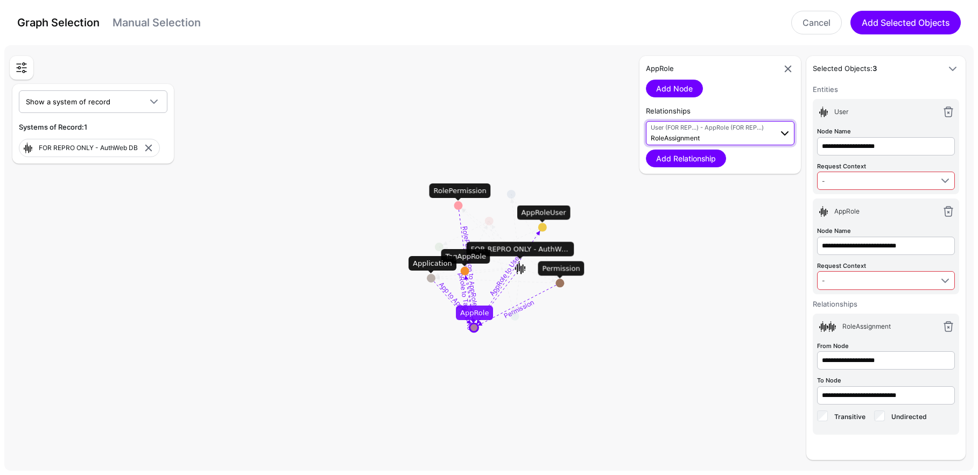
click at [728, 138] on span "User (FOR REP...) - AppRole (FOR REP...) RoleAssignment" at bounding box center [711, 133] width 121 height 20
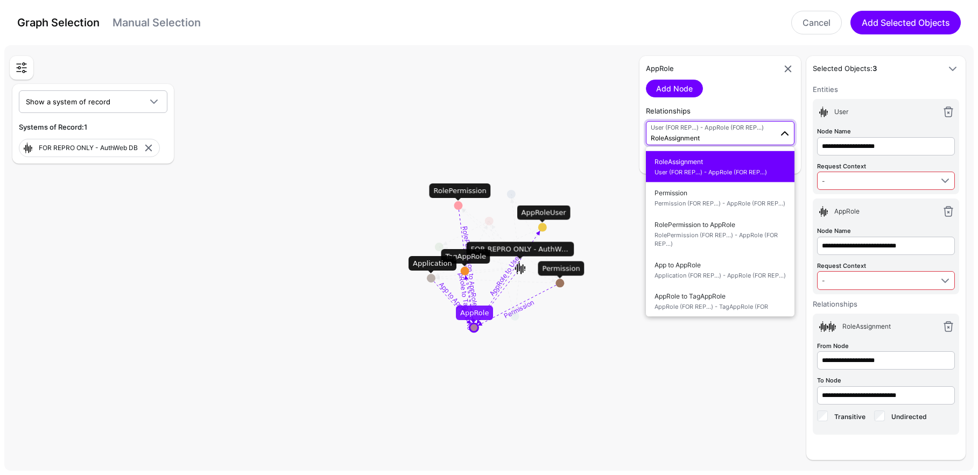
click at [611, 354] on rect at bounding box center [493, 260] width 97771 height 42993
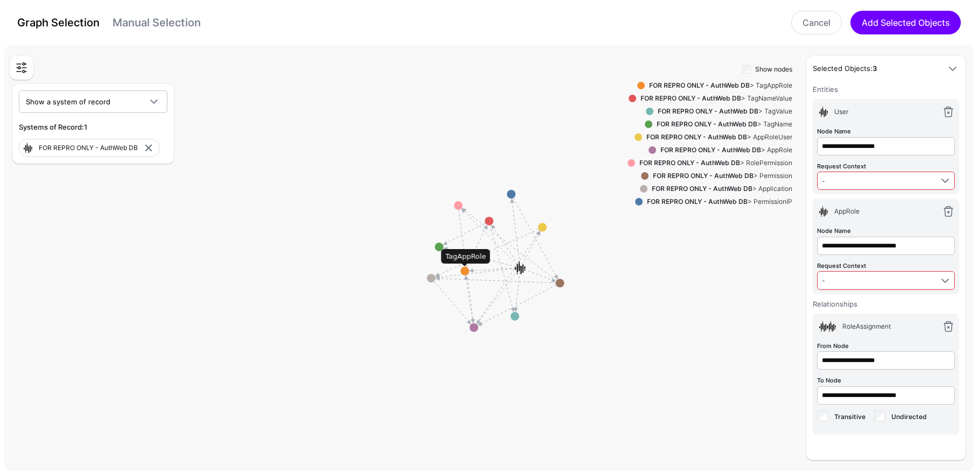
click at [463, 269] on circle at bounding box center [465, 271] width 9 height 9
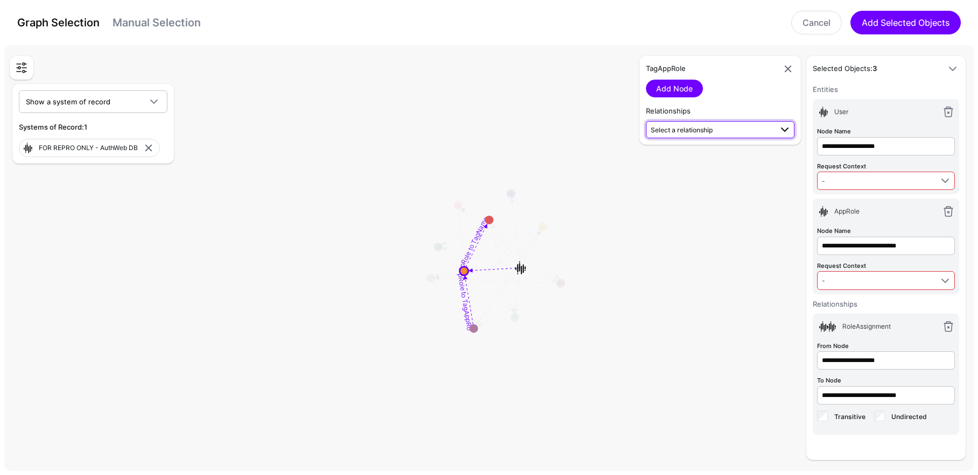
click at [698, 135] on span "Select a relationship" at bounding box center [711, 129] width 121 height 11
click at [758, 161] on span "AppRole (FOR REP...) - TagAppRole (FOR REP...)" at bounding box center [719, 169] width 131 height 18
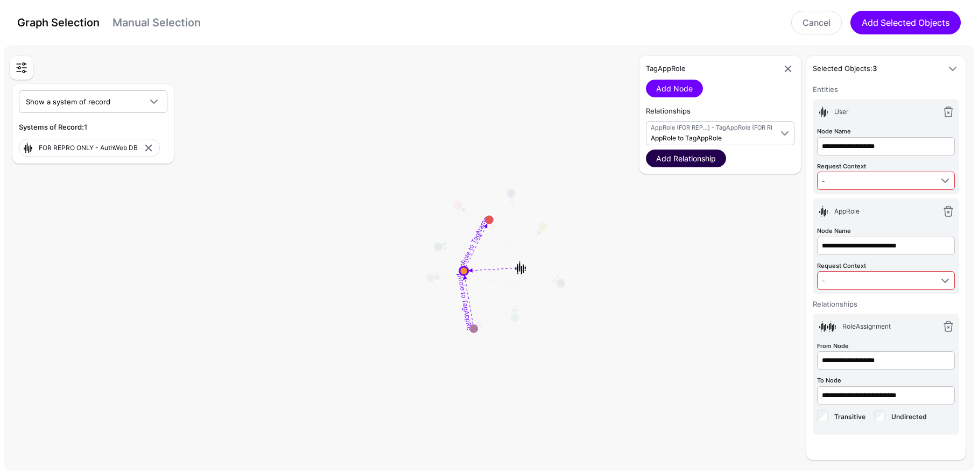
click at [665, 158] on link "Add Relationship" at bounding box center [686, 159] width 80 height 18
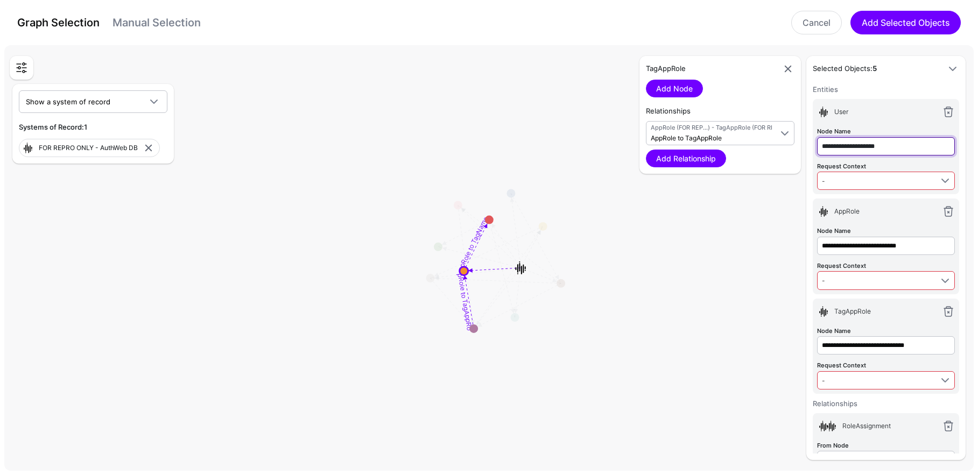
click at [913, 145] on input "**********" at bounding box center [886, 146] width 138 height 18
type input "****"
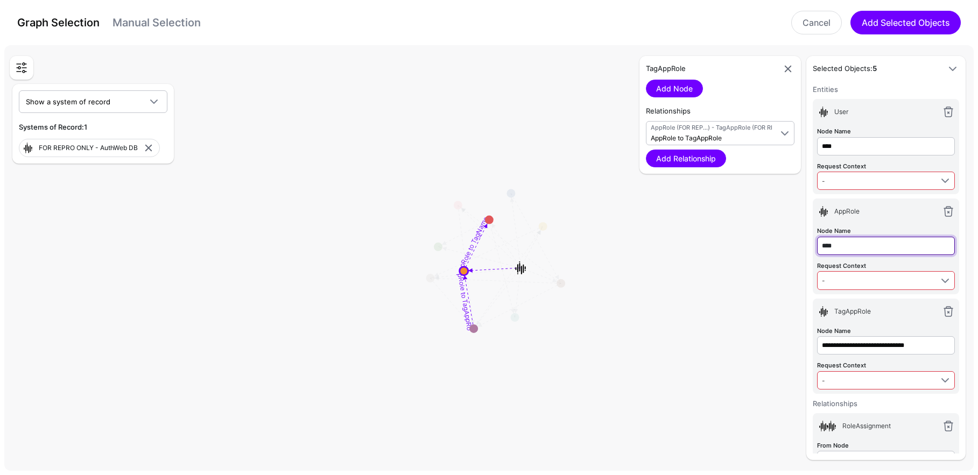
type input "****"
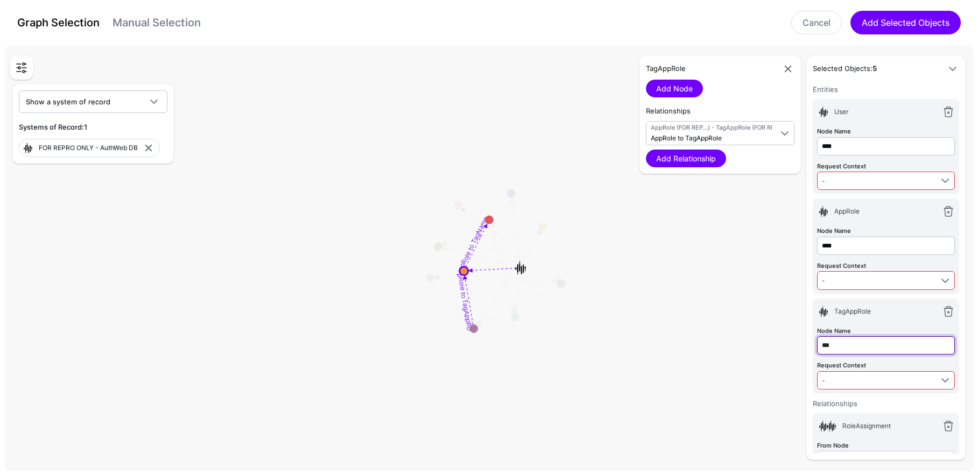
type input "***"
click at [842, 180] on span "-" at bounding box center [877, 181] width 110 height 12
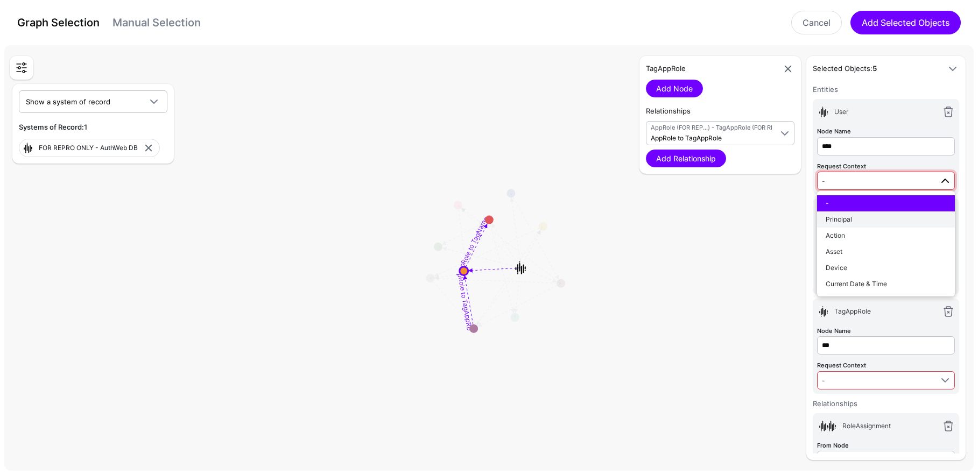
click at [864, 220] on div "Principal" at bounding box center [885, 220] width 121 height 10
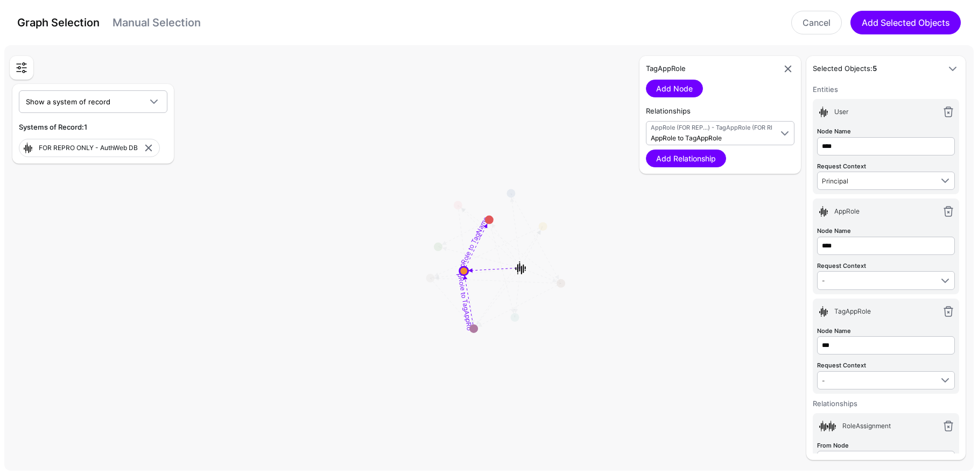
click at [750, 245] on div "TagAppRole Add Node Relationships AppRole (FOR REP...) - TagAppRole (FOR REP...…" at bounding box center [855, 258] width 226 height 404
click at [877, 24] on button "Add Selected Objects" at bounding box center [905, 23] width 110 height 24
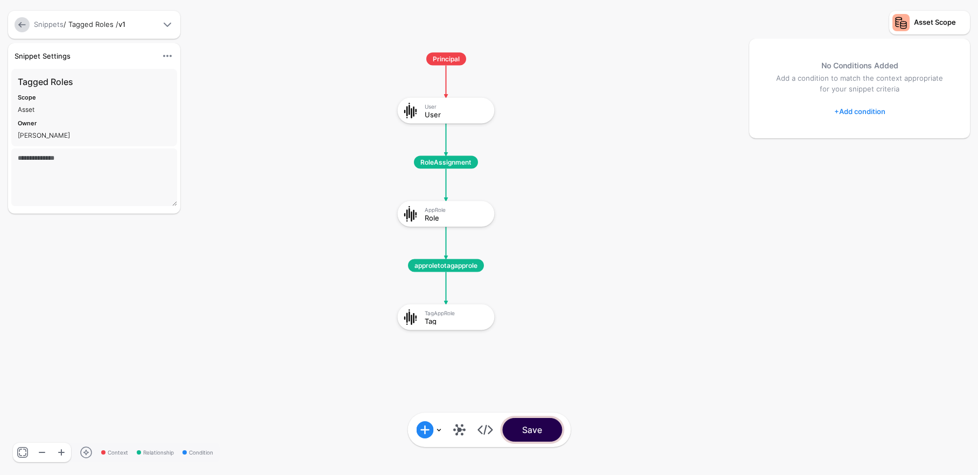
click at [546, 426] on button "Save" at bounding box center [532, 430] width 60 height 24
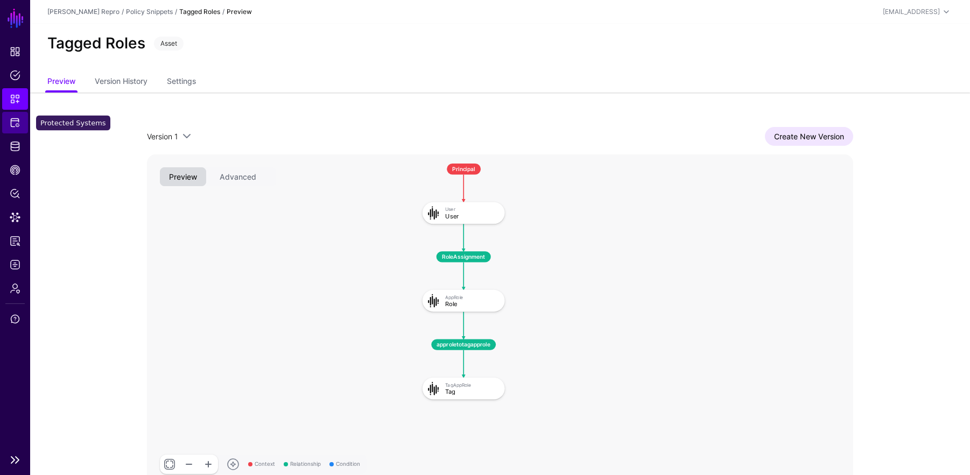
click at [14, 121] on span "Protected Systems" at bounding box center [15, 122] width 11 height 11
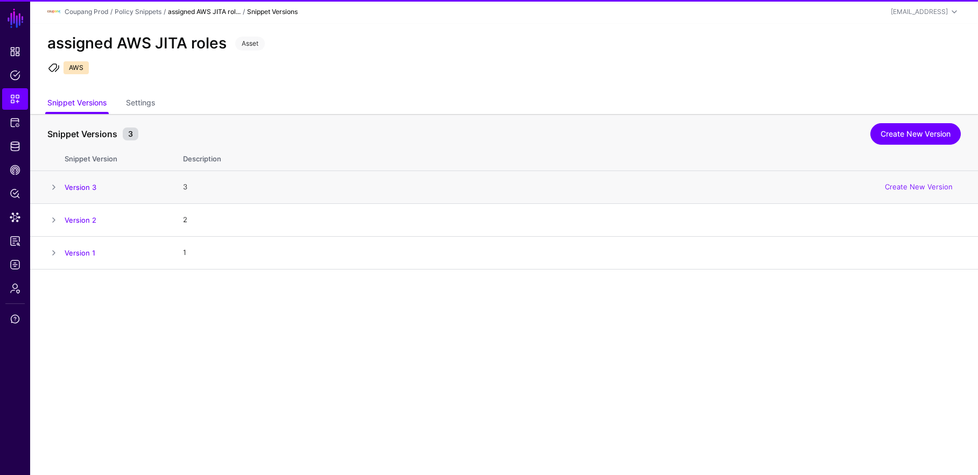
click at [50, 187] on span at bounding box center [53, 187] width 13 height 13
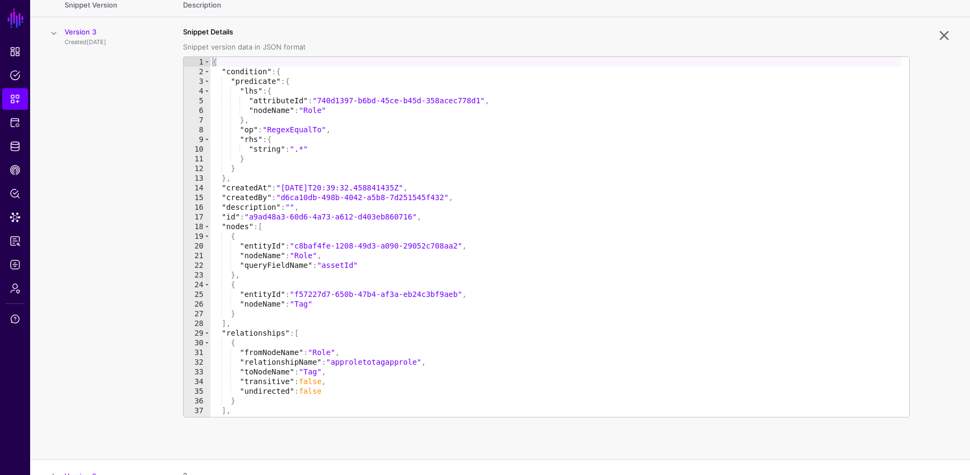
scroll to position [143, 0]
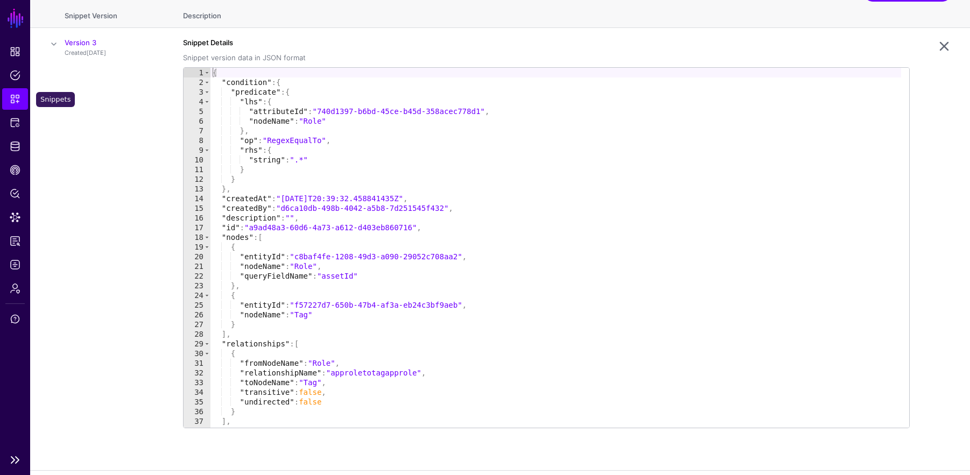
click at [17, 95] on span "Snippets" at bounding box center [15, 99] width 11 height 11
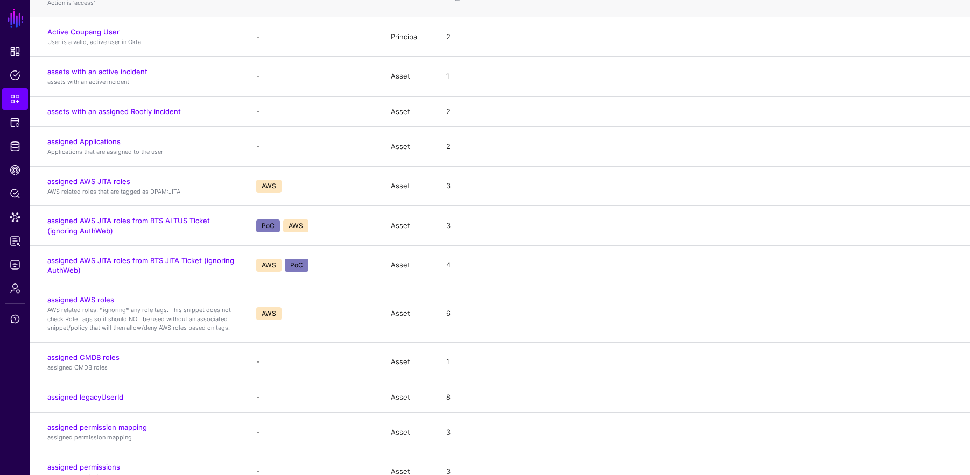
scroll to position [152, 0]
